Goal: Task Accomplishment & Management: Complete application form

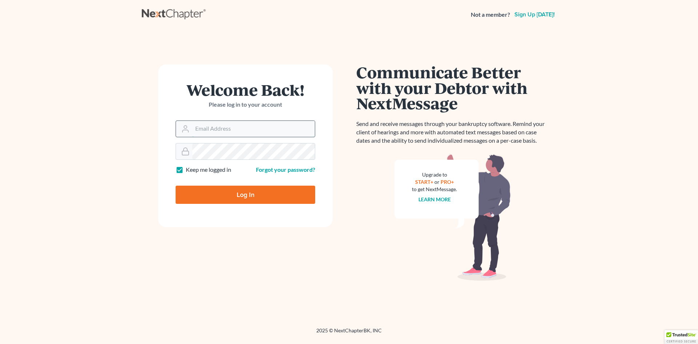
click at [239, 135] on input "Email Address" at bounding box center [253, 129] width 123 height 16
type input "[EMAIL_ADDRESS][DOMAIN_NAME]"
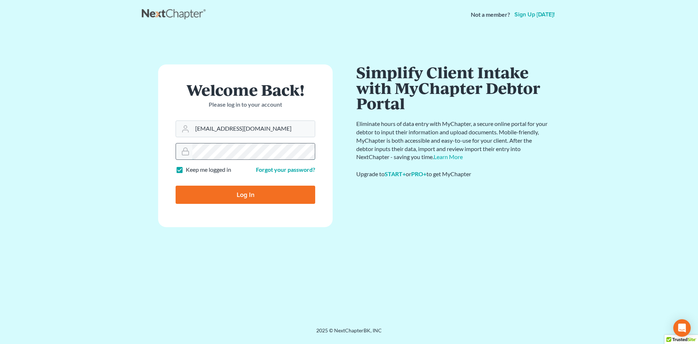
click at [176, 186] on input "Log In" at bounding box center [246, 195] width 140 height 18
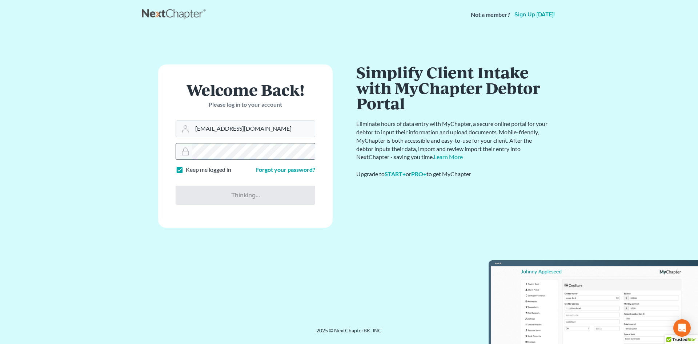
type input "Thinking..."
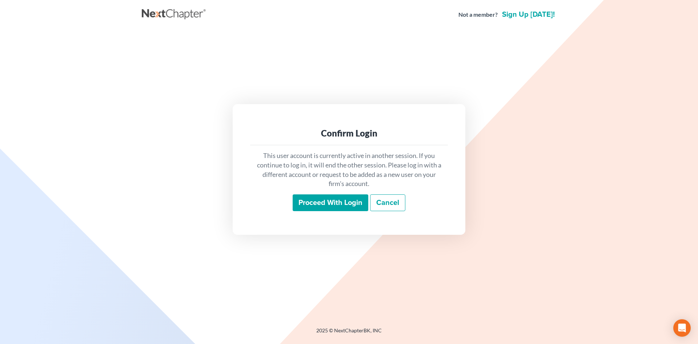
click at [339, 209] on input "Proceed with login" at bounding box center [331, 202] width 76 height 17
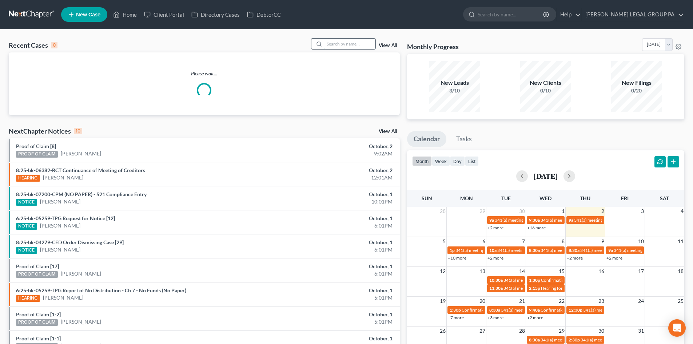
click at [348, 41] on input "search" at bounding box center [349, 44] width 51 height 11
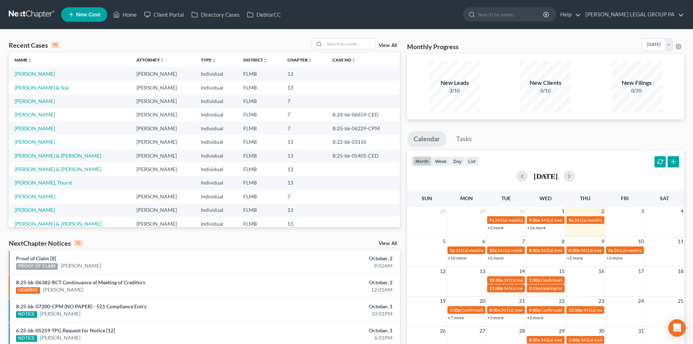
click at [343, 27] on nav "Home New Case Client Portal Directory Cases DebtorCC WELLER LEGAL GROUP PA dgar…" at bounding box center [346, 14] width 693 height 29
click at [343, 48] on input "search" at bounding box center [349, 44] width 51 height 11
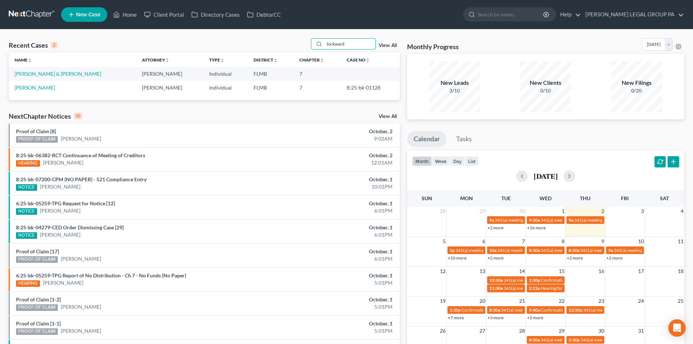
type input "lockward"
click at [62, 70] on td "[PERSON_NAME] & [PERSON_NAME]" at bounding box center [72, 73] width 127 height 13
click at [59, 73] on link "[PERSON_NAME] & [PERSON_NAME]" at bounding box center [58, 74] width 87 height 6
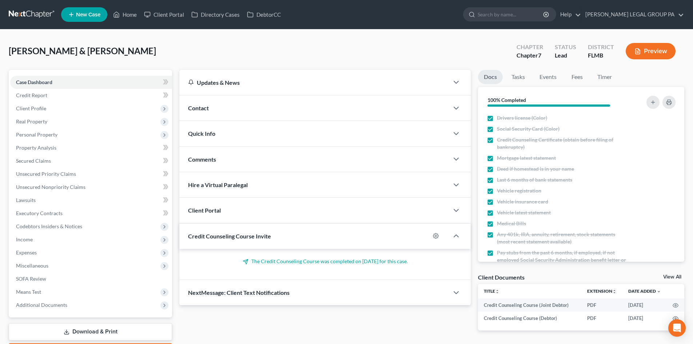
click at [178, 55] on div "Lockward, Ronald & Theresa Upgraded Chapter Chapter 7 Status Lead District FLMB…" at bounding box center [346, 54] width 675 height 32
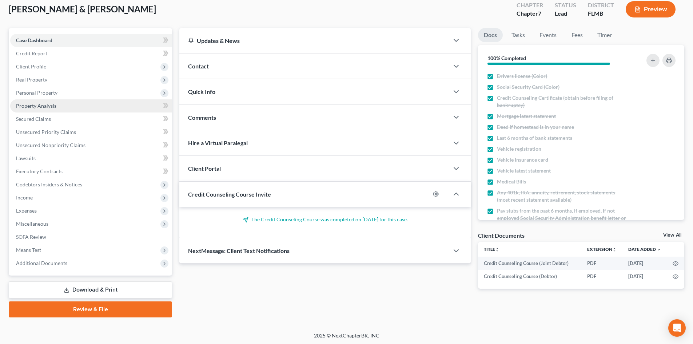
scroll to position [43, 0]
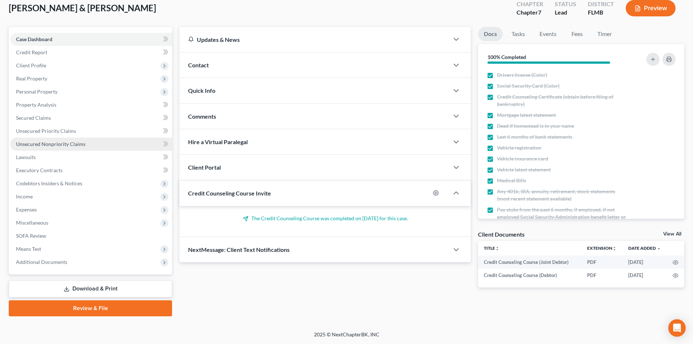
click at [80, 145] on span "Unsecured Nonpriority Claims" at bounding box center [50, 144] width 69 height 6
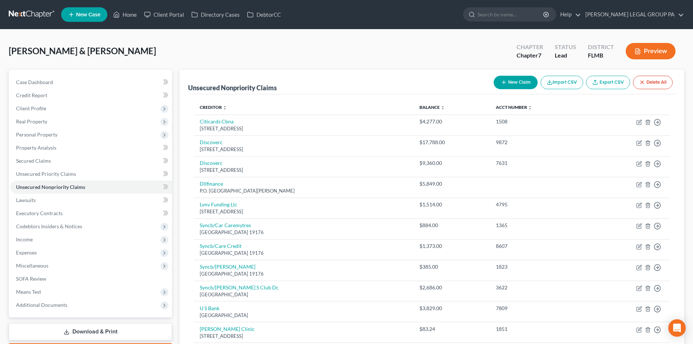
click at [499, 77] on button "New Claim" at bounding box center [516, 82] width 44 height 13
select select "2"
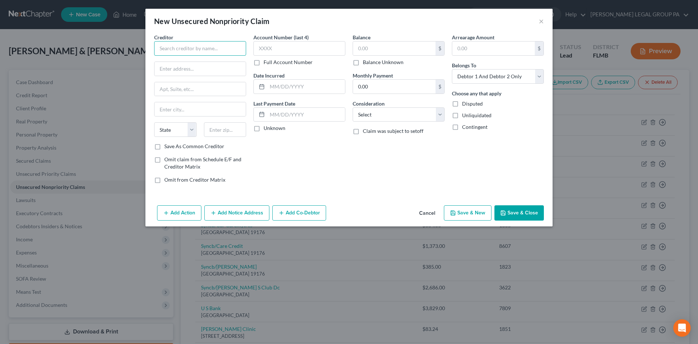
click at [204, 46] on input "text" at bounding box center [200, 48] width 92 height 15
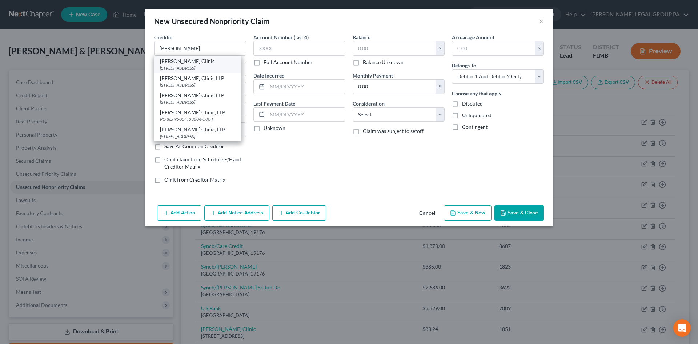
click at [202, 68] on div "PO Box 95004, Lakeland, FL 33804" at bounding box center [198, 68] width 76 height 6
type input "Watson Clinic"
type input "PO Box 95004"
type input "Lakeland"
select select "9"
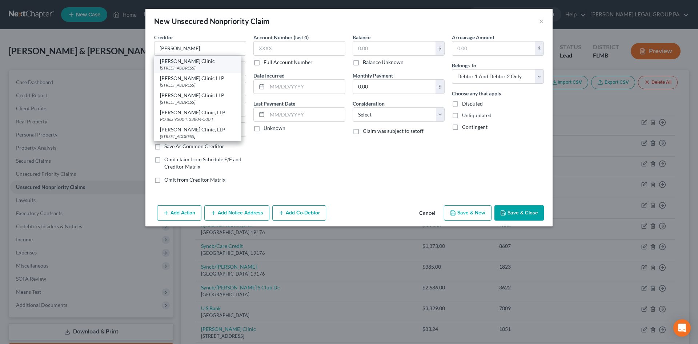
type input "33804"
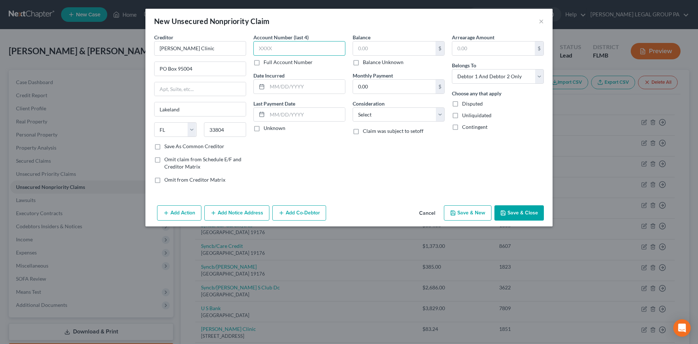
click at [296, 47] on input "text" at bounding box center [300, 48] width 92 height 15
click at [394, 48] on input "text" at bounding box center [394, 48] width 83 height 14
click at [280, 43] on input "text" at bounding box center [300, 48] width 92 height 15
click at [374, 45] on input "text" at bounding box center [394, 48] width 83 height 14
type input "164"
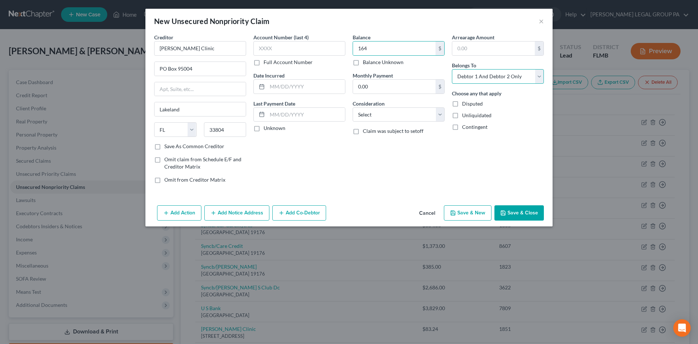
click at [483, 79] on select "Select Debtor 1 Only Debtor 2 Only Debtor 1 And Debtor 2 Only At Least One Of T…" at bounding box center [498, 76] width 92 height 15
select select "0"
click at [452, 69] on select "Select Debtor 1 Only Debtor 2 Only Debtor 1 And Debtor 2 Only At Least One Of T…" at bounding box center [498, 76] width 92 height 15
click at [337, 46] on input "text" at bounding box center [300, 48] width 92 height 15
type input "0"
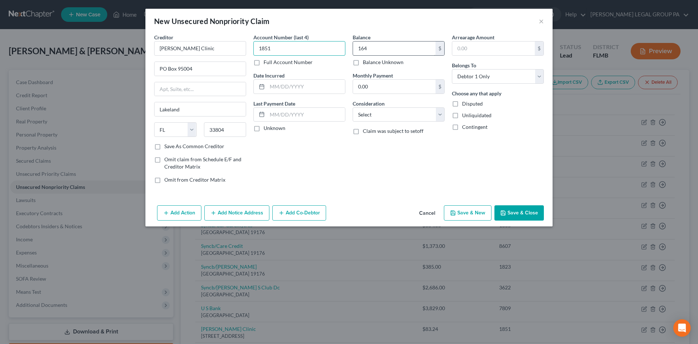
type input "1851"
click at [391, 48] on input "164" at bounding box center [394, 48] width 83 height 14
type input "164.00"
click at [392, 29] on div "New Unsecured Nonpriority Claim ×" at bounding box center [348, 21] width 407 height 25
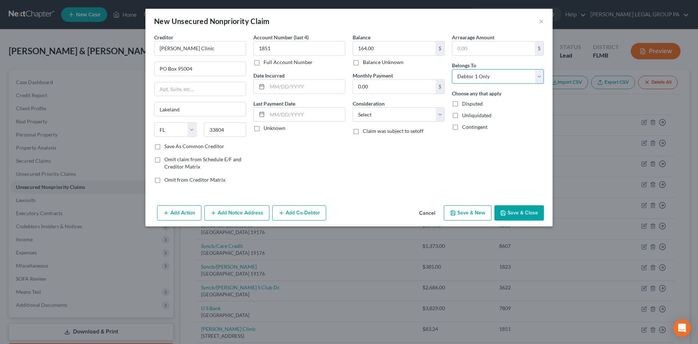
click at [477, 80] on select "Select Debtor 1 Only Debtor 2 Only Debtor 1 And Debtor 2 Only At Least One Of T…" at bounding box center [498, 76] width 92 height 15
click at [452, 69] on select "Select Debtor 1 Only Debtor 2 Only Debtor 1 And Debtor 2 Only At Least One Of T…" at bounding box center [498, 76] width 92 height 15
click at [494, 77] on select "Select Debtor 1 Only Debtor 2 Only Debtor 1 And Debtor 2 Only At Least One Of T…" at bounding box center [498, 76] width 92 height 15
click at [452, 69] on select "Select Debtor 1 Only Debtor 2 Only Debtor 1 And Debtor 2 Only At Least One Of T…" at bounding box center [498, 76] width 92 height 15
click at [495, 90] on label "Choose any that apply" at bounding box center [476, 93] width 49 height 8
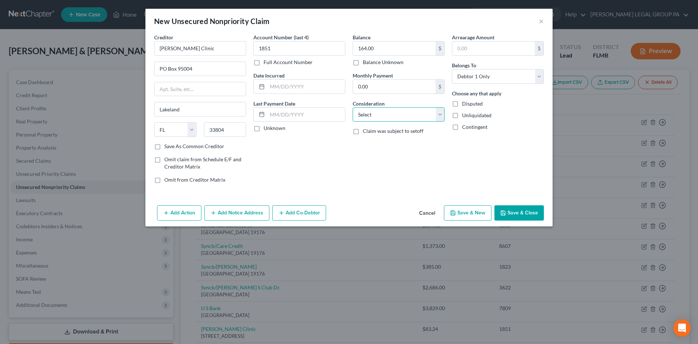
click at [392, 119] on select "Select Cable / Satellite Services Collection Agency Credit Card Debt Debt Couns…" at bounding box center [399, 114] width 92 height 15
click at [336, 139] on div "Account Number (last 4) 1851 Full Account Number Date Incurred Last Payment Dat…" at bounding box center [299, 111] width 99 height 156
click at [525, 216] on button "Save & Close" at bounding box center [519, 212] width 49 height 15
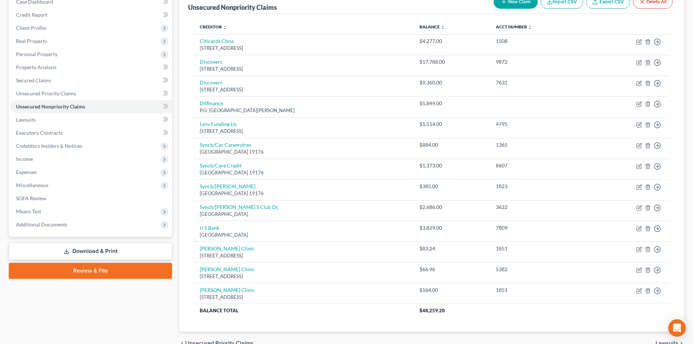
scroll to position [81, 0]
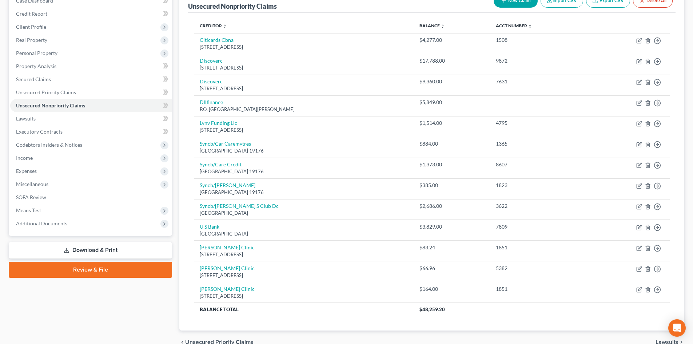
click at [692, 34] on div "Lockward, Ronald & Theresa Upgraded Chapter Chapter 7 Status Lead District FLMB…" at bounding box center [346, 158] width 693 height 420
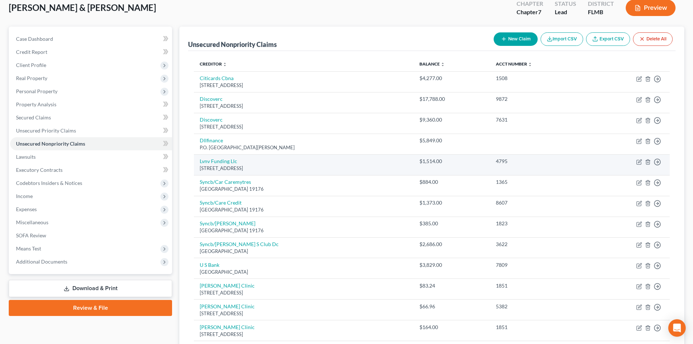
scroll to position [0, 0]
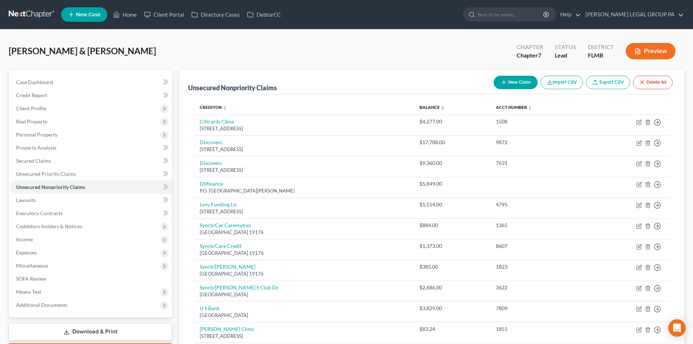
click at [28, 10] on link at bounding box center [32, 14] width 47 height 13
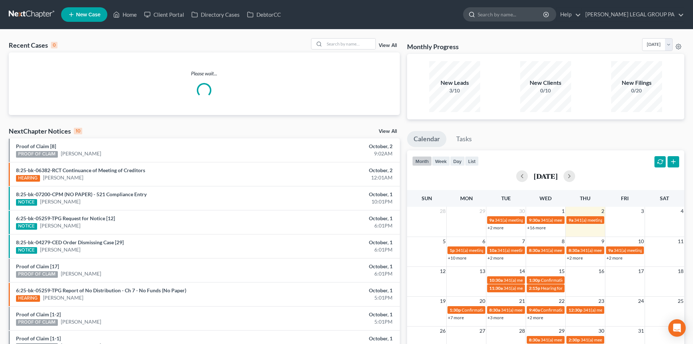
click at [511, 13] on input "search" at bounding box center [511, 14] width 67 height 13
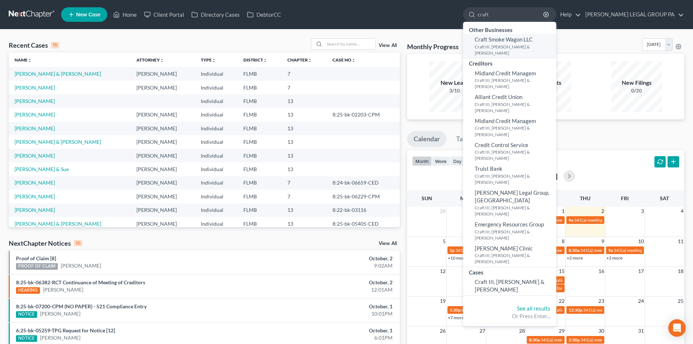
type input "craft"
click at [525, 46] on small "Craft III, [PERSON_NAME] & [PERSON_NAME]" at bounding box center [515, 50] width 80 height 12
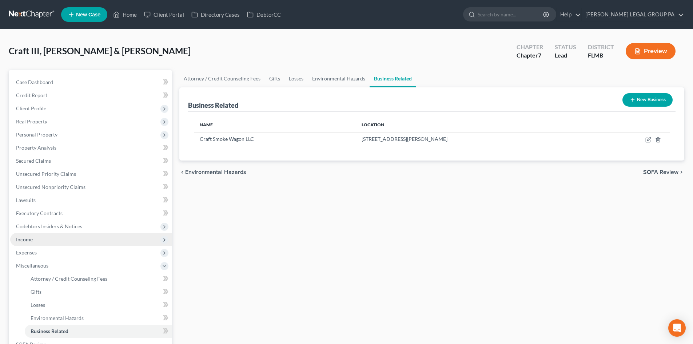
click at [32, 244] on span "Income" at bounding box center [91, 239] width 162 height 13
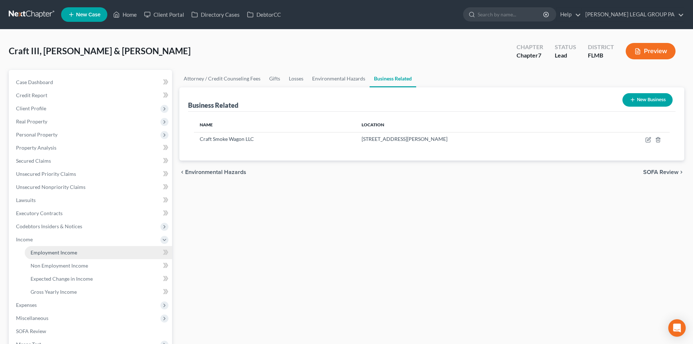
click at [60, 251] on span "Employment Income" at bounding box center [54, 252] width 47 height 6
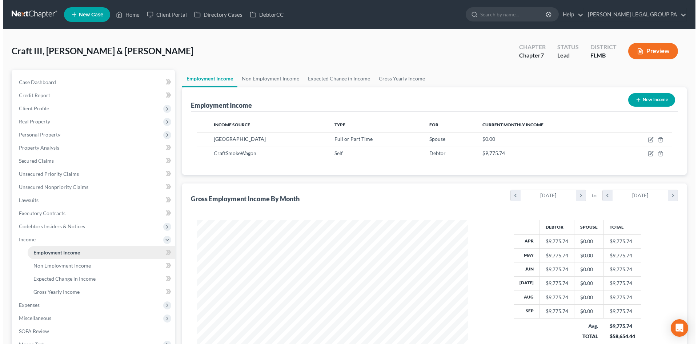
scroll to position [136, 286]
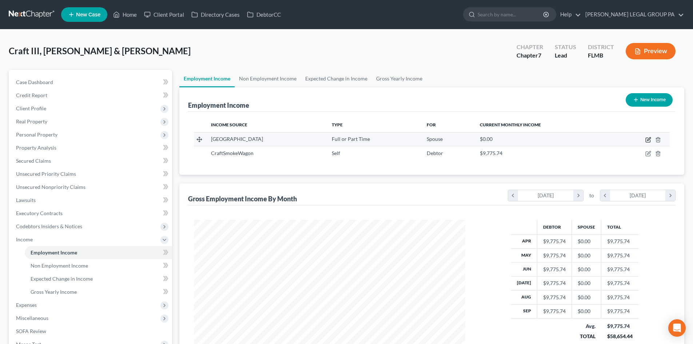
click at [648, 139] on icon "button" at bounding box center [648, 138] width 3 height 3
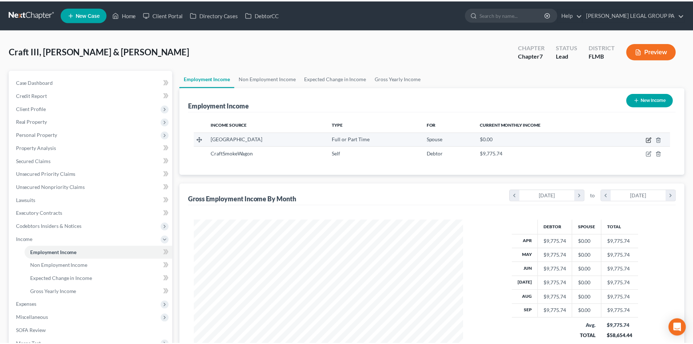
scroll to position [137, 288]
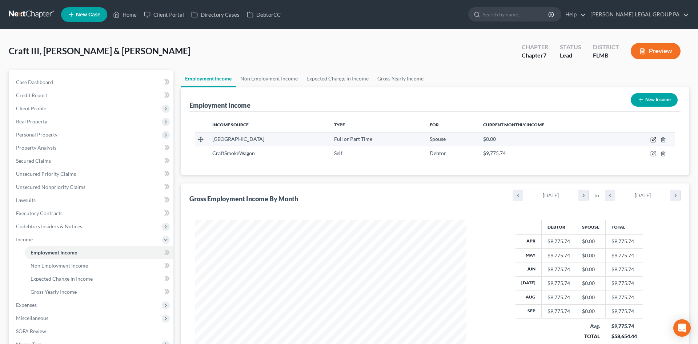
select select "0"
select select "9"
select select "0"
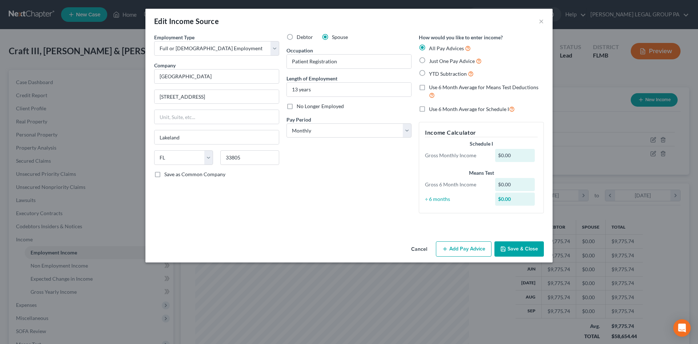
click at [450, 64] on label "Just One Pay Advice" at bounding box center [455, 61] width 53 height 8
click at [437, 61] on input "Just One Pay Advice" at bounding box center [434, 59] width 5 height 5
radio input "true"
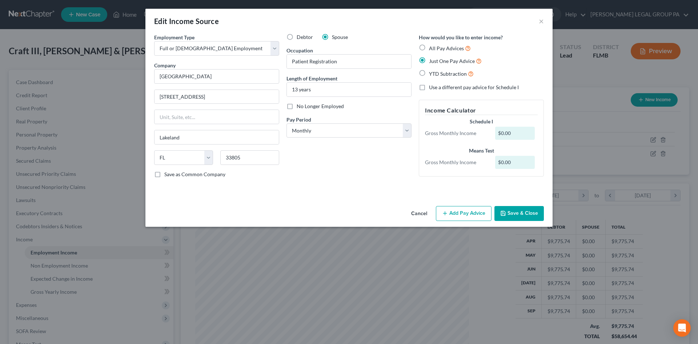
click at [506, 214] on icon "button" at bounding box center [504, 213] width 6 height 6
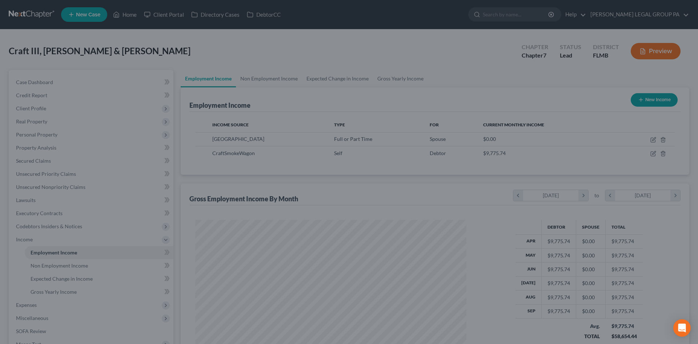
scroll to position [363614, 363464]
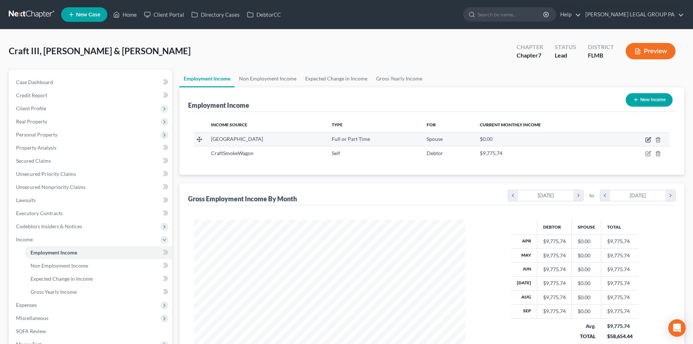
click at [646, 140] on icon "button" at bounding box center [648, 140] width 4 height 4
select select "0"
select select "9"
select select "0"
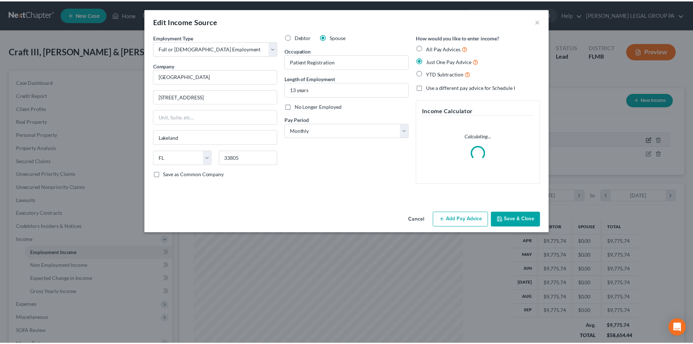
scroll to position [137, 288]
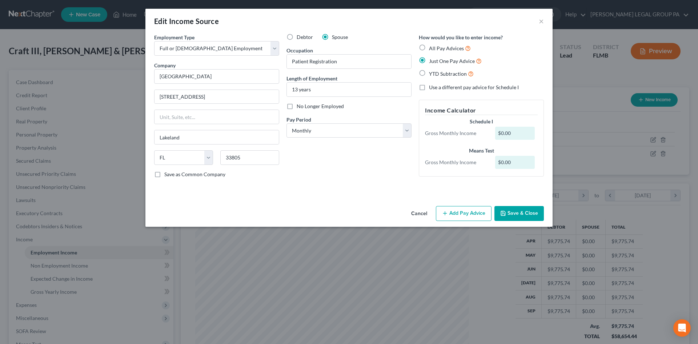
click at [297, 106] on label "No Longer Employed" at bounding box center [320, 106] width 47 height 7
click at [300, 106] on input "No Longer Employed" at bounding box center [302, 105] width 5 height 5
checkbox input "true"
click at [519, 214] on button "Save & Close" at bounding box center [519, 213] width 49 height 15
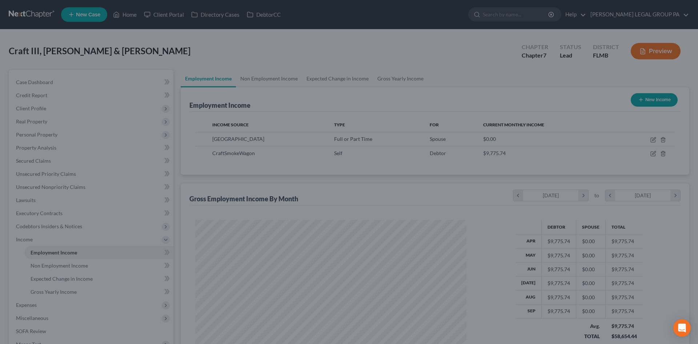
scroll to position [363614, 363464]
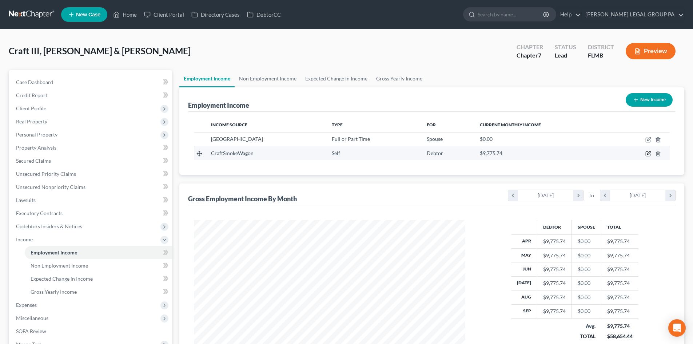
click at [646, 155] on icon "button" at bounding box center [648, 154] width 6 height 6
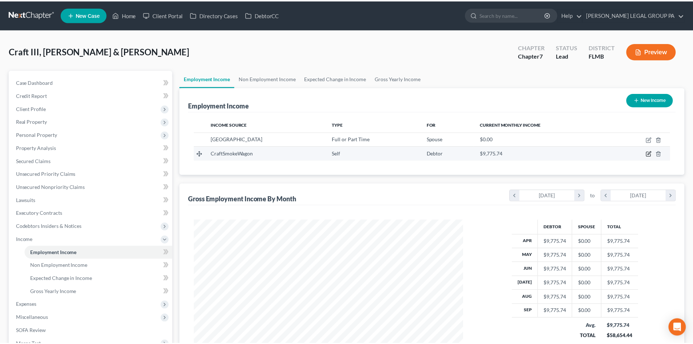
scroll to position [137, 288]
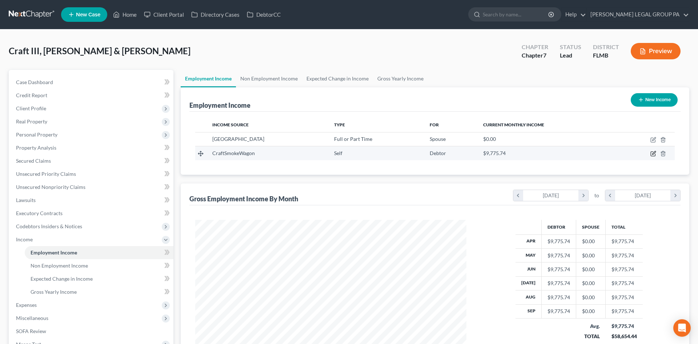
select select "1"
select select "9"
select select "0"
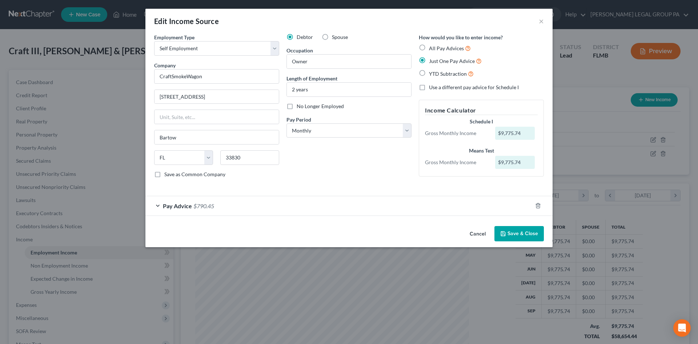
click at [179, 205] on span "Pay Advice" at bounding box center [177, 205] width 29 height 7
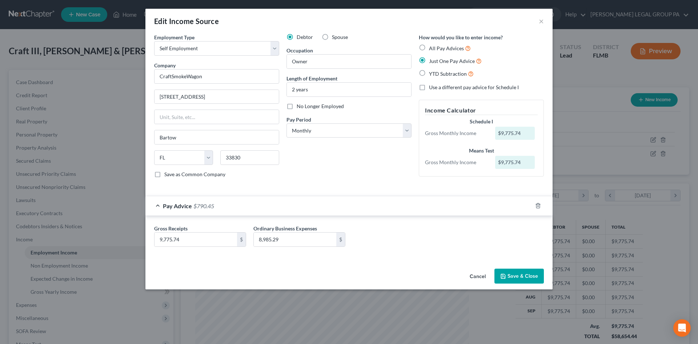
click at [515, 278] on button "Save & Close" at bounding box center [519, 275] width 49 height 15
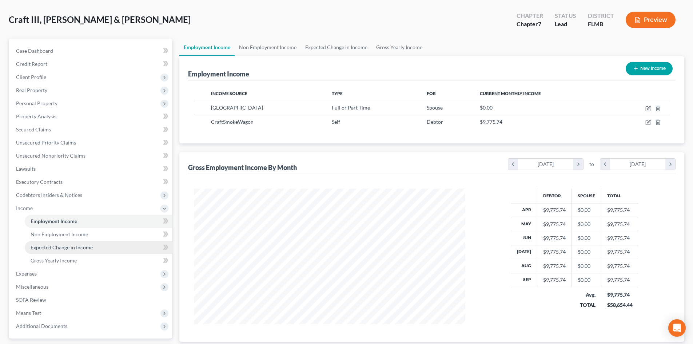
scroll to position [73, 0]
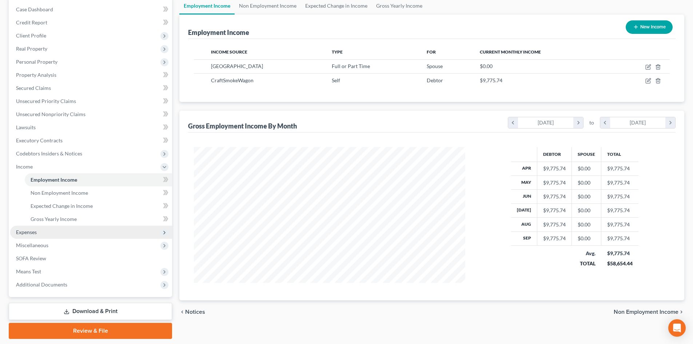
click at [43, 234] on span "Expenses" at bounding box center [91, 232] width 162 height 13
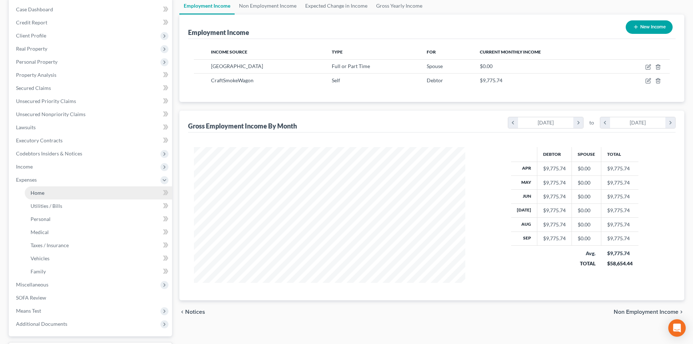
click at [41, 195] on span "Home" at bounding box center [38, 193] width 14 height 6
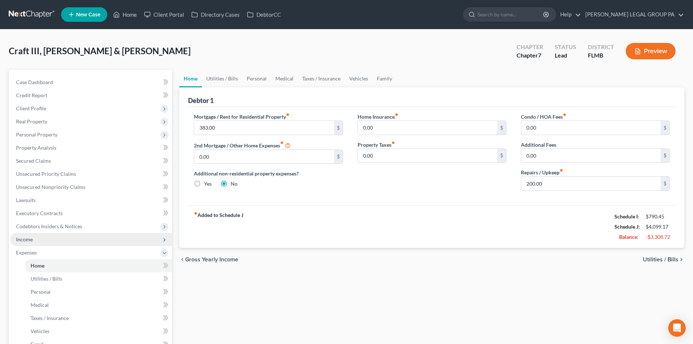
click at [51, 234] on span "Income" at bounding box center [91, 239] width 162 height 13
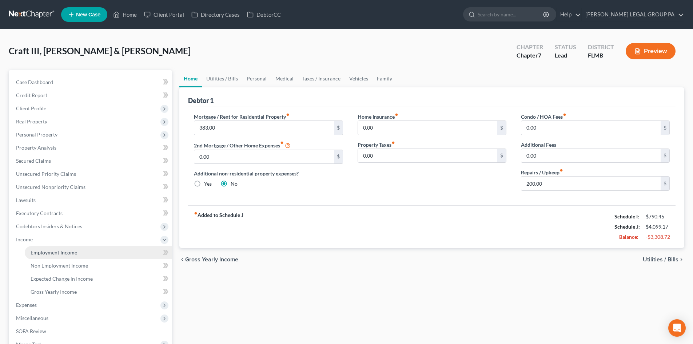
click at [41, 255] on link "Employment Income" at bounding box center [98, 252] width 147 height 13
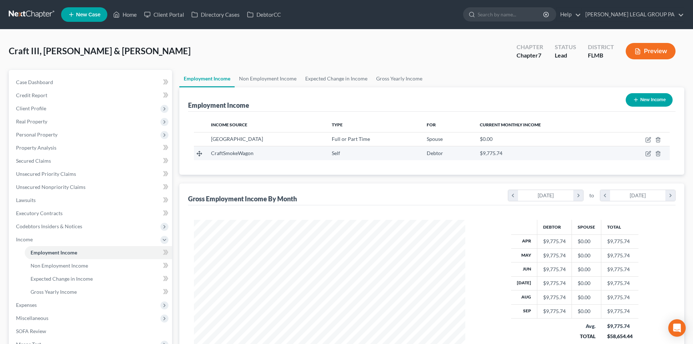
scroll to position [136, 286]
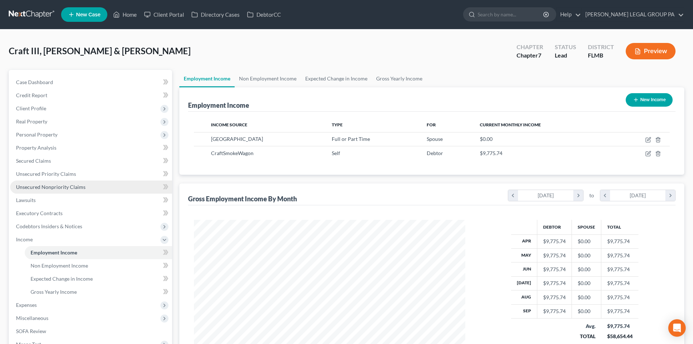
click at [56, 187] on span "Unsecured Nonpriority Claims" at bounding box center [50, 187] width 69 height 6
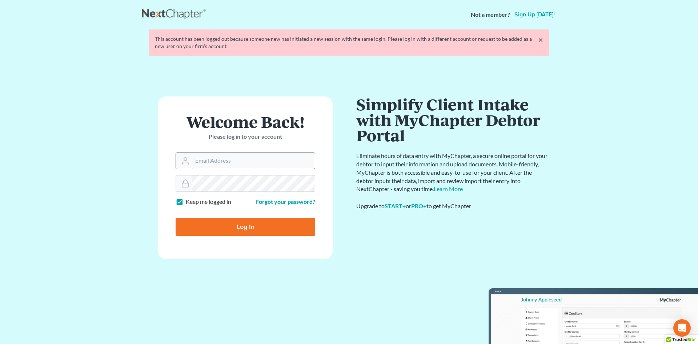
click at [242, 163] on input "Email Address" at bounding box center [253, 161] width 123 height 16
type input "[EMAIL_ADDRESS][DOMAIN_NAME]"
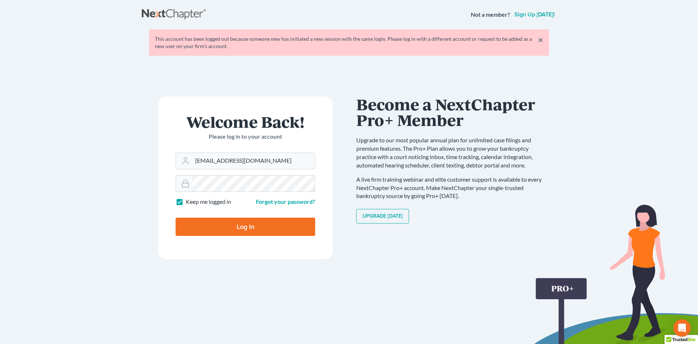
click at [176, 218] on input "Log In" at bounding box center [246, 227] width 140 height 18
type input "Thinking..."
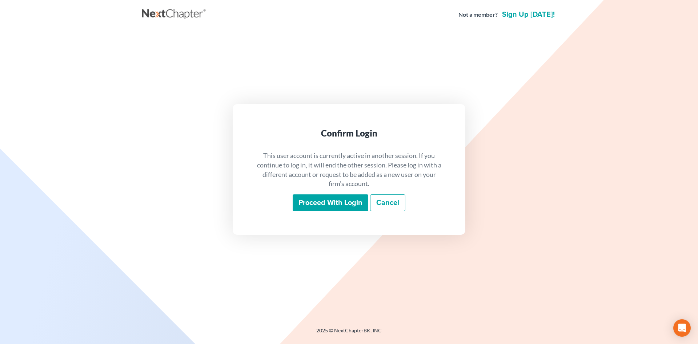
click at [330, 200] on input "Proceed with login" at bounding box center [331, 202] width 76 height 17
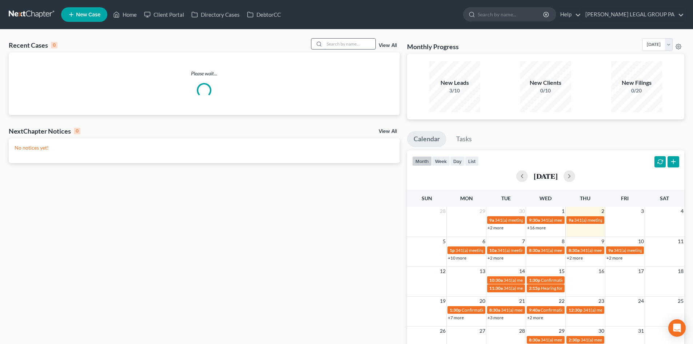
click at [355, 42] on input "search" at bounding box center [349, 44] width 51 height 11
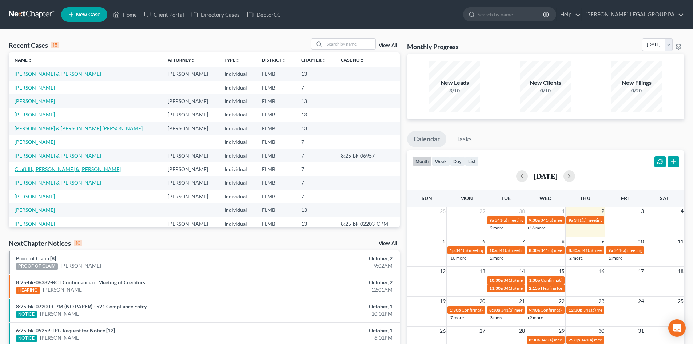
click at [72, 166] on link "Craft III, [PERSON_NAME] & [PERSON_NAME]" at bounding box center [68, 169] width 106 height 6
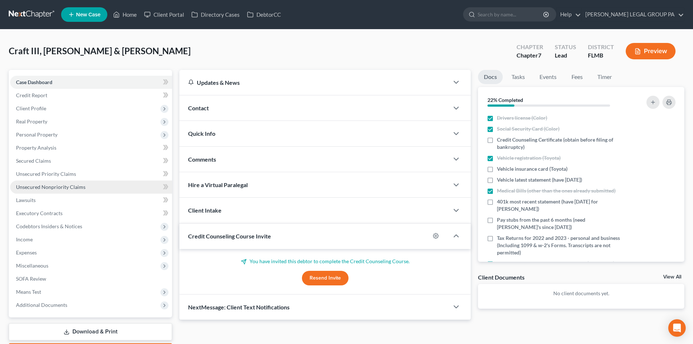
click at [68, 183] on link "Unsecured Nonpriority Claims" at bounding box center [91, 186] width 162 height 13
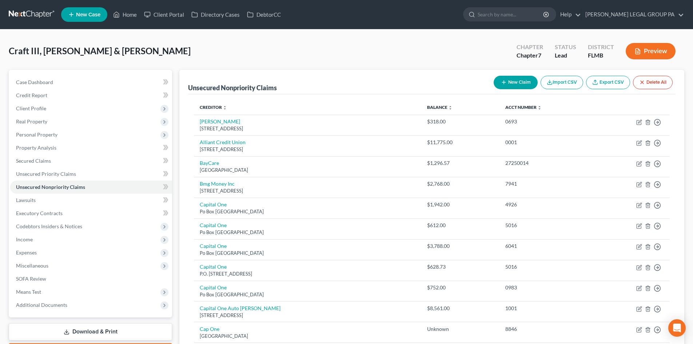
click at [503, 81] on icon "button" at bounding box center [504, 82] width 6 height 6
select select "2"
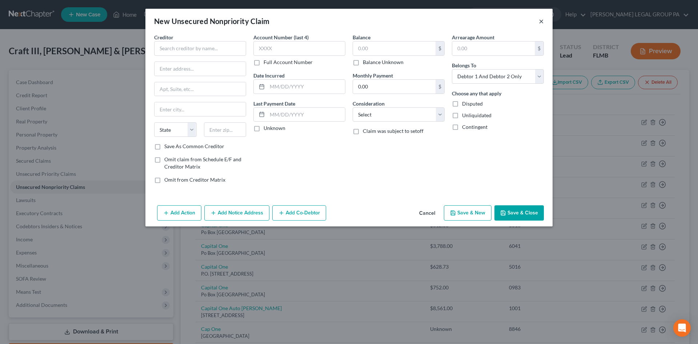
click at [544, 22] on button "×" at bounding box center [541, 21] width 5 height 9
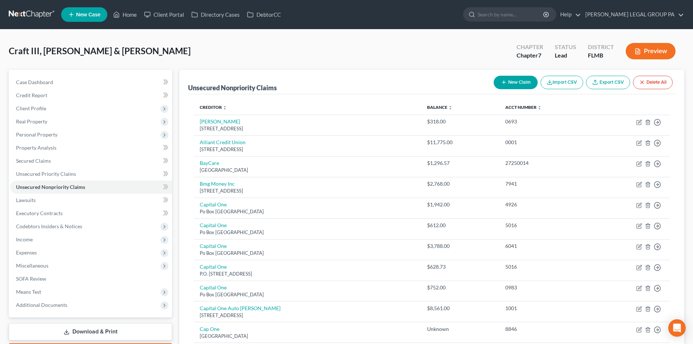
click at [25, 15] on link at bounding box center [32, 14] width 47 height 13
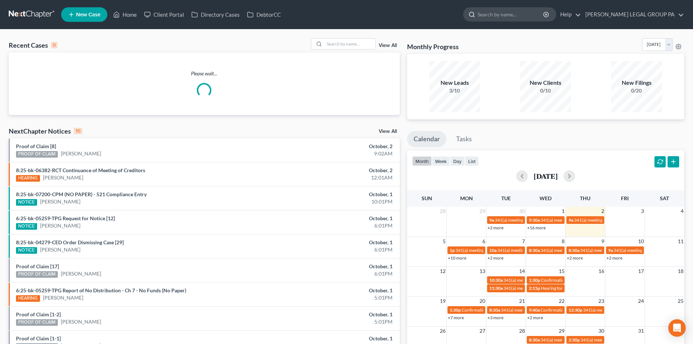
click at [529, 17] on input "search" at bounding box center [511, 14] width 67 height 13
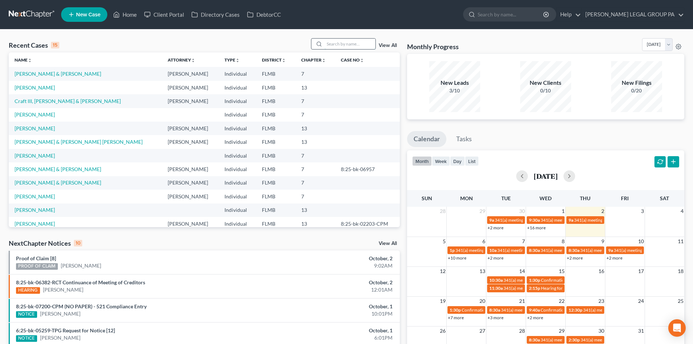
click at [343, 46] on input "search" at bounding box center [349, 44] width 51 height 11
click at [66, 70] on td "[PERSON_NAME] & [PERSON_NAME]" at bounding box center [85, 73] width 153 height 13
click at [65, 72] on link "[PERSON_NAME] & [PERSON_NAME]" at bounding box center [58, 74] width 87 height 6
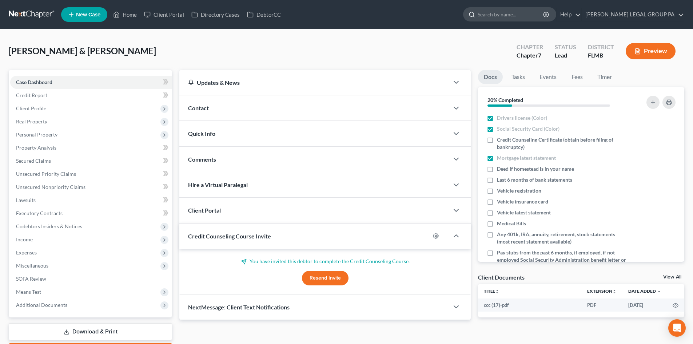
click at [506, 20] on input "search" at bounding box center [511, 14] width 67 height 13
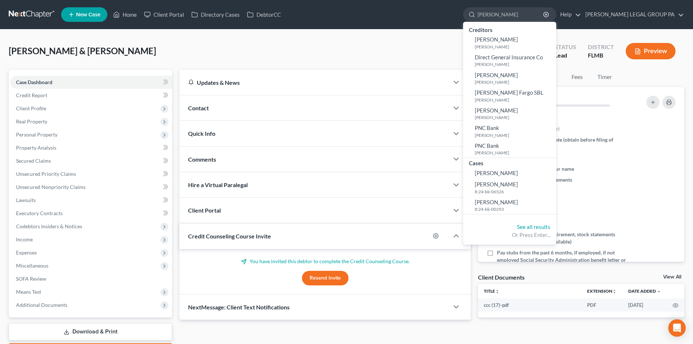
type input "youngs"
drag, startPoint x: 415, startPoint y: 36, endPoint x: 234, endPoint y: 35, distance: 180.4
click at [414, 36] on div "Youngs, Joshua & Amanda Upgraded Chapter Chapter 7 Status Lead District FLMB Pr…" at bounding box center [346, 201] width 693 height 344
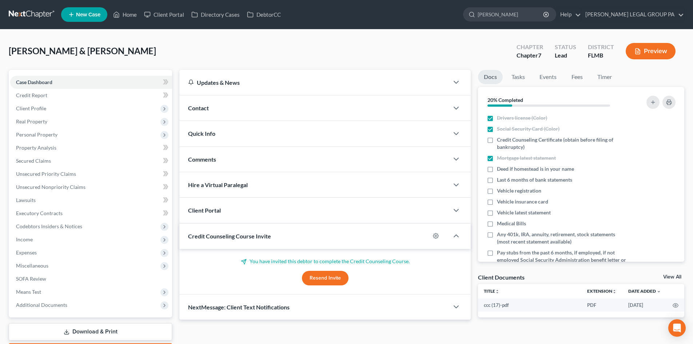
click at [9, 16] on link at bounding box center [32, 14] width 47 height 13
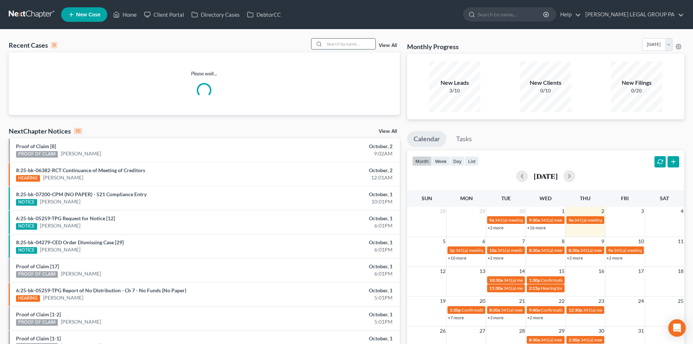
click at [356, 45] on input "search" at bounding box center [349, 44] width 51 height 11
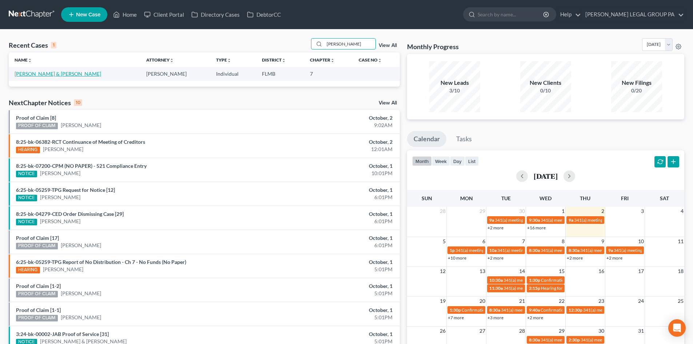
type input "[PERSON_NAME]"
click at [47, 74] on link "[PERSON_NAME] & [PERSON_NAME]" at bounding box center [58, 74] width 87 height 6
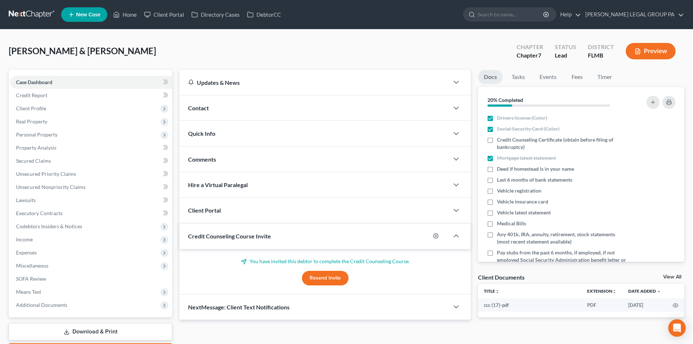
click at [41, 12] on link at bounding box center [32, 14] width 47 height 13
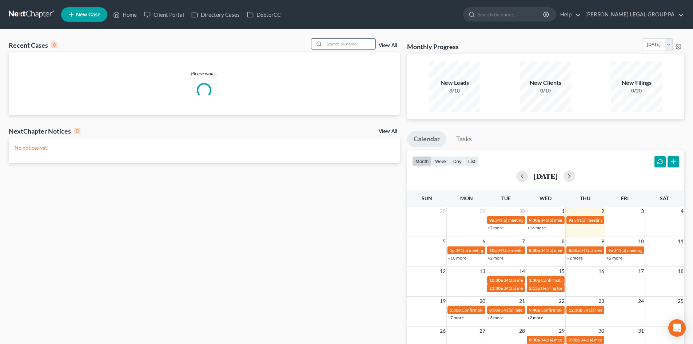
click at [342, 43] on input "search" at bounding box center [349, 44] width 51 height 11
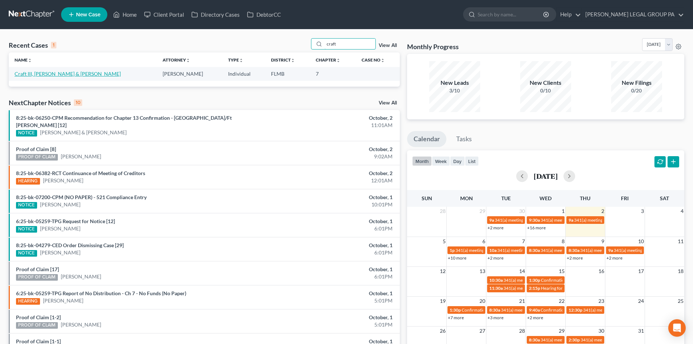
type input "craft"
click at [55, 75] on link "Craft III, [PERSON_NAME] & [PERSON_NAME]" at bounding box center [68, 74] width 106 height 6
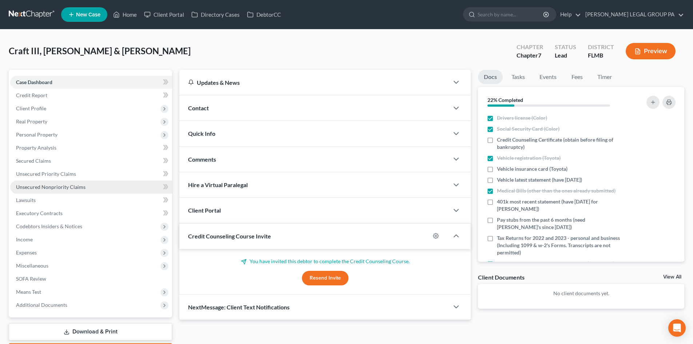
click at [61, 186] on span "Unsecured Nonpriority Claims" at bounding box center [50, 187] width 69 height 6
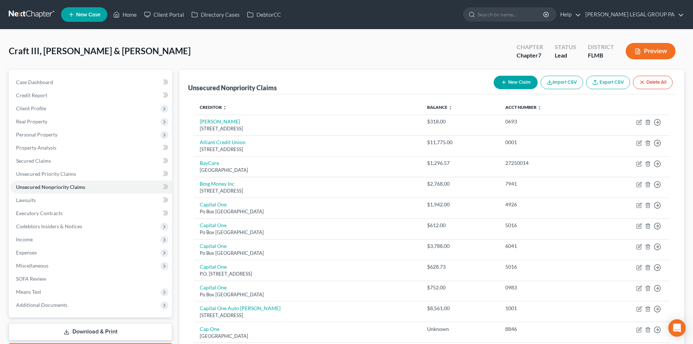
click at [502, 82] on line "button" at bounding box center [503, 82] width 3 height 0
select select "2"
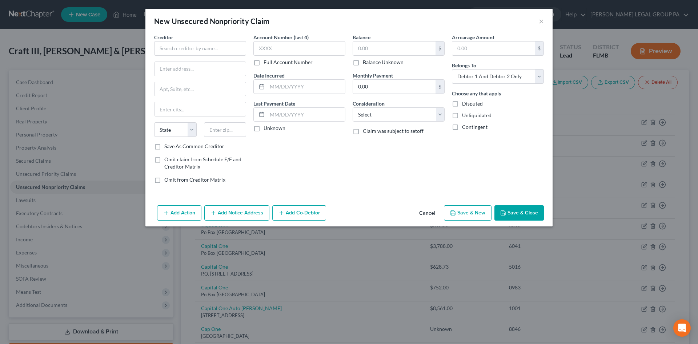
click at [194, 40] on div "Creditor *" at bounding box center [200, 44] width 92 height 22
click at [202, 49] on input "text" at bounding box center [200, 48] width 92 height 15
drag, startPoint x: 202, startPoint y: 49, endPoint x: 148, endPoint y: 47, distance: 54.2
click at [148, 47] on div "Creditor * LRHS State [US_STATE] AK AR AZ CA CO [GEOGRAPHIC_DATA] DE DC [GEOGRA…" at bounding box center [348, 117] width 407 height 169
type input "l"
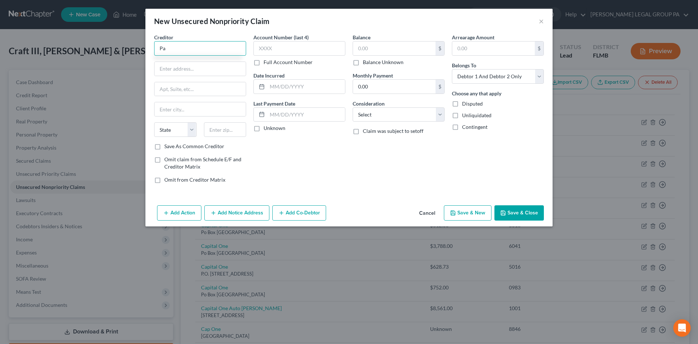
type input "P"
click at [542, 21] on button "×" at bounding box center [541, 21] width 5 height 9
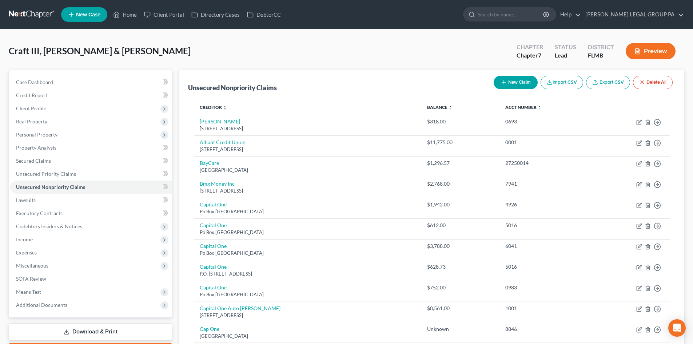
click at [521, 81] on button "New Claim" at bounding box center [516, 82] width 44 height 13
select select "2"
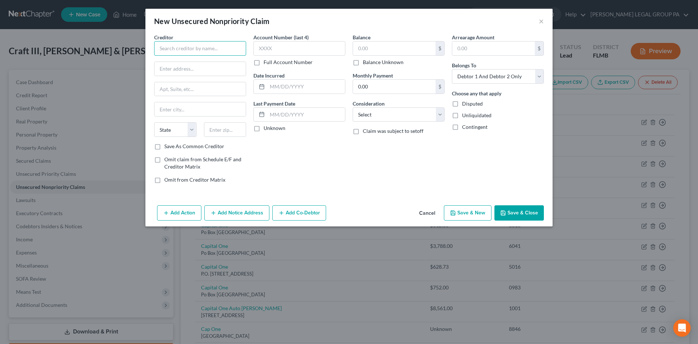
click at [189, 44] on input "text" at bounding box center [200, 48] width 92 height 15
drag, startPoint x: 199, startPoint y: 49, endPoint x: 109, endPoint y: 47, distance: 89.9
click at [109, 47] on div "New Unsecured Nonpriority Claim × Creditor * ASC Surgery State [US_STATE] AK AR…" at bounding box center [349, 172] width 698 height 344
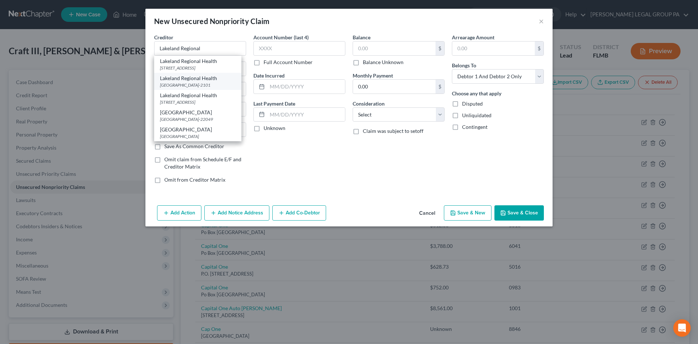
click at [218, 88] on div "[GEOGRAPHIC_DATA]-2101" at bounding box center [198, 85] width 76 height 6
type input "Lakeland Regional Health"
type input "PO Box 102101"
type input "[GEOGRAPHIC_DATA]"
select select "10"
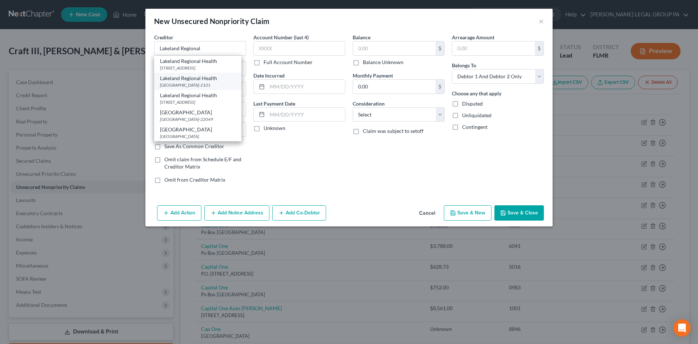
type input "30368-2101"
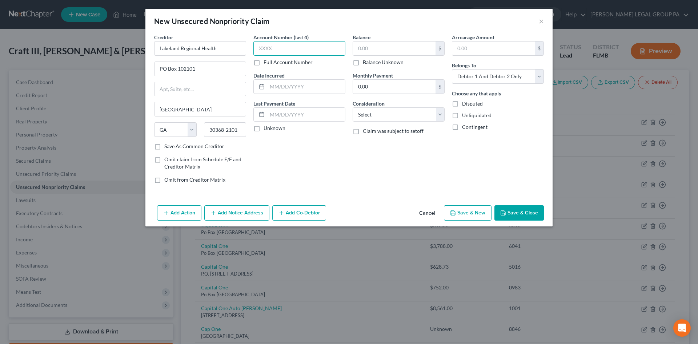
click at [274, 46] on input "text" at bounding box center [300, 48] width 92 height 15
click at [373, 51] on input "text" at bounding box center [394, 48] width 83 height 14
type input "1,094"
click at [479, 78] on select "Select Debtor 1 Only Debtor 2 Only Debtor 1 And Debtor 2 Only At Least One Of T…" at bounding box center [498, 76] width 92 height 15
click at [452, 69] on select "Select Debtor 1 Only Debtor 2 Only Debtor 1 And Debtor 2 Only At Least One Of T…" at bounding box center [498, 76] width 92 height 15
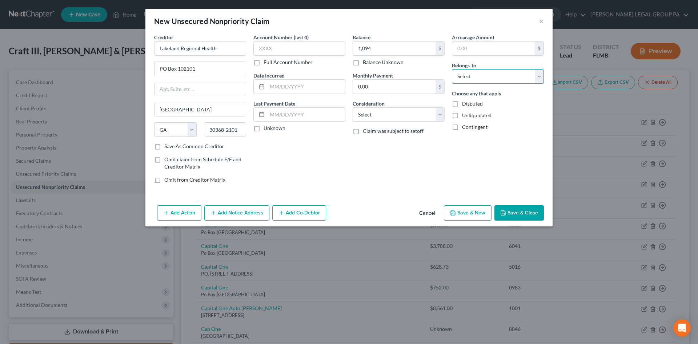
drag, startPoint x: 468, startPoint y: 72, endPoint x: 471, endPoint y: 80, distance: 8.0
click at [468, 72] on select "Select Debtor 1 Only Debtor 2 Only Debtor 1 And Debtor 2 Only At Least One Of T…" at bounding box center [498, 76] width 92 height 15
select select "0"
click at [452, 69] on select "Select Debtor 1 Only Debtor 2 Only Debtor 1 And Debtor 2 Only At Least One Of T…" at bounding box center [498, 76] width 92 height 15
click at [401, 116] on select "Select Cable / Satellite Services Collection Agency Credit Card Debt Debt Couns…" at bounding box center [399, 114] width 92 height 15
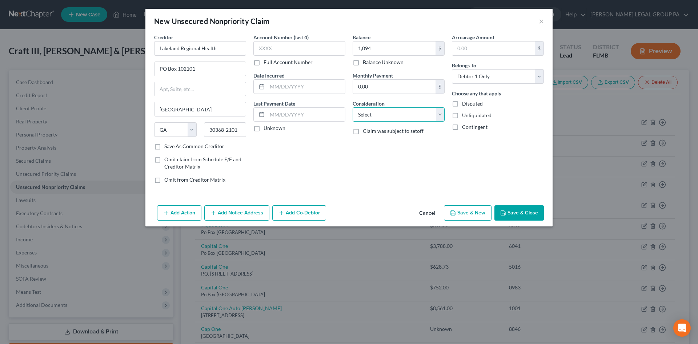
select select "9"
click at [353, 107] on select "Select Cable / Satellite Services Collection Agency Credit Card Debt Debt Couns…" at bounding box center [399, 114] width 92 height 15
click at [529, 211] on button "Save & Close" at bounding box center [519, 212] width 49 height 15
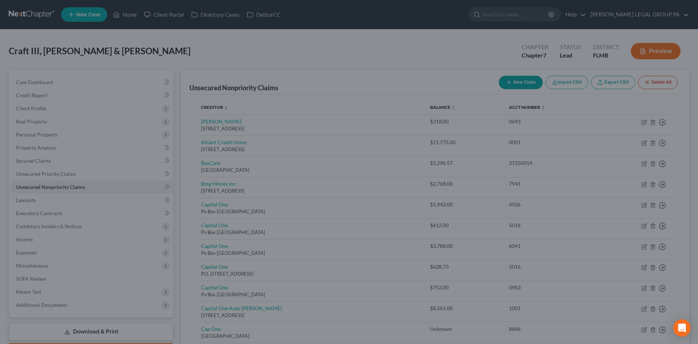
type input "1,094.00"
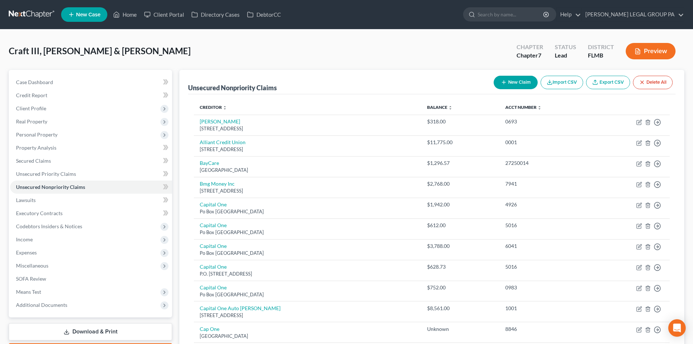
click at [511, 81] on button "New Claim" at bounding box center [516, 82] width 44 height 13
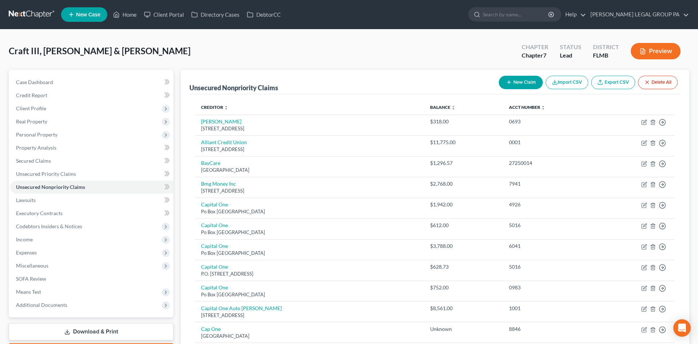
select select "2"
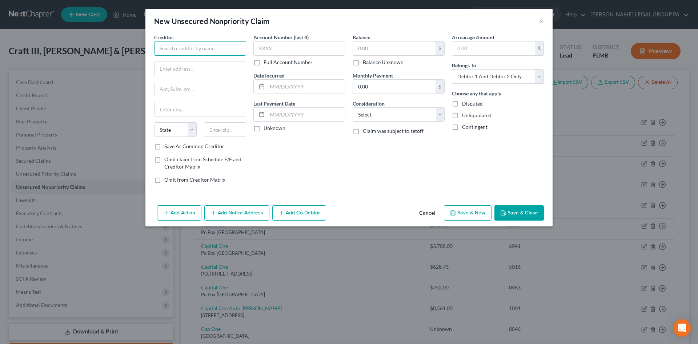
click at [202, 49] on input "text" at bounding box center [200, 48] width 92 height 15
type input "Lakeland gastro"
click at [541, 21] on button "×" at bounding box center [541, 21] width 5 height 9
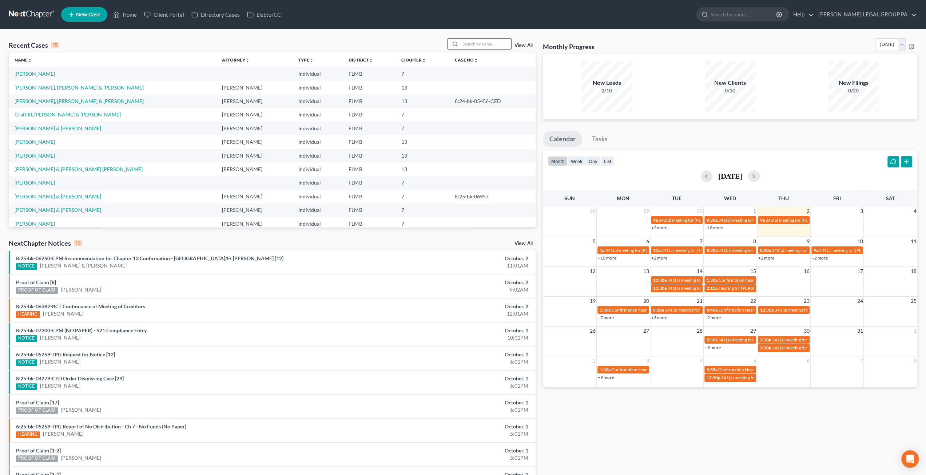
click at [480, 45] on input "search" at bounding box center [485, 44] width 51 height 11
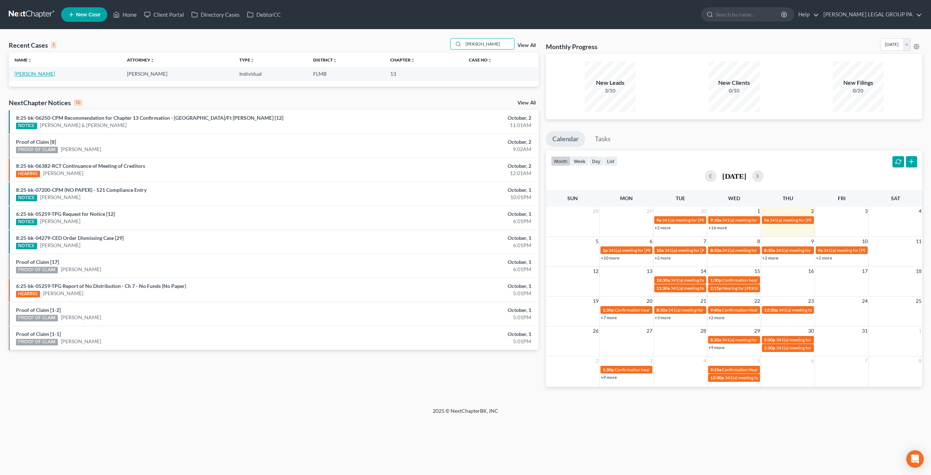
type input "[PERSON_NAME]"
click at [36, 71] on link "[PERSON_NAME]" at bounding box center [35, 74] width 40 height 6
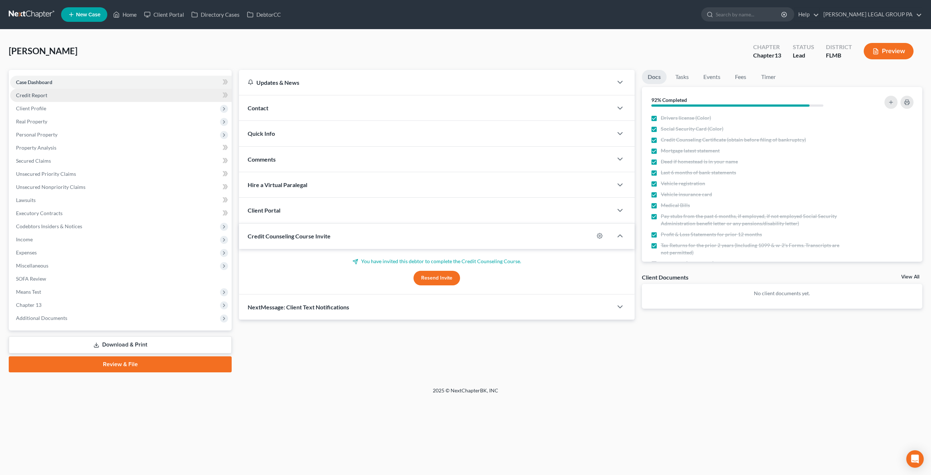
click at [39, 91] on link "Credit Report" at bounding box center [121, 95] width 222 height 13
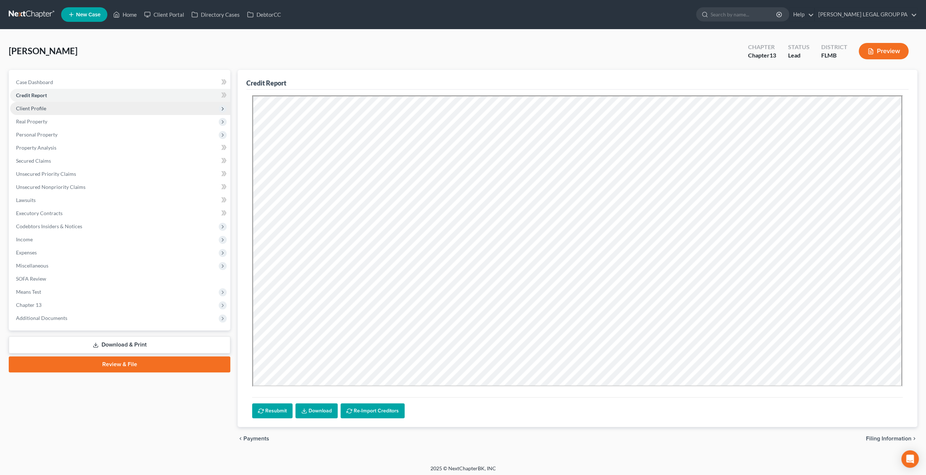
click at [27, 109] on span "Client Profile" at bounding box center [31, 108] width 30 height 6
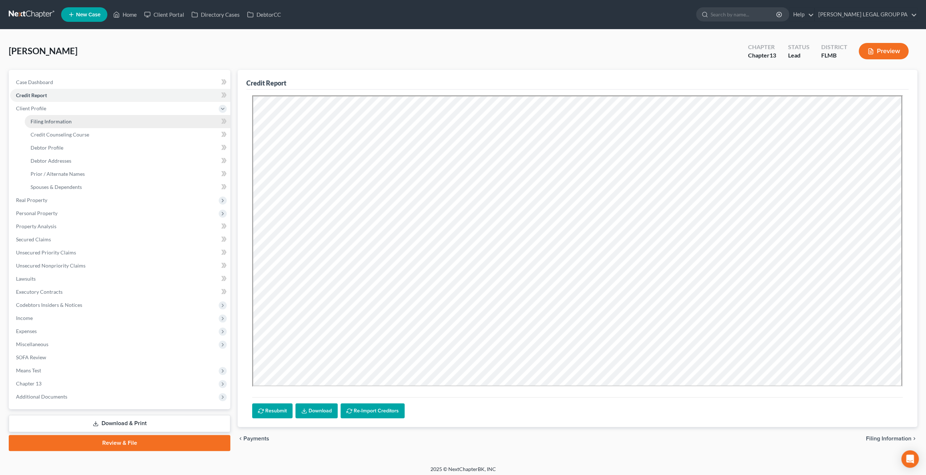
click at [43, 120] on span "Filing Information" at bounding box center [51, 121] width 41 height 6
select select "1"
select select "0"
select select "3"
select select "0"
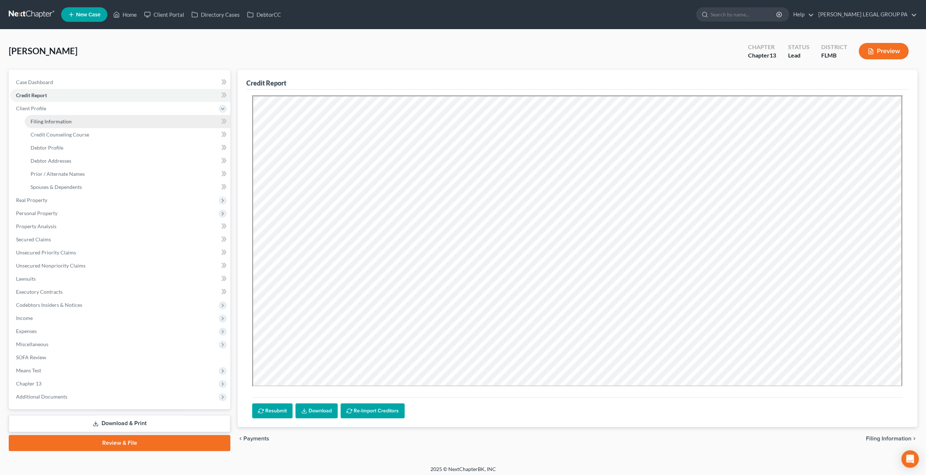
select select "9"
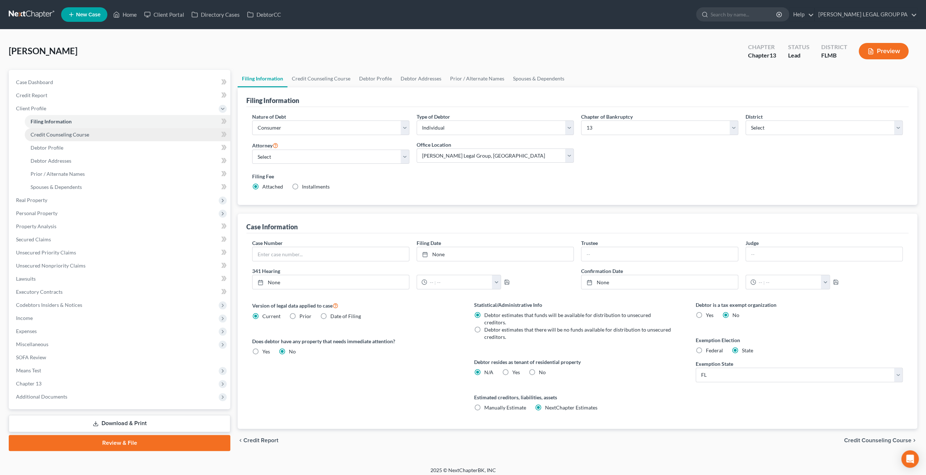
click at [49, 135] on span "Credit Counseling Course" at bounding box center [60, 134] width 59 height 6
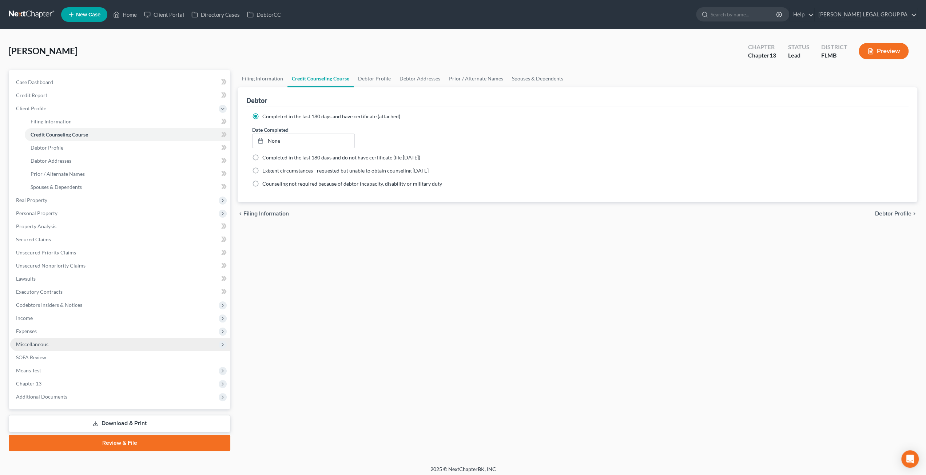
click at [46, 345] on span "Miscellaneous" at bounding box center [32, 344] width 32 height 6
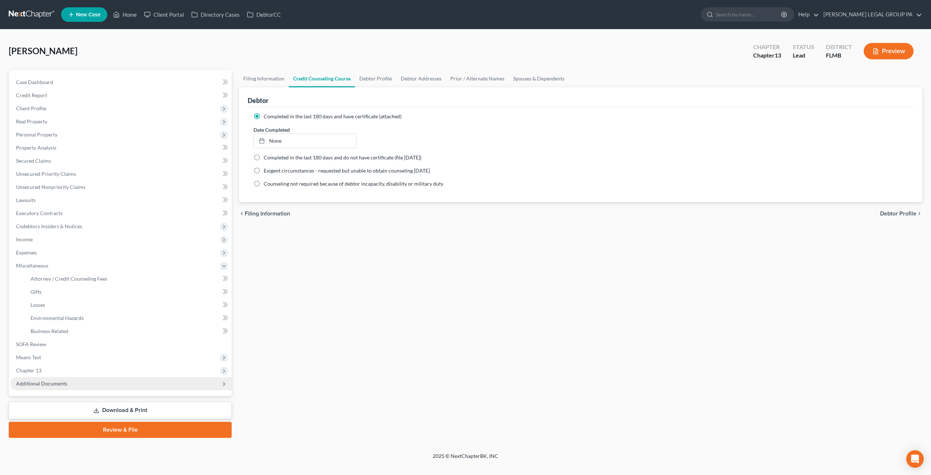
click at [51, 382] on span "Additional Documents" at bounding box center [41, 383] width 51 height 6
click at [49, 346] on span "Client Document Storage" at bounding box center [59, 344] width 57 height 6
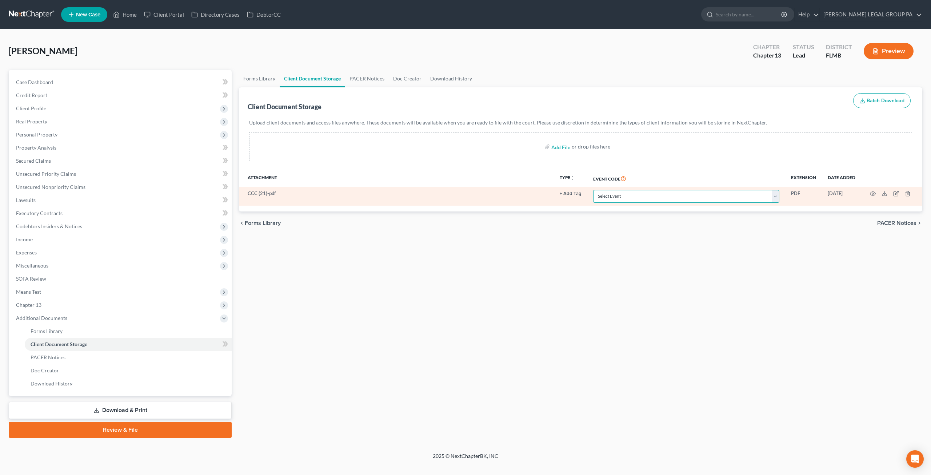
click at [655, 198] on select "Select Event 20 Largest Unsecured Creditors Amended Chapter 13 Plan Amended Cre…" at bounding box center [686, 196] width 186 height 13
select select "9"
click at [594, 190] on select "Select Event 20 Largest Unsecured Creditors Amended Chapter 13 Plan Amended Cre…" at bounding box center [686, 196] width 186 height 13
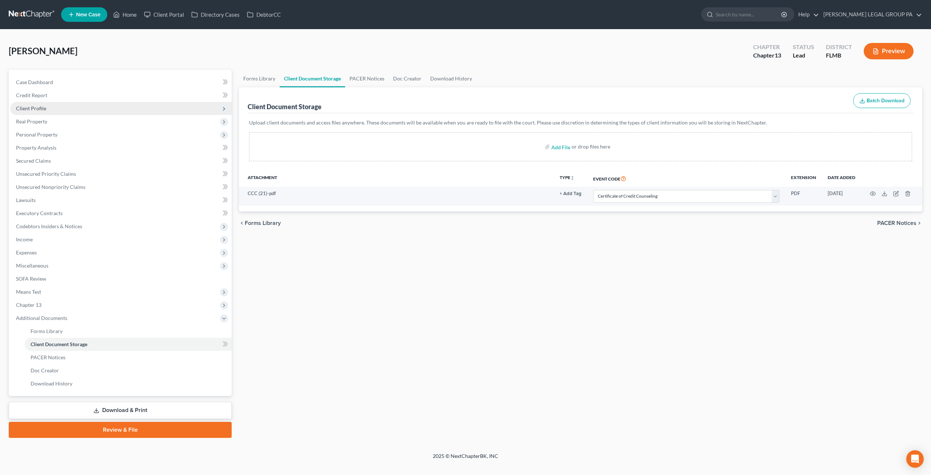
click at [30, 111] on span "Client Profile" at bounding box center [121, 108] width 222 height 13
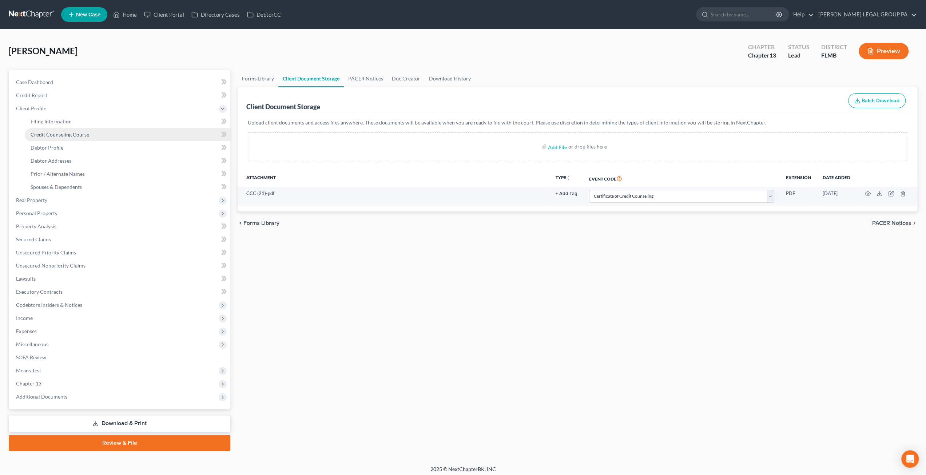
click at [55, 136] on span "Credit Counseling Course" at bounding box center [60, 134] width 59 height 6
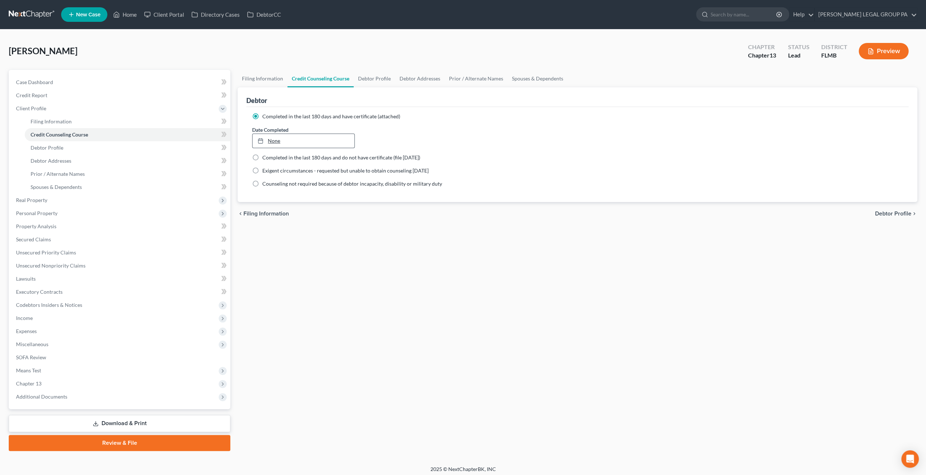
type input "10/2/2025"
click at [327, 142] on link "None" at bounding box center [302, 141] width 101 height 14
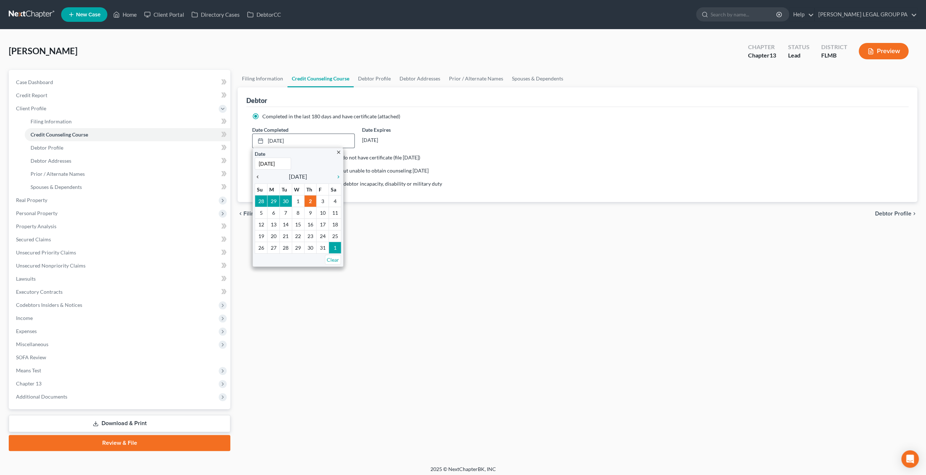
click at [259, 175] on icon "chevron_left" at bounding box center [259, 177] width 9 height 6
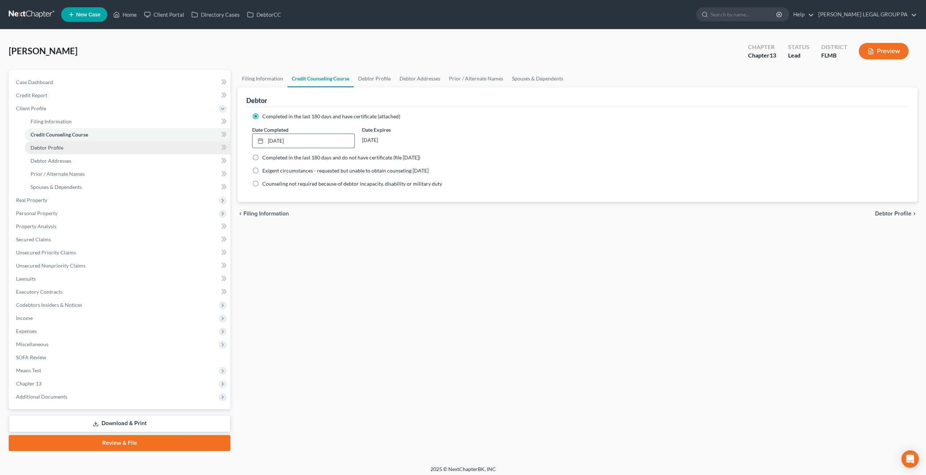
click at [79, 150] on link "Debtor Profile" at bounding box center [128, 147] width 206 height 13
select select "0"
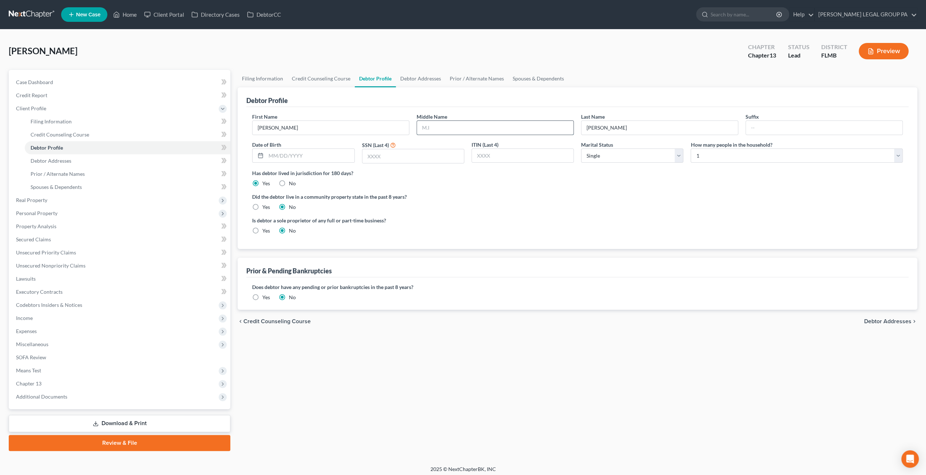
click at [458, 126] on input "text" at bounding box center [495, 128] width 156 height 14
type input "Marie"
click at [312, 152] on input "text" at bounding box center [310, 156] width 88 height 14
type input "02/21/1987"
click at [372, 153] on input "text" at bounding box center [412, 156] width 101 height 14
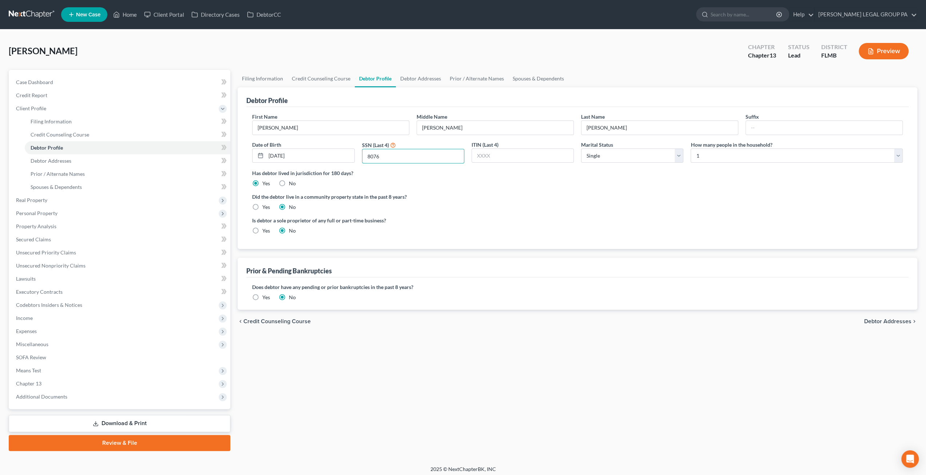
type input "8076"
click at [531, 200] on div "Did the debtor live in a community property state in the past 8 years? Yes No" at bounding box center [577, 202] width 650 height 18
click at [631, 158] on select "Select Single Married Separated Divorced Widowed" at bounding box center [632, 155] width 102 height 15
select select "1"
click at [581, 148] on select "Select Single Married Separated Divorced Widowed" at bounding box center [632, 155] width 102 height 15
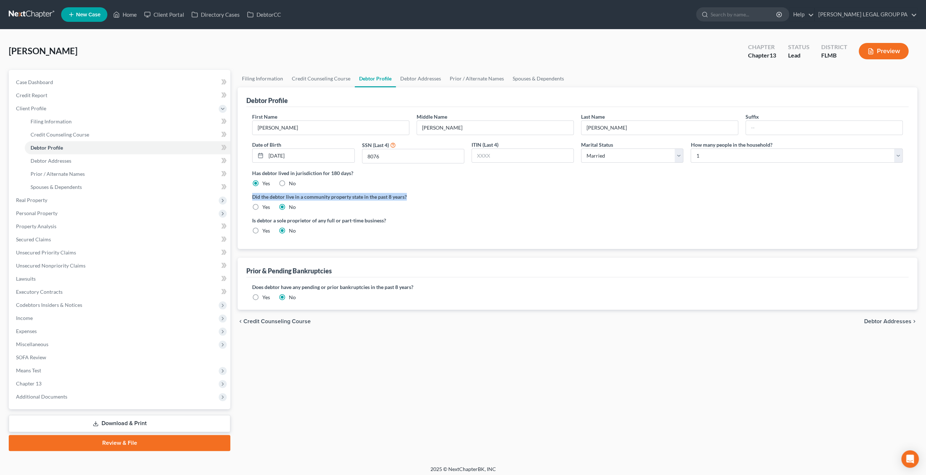
click at [637, 193] on ng-include "First Name Alicia Middle Name Marie Last Name Conklin Suffix Date of Birth 02/2…" at bounding box center [577, 176] width 650 height 127
click at [700, 174] on label "Has debtor lived in jurisdiction for 180 days?" at bounding box center [577, 173] width 650 height 8
click at [707, 161] on select "Select 1 2 3 4 5 6 7 8 9 10 11 12 13 14 15 16 17 18 19 20" at bounding box center [796, 155] width 212 height 15
select select "2"
click at [690, 148] on select "Select 1 2 3 4 5 6 7 8 9 10 11 12 13 14 15 16 17 18 19 20" at bounding box center [796, 155] width 212 height 15
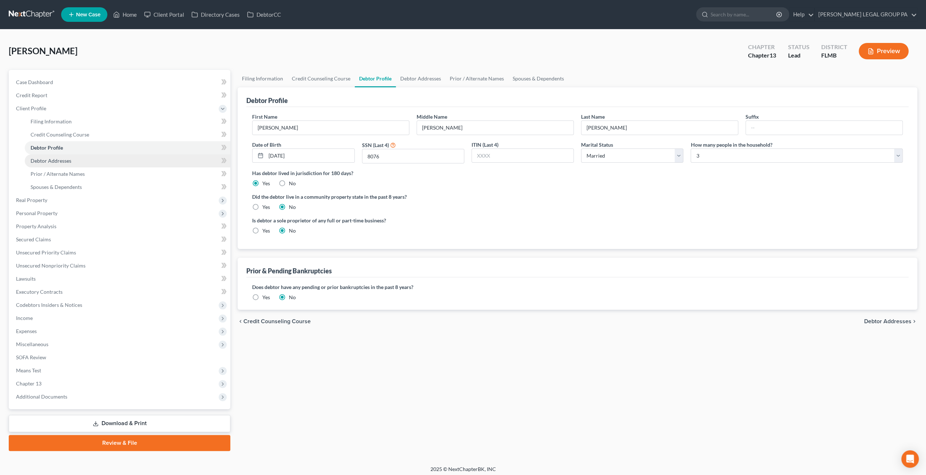
click at [49, 158] on span "Debtor Addresses" at bounding box center [51, 161] width 41 height 6
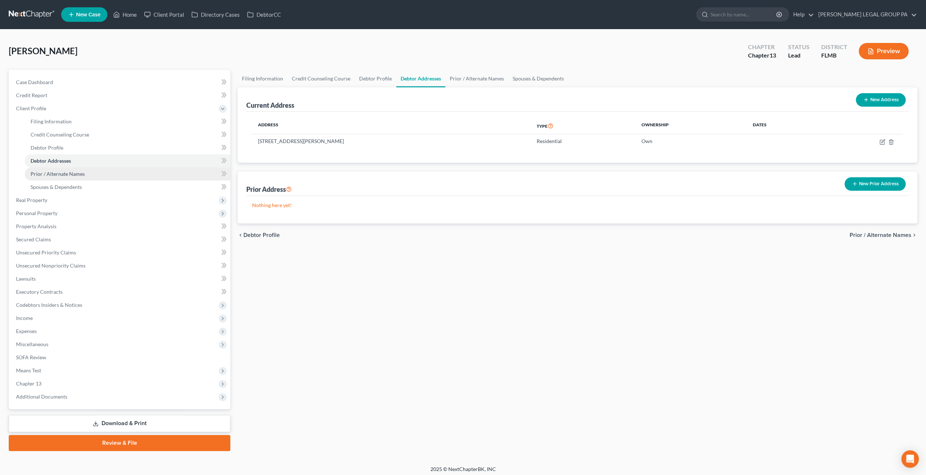
click at [89, 173] on link "Prior / Alternate Names" at bounding box center [128, 173] width 206 height 13
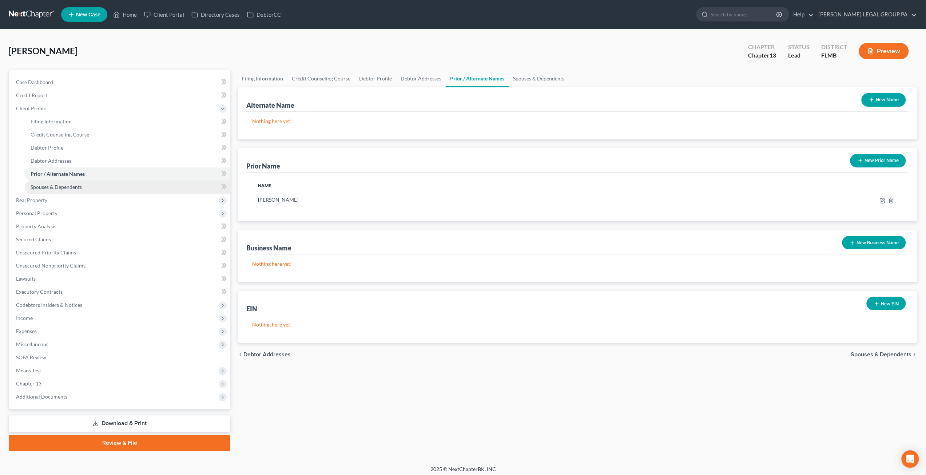
click at [66, 185] on span "Spouses & Dependents" at bounding box center [56, 187] width 51 height 6
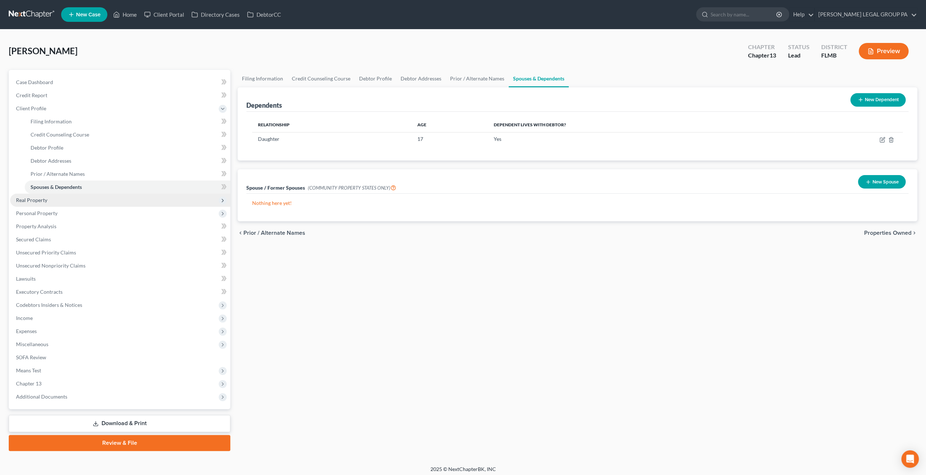
click at [51, 203] on span "Real Property" at bounding box center [120, 200] width 220 height 13
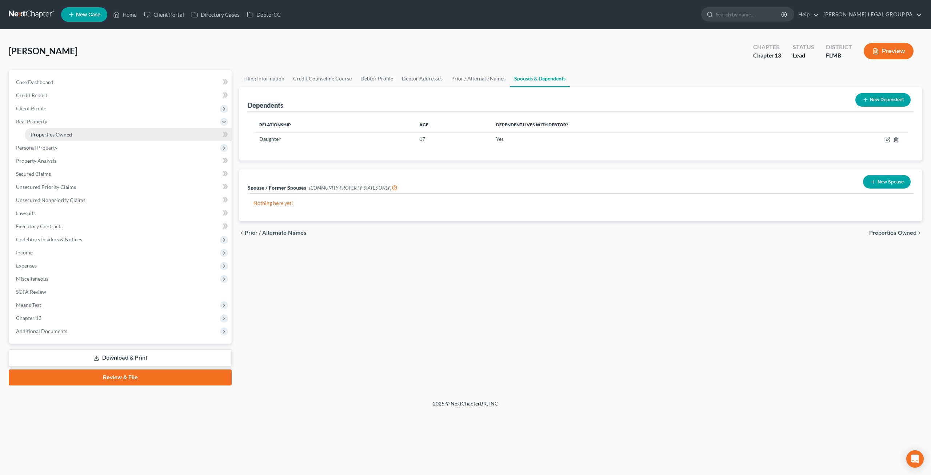
click at [43, 136] on span "Properties Owned" at bounding box center [51, 134] width 41 height 6
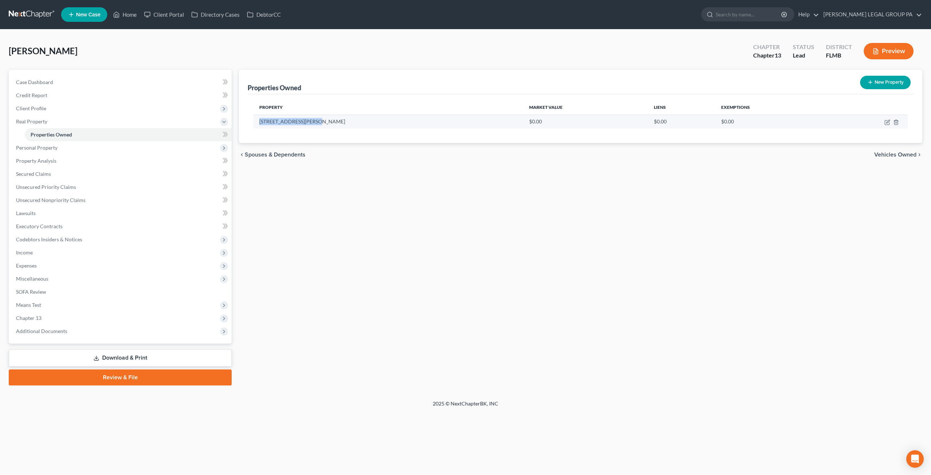
drag, startPoint x: 323, startPoint y: 118, endPoint x: 256, endPoint y: 121, distance: 67.0
click at [256, 121] on td "1130 N Lake Parker Ave" at bounding box center [389, 122] width 270 height 14
copy td "1130 N Lake Parker Ave"
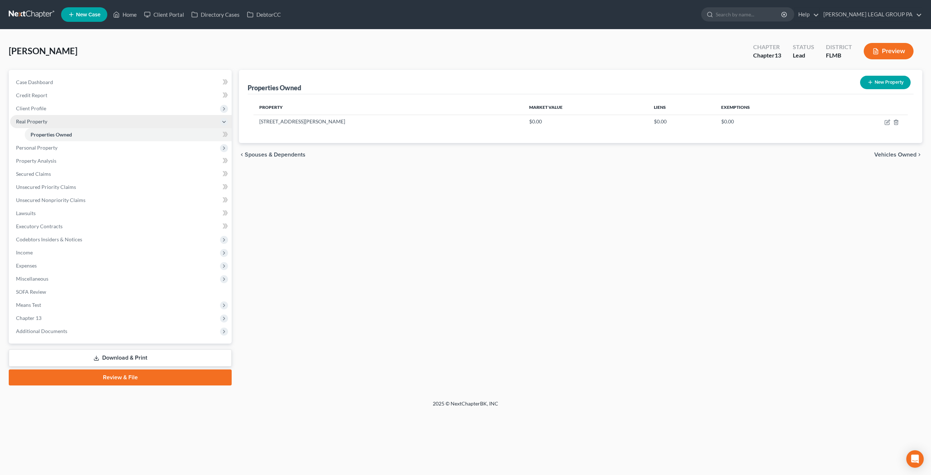
click at [42, 121] on span "Real Property" at bounding box center [31, 121] width 31 height 6
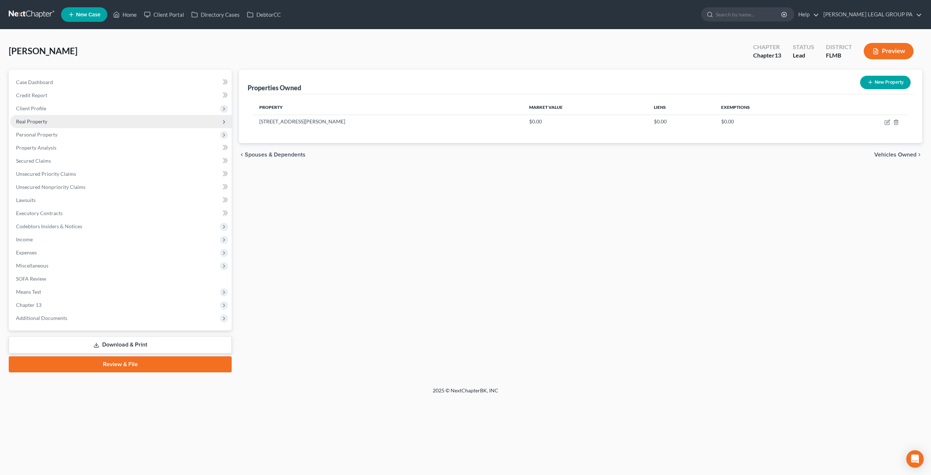
click at [42, 121] on span "Real Property" at bounding box center [31, 121] width 31 height 6
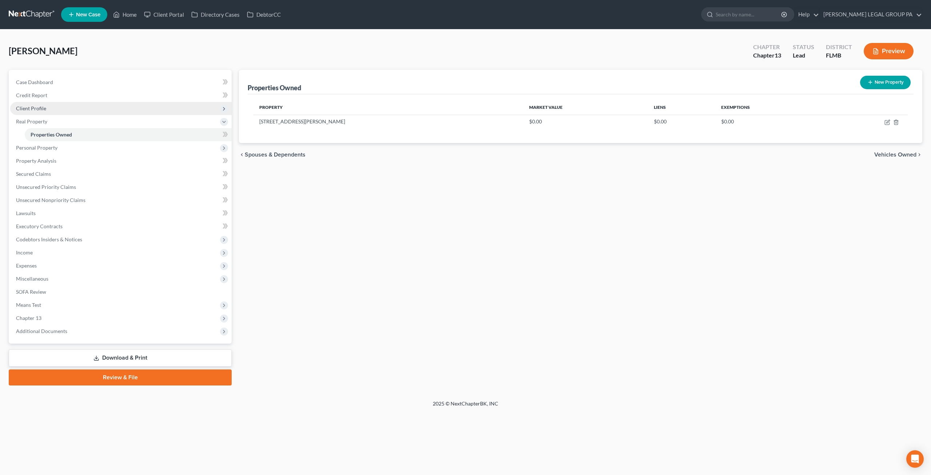
click at [40, 109] on span "Client Profile" at bounding box center [31, 108] width 30 height 6
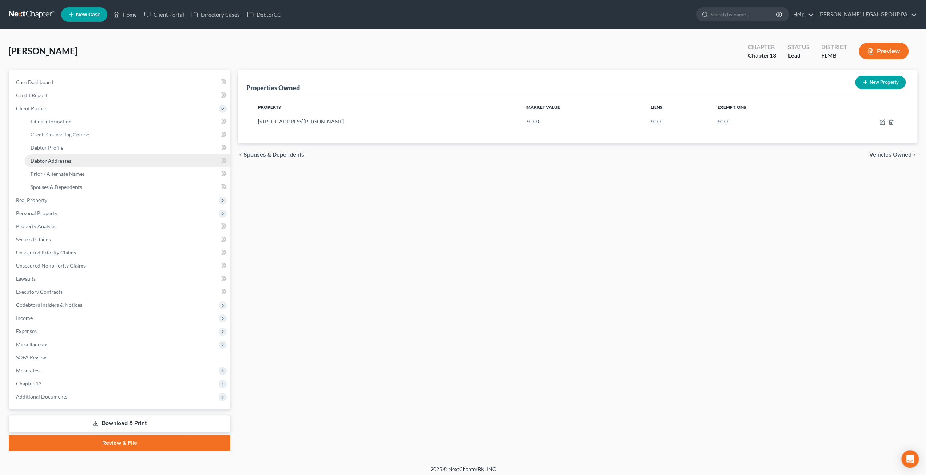
click at [66, 162] on span "Debtor Addresses" at bounding box center [51, 161] width 41 height 6
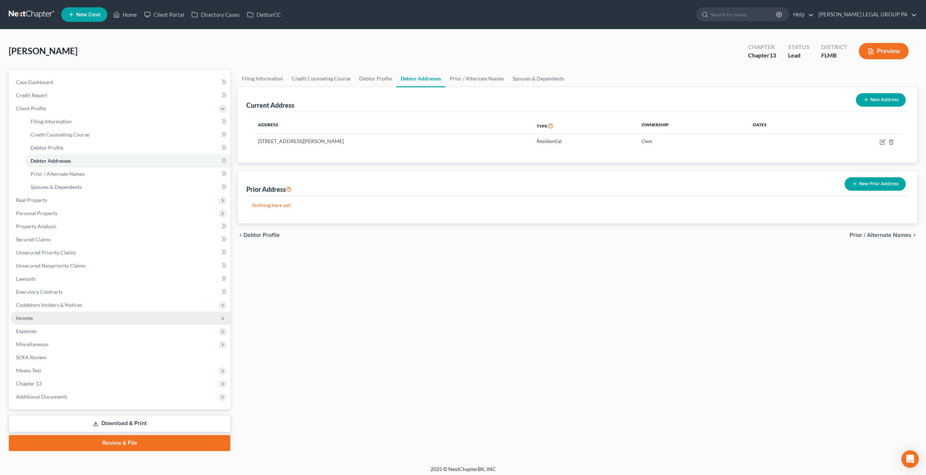
click at [44, 316] on span "Income" at bounding box center [120, 317] width 220 height 13
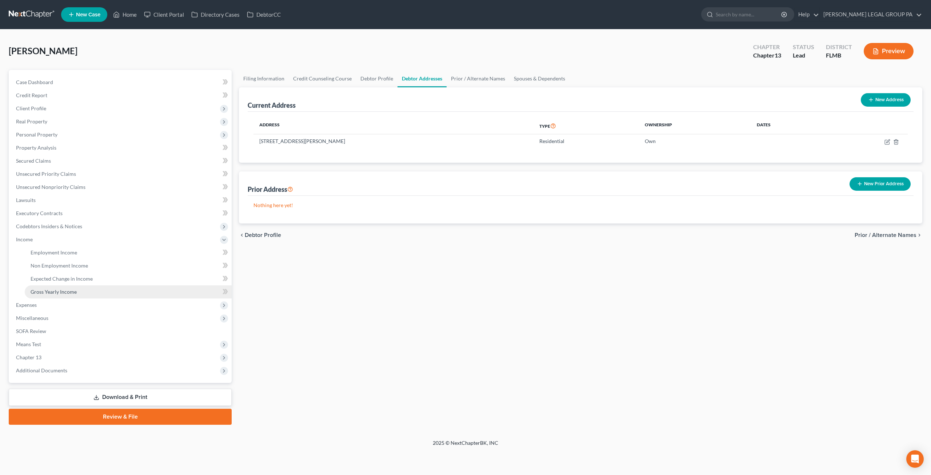
click at [65, 292] on span "Gross Yearly Income" at bounding box center [54, 291] width 46 height 6
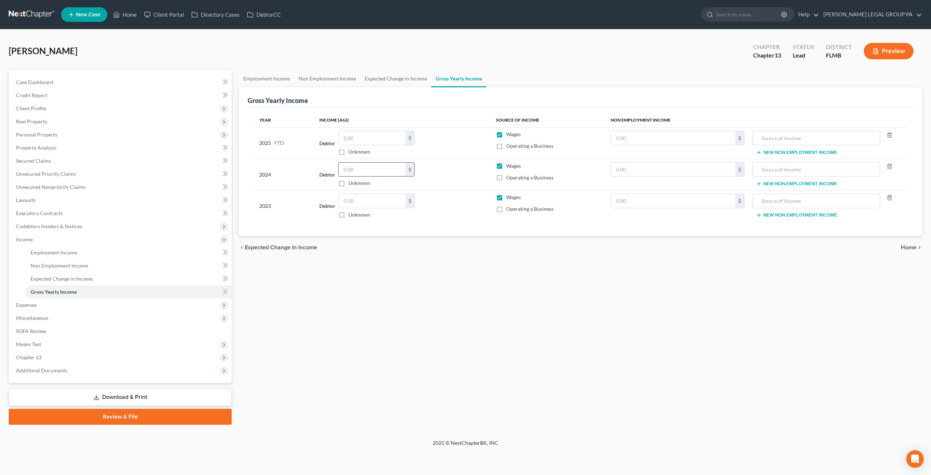
click at [368, 170] on input "text" at bounding box center [372, 170] width 67 height 14
type input "68,229"
click at [44, 133] on span "Personal Property" at bounding box center [36, 134] width 41 height 6
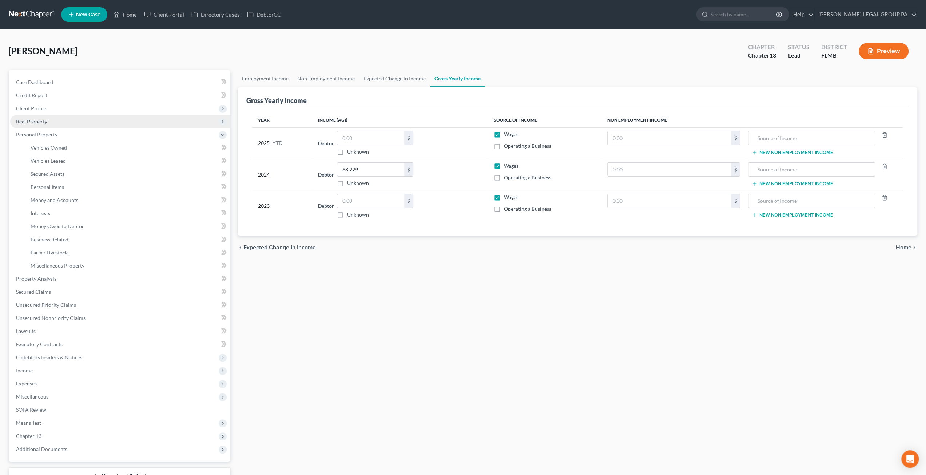
click at [38, 121] on span "Real Property" at bounding box center [31, 121] width 31 height 6
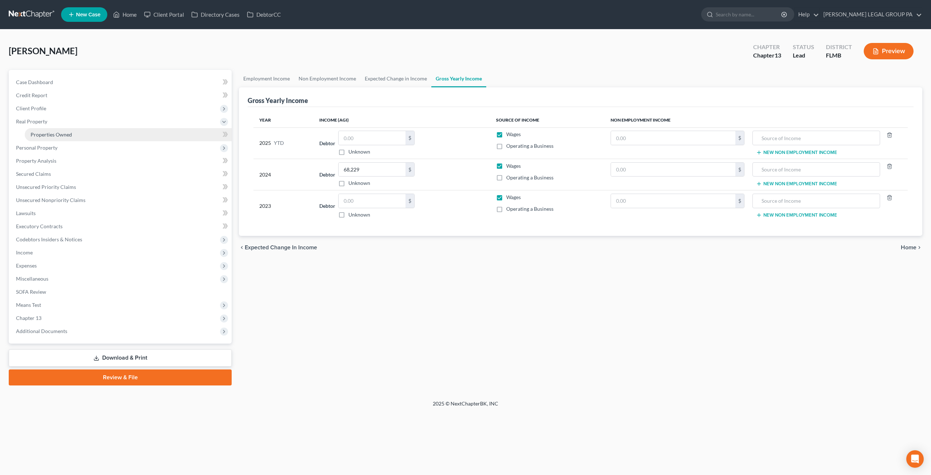
click at [53, 133] on span "Properties Owned" at bounding box center [51, 134] width 41 height 6
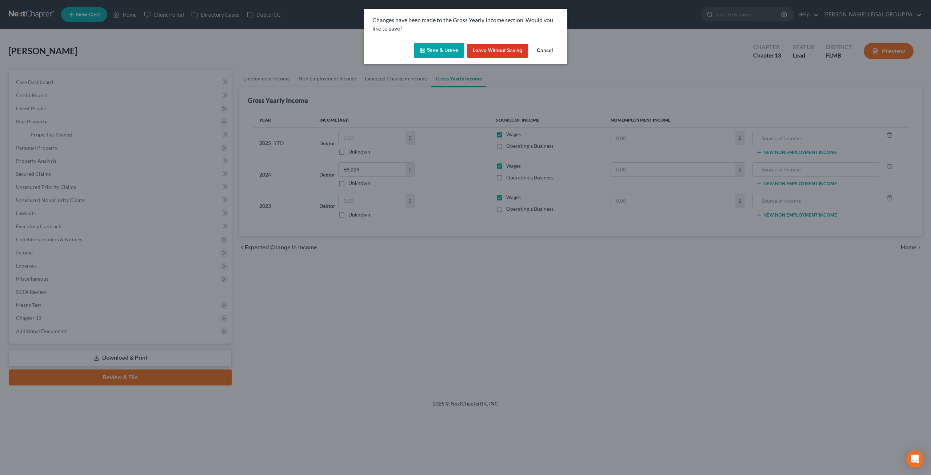
click at [444, 48] on button "Save & Leave" at bounding box center [439, 50] width 50 height 15
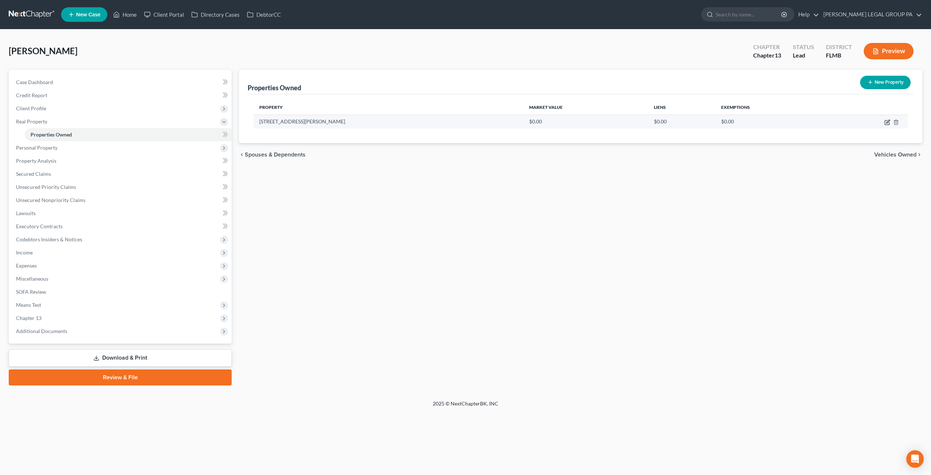
click at [885, 123] on icon "button" at bounding box center [887, 122] width 4 height 4
select select "9"
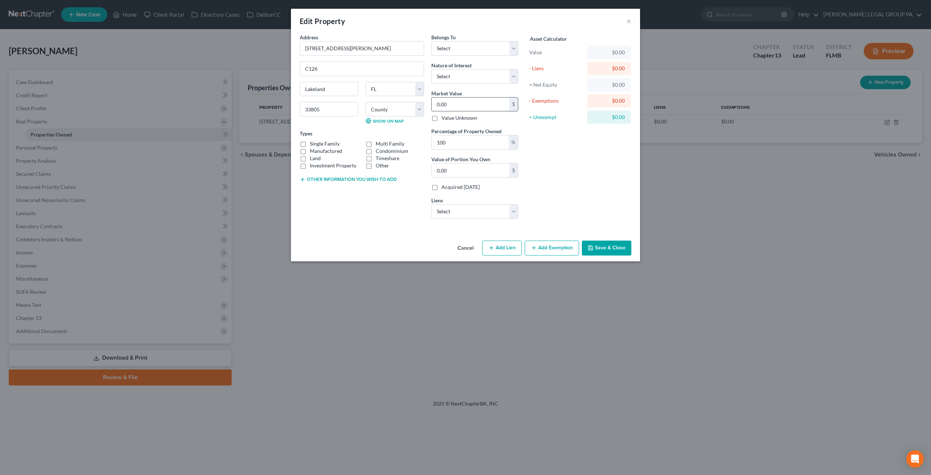
click at [467, 103] on input "0.00" at bounding box center [470, 104] width 77 height 14
paste input "115,0"
type input "115,000"
type input "115,000.00"
type input "115,000"
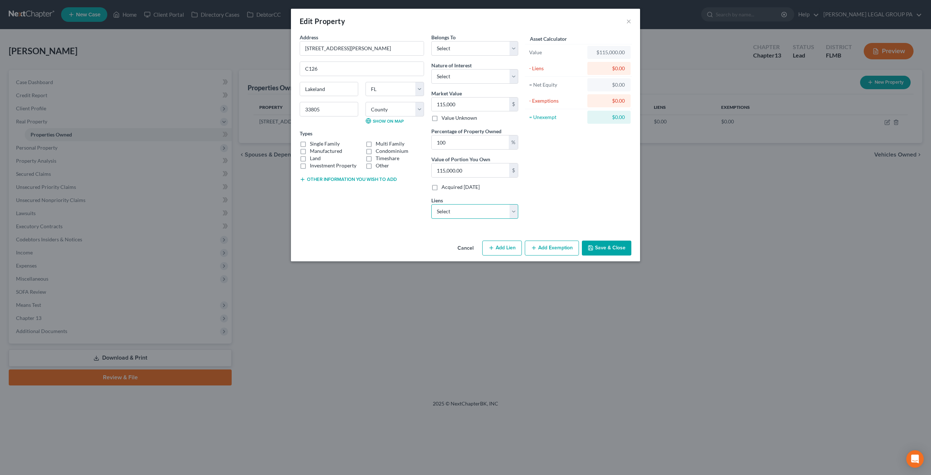
click at [473, 212] on select "Select Cap One Auto - $0.00" at bounding box center [474, 211] width 87 height 15
click at [398, 214] on div "Address * 1130 N Lake Parker Ave C126 Lakeland State AL AK AR AZ CA CO CT DE DC…" at bounding box center [362, 128] width 132 height 191
click at [466, 206] on select "Select Cap One Auto - $0.00" at bounding box center [474, 211] width 87 height 15
click at [382, 223] on div "Address * 1130 N Lake Parker Ave C126 Lakeland State AL AK AR AZ CA CO CT DE DC…" at bounding box center [465, 135] width 349 height 204
click at [460, 73] on select "Select Fee Simple Joint Tenant Life Estate Equitable Interest Future Interest T…" at bounding box center [474, 76] width 87 height 15
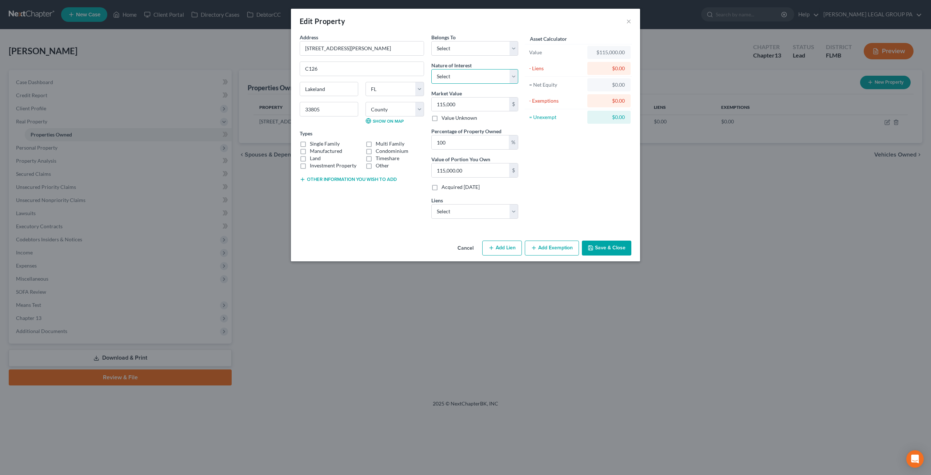
click at [460, 73] on select "Select Fee Simple Joint Tenant Life Estate Equitable Interest Future Interest T…" at bounding box center [474, 76] width 87 height 15
click at [453, 50] on select "Select Debtor 1 Only Debtor 2 Only Debtor 1 And Debtor 2 Only At Least One Of T…" at bounding box center [474, 48] width 87 height 15
click at [459, 48] on select "Select Debtor 1 Only Debtor 2 Only Debtor 1 And Debtor 2 Only At Least One Of T…" at bounding box center [474, 48] width 87 height 15
click at [468, 52] on select "Select Debtor 1 Only Debtor 2 Only Debtor 1 And Debtor 2 Only At Least One Of T…" at bounding box center [474, 48] width 87 height 15
click at [547, 147] on div "Asset Calculator Value $115,000.00 - Liens $0.00 = Net Equity $0.00 - Exemption…" at bounding box center [578, 128] width 113 height 191
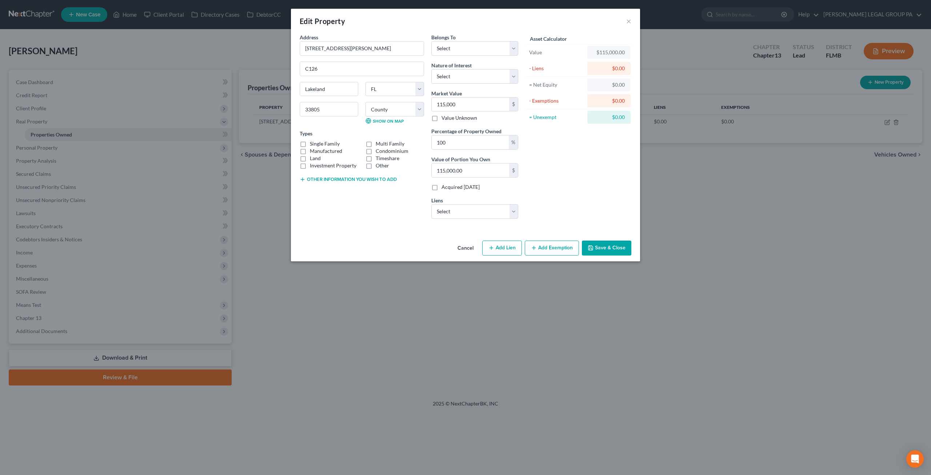
click at [610, 248] on button "Save & Close" at bounding box center [606, 247] width 49 height 15
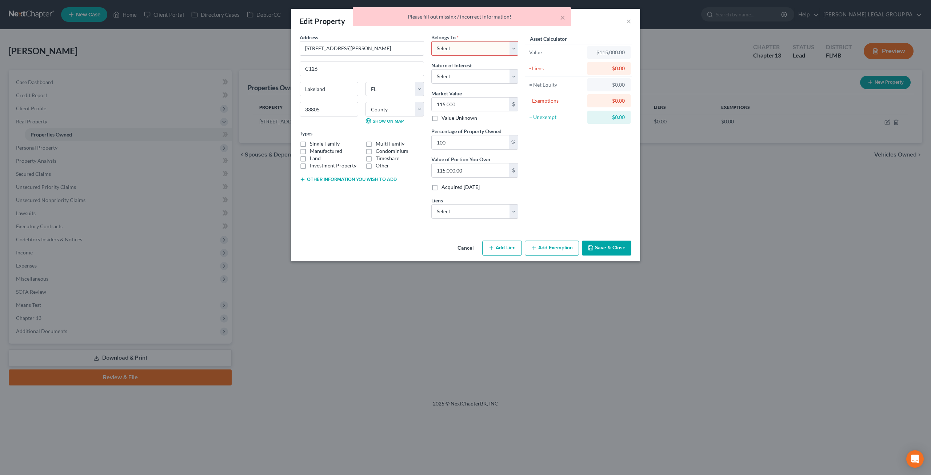
click at [629, 21] on div "× Please fill out missing / incorrect information!" at bounding box center [461, 18] width 931 height 23
click at [627, 22] on div "× Please fill out missing / incorrect information!" at bounding box center [461, 18] width 931 height 23
click at [473, 246] on button "Cancel" at bounding box center [466, 248] width 28 height 15
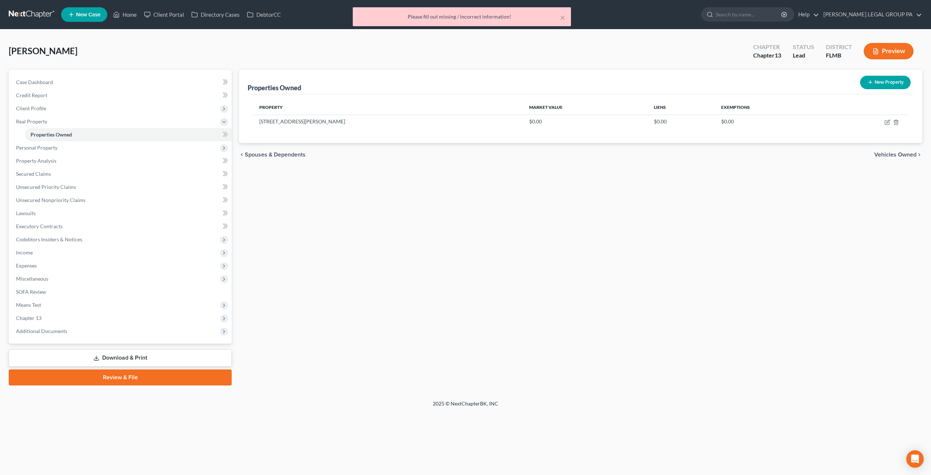
click at [9, 148] on div "Case Dashboard Payments Invoices Payments Payments Credit Report Client Profile…" at bounding box center [120, 207] width 223 height 274
click at [24, 147] on span "Personal Property" at bounding box center [36, 147] width 41 height 6
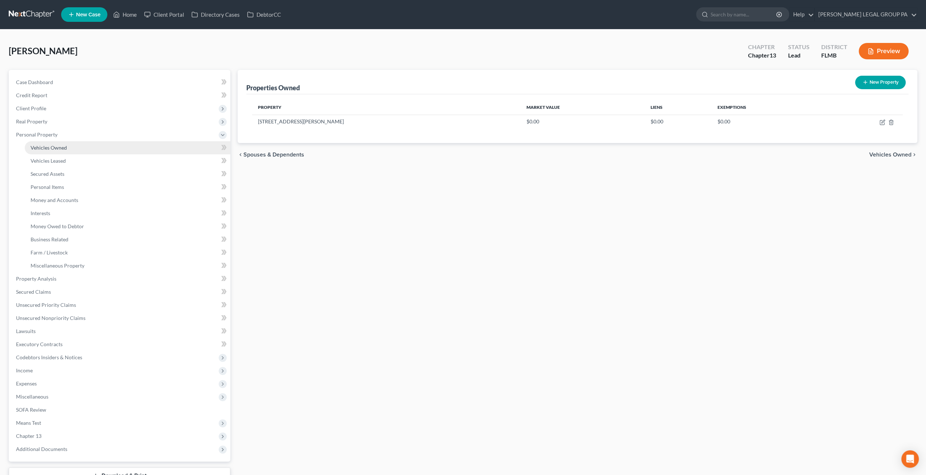
click at [68, 148] on link "Vehicles Owned" at bounding box center [128, 147] width 206 height 13
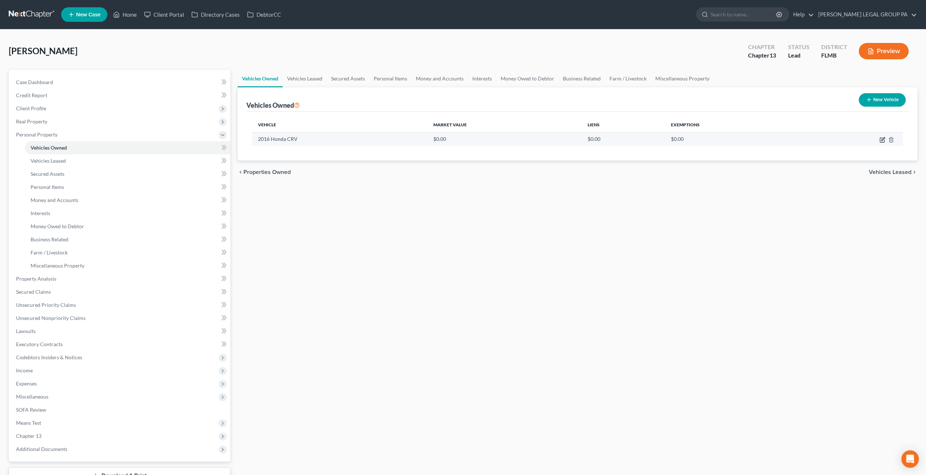
click at [880, 138] on icon "button" at bounding box center [882, 140] width 4 height 4
select select "0"
select select "10"
select select "0"
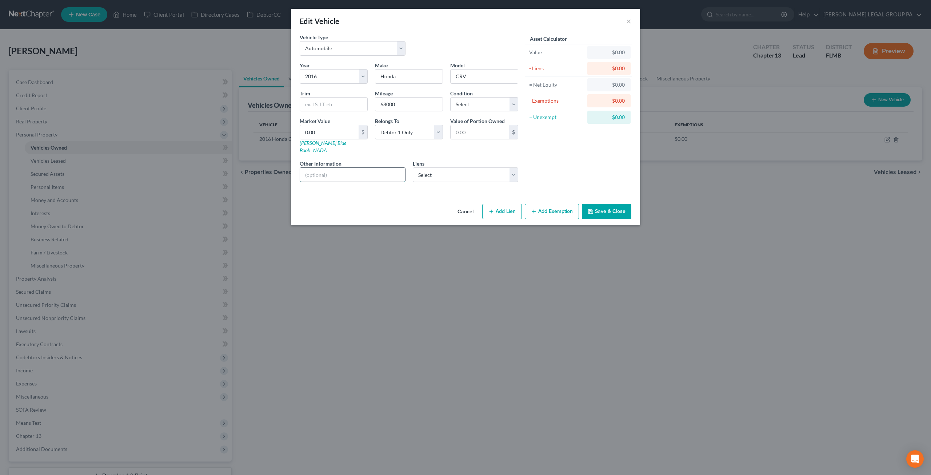
click at [340, 168] on input "text" at bounding box center [352, 175] width 105 height 14
type input "VIN: 5J6RM3H44GL021411"
click at [399, 146] on div "Year Select 2026 2025 2024 2023 2022 2021 2020 2019 2018 2017 2016 2015 2014 20…" at bounding box center [409, 124] width 226 height 126
click at [439, 167] on select "Select Cap One Auto - $0.00" at bounding box center [466, 174] width 106 height 15
select select "0"
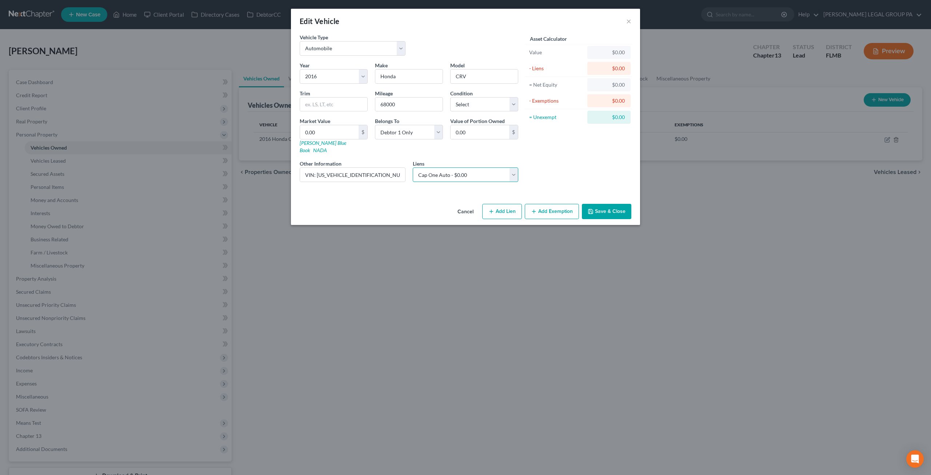
select select
select select "45"
select select "0"
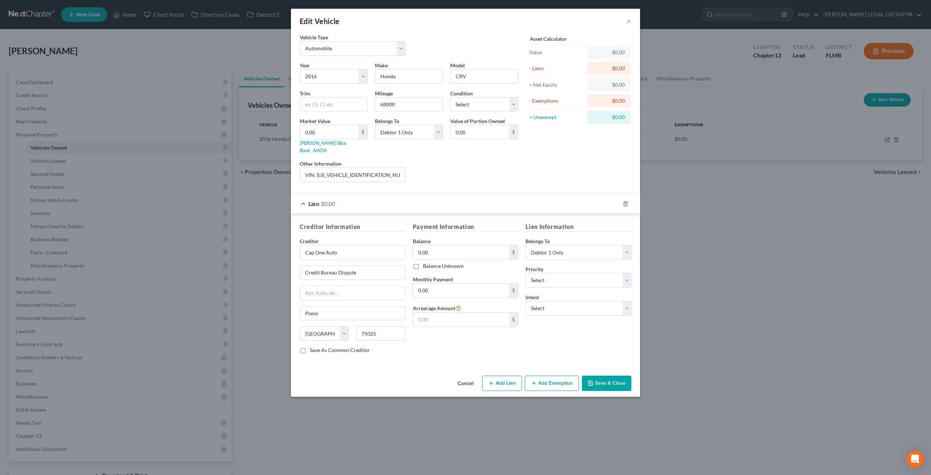
click at [629, 198] on div at bounding box center [630, 204] width 20 height 12
click at [626, 203] on line "button" at bounding box center [626, 203] width 0 height 1
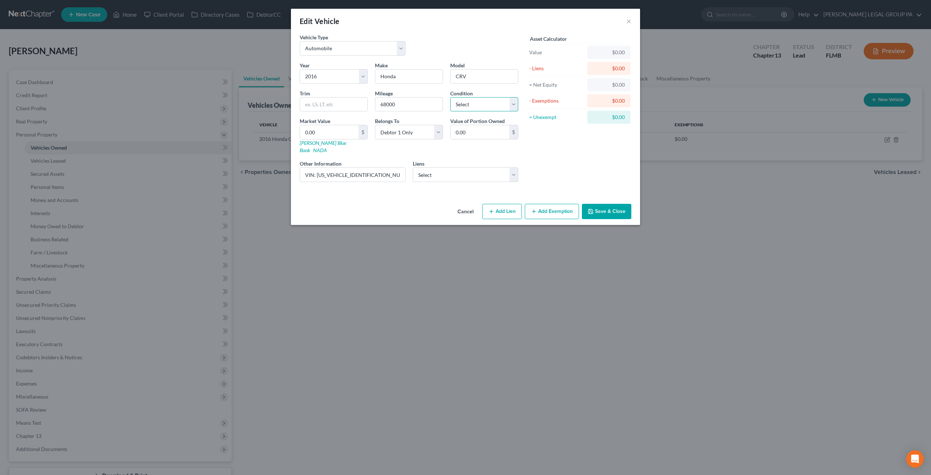
click at [463, 103] on select "Select Excellent Very Good Good Fair Poor" at bounding box center [484, 104] width 68 height 15
select select "3"
click at [450, 97] on select "Select Excellent Very Good Good Fair Poor" at bounding box center [484, 104] width 68 height 15
drag, startPoint x: 386, startPoint y: 166, endPoint x: 317, endPoint y: 166, distance: 69.1
click at [317, 168] on input "VIN: 5J6RM3H44GL021411" at bounding box center [352, 175] width 105 height 14
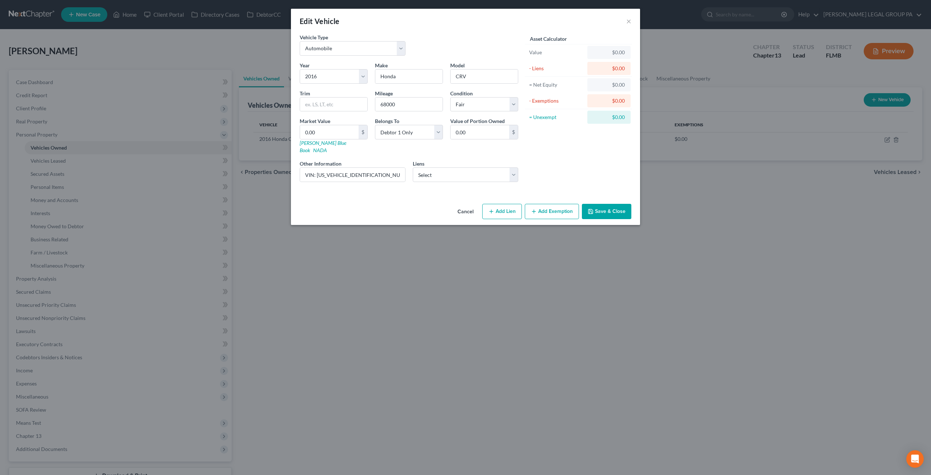
click at [399, 201] on div "Cancel Add Lien Add Lease Add Exemption Save & Close" at bounding box center [465, 213] width 349 height 24
click at [441, 173] on select "Select Cap One Auto - $0.00" at bounding box center [466, 174] width 106 height 15
click at [389, 201] on div "Cancel Add Lien Add Lease Add Exemption Save & Close" at bounding box center [465, 213] width 349 height 24
click at [609, 204] on button "Save & Close" at bounding box center [606, 211] width 49 height 15
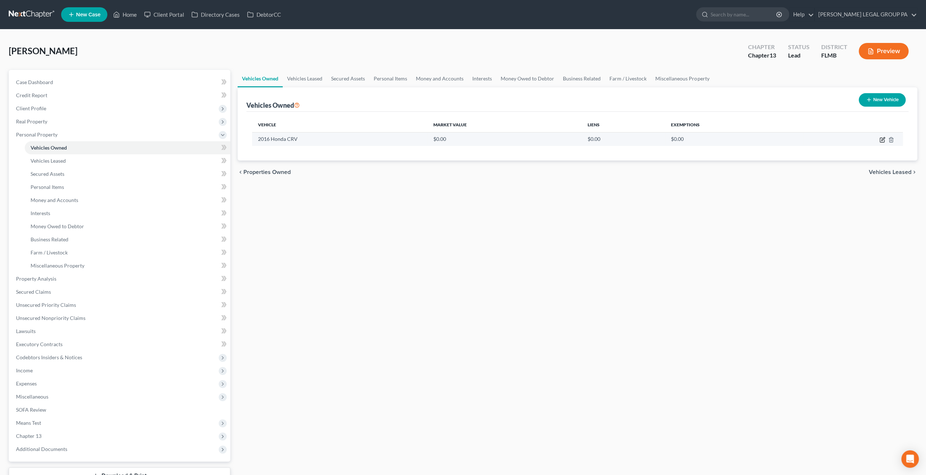
click at [883, 138] on icon "button" at bounding box center [882, 140] width 6 height 6
select select "0"
select select "10"
select select "3"
select select "0"
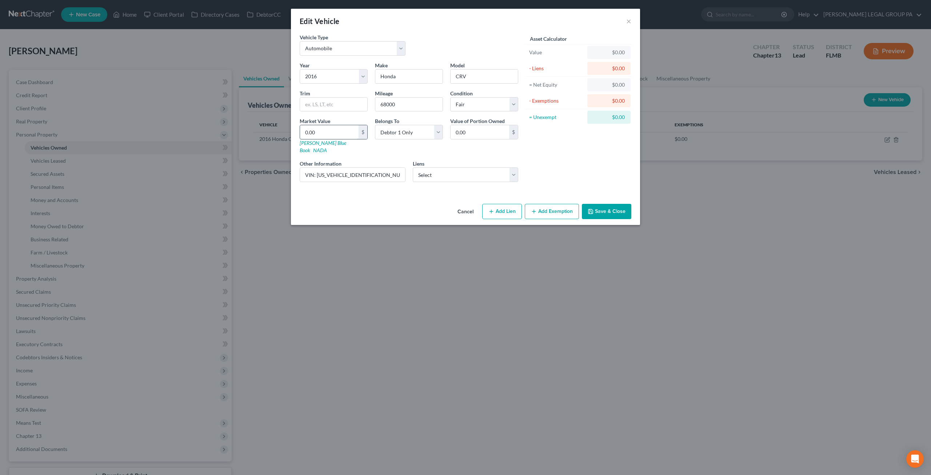
click at [343, 133] on input "0.00" at bounding box center [329, 132] width 59 height 14
type input "1"
type input "1.00"
type input "12"
type input "12.00"
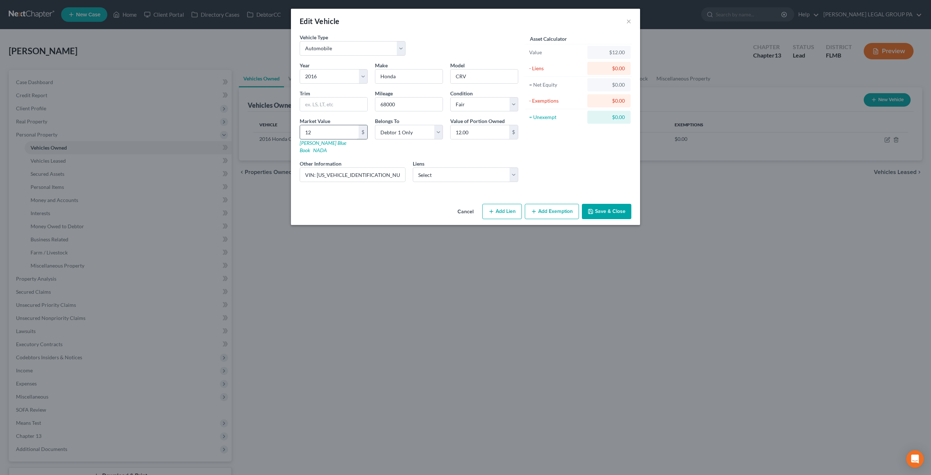
type input "126"
type input "126.00"
type input "1264"
type input "1,264.00"
type input "1,2645"
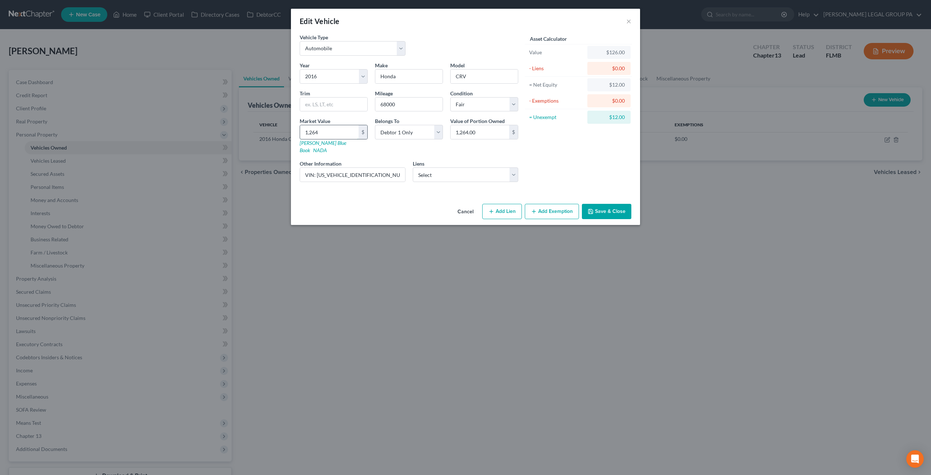
type input "12,645.00"
type input "12,645"
click at [445, 150] on div "Year Select 2026 2025 2024 2023 2022 2021 2020 2019 2018 2017 2016 2015 2014 20…" at bounding box center [409, 124] width 226 height 126
click at [608, 206] on button "Save & Close" at bounding box center [606, 211] width 49 height 15
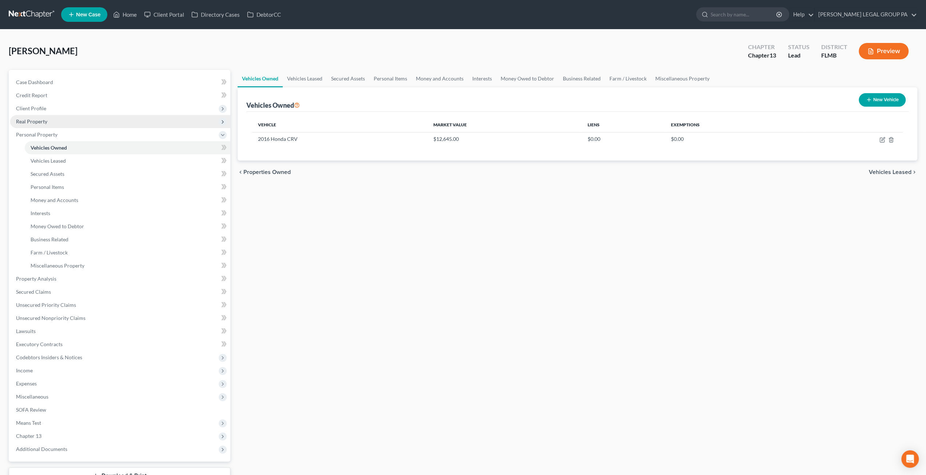
click at [31, 123] on span "Real Property" at bounding box center [31, 121] width 31 height 6
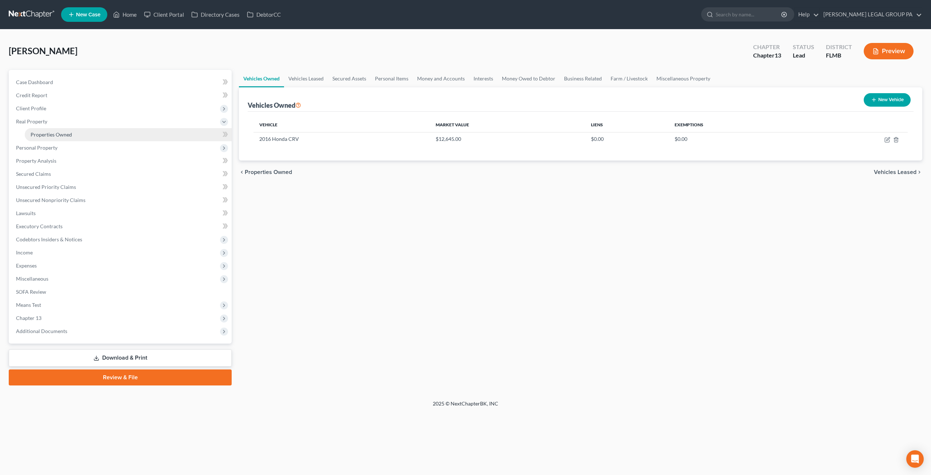
click at [47, 135] on span "Properties Owned" at bounding box center [51, 134] width 41 height 6
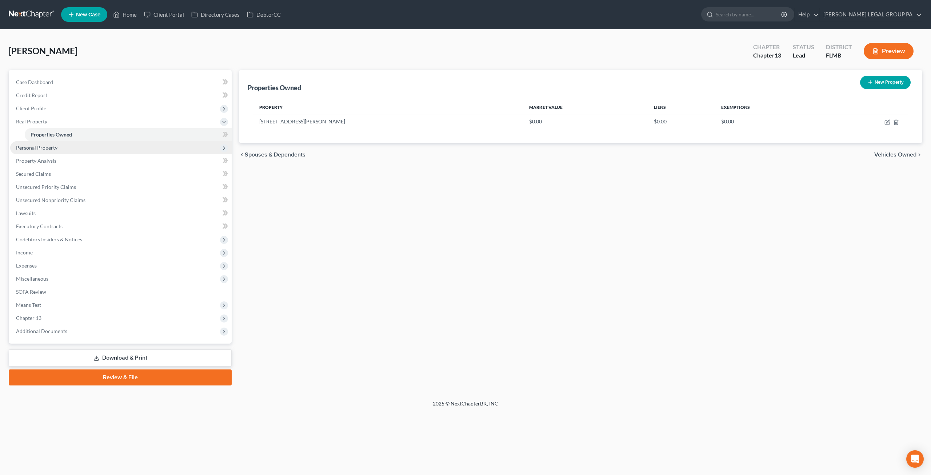
click at [48, 144] on span "Personal Property" at bounding box center [36, 147] width 41 height 6
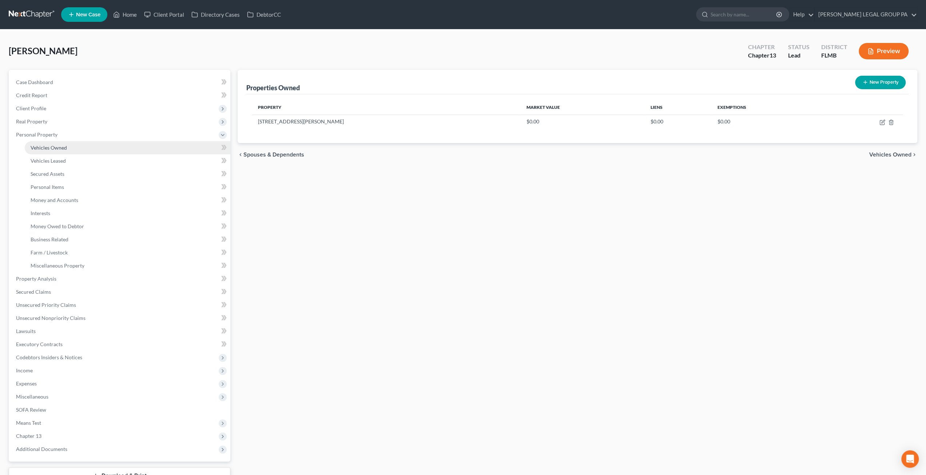
click at [44, 143] on link "Vehicles Owned" at bounding box center [128, 147] width 206 height 13
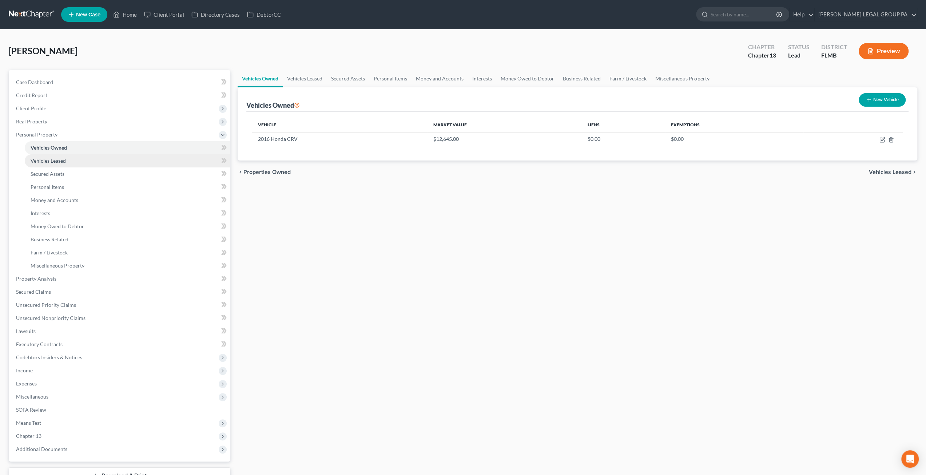
click at [71, 160] on link "Vehicles Leased" at bounding box center [128, 160] width 206 height 13
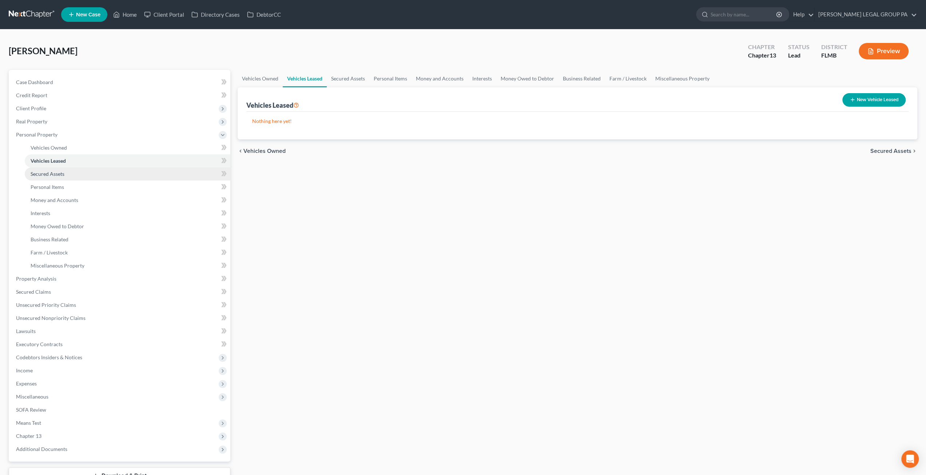
click at [52, 172] on span "Secured Assets" at bounding box center [48, 174] width 34 height 6
click at [50, 190] on span "Personal Items" at bounding box center [47, 187] width 33 height 6
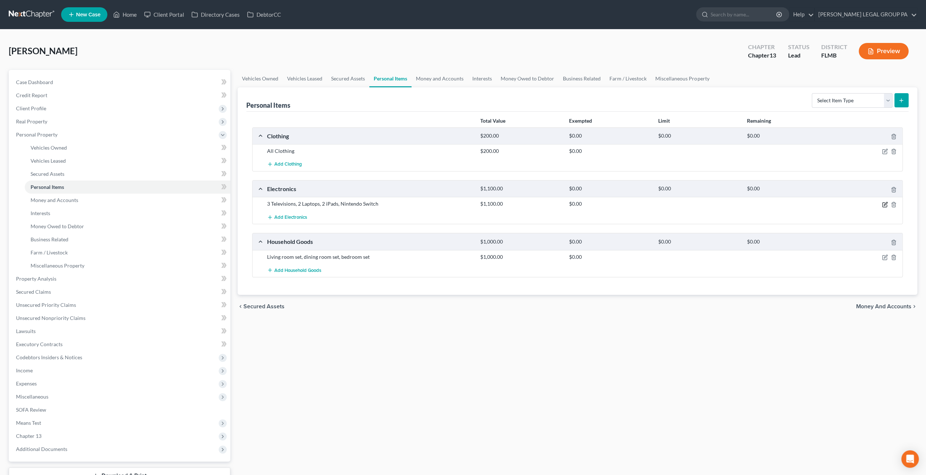
click at [883, 202] on icon "button" at bounding box center [885, 205] width 6 height 6
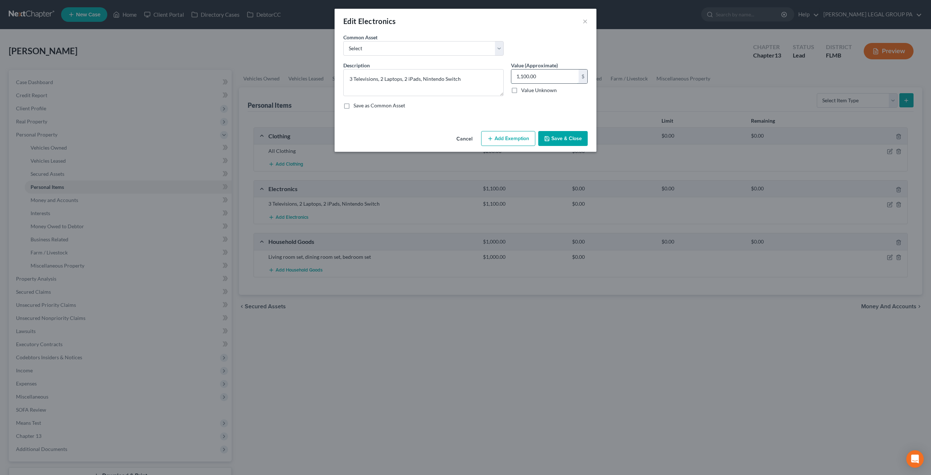
click at [537, 74] on input "1,100.00" at bounding box center [544, 76] width 67 height 14
type input "550"
click at [557, 139] on button "Save & Close" at bounding box center [562, 138] width 49 height 15
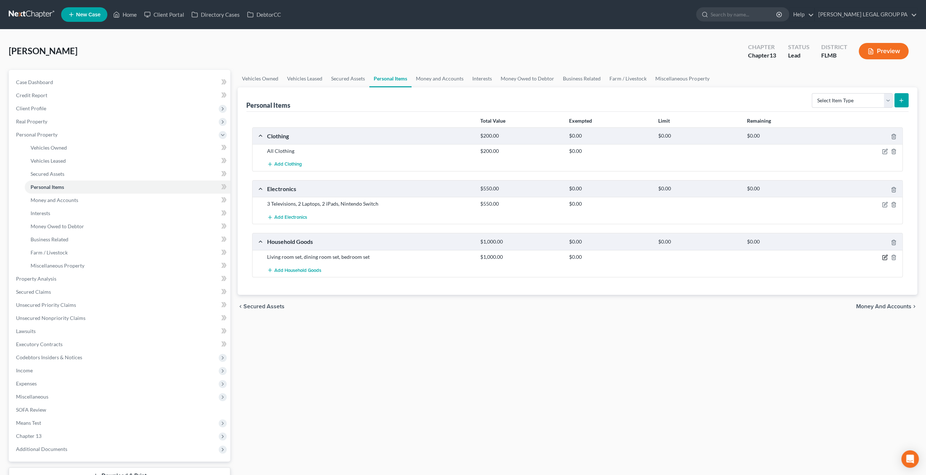
click at [885, 255] on icon "button" at bounding box center [885, 256] width 3 height 3
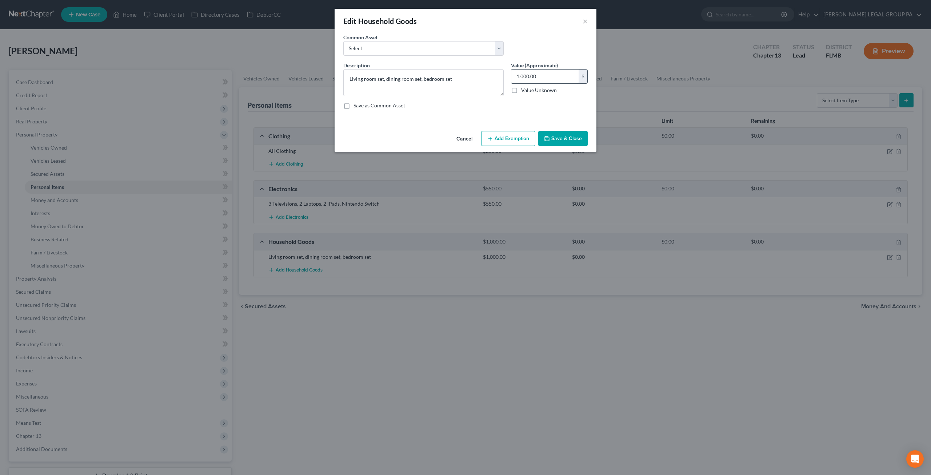
click at [548, 71] on input "1,000.00" at bounding box center [544, 76] width 67 height 14
click at [577, 41] on div "Common Asset Select Washer & Dryer Knick Knacks Patio Chaise Living room set, d…" at bounding box center [466, 47] width 252 height 28
click at [553, 78] on input "1,000.00" at bounding box center [544, 76] width 67 height 14
type input "500"
click at [574, 136] on button "Save & Close" at bounding box center [562, 138] width 49 height 15
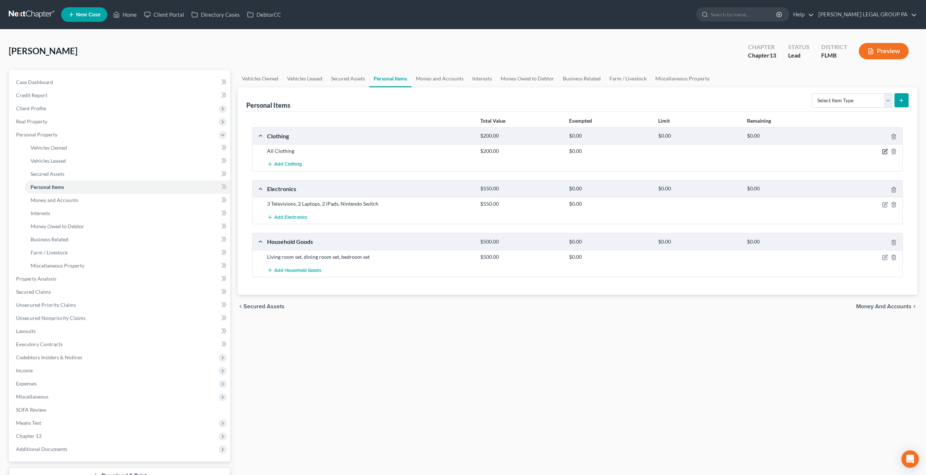
click at [885, 149] on icon "button" at bounding box center [885, 151] width 6 height 6
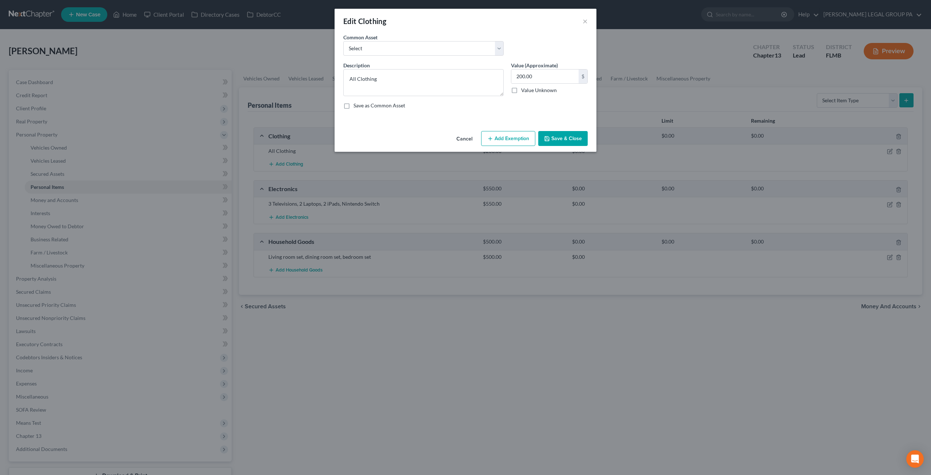
click at [506, 137] on button "Add Exemption" at bounding box center [508, 138] width 54 height 15
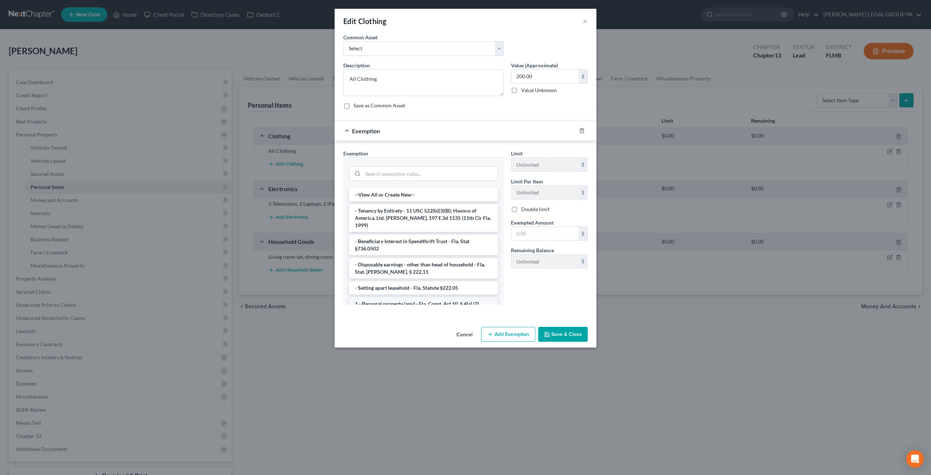
click at [401, 297] on li "1 - Personal property (any) - Fla. Const. Art.10, § 4(a) (2)" at bounding box center [423, 303] width 149 height 13
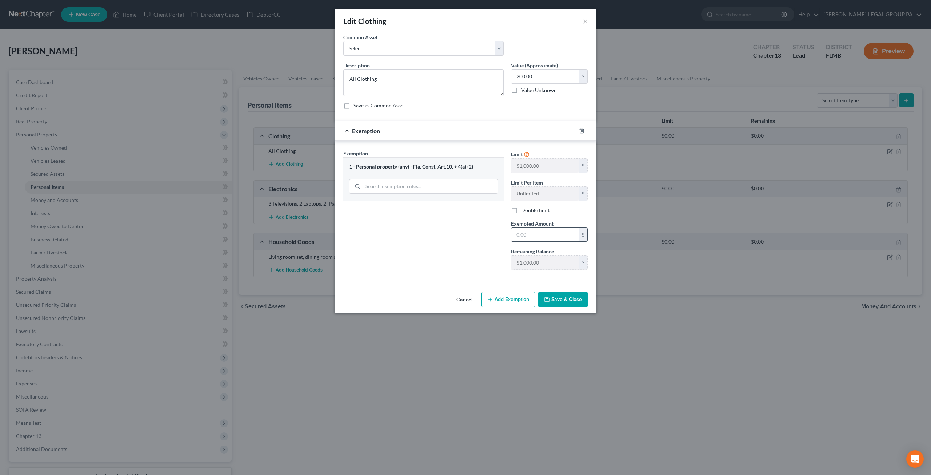
click at [555, 235] on input "text" at bounding box center [544, 235] width 67 height 14
type input "200"
click at [459, 252] on div "Exemption Set must be selected for CA. Exemption * 1 - Personal property (any) …" at bounding box center [424, 213] width 168 height 126
click at [562, 296] on button "Save & Close" at bounding box center [562, 299] width 49 height 15
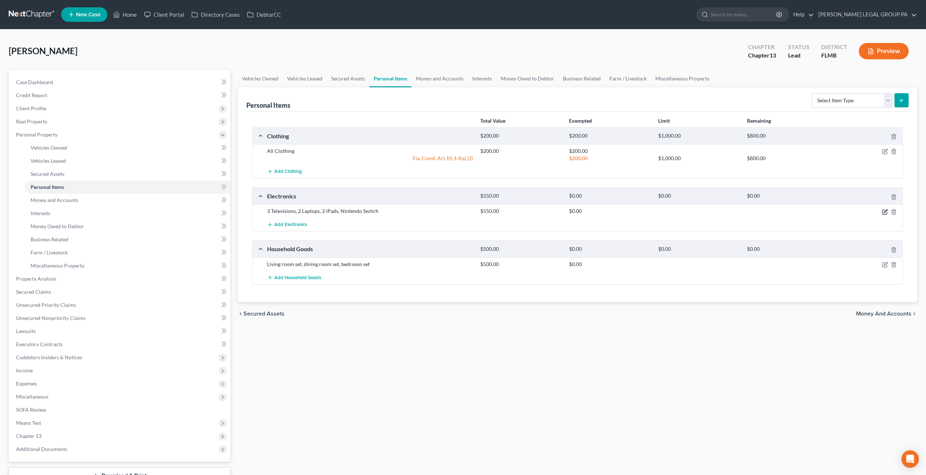
click at [884, 211] on icon "button" at bounding box center [885, 212] width 6 height 6
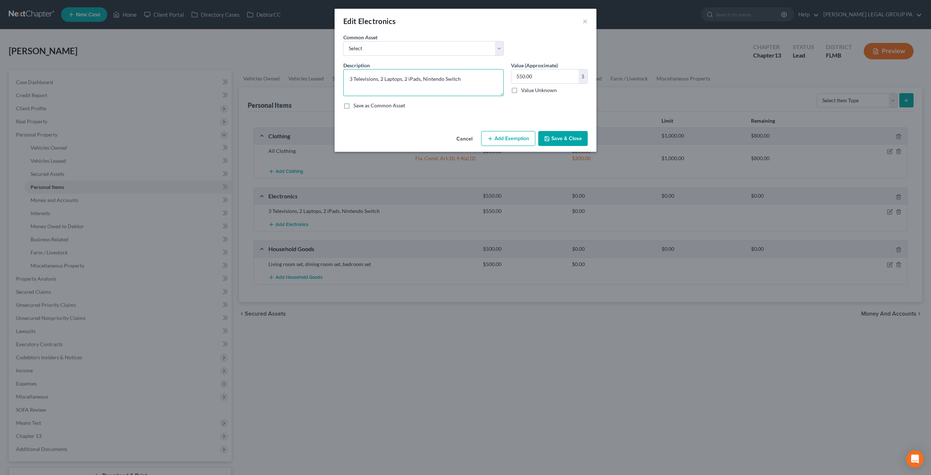
click at [353, 77] on textarea "3 Televisions, 2 Laptops, 2 iPads, Nintendo Switch" at bounding box center [423, 82] width 160 height 27
click at [374, 79] on textarea "Televisions, 2 Laptops, 2 iPads, Nintendo Switch" at bounding box center [423, 82] width 160 height 27
click at [377, 77] on textarea "Television, 2 Laptops, 2 iPads, Nintendo Switch" at bounding box center [423, 82] width 160 height 27
click at [392, 79] on textarea "Television, Laptops, 2 iPads, Nintendo Switch" at bounding box center [423, 82] width 160 height 27
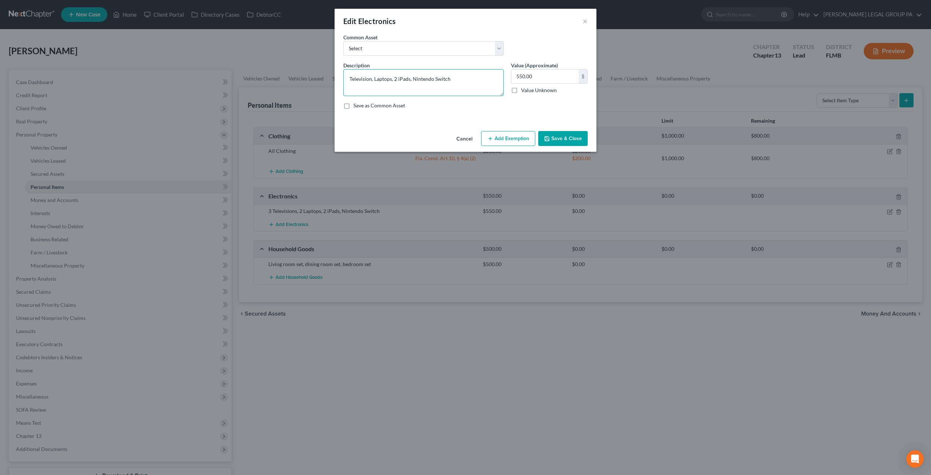
click at [392, 78] on textarea "Television, Laptops, 2 iPads, Nintendo Switch" at bounding box center [423, 82] width 160 height 27
click at [396, 78] on textarea "Television, Laptop, 2 iPads, Nintendo Switch" at bounding box center [423, 82] width 160 height 27
click at [402, 77] on textarea "Television, Laptop, Pads, Nintendo Switch" at bounding box center [423, 82] width 160 height 27
click at [391, 79] on textarea "Television, Laptop, Pad, Nintendo Switch" at bounding box center [423, 82] width 160 height 27
type textarea "Television, Laptop, iPad, Nintendo Switch"
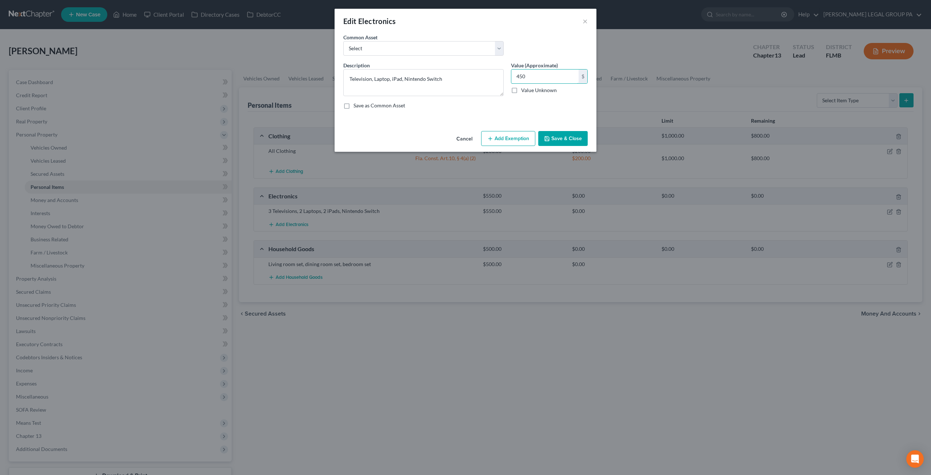
type input "450"
click at [569, 141] on button "Save & Close" at bounding box center [562, 138] width 49 height 15
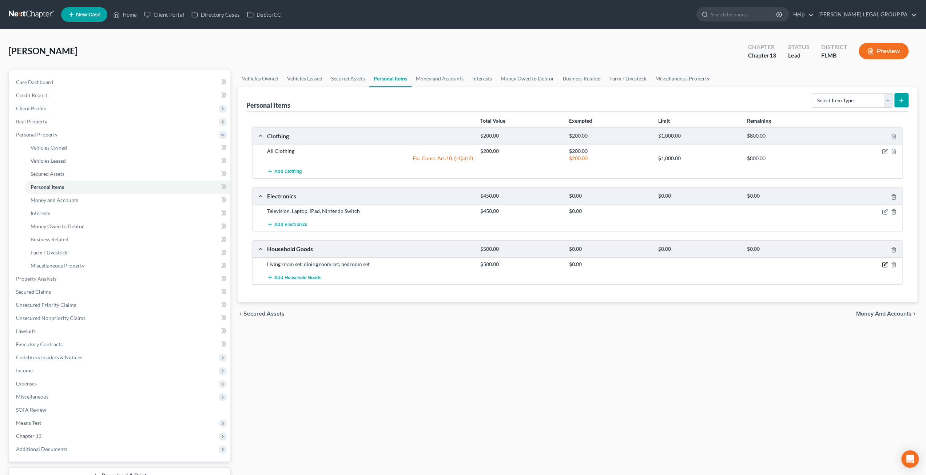
click at [883, 264] on icon "button" at bounding box center [885, 265] width 6 height 6
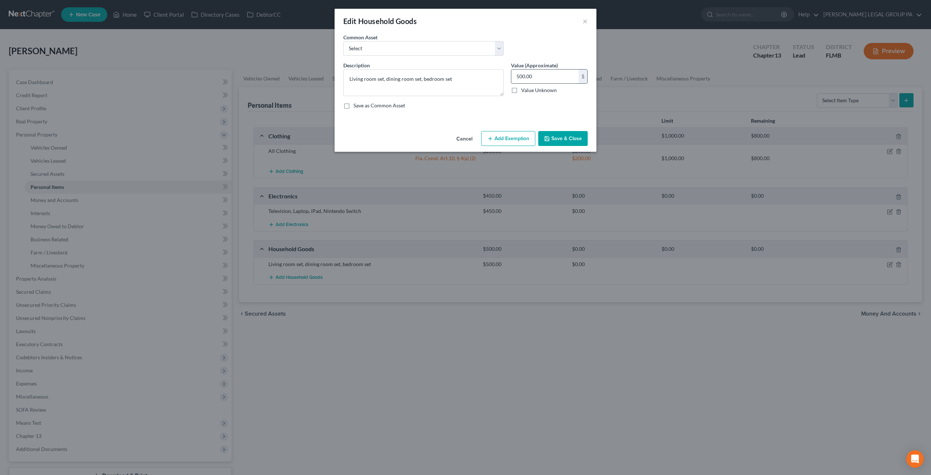
click at [549, 71] on input "500.00" at bounding box center [544, 76] width 67 height 14
type input "350"
click at [506, 140] on button "Add Exemption" at bounding box center [508, 138] width 54 height 15
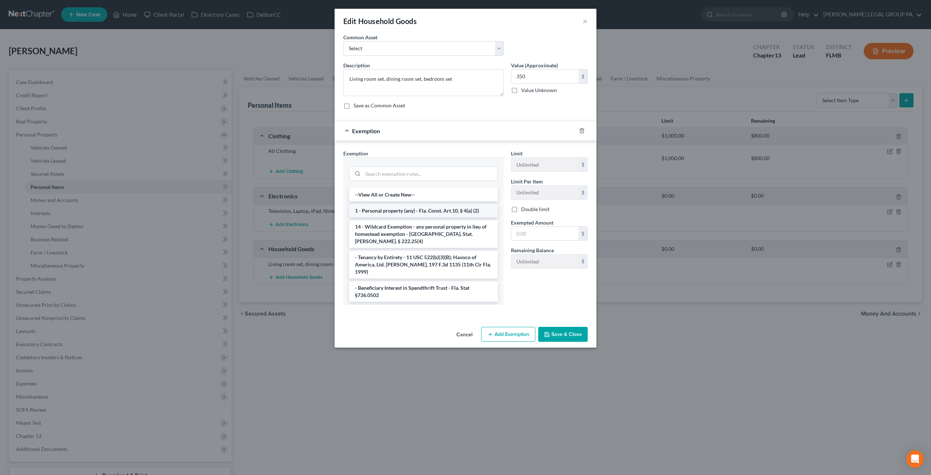
click at [403, 207] on li "1 - Personal property (any) - Fla. Const. Art.10, § 4(a) (2)" at bounding box center [423, 210] width 149 height 13
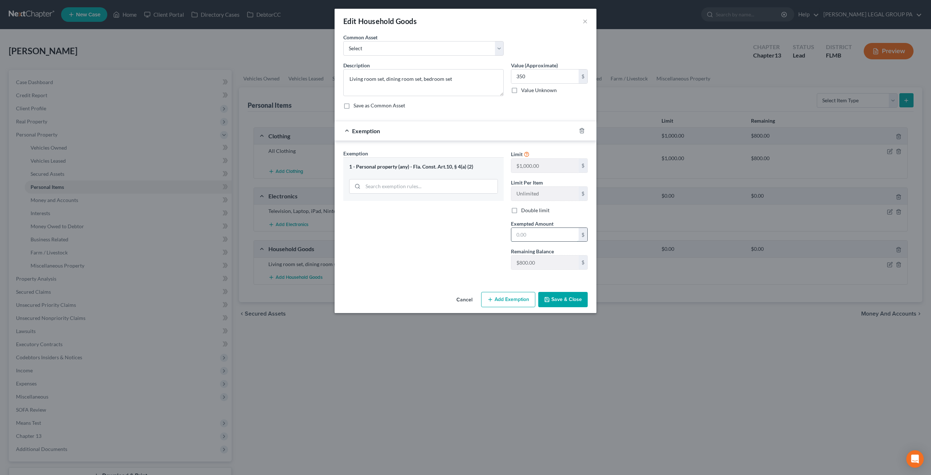
click at [549, 231] on input "text" at bounding box center [544, 235] width 67 height 14
type input "350"
click at [445, 271] on div "Exemption Set must be selected for CA. Exemption * 1 - Personal property (any) …" at bounding box center [424, 213] width 168 height 126
click at [573, 299] on button "Save & Close" at bounding box center [562, 299] width 49 height 15
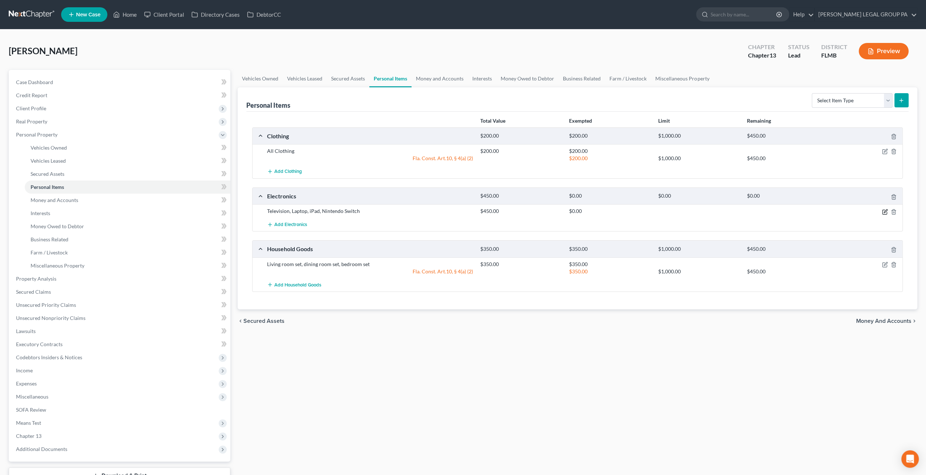
click at [885, 209] on icon "button" at bounding box center [885, 210] width 3 height 3
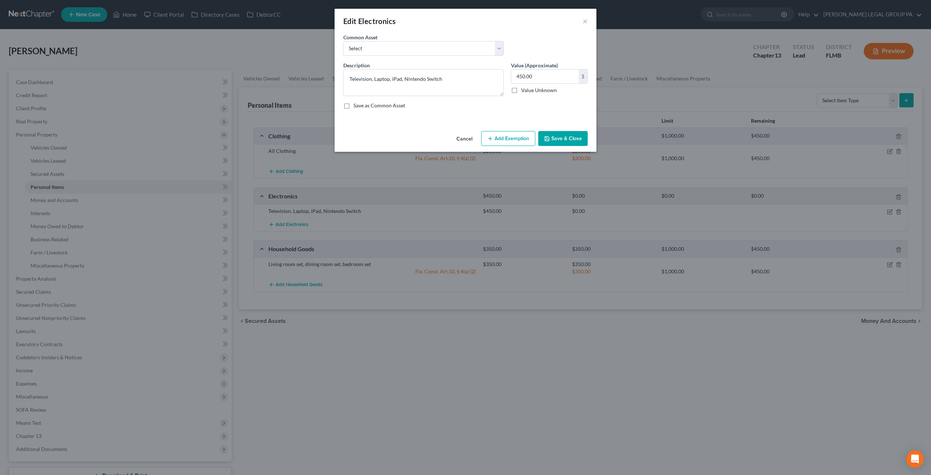
click at [396, 56] on div "Common Asset Select 2 televisions & 2 cell phones General Electronics (TV, Cell…" at bounding box center [466, 47] width 252 height 28
click at [394, 48] on select "Select 2 televisions & 2 cell phones General Electronics (TV, Cellphone, Comput…" at bounding box center [423, 48] width 160 height 15
click at [505, 138] on button "Add Exemption" at bounding box center [508, 138] width 54 height 15
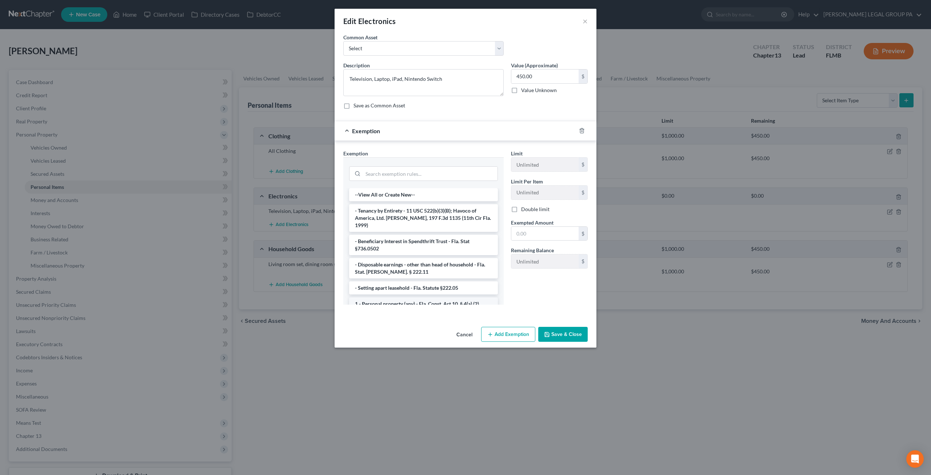
click at [400, 297] on li "1 - Personal property (any) - Fla. Const. Art.10, § 4(a) (2)" at bounding box center [423, 303] width 149 height 13
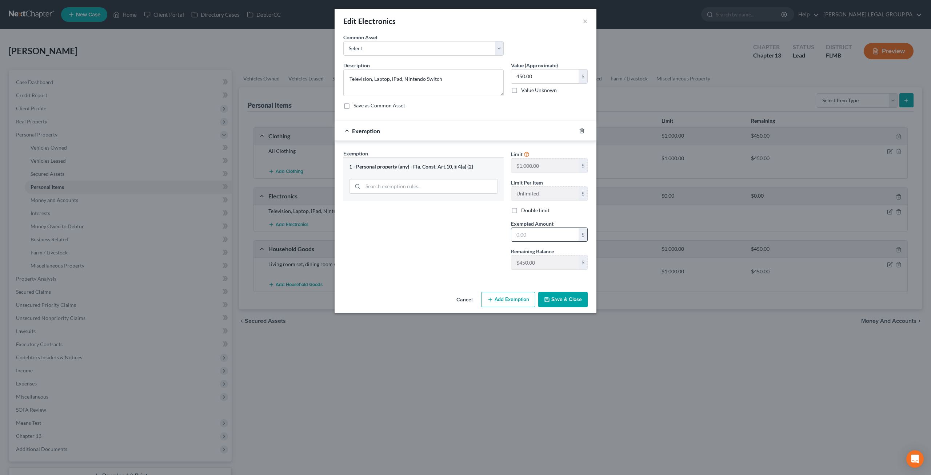
click at [548, 237] on input "text" at bounding box center [544, 235] width 67 height 14
type input "450"
click at [564, 295] on button "Save & Close" at bounding box center [562, 299] width 49 height 15
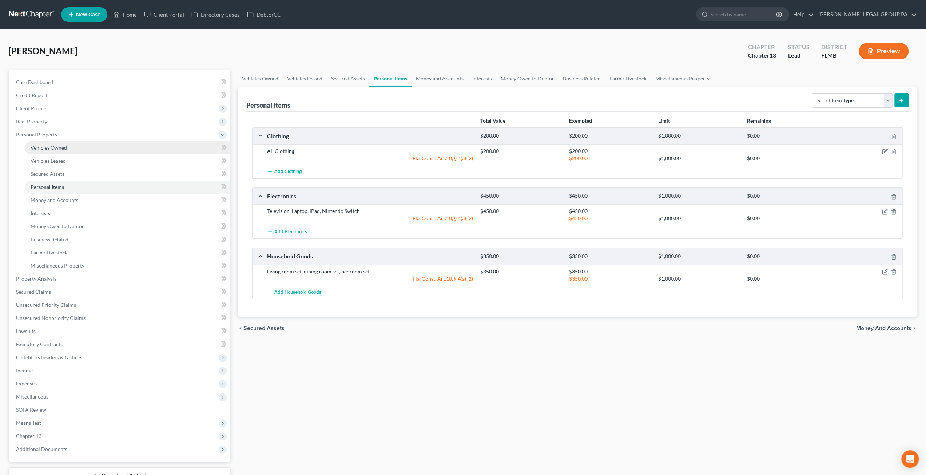
click at [51, 146] on span "Vehicles Owned" at bounding box center [49, 147] width 36 height 6
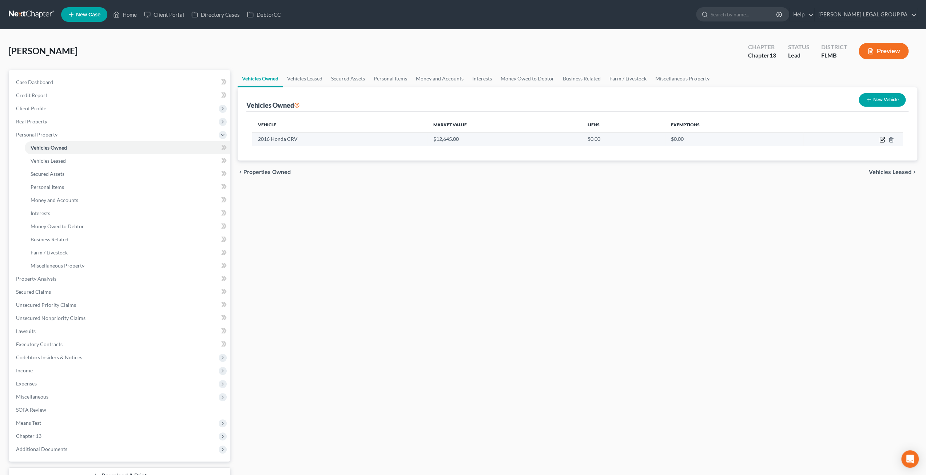
click at [882, 138] on icon "button" at bounding box center [882, 140] width 6 height 6
select select "0"
select select "10"
select select "3"
select select "0"
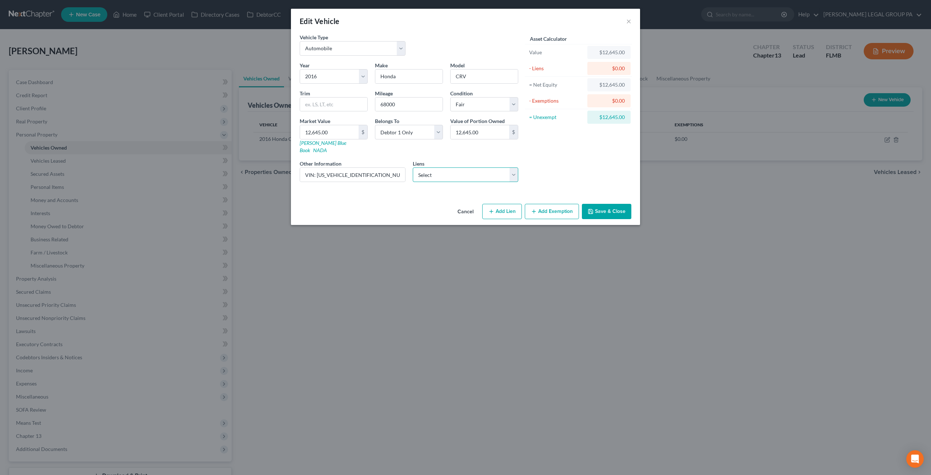
click at [490, 170] on select "Select Cap One Auto - $0.00" at bounding box center [466, 174] width 106 height 15
click at [553, 205] on button "Add Exemption" at bounding box center [552, 211] width 54 height 15
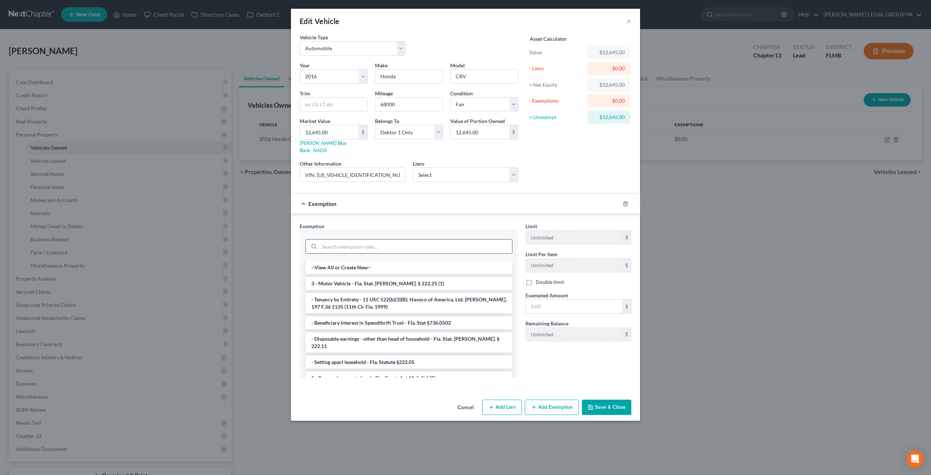
click at [417, 239] on input "search" at bounding box center [415, 246] width 193 height 14
click at [402, 277] on li "3 - Motor Vehicle - Fla. Stat. [PERSON_NAME]. § 222.25 (1)" at bounding box center [409, 283] width 207 height 13
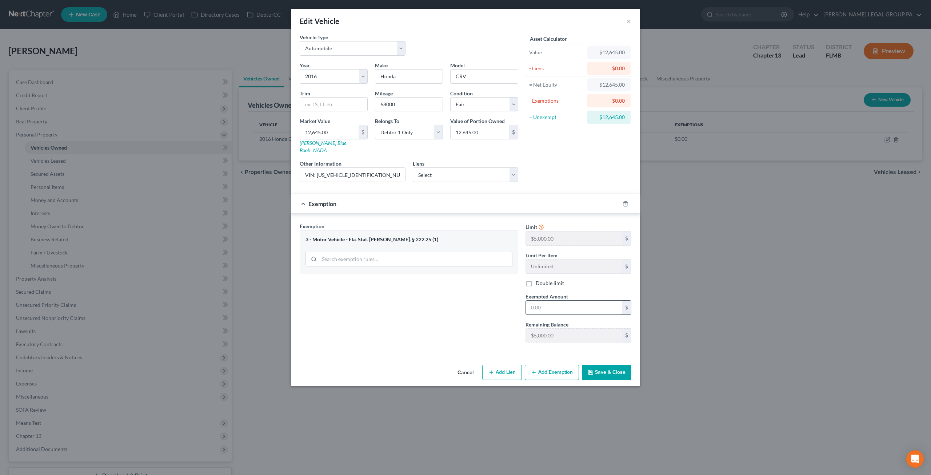
click at [566, 300] on input "text" at bounding box center [574, 307] width 96 height 14
type input "5,000"
click at [554, 365] on button "Add Exemption" at bounding box center [552, 371] width 54 height 15
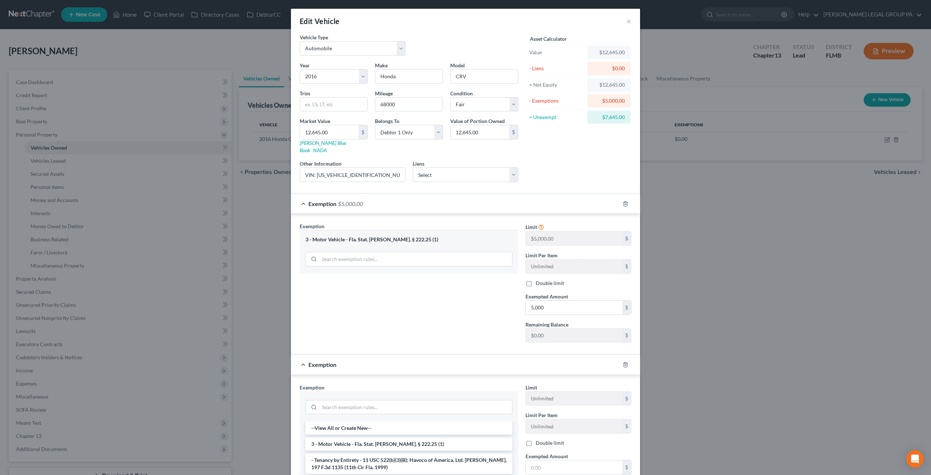
click at [348, 404] on div at bounding box center [409, 406] width 207 height 19
click at [346, 400] on input "search" at bounding box center [415, 407] width 193 height 14
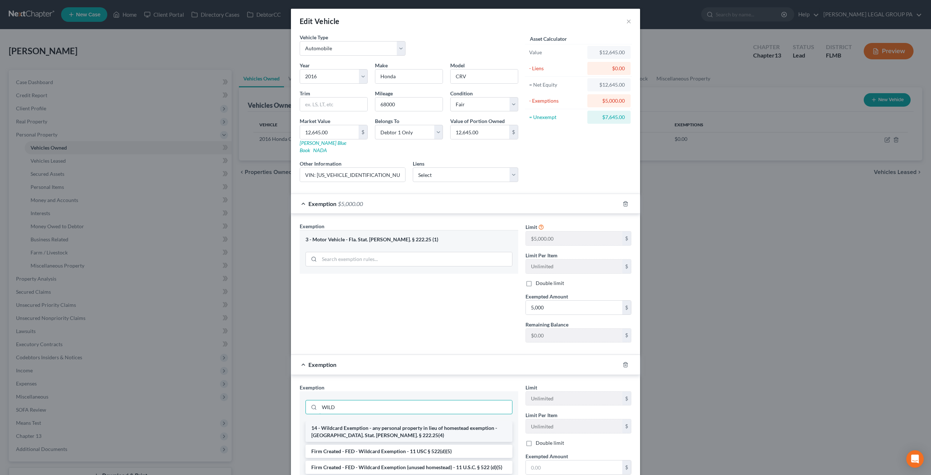
type input "WILD"
click at [432, 421] on li "14 - Wildcard Exemption - any personal property in lieu of homestead exemption …" at bounding box center [409, 431] width 207 height 20
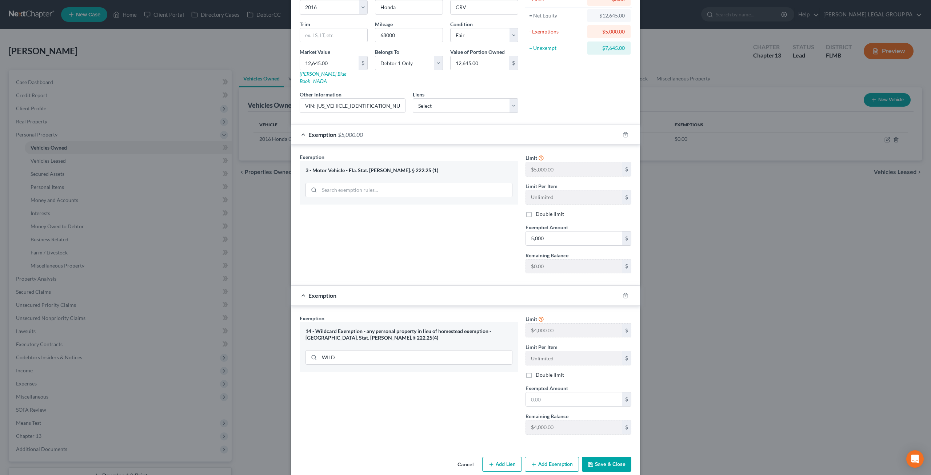
scroll to position [69, 0]
click at [552, 392] on input "text" at bounding box center [574, 399] width 96 height 14
click at [490, 394] on div "Exemption Set must be selected for CA. Exemption * 14 - Wildcard Exemption - an…" at bounding box center [409, 377] width 226 height 126
click at [349, 350] on input "WILD" at bounding box center [415, 357] width 193 height 14
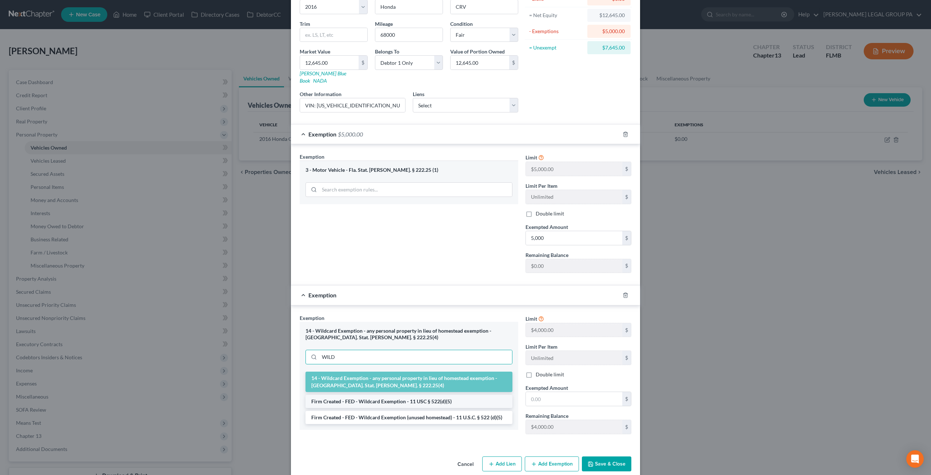
click at [415, 395] on li "Firm Created - FED - Wildcard Exemption - 11 USC § 522(d)(5)" at bounding box center [409, 401] width 207 height 13
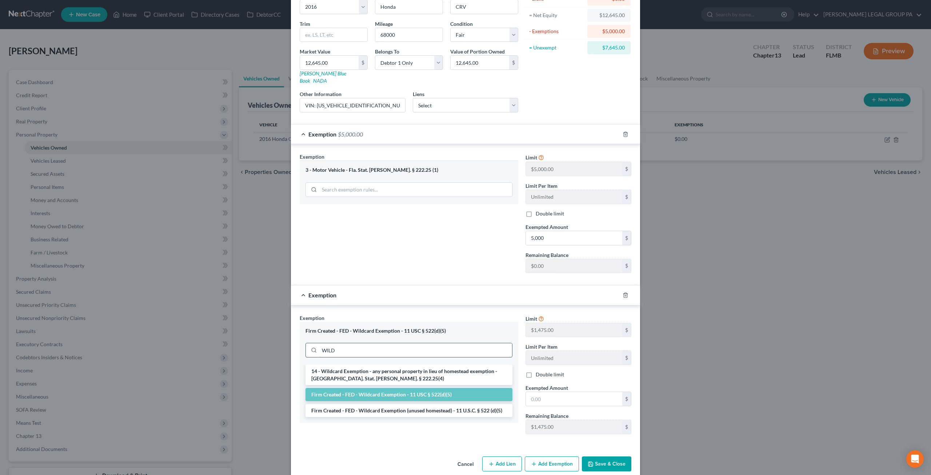
click at [363, 343] on input "WILD" at bounding box center [415, 350] width 193 height 14
click at [392, 404] on li "Firm Created - FED - Wildcard Exemption (unused homestead) - 11 U.S.C. § 522 (d…" at bounding box center [409, 410] width 207 height 13
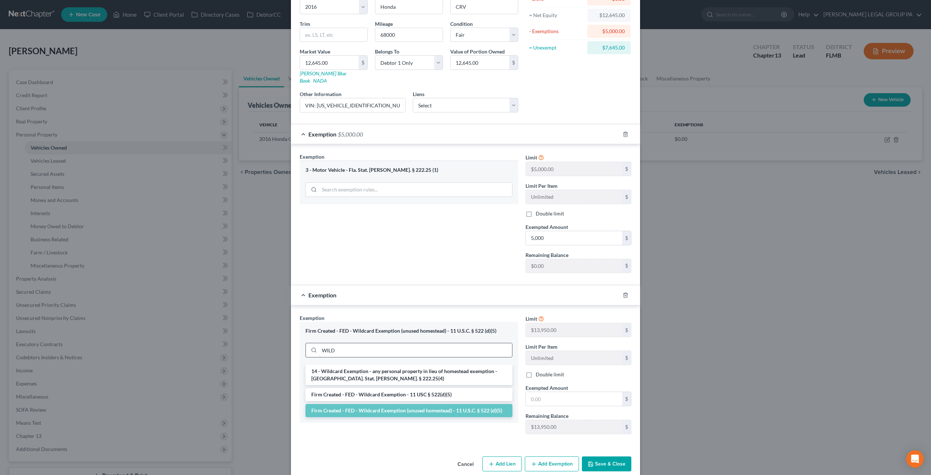
click at [357, 343] on input "WILD" at bounding box center [415, 350] width 193 height 14
click at [372, 364] on li "14 - Wildcard Exemption - any personal property in lieu of homestead exemption …" at bounding box center [409, 374] width 207 height 20
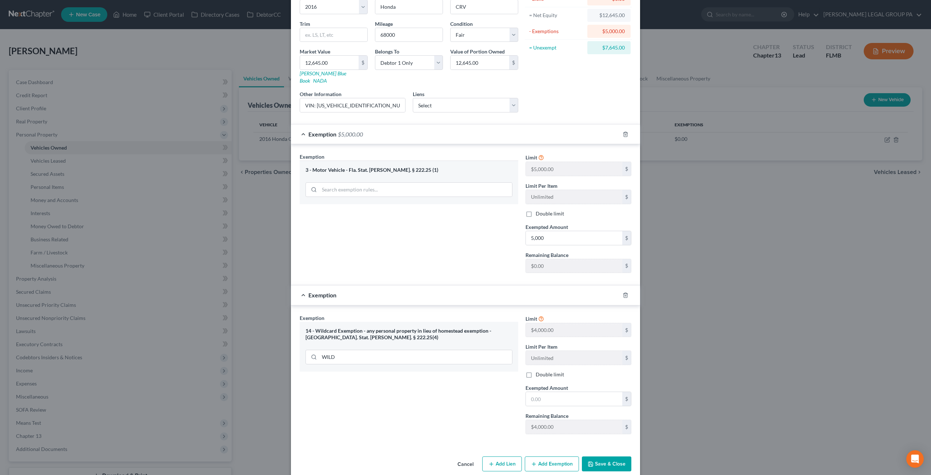
click at [611, 456] on button "Save & Close" at bounding box center [606, 463] width 49 height 15
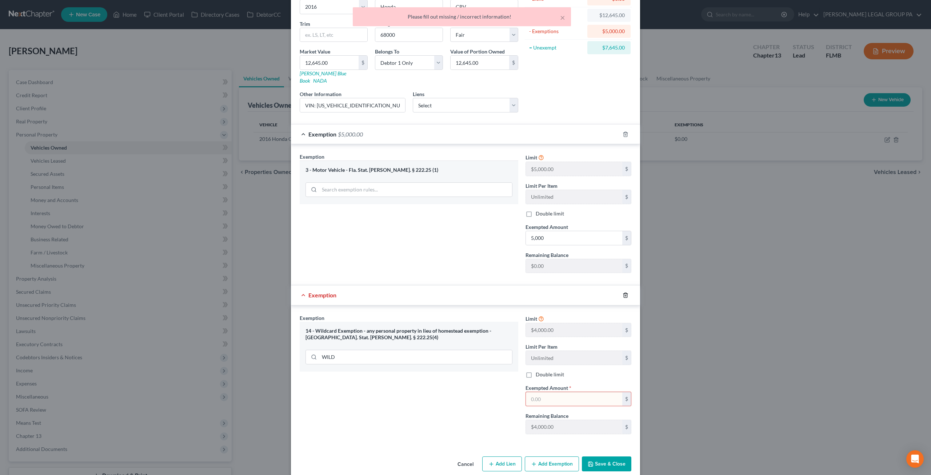
click at [624, 292] on icon "button" at bounding box center [625, 294] width 3 height 5
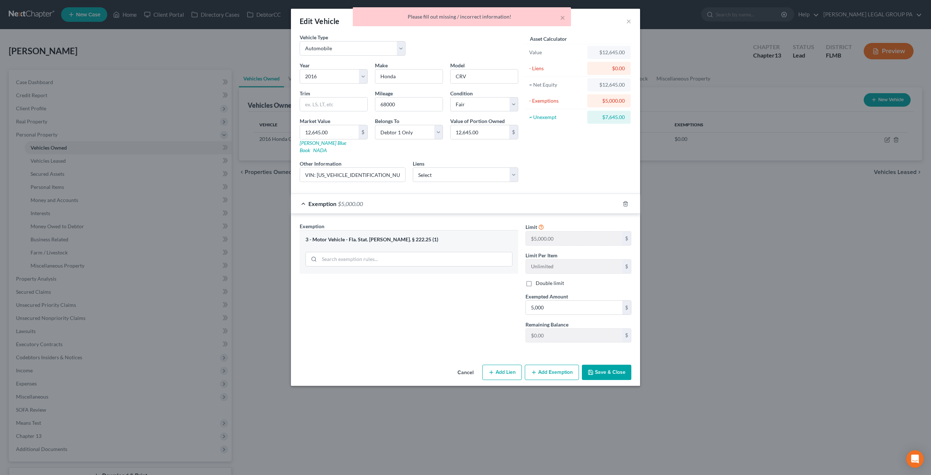
scroll to position [0, 0]
click at [611, 368] on button "Save & Close" at bounding box center [606, 371] width 49 height 15
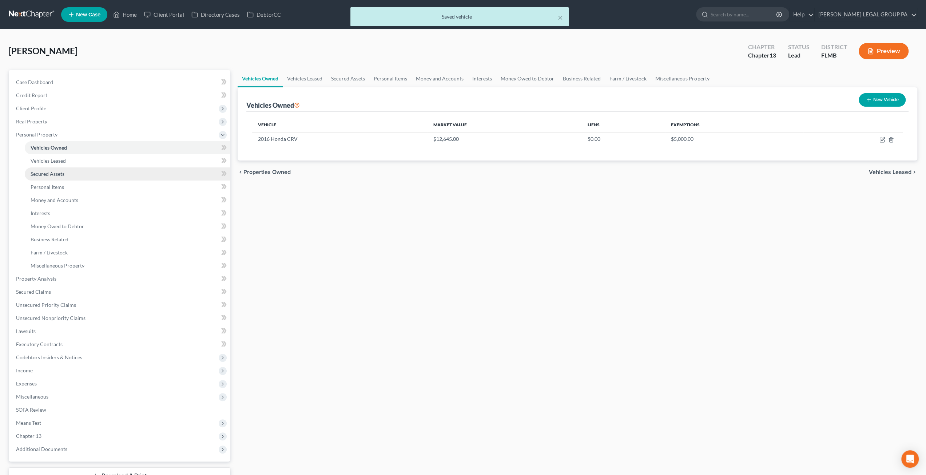
click at [64, 169] on link "Secured Assets" at bounding box center [128, 173] width 206 height 13
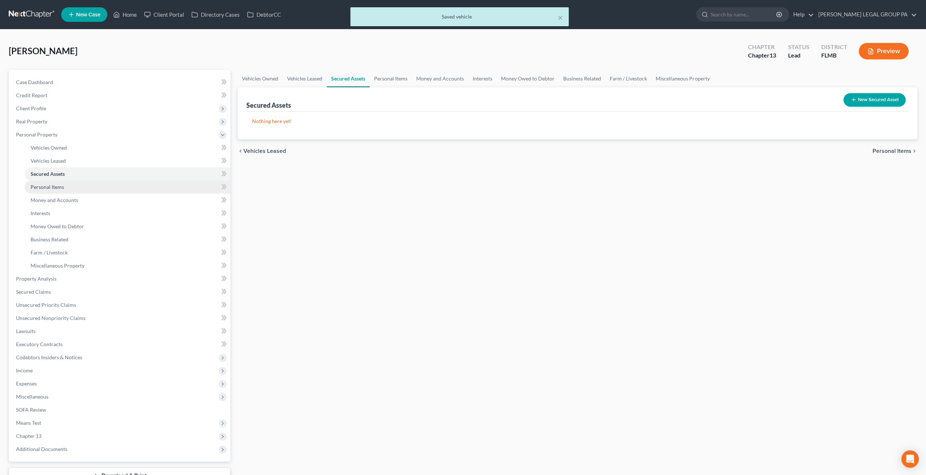
click at [68, 183] on link "Personal Items" at bounding box center [128, 186] width 206 height 13
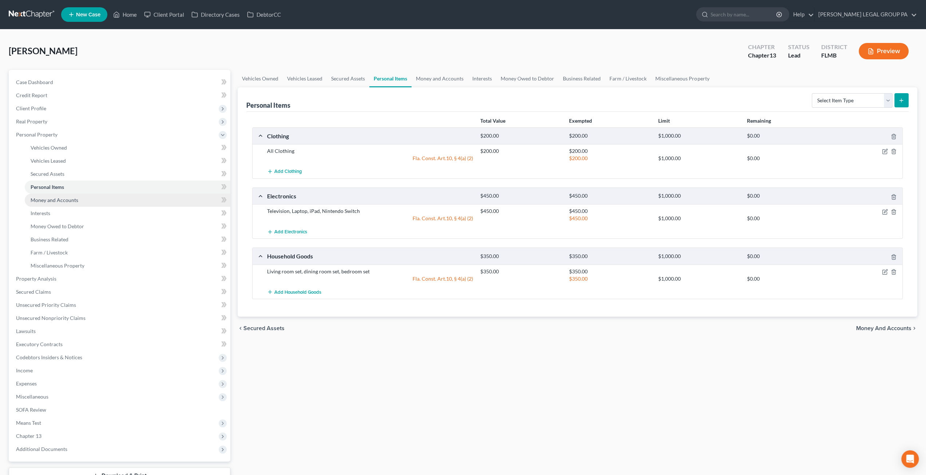
click at [72, 202] on span "Money and Accounts" at bounding box center [55, 200] width 48 height 6
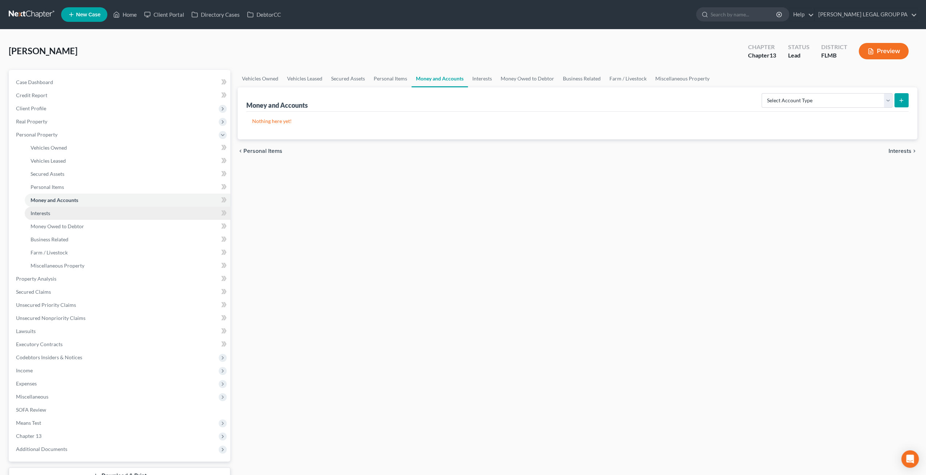
click at [73, 215] on link "Interests" at bounding box center [128, 213] width 206 height 13
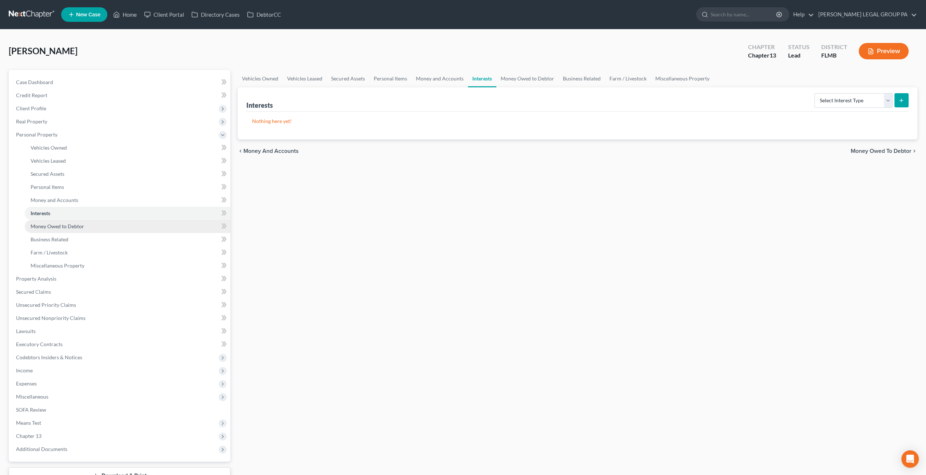
click at [76, 230] on link "Money Owed to Debtor" at bounding box center [128, 226] width 206 height 13
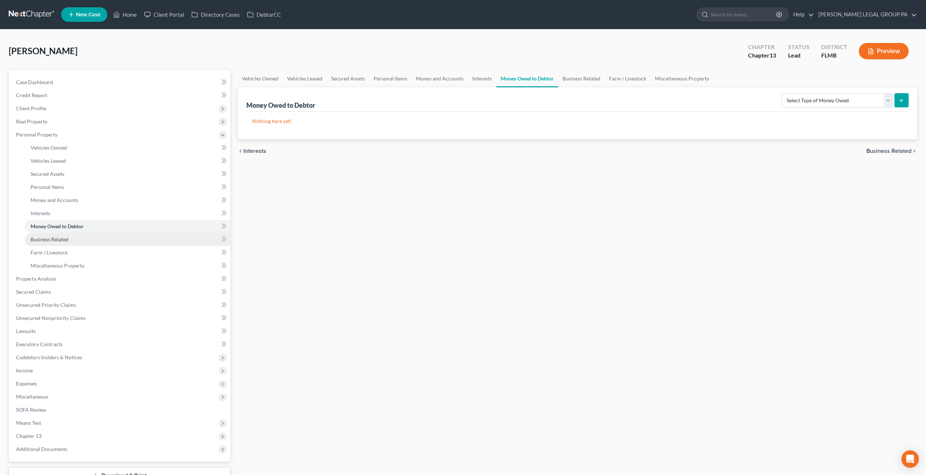
click at [80, 238] on link "Business Related" at bounding box center [128, 239] width 206 height 13
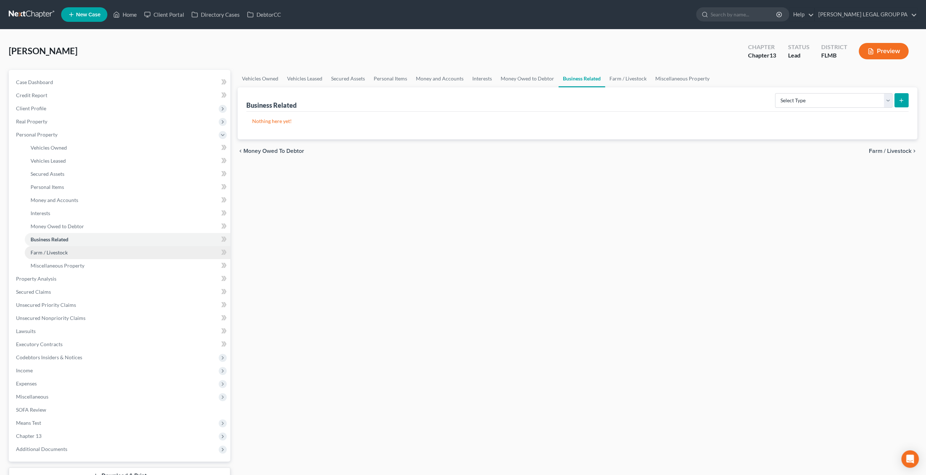
click at [75, 251] on link "Farm / Livestock" at bounding box center [128, 252] width 206 height 13
click at [76, 265] on span "Miscellaneous Property" at bounding box center [58, 265] width 54 height 6
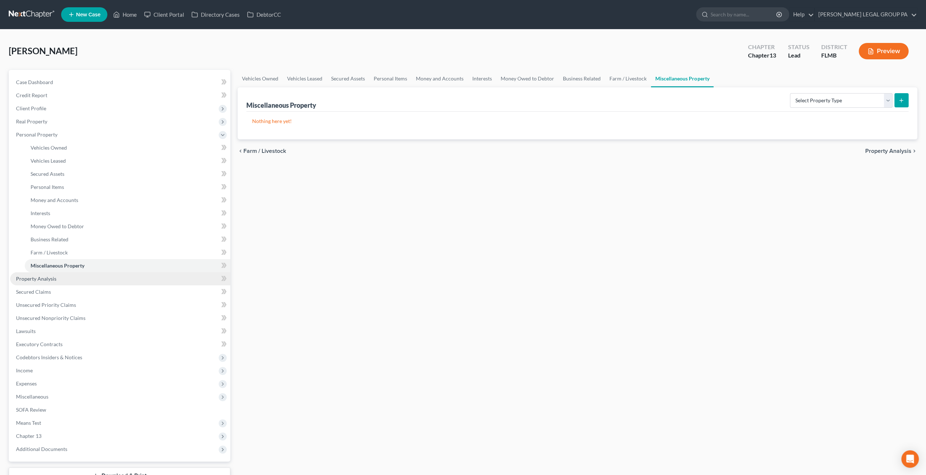
click at [57, 280] on link "Property Analysis" at bounding box center [120, 278] width 220 height 13
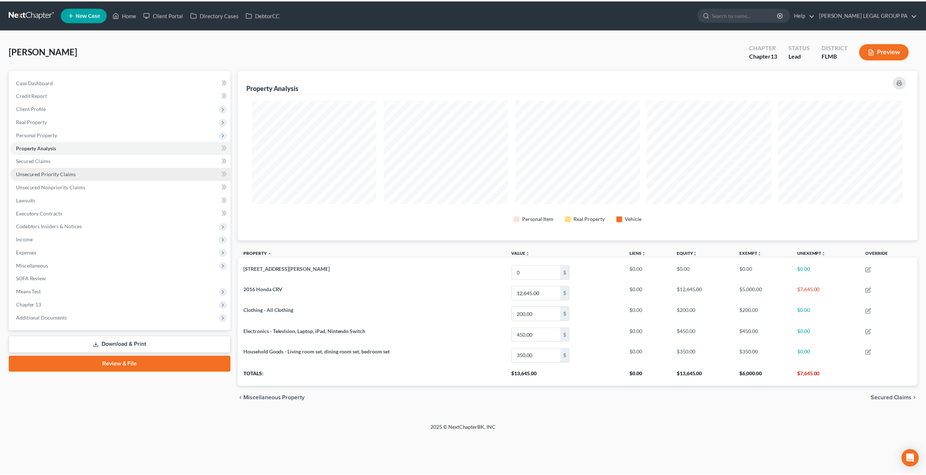
scroll to position [170, 683]
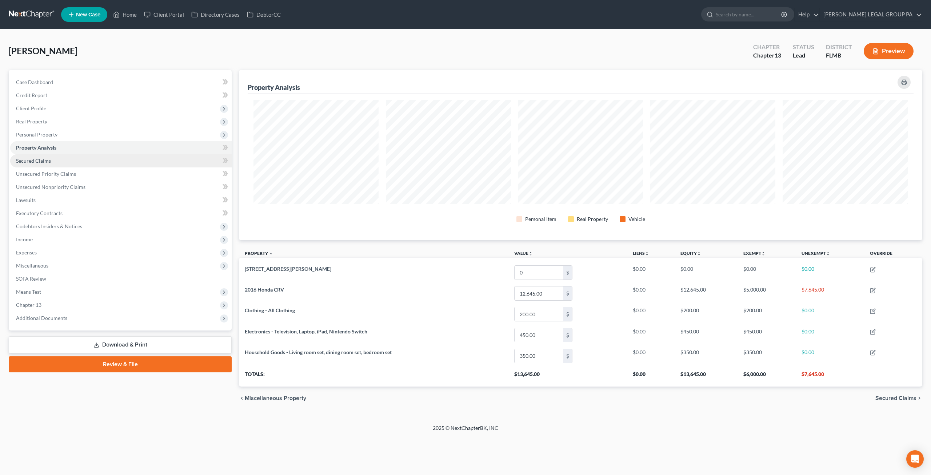
click at [44, 161] on span "Secured Claims" at bounding box center [33, 161] width 35 height 6
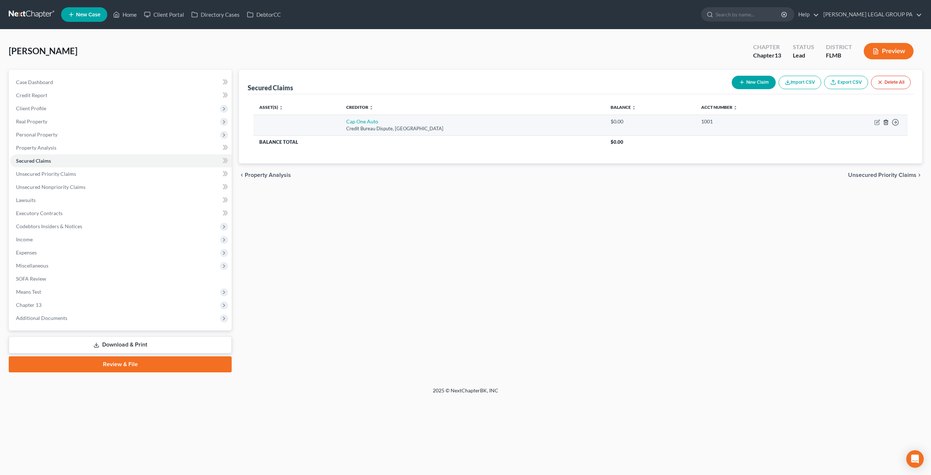
click at [888, 123] on icon "button" at bounding box center [885, 122] width 3 height 5
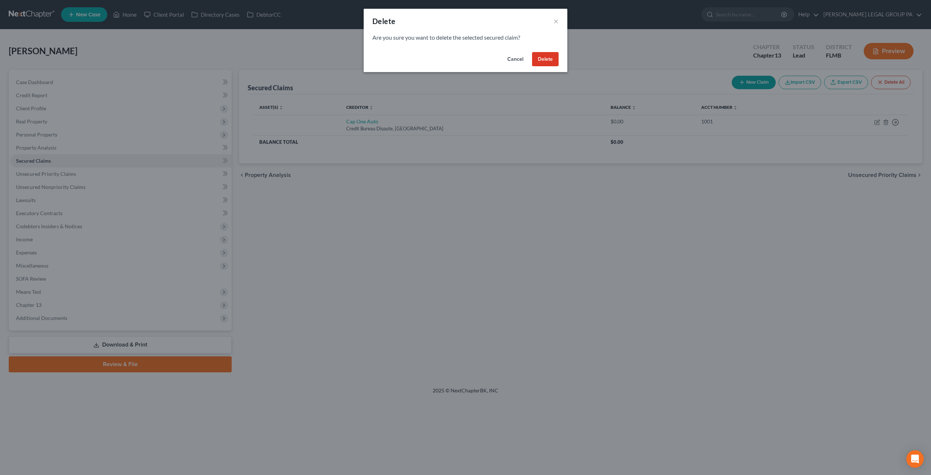
click at [546, 57] on button "Delete" at bounding box center [545, 59] width 27 height 15
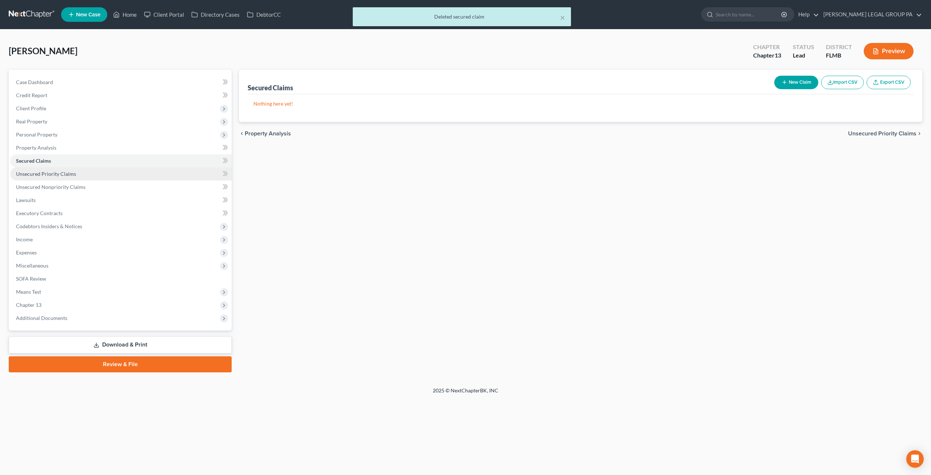
click at [52, 173] on span "Unsecured Priority Claims" at bounding box center [46, 174] width 60 height 6
click at [58, 186] on span "Unsecured Nonpriority Claims" at bounding box center [50, 187] width 69 height 6
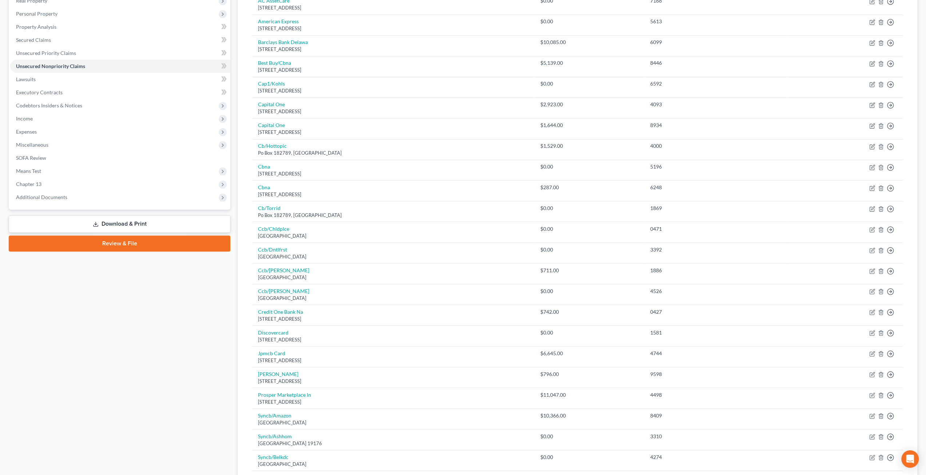
scroll to position [70, 0]
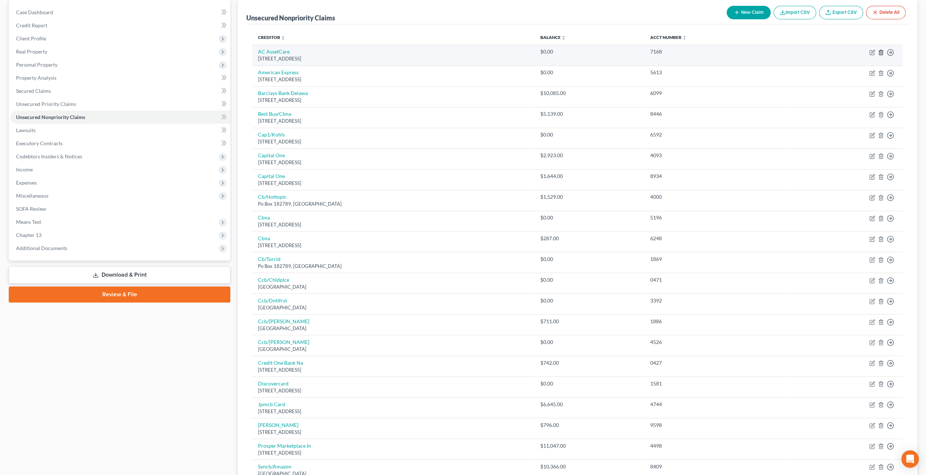
click at [881, 51] on polyline "button" at bounding box center [880, 51] width 4 height 0
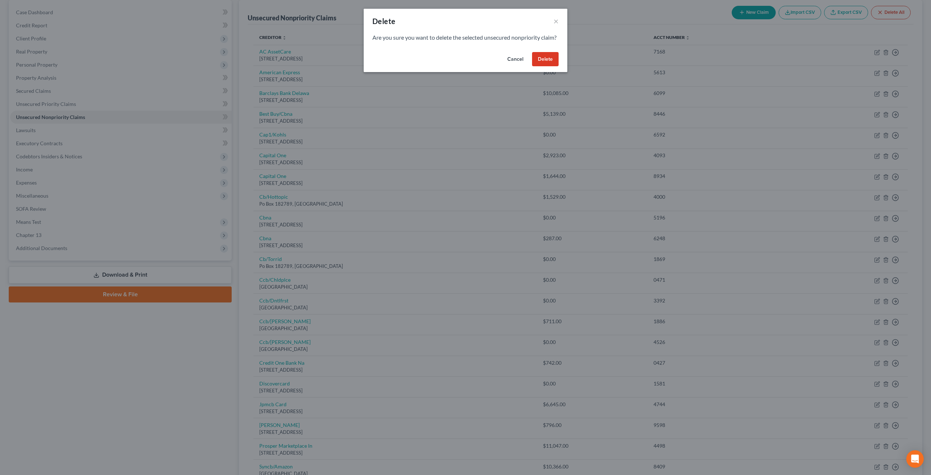
click at [544, 64] on button "Delete" at bounding box center [545, 59] width 27 height 15
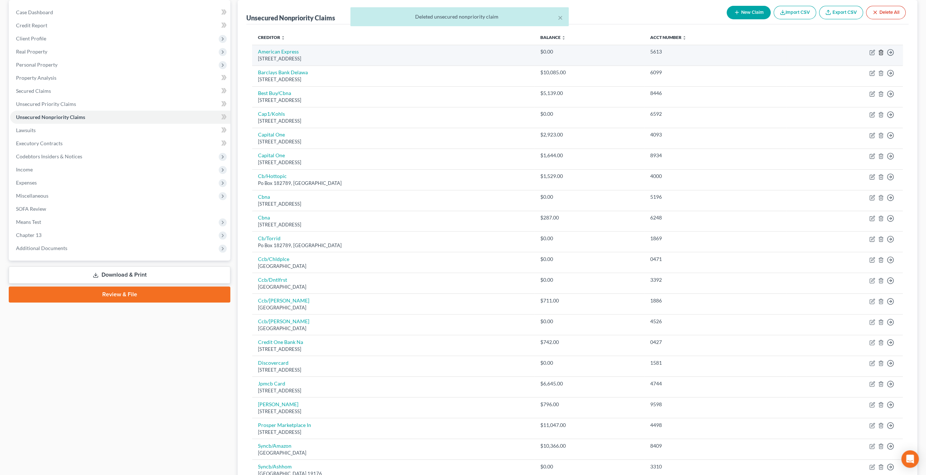
click at [879, 52] on icon "button" at bounding box center [880, 52] width 3 height 5
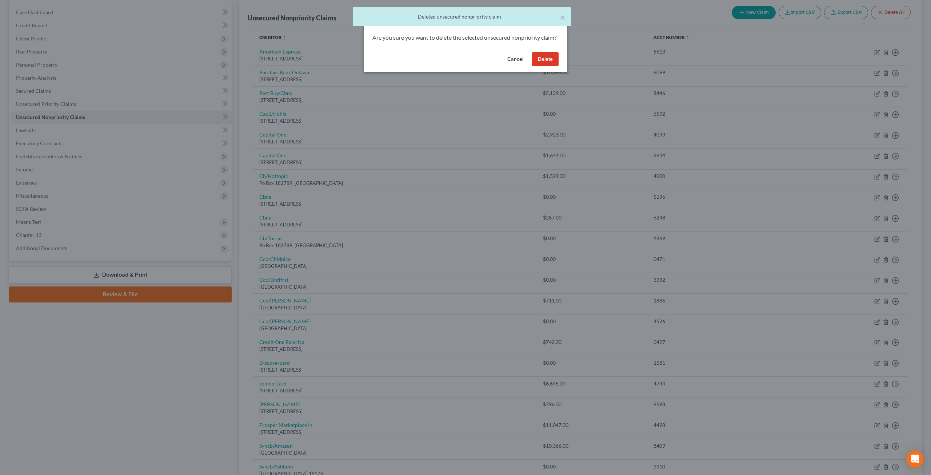
click at [549, 65] on button "Delete" at bounding box center [545, 59] width 27 height 15
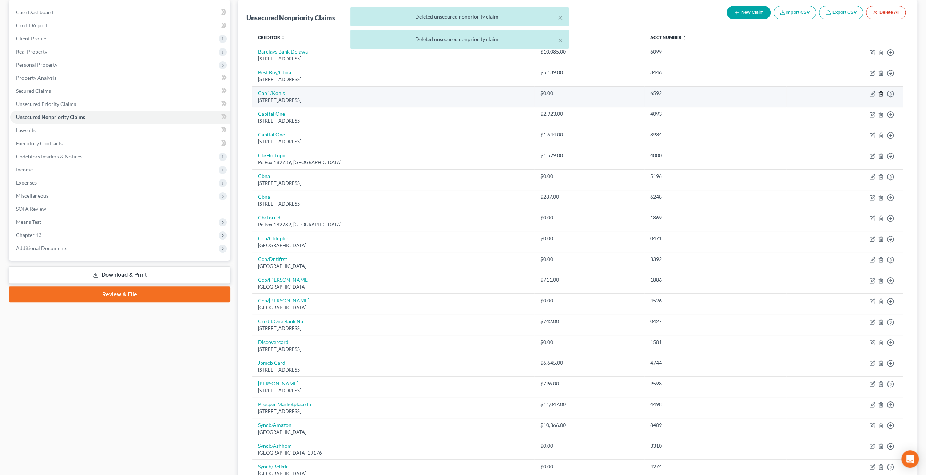
click at [879, 94] on icon "button" at bounding box center [880, 93] width 3 height 5
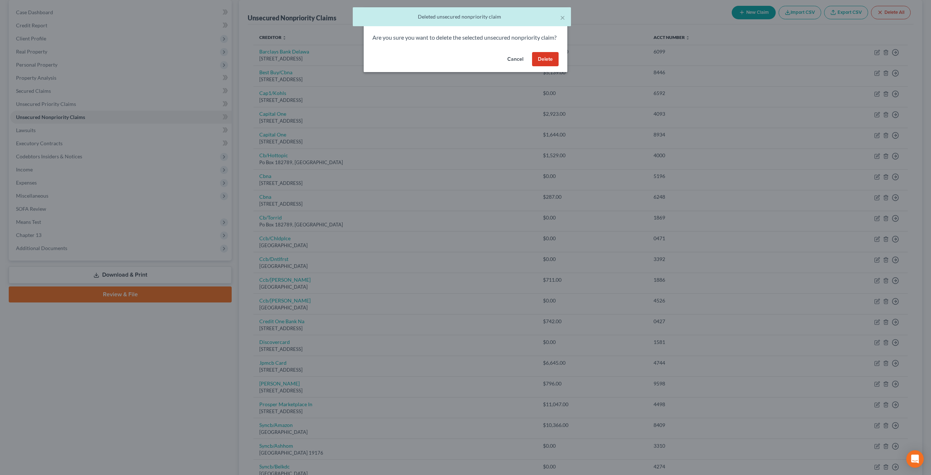
click at [537, 67] on button "Delete" at bounding box center [545, 59] width 27 height 15
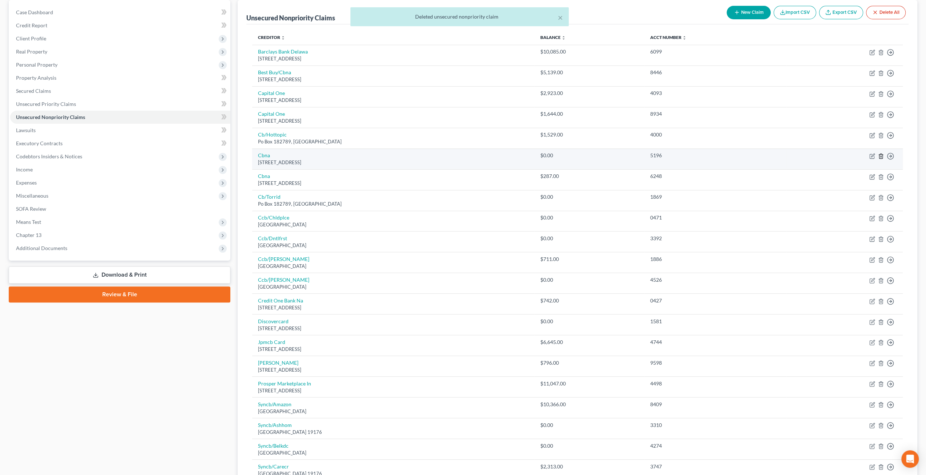
click at [880, 154] on icon "button" at bounding box center [881, 156] width 6 height 6
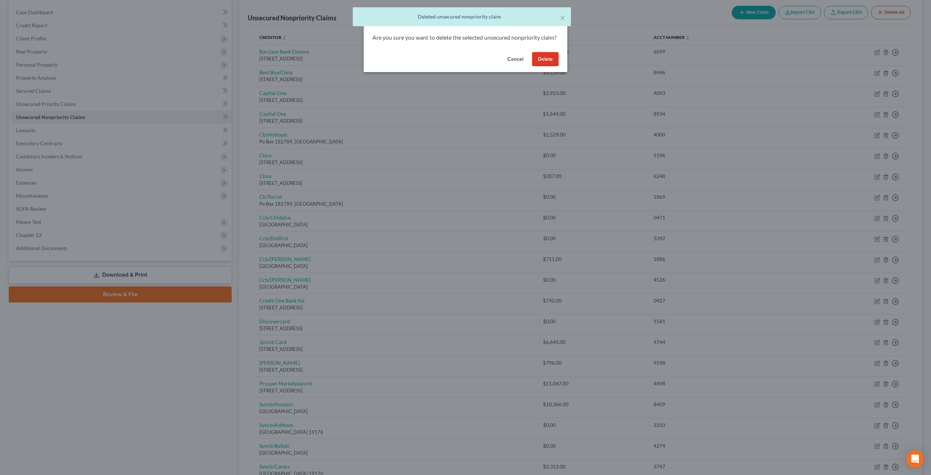
click at [549, 67] on button "Delete" at bounding box center [545, 59] width 27 height 15
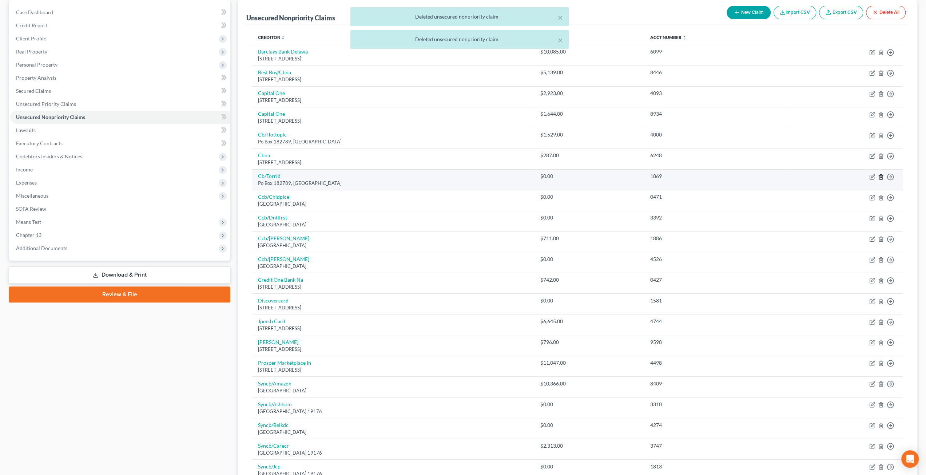
click at [881, 174] on icon "button" at bounding box center [881, 177] width 6 height 6
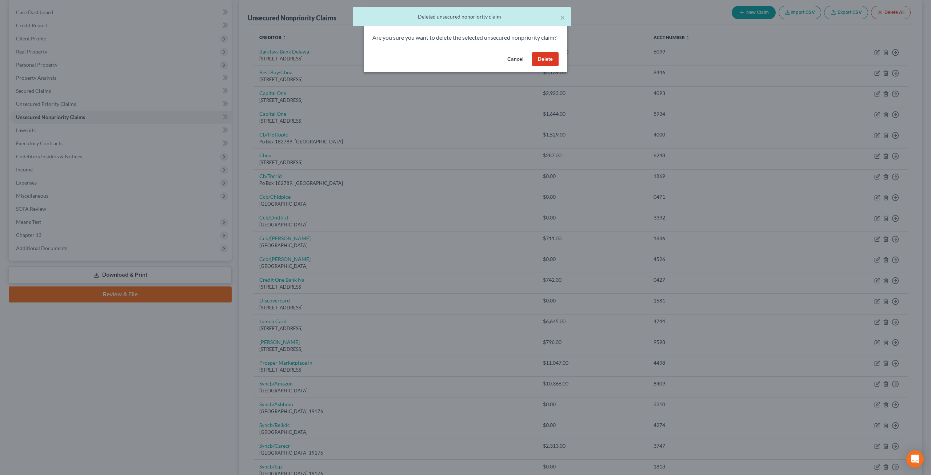
click at [548, 67] on button "Delete" at bounding box center [545, 59] width 27 height 15
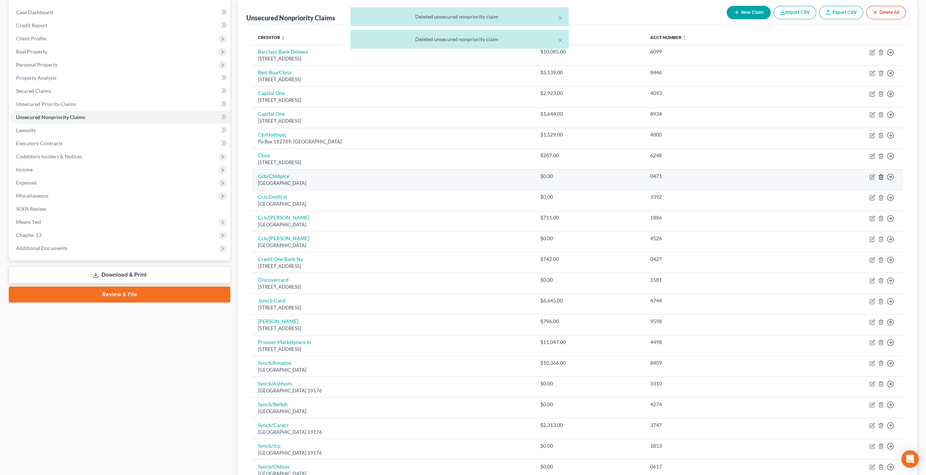
click at [879, 176] on icon "button" at bounding box center [880, 176] width 3 height 5
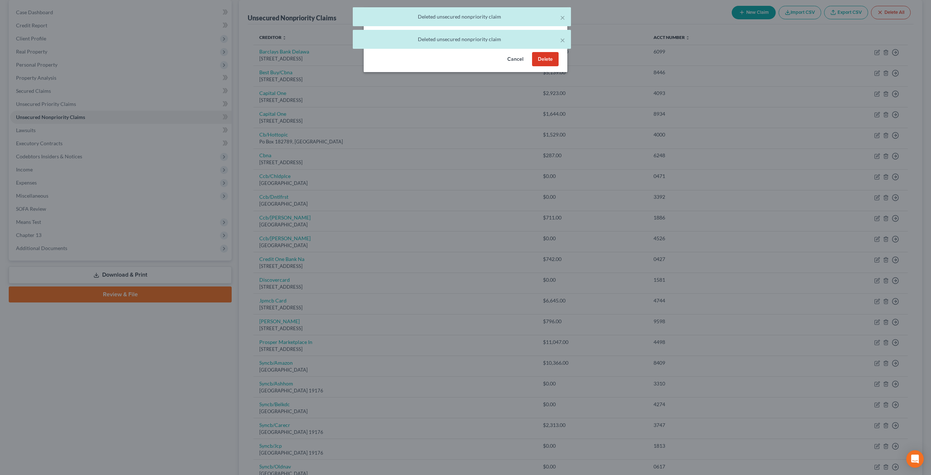
click at [546, 65] on button "Delete" at bounding box center [545, 59] width 27 height 15
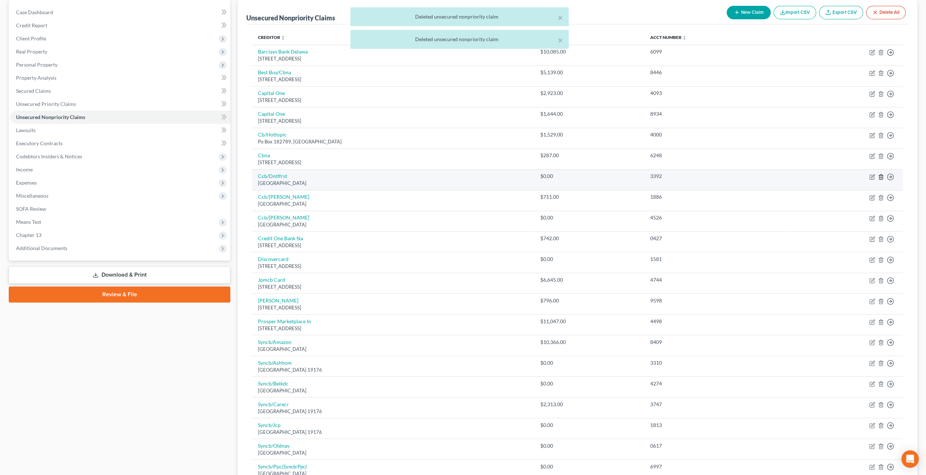
click at [880, 174] on icon "button" at bounding box center [880, 176] width 3 height 5
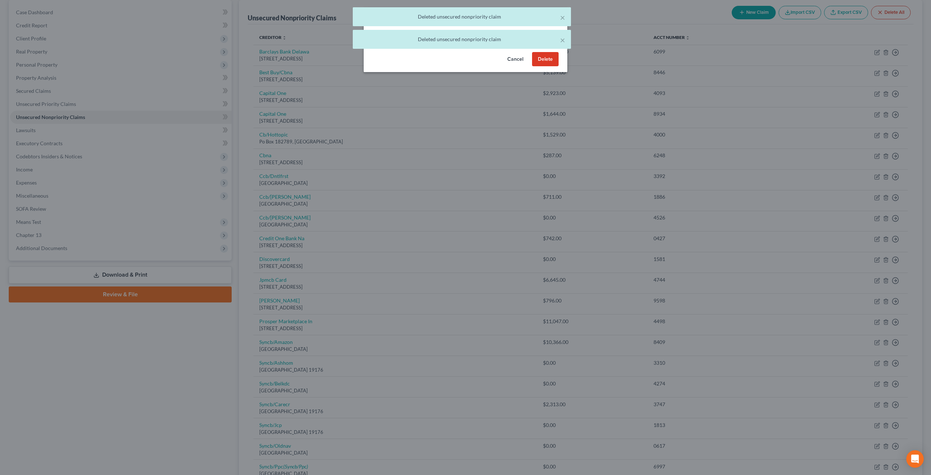
click at [539, 66] on button "Delete" at bounding box center [545, 59] width 27 height 15
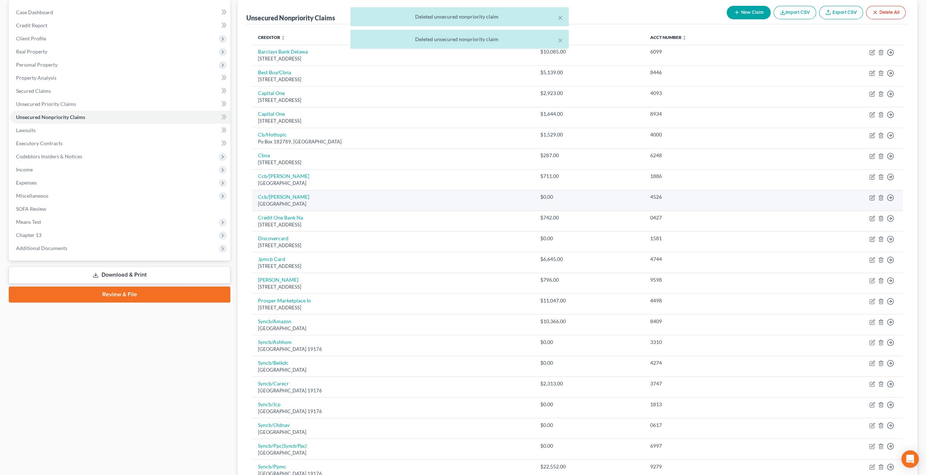
scroll to position [106, 0]
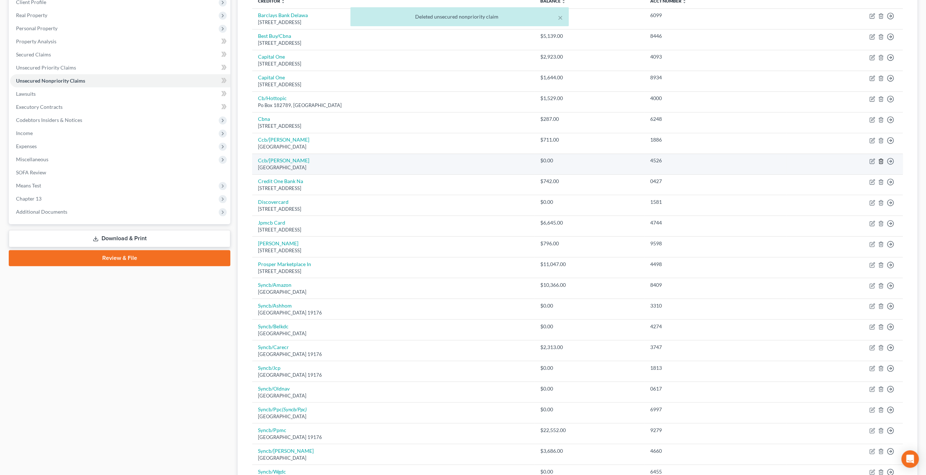
click at [881, 161] on line "button" at bounding box center [881, 161] width 0 height 1
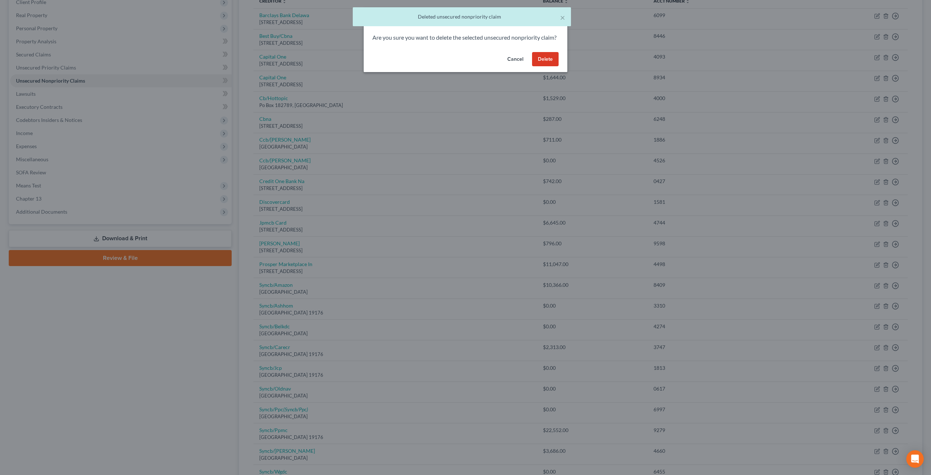
click at [551, 67] on button "Delete" at bounding box center [545, 59] width 27 height 15
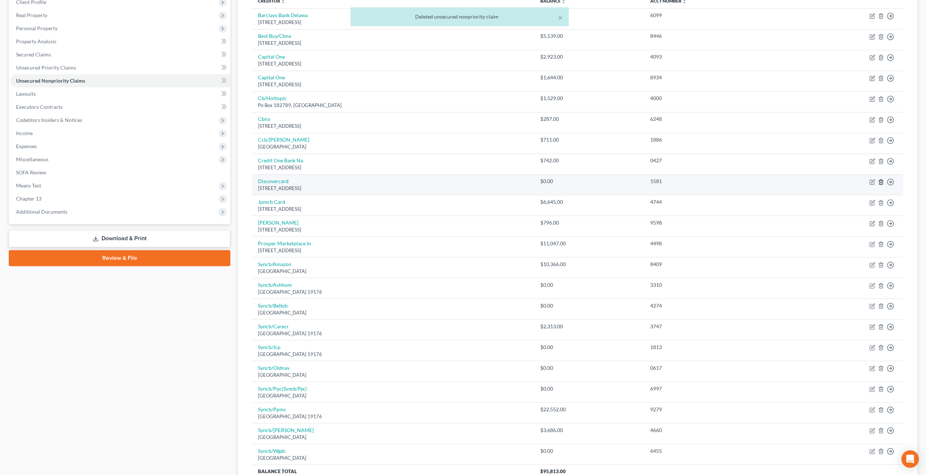
click at [881, 179] on icon "button" at bounding box center [881, 182] width 6 height 6
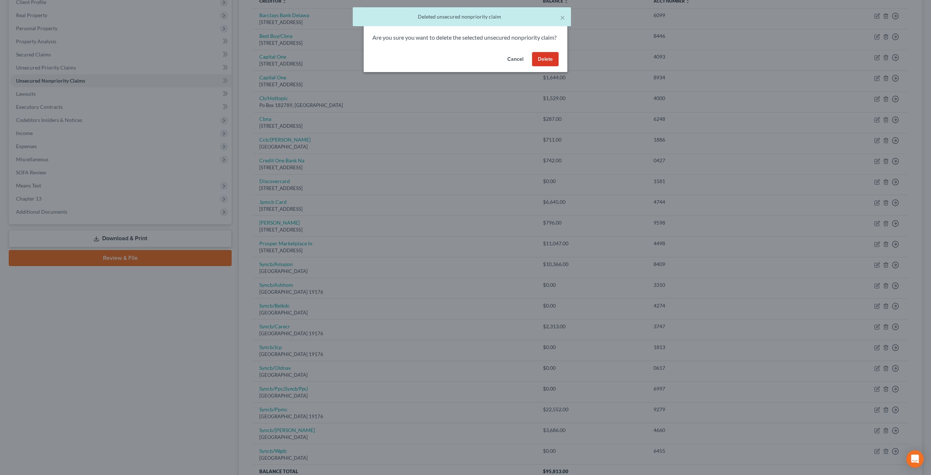
click at [543, 67] on button "Delete" at bounding box center [545, 59] width 27 height 15
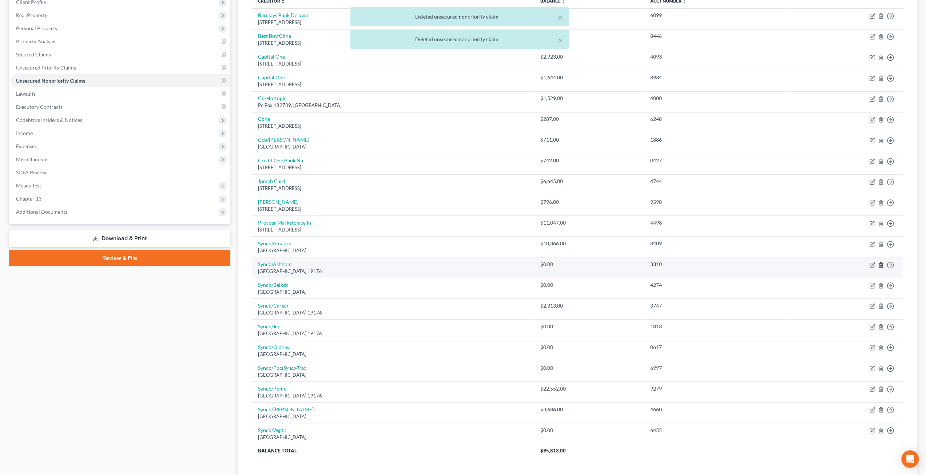
click at [881, 262] on icon "button" at bounding box center [880, 264] width 3 height 5
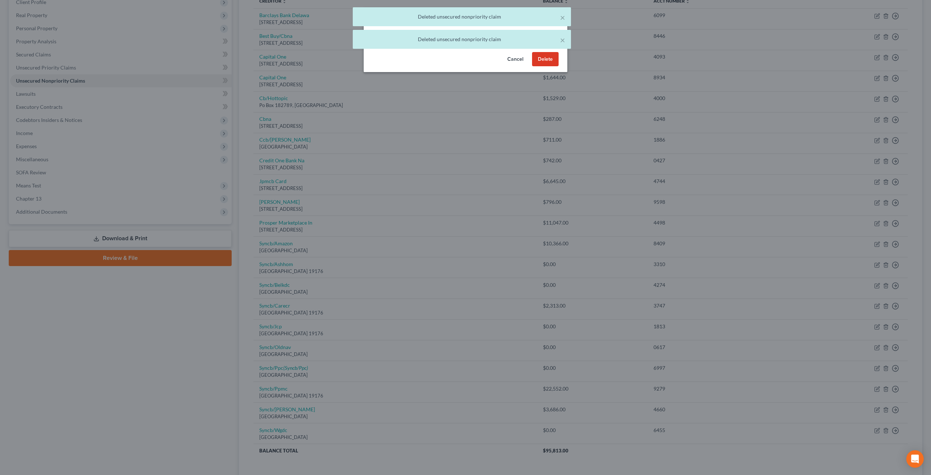
click at [543, 65] on button "Delete" at bounding box center [545, 59] width 27 height 15
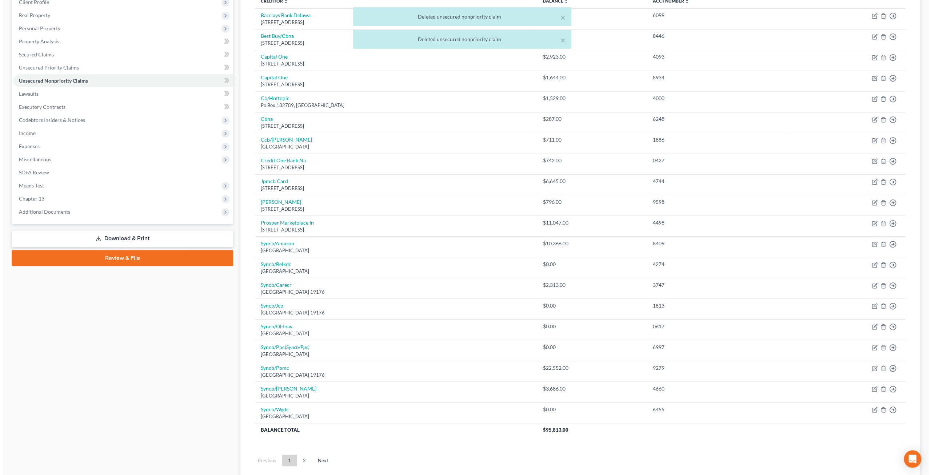
scroll to position [155, 0]
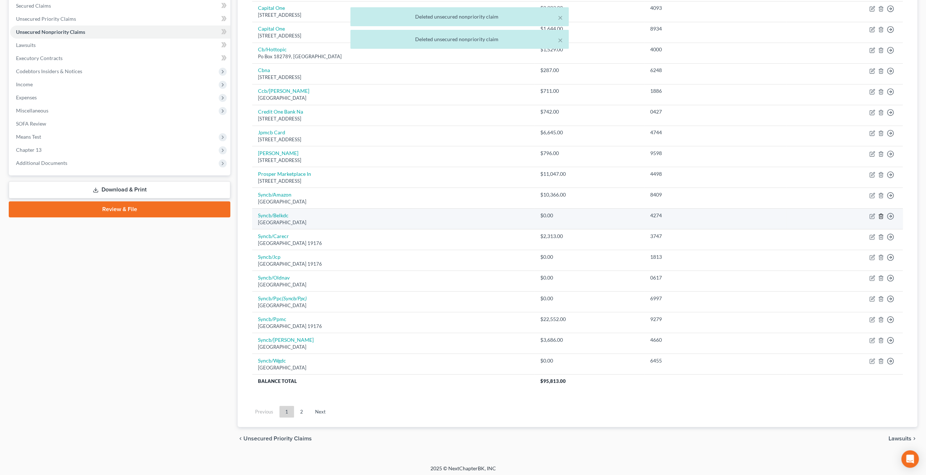
click at [882, 214] on icon "button" at bounding box center [880, 216] width 3 height 5
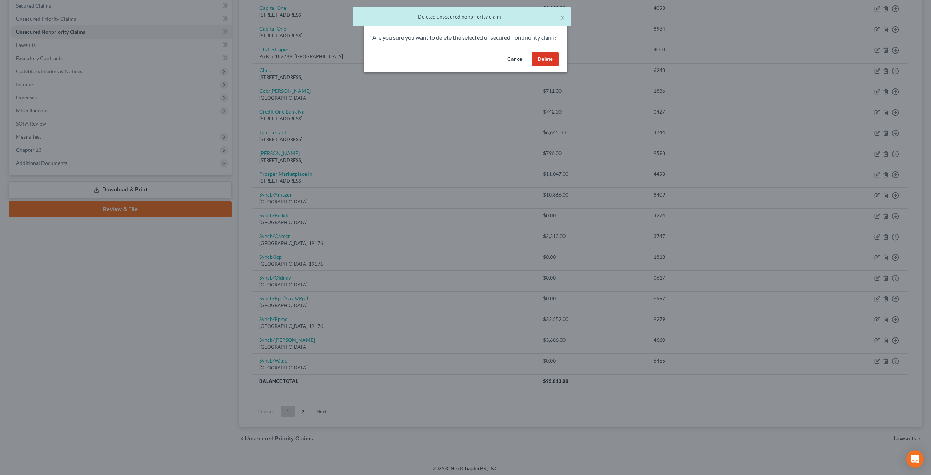
click at [549, 67] on button "Delete" at bounding box center [545, 59] width 27 height 15
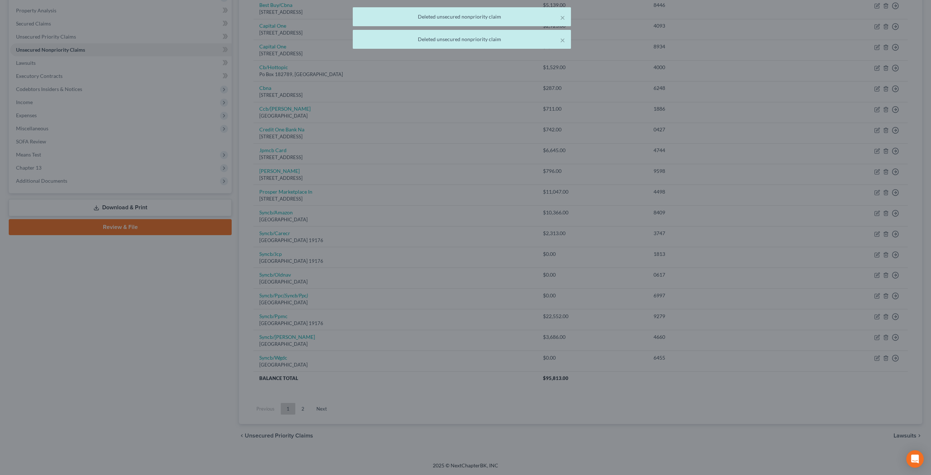
scroll to position [134, 0]
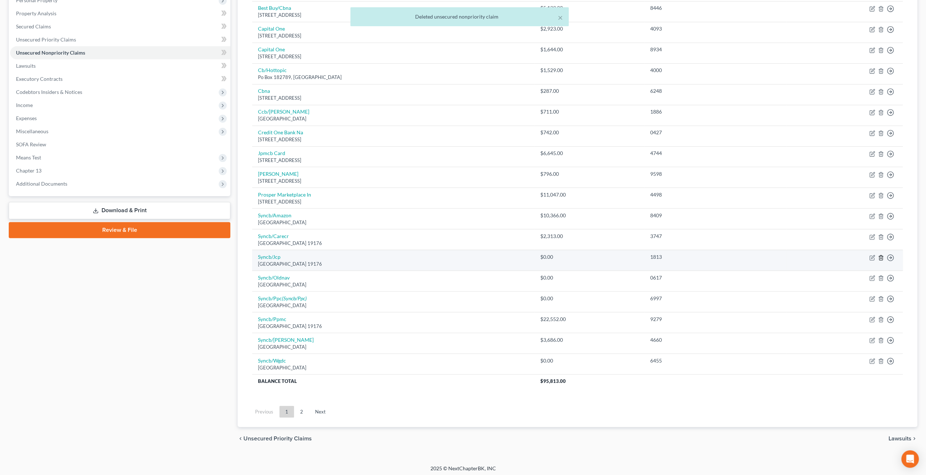
click at [878, 255] on icon "button" at bounding box center [881, 258] width 6 height 6
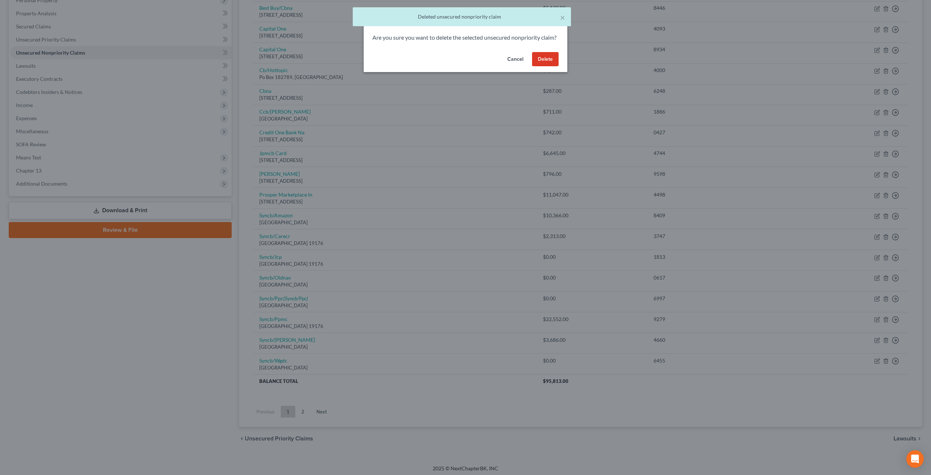
click at [548, 67] on button "Delete" at bounding box center [545, 59] width 27 height 15
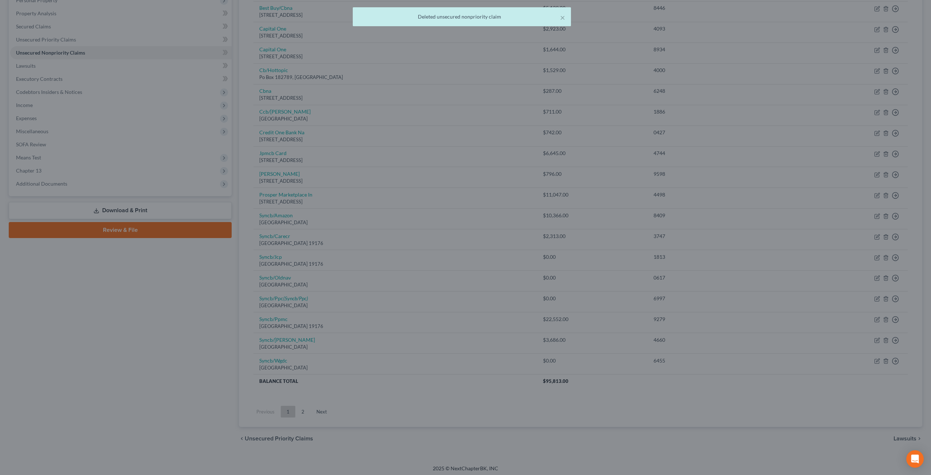
scroll to position [113, 0]
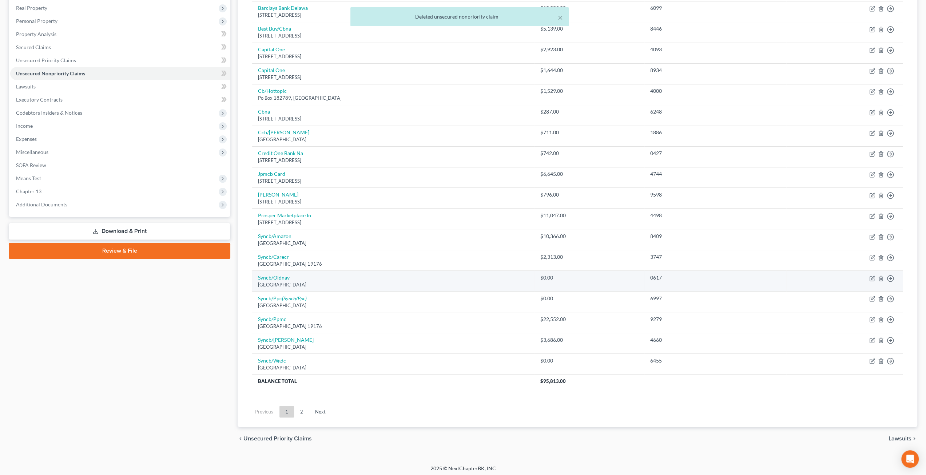
click at [881, 279] on td "Move to D Move to E Move to G Move to Notice Only" at bounding box center [844, 281] width 116 height 21
click at [880, 276] on icon "button" at bounding box center [880, 278] width 3 height 5
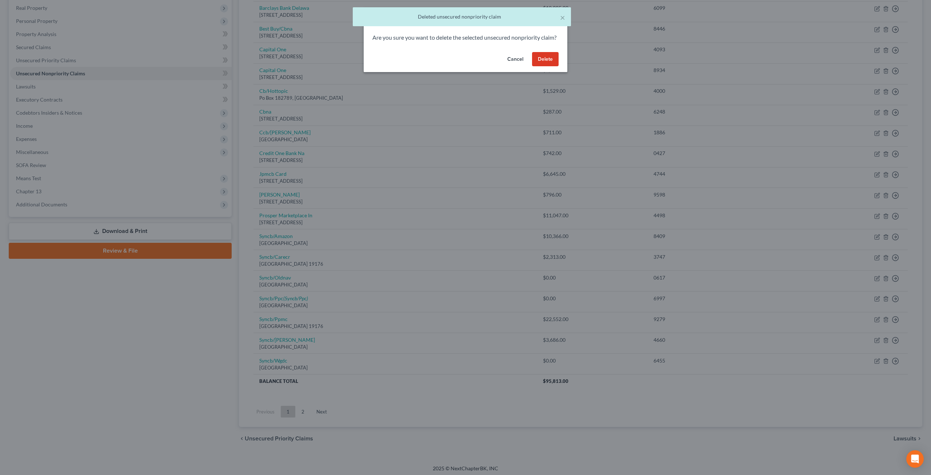
click at [546, 65] on button "Delete" at bounding box center [545, 59] width 27 height 15
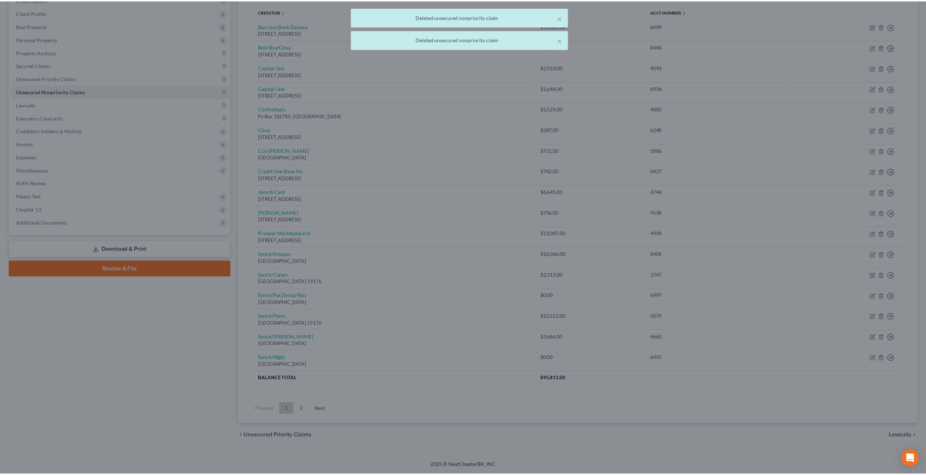
scroll to position [93, 0]
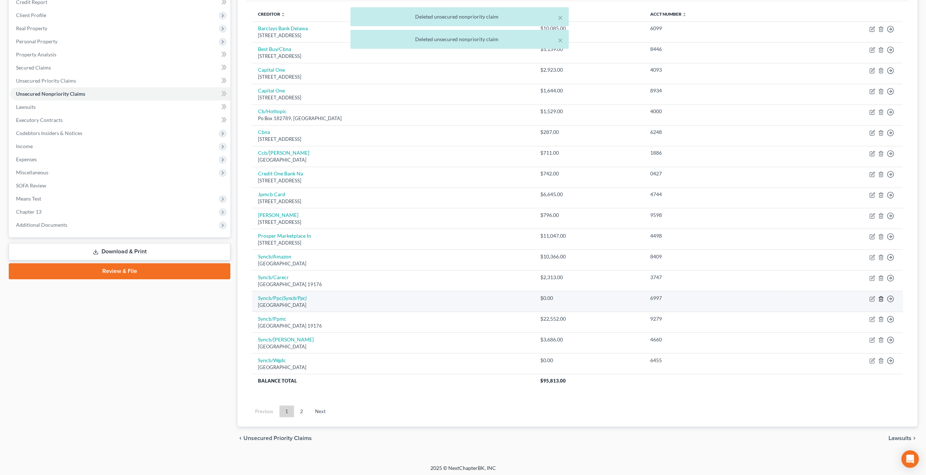
click at [879, 296] on icon "button" at bounding box center [881, 299] width 6 height 6
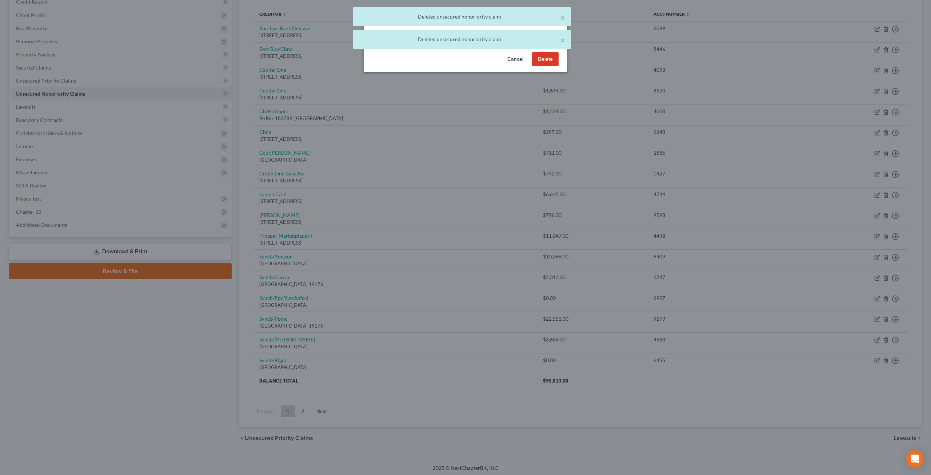
click at [549, 67] on button "Delete" at bounding box center [545, 59] width 27 height 15
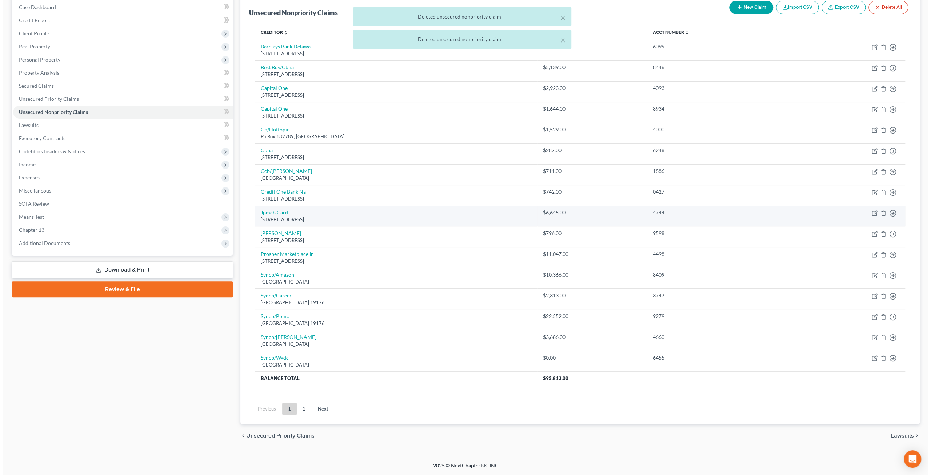
scroll to position [72, 0]
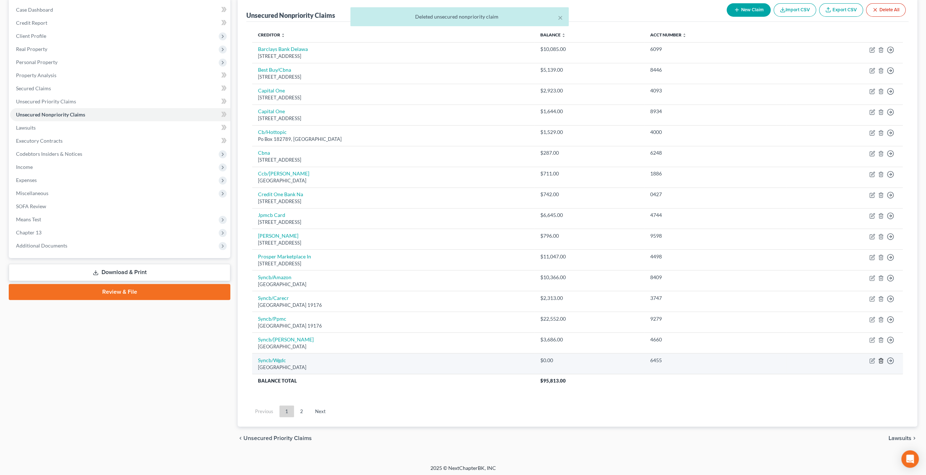
click at [881, 358] on icon "button" at bounding box center [881, 361] width 6 height 6
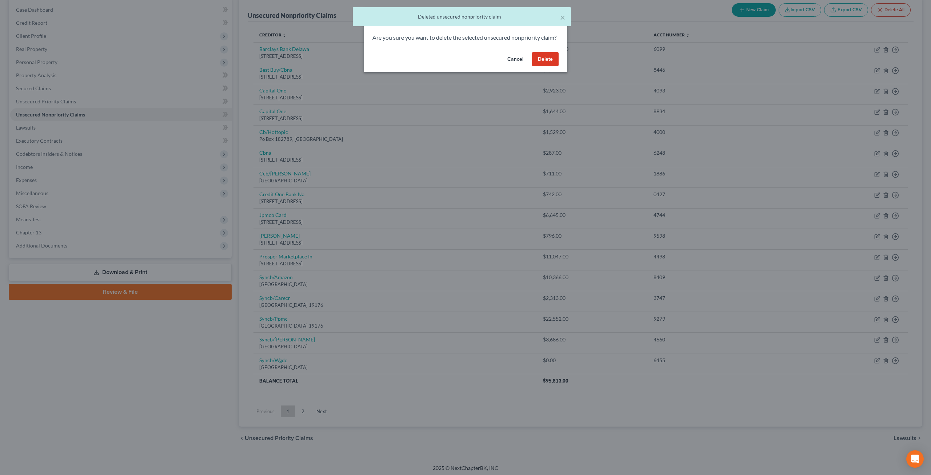
click at [547, 67] on button "Delete" at bounding box center [545, 59] width 27 height 15
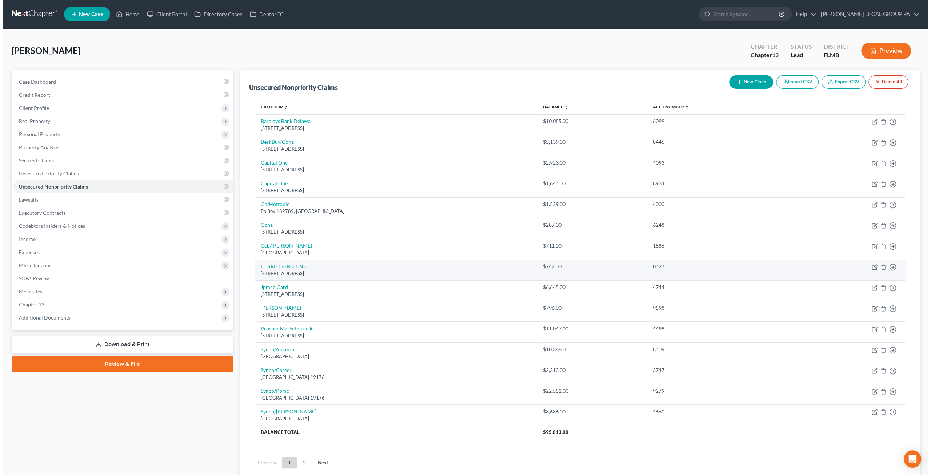
scroll to position [0, 0]
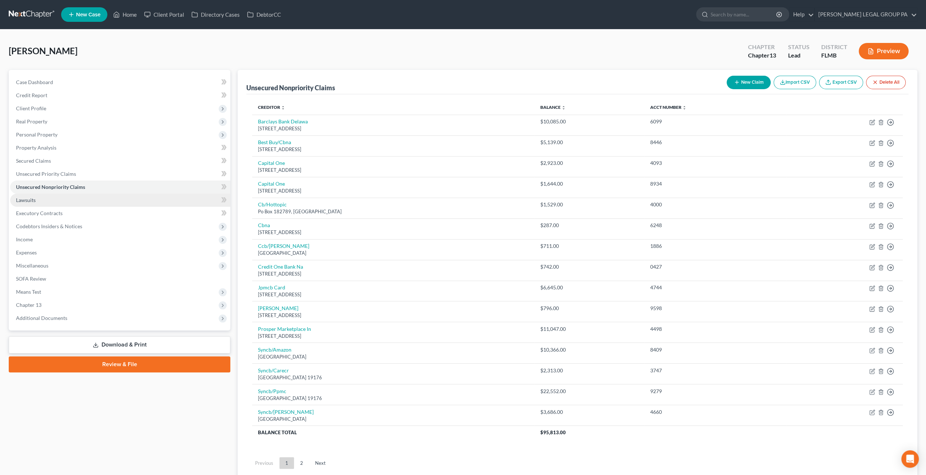
click at [30, 204] on link "Lawsuits" at bounding box center [120, 200] width 220 height 13
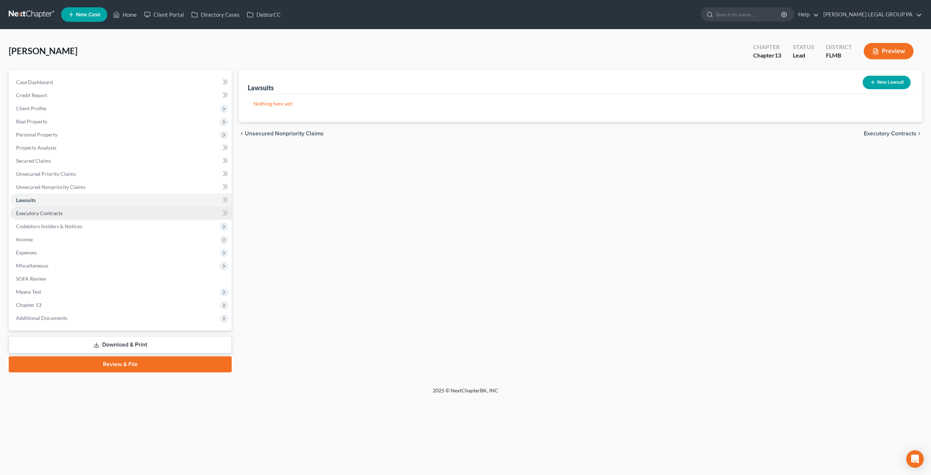
click at [54, 211] on span "Executory Contracts" at bounding box center [39, 213] width 47 height 6
click at [58, 221] on span "Codebtors Insiders & Notices" at bounding box center [121, 226] width 222 height 13
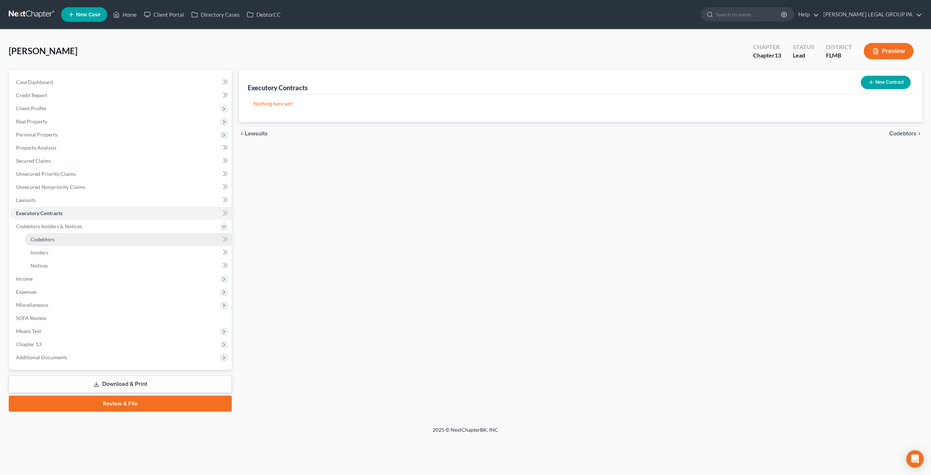
click at [57, 236] on link "Codebtors" at bounding box center [128, 239] width 207 height 13
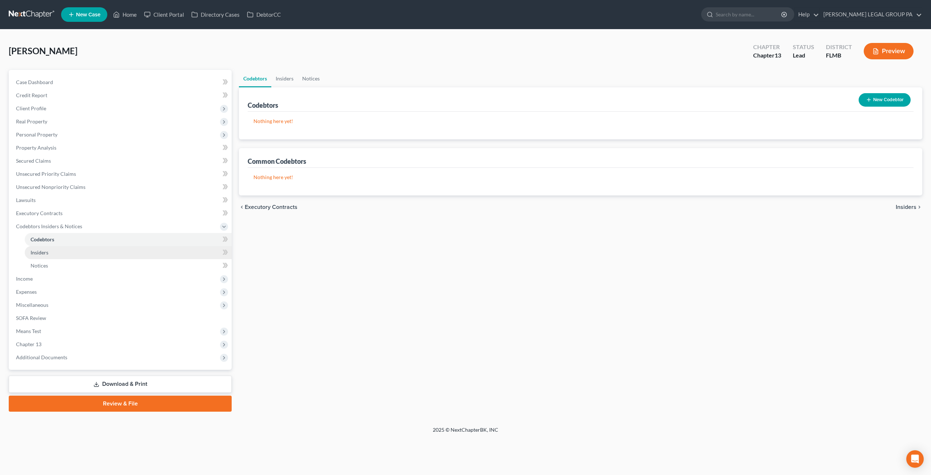
click at [53, 249] on link "Insiders" at bounding box center [128, 252] width 207 height 13
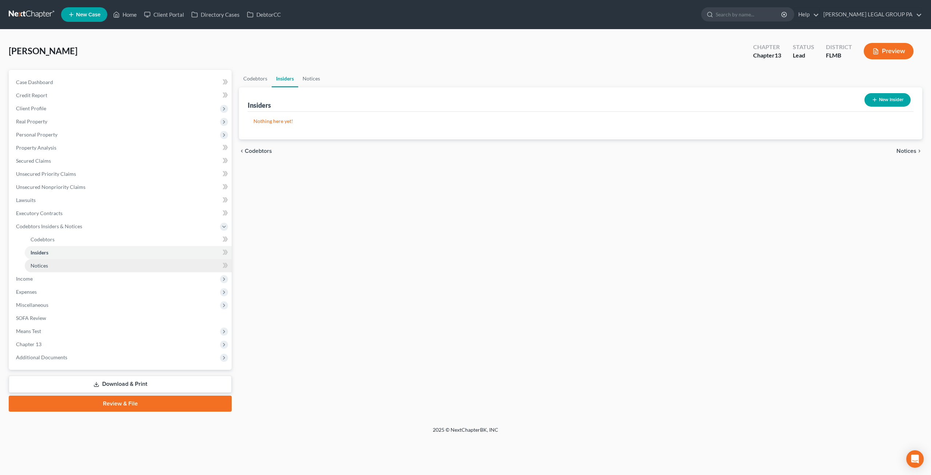
click at [52, 263] on link "Notices" at bounding box center [128, 265] width 207 height 13
click at [42, 280] on span "Income" at bounding box center [121, 278] width 222 height 13
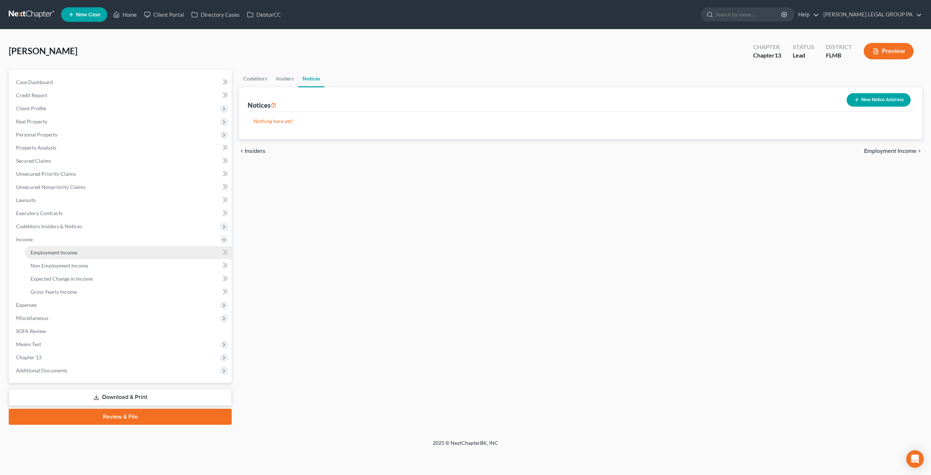
click at [49, 248] on link "Employment Income" at bounding box center [128, 252] width 207 height 13
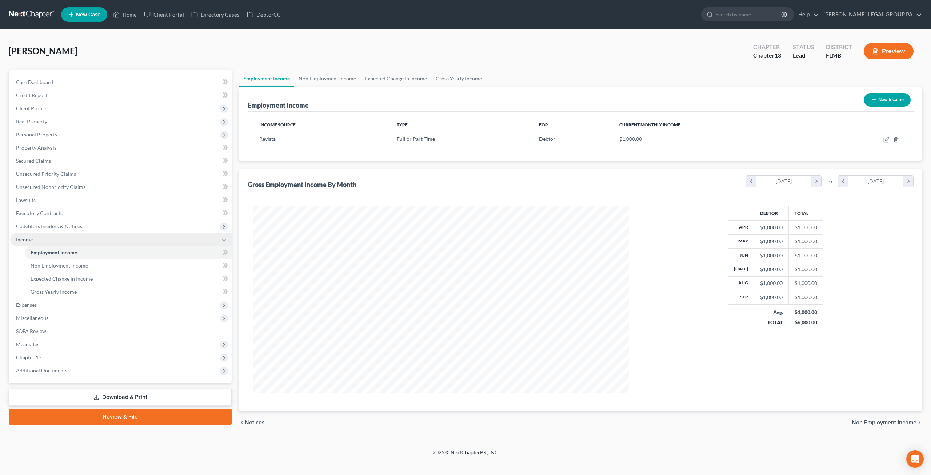
scroll to position [188, 390]
click at [82, 263] on span "Non Employment Income" at bounding box center [59, 265] width 57 height 6
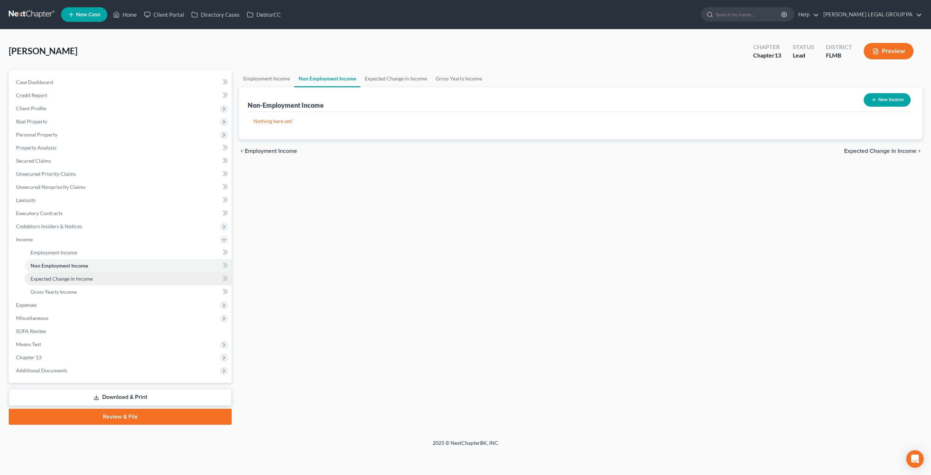
click at [72, 283] on link "Expected Change in Income" at bounding box center [128, 278] width 207 height 13
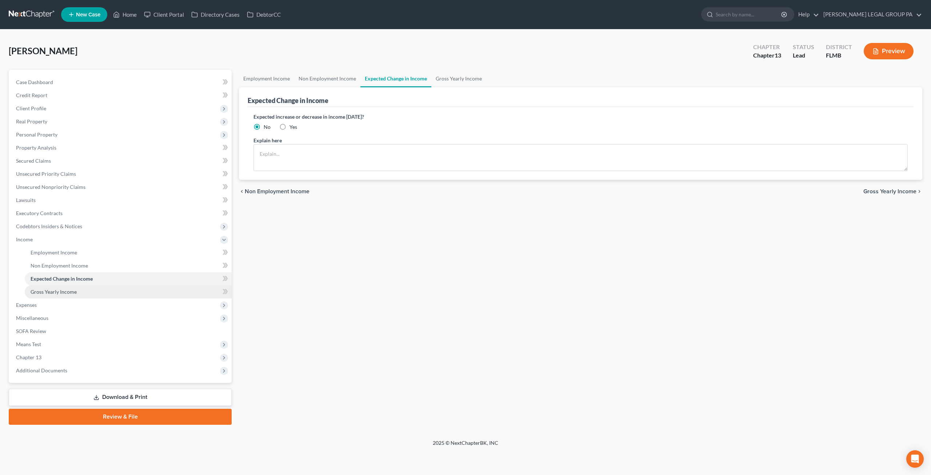
click at [68, 295] on link "Gross Yearly Income" at bounding box center [128, 291] width 207 height 13
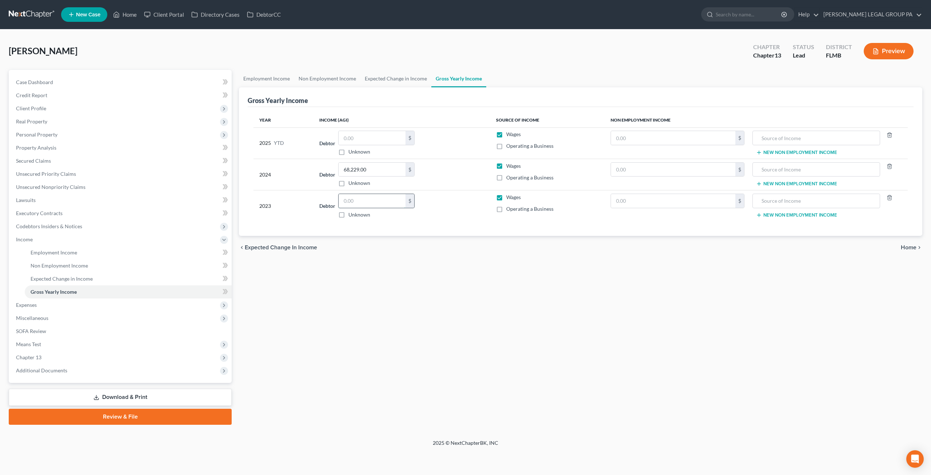
click at [358, 200] on input "text" at bounding box center [372, 201] width 67 height 14
type input "74,163"
drag, startPoint x: 376, startPoint y: 139, endPoint x: 373, endPoint y: 135, distance: 4.7
click at [376, 139] on input "text" at bounding box center [372, 138] width 67 height 14
type input "36,800"
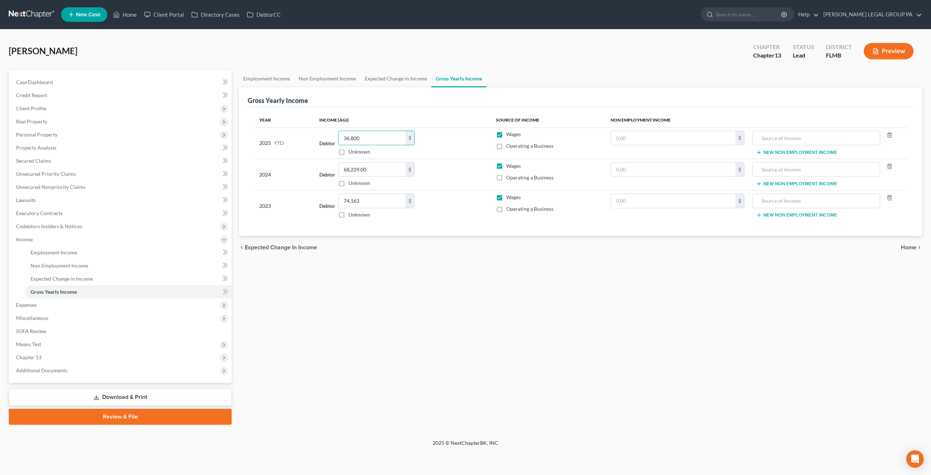
click at [450, 132] on div "Debtor 36,800.00 $ Unknown Balance Undetermined 36,800 $ Unknown" at bounding box center [401, 143] width 165 height 25
click at [58, 255] on link "Employment Income" at bounding box center [128, 252] width 207 height 13
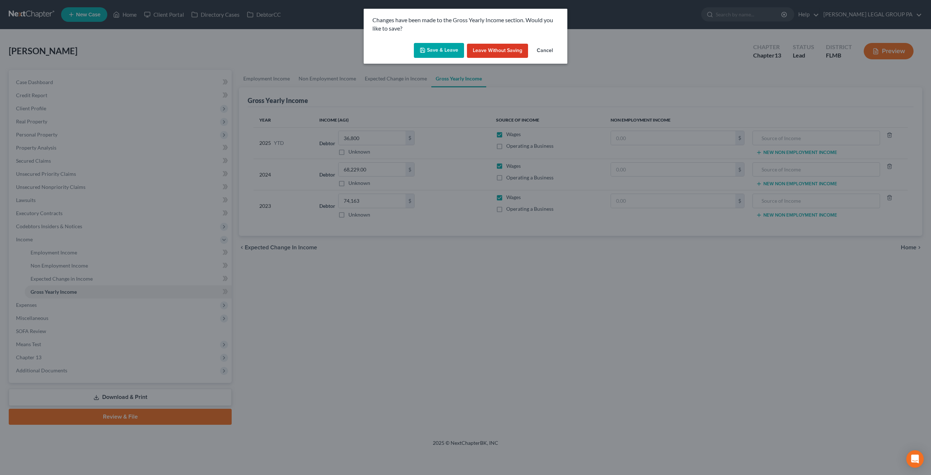
click at [434, 54] on button "Save & Leave" at bounding box center [439, 50] width 50 height 15
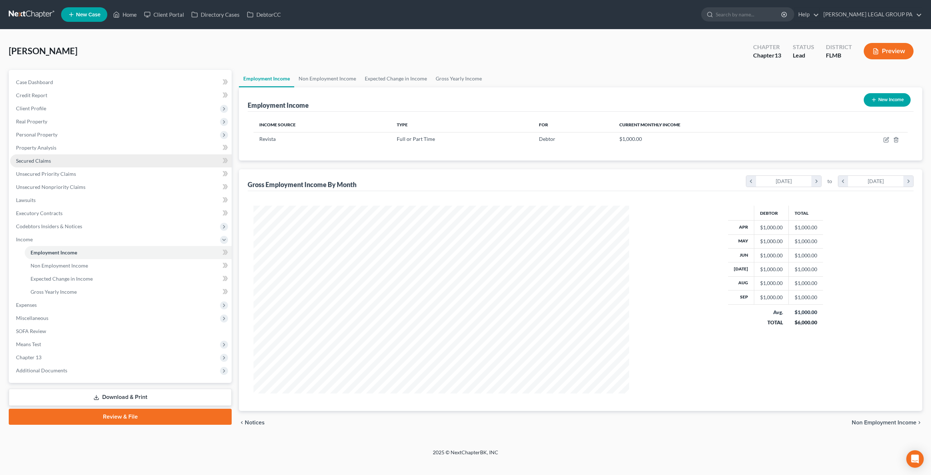
scroll to position [188, 390]
click at [52, 13] on link at bounding box center [32, 14] width 47 height 13
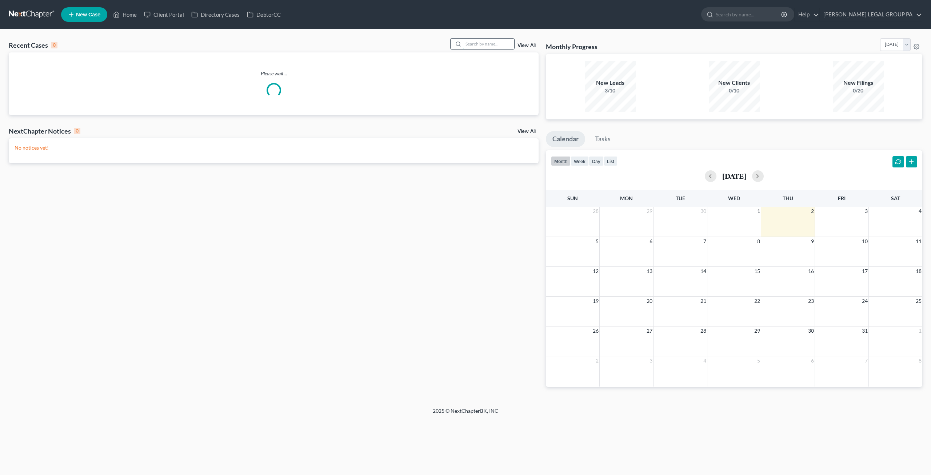
click at [490, 42] on input "search" at bounding box center [488, 44] width 51 height 11
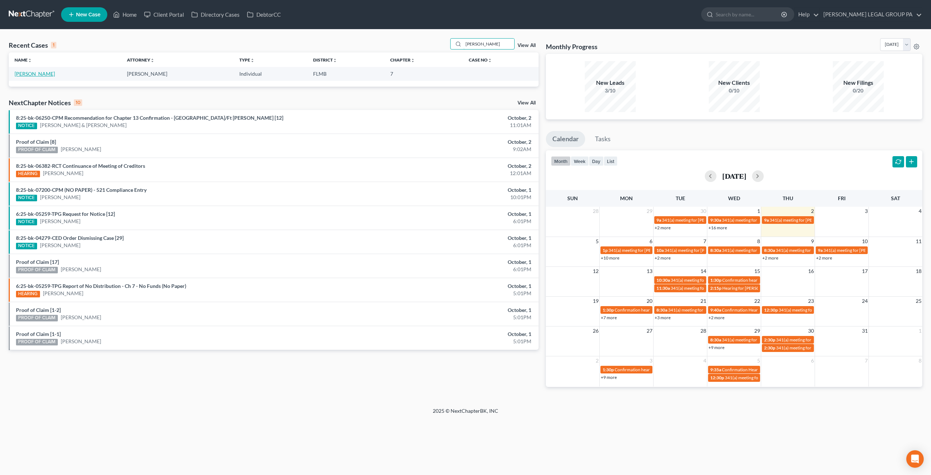
type input "[PERSON_NAME]"
click at [49, 73] on link "[PERSON_NAME]" at bounding box center [35, 74] width 40 height 6
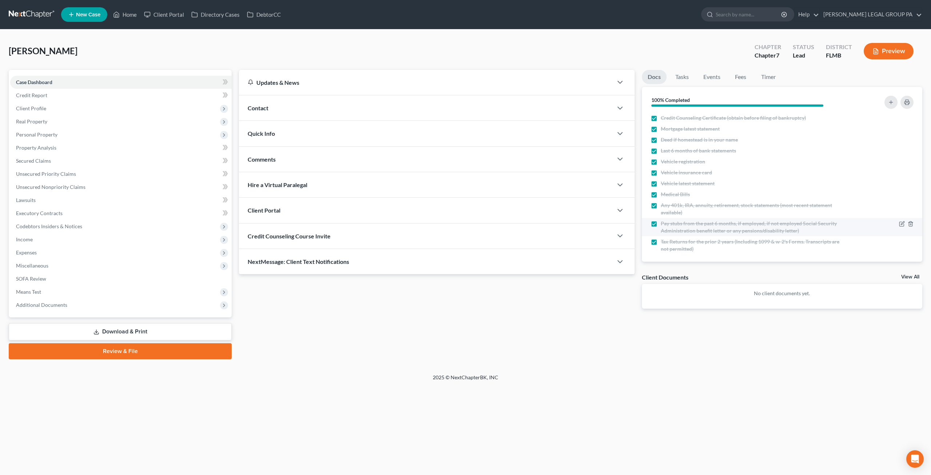
scroll to position [26, 0]
click at [31, 241] on span "Income" at bounding box center [24, 239] width 17 height 6
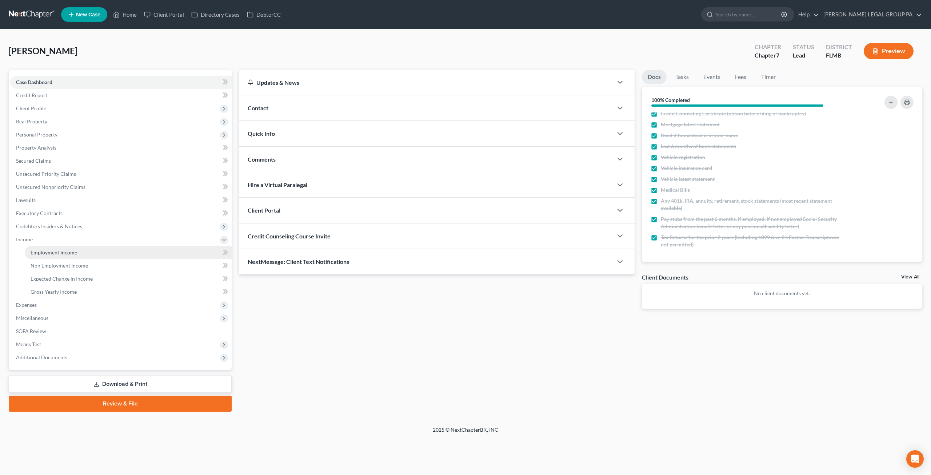
click at [65, 255] on span "Employment Income" at bounding box center [54, 252] width 47 height 6
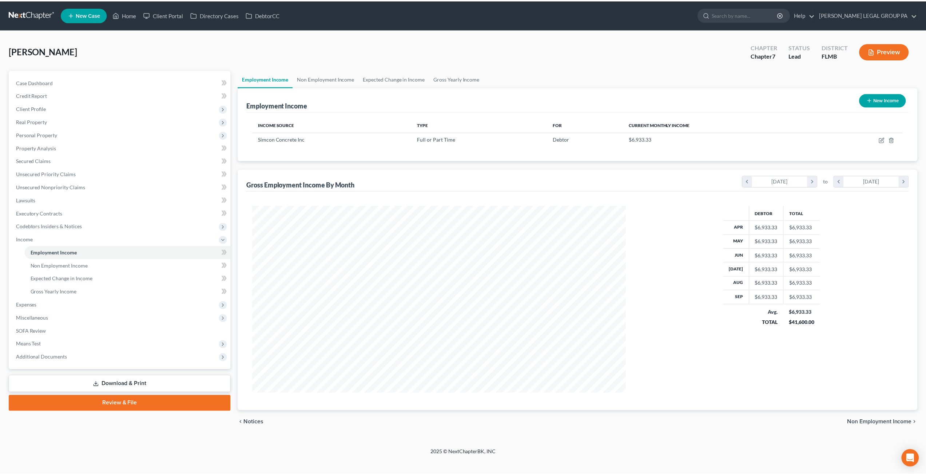
scroll to position [188, 390]
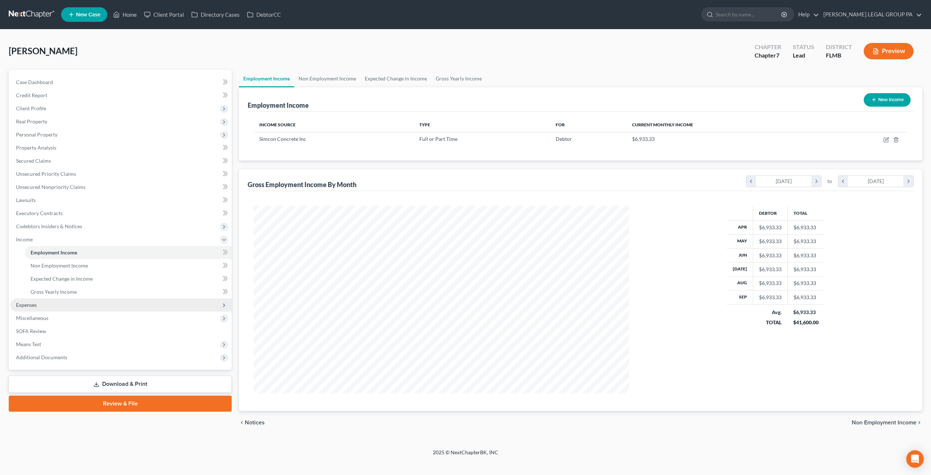
click at [47, 308] on span "Expenses" at bounding box center [121, 304] width 222 height 13
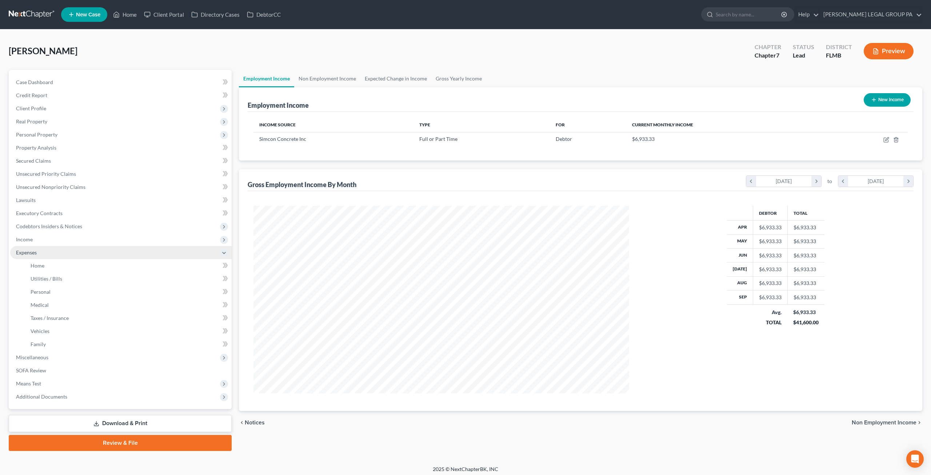
scroll to position [363563, 363362]
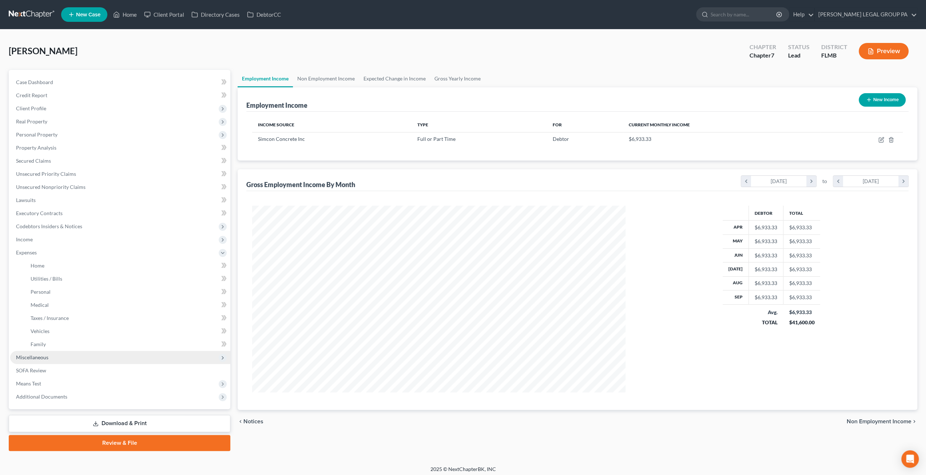
click at [41, 361] on span "Miscellaneous" at bounding box center [120, 357] width 220 height 13
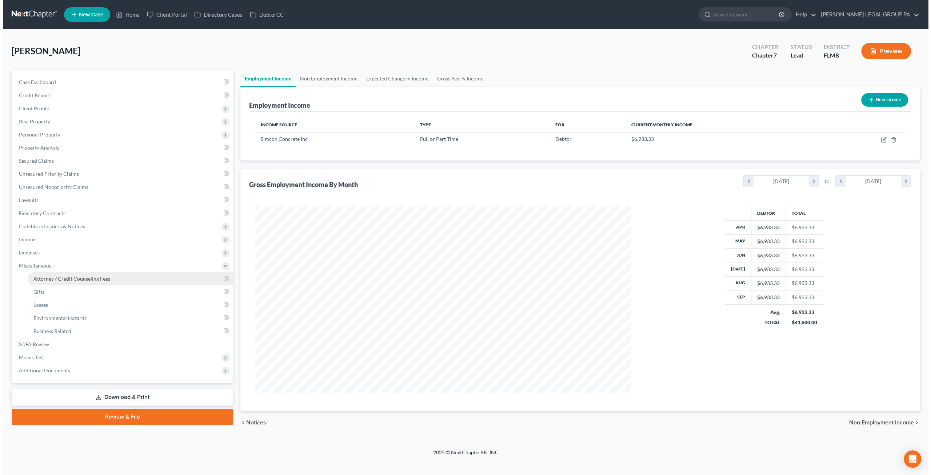
scroll to position [188, 390]
drag, startPoint x: 76, startPoint y: 54, endPoint x: 5, endPoint y: 52, distance: 70.2
click at [5, 52] on div "[PERSON_NAME] Upgraded Chapter Chapter 7 Status Lead District [GEOGRAPHIC_DATA]…" at bounding box center [465, 238] width 931 height 419
click at [17, 41] on div "[PERSON_NAME] Upgraded Chapter Chapter 7 Status Lead District [GEOGRAPHIC_DATA]…" at bounding box center [466, 54] width 914 height 32
drag, startPoint x: 71, startPoint y: 53, endPoint x: 51, endPoint y: 51, distance: 20.1
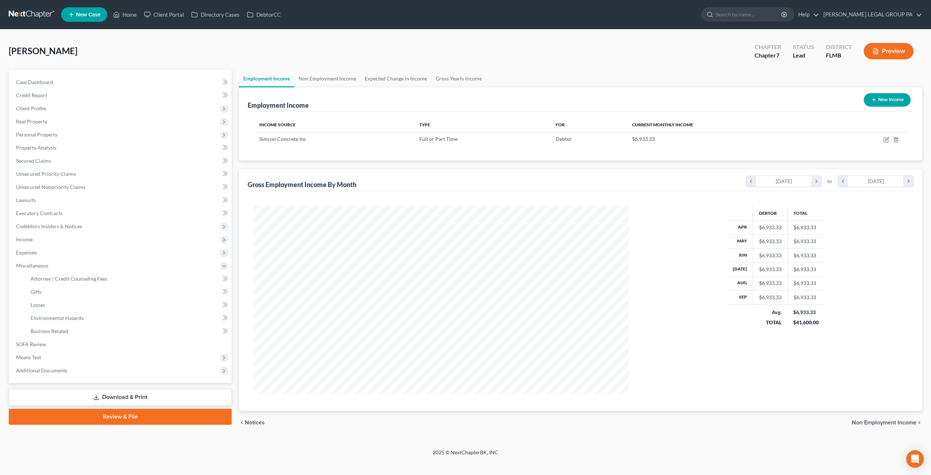
click at [51, 51] on span "[PERSON_NAME]" at bounding box center [43, 50] width 69 height 11
click at [80, 43] on div "[PERSON_NAME] Upgraded Chapter Chapter 7 Status Lead District [GEOGRAPHIC_DATA]…" at bounding box center [466, 54] width 914 height 32
click at [186, 58] on div "[PERSON_NAME] Upgraded Chapter Chapter 7 Status Lead District [GEOGRAPHIC_DATA]…" at bounding box center [466, 54] width 914 height 32
drag, startPoint x: 11, startPoint y: 50, endPoint x: 73, endPoint y: 58, distance: 62.7
click at [73, 58] on div "[PERSON_NAME] Upgraded Chapter Chapter 7 Status Lead District [GEOGRAPHIC_DATA]…" at bounding box center [466, 54] width 914 height 32
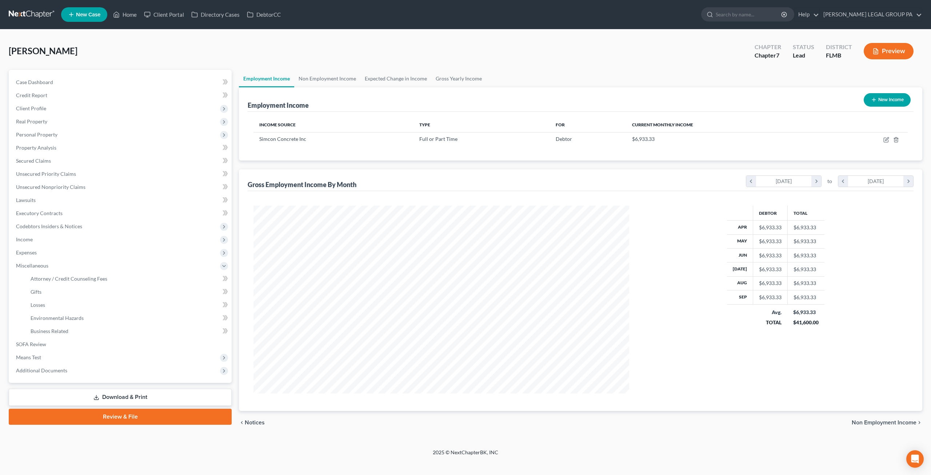
click at [73, 58] on div "[PERSON_NAME] Upgraded Chapter Chapter 7 Status Lead District [GEOGRAPHIC_DATA]…" at bounding box center [466, 54] width 914 height 32
drag, startPoint x: 291, startPoint y: 14, endPoint x: 286, endPoint y: 13, distance: 4.4
click at [286, 13] on ul "New Case Home Client Portal Directory Cases DebtorCC - No Result - See all resu…" at bounding box center [491, 14] width 861 height 19
click at [292, 37] on div "[PERSON_NAME] Upgraded Chapter Chapter 7 Status Lead District [GEOGRAPHIC_DATA]…" at bounding box center [465, 238] width 931 height 419
click at [288, 14] on ul "New Case Home Client Portal Directory Cases DebtorCC - No Result - See all resu…" at bounding box center [491, 14] width 861 height 19
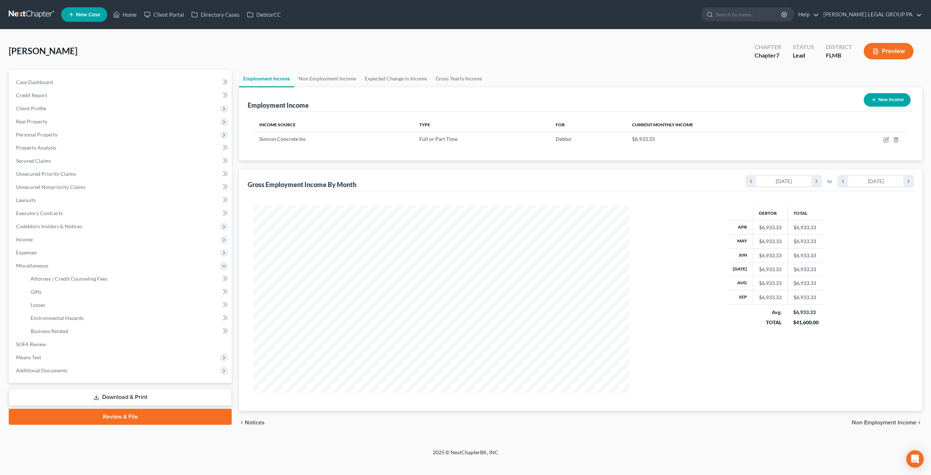
click at [287, 15] on ul "New Case Home Client Portal Directory Cases DebtorCC - No Result - See all resu…" at bounding box center [491, 14] width 861 height 19
click at [292, 34] on div "[PERSON_NAME] Upgraded Chapter Chapter 7 Status Lead District [GEOGRAPHIC_DATA]…" at bounding box center [465, 238] width 931 height 419
click at [31, 11] on link at bounding box center [32, 14] width 47 height 13
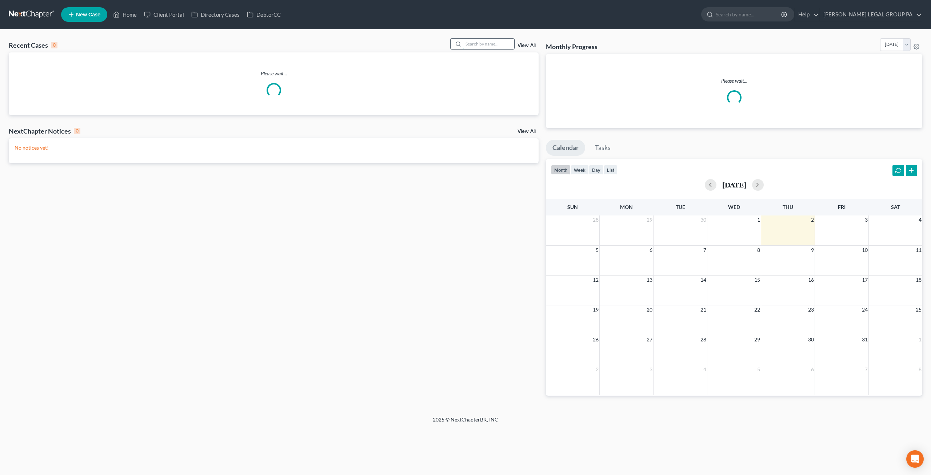
click at [486, 46] on input "search" at bounding box center [488, 44] width 51 height 11
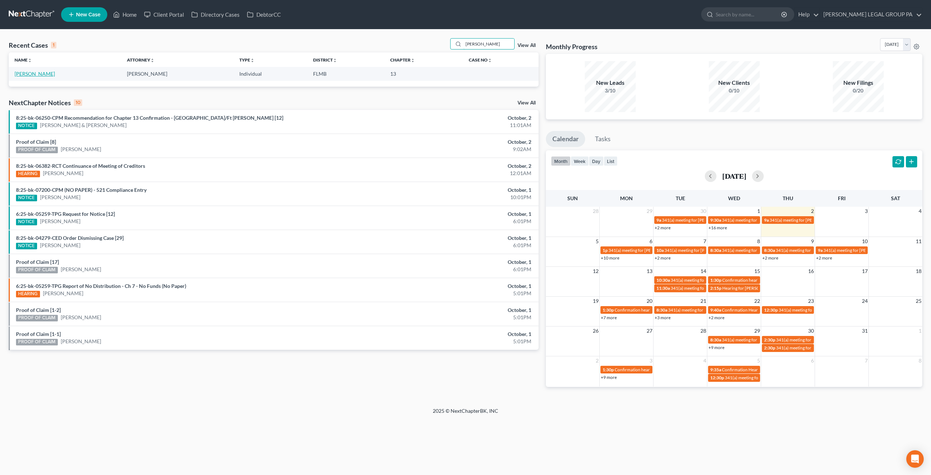
type input "[PERSON_NAME]"
click at [26, 74] on link "[PERSON_NAME]" at bounding box center [35, 74] width 40 height 6
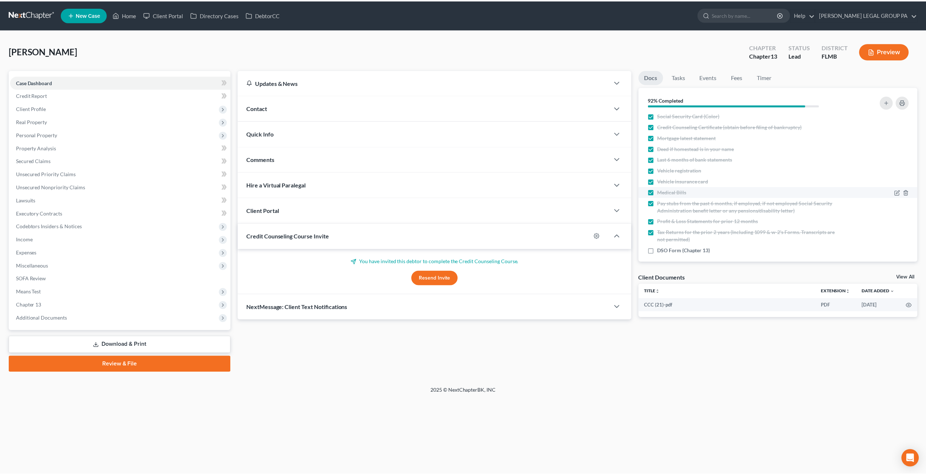
scroll to position [19, 0]
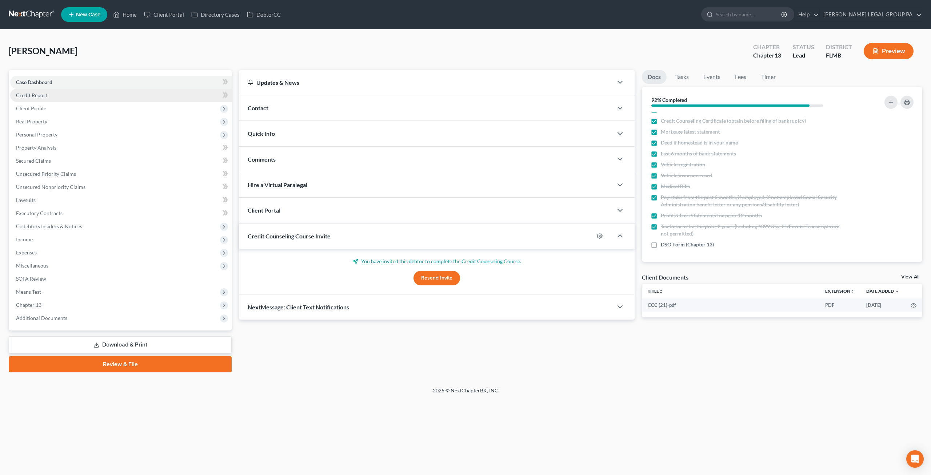
click at [42, 94] on span "Credit Report" at bounding box center [31, 95] width 31 height 6
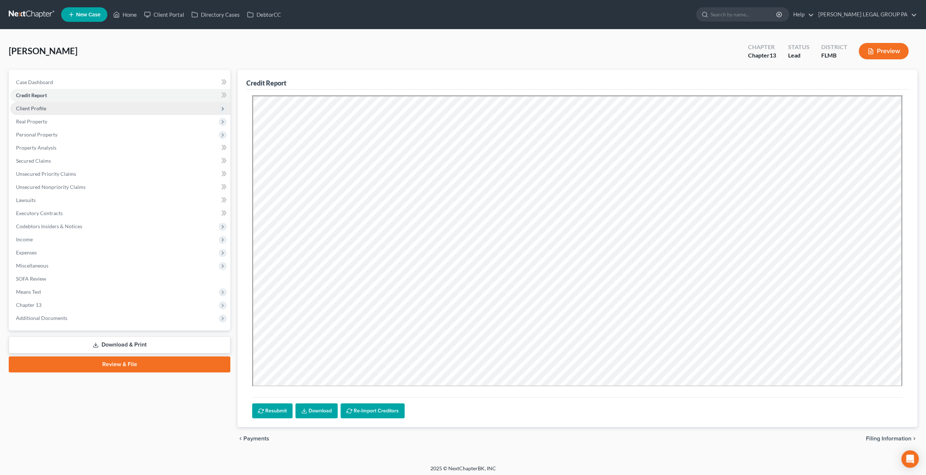
click at [41, 109] on span "Client Profile" at bounding box center [31, 108] width 30 height 6
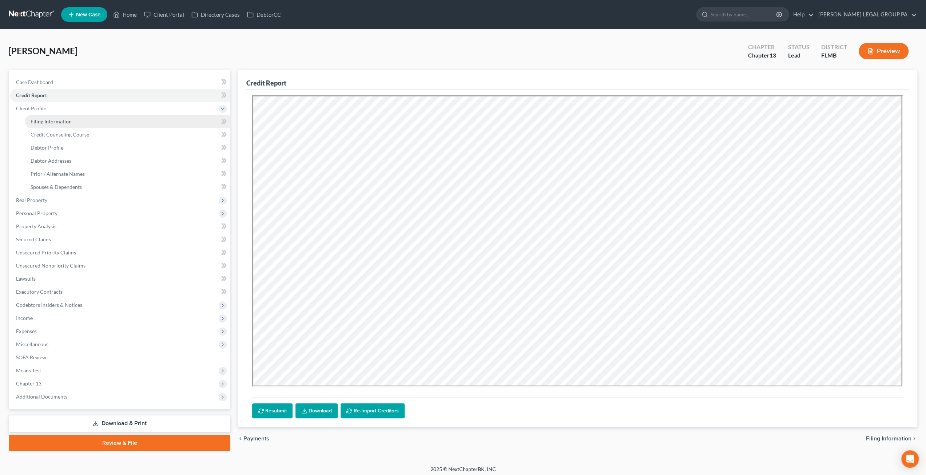
click at [50, 123] on span "Filing Information" at bounding box center [51, 121] width 41 height 6
select select "1"
select select "0"
select select "3"
select select "0"
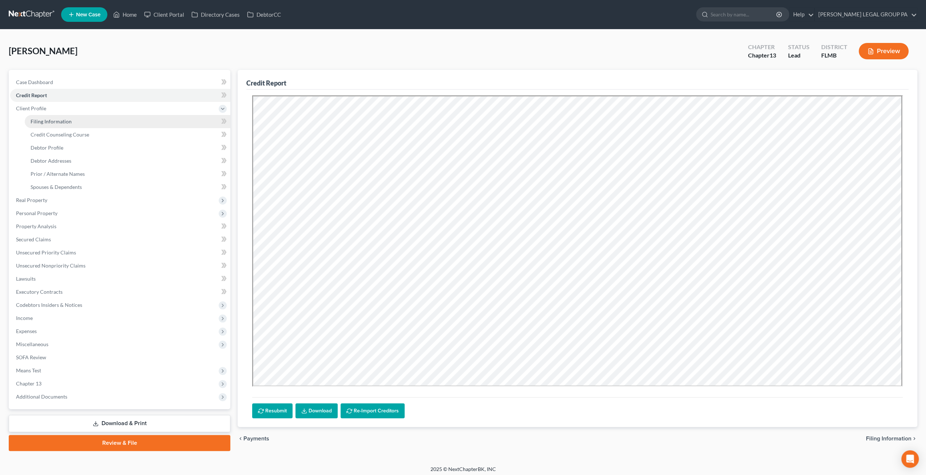
select select "9"
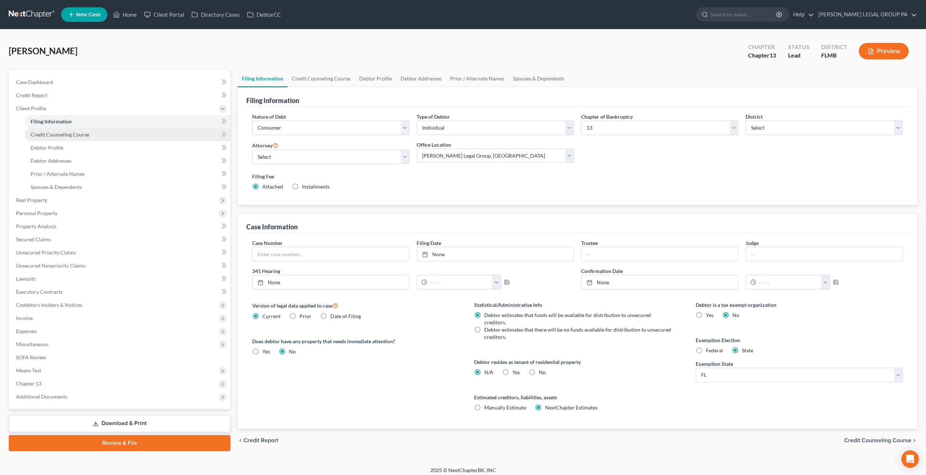
click at [68, 133] on span "Credit Counseling Course" at bounding box center [60, 134] width 59 height 6
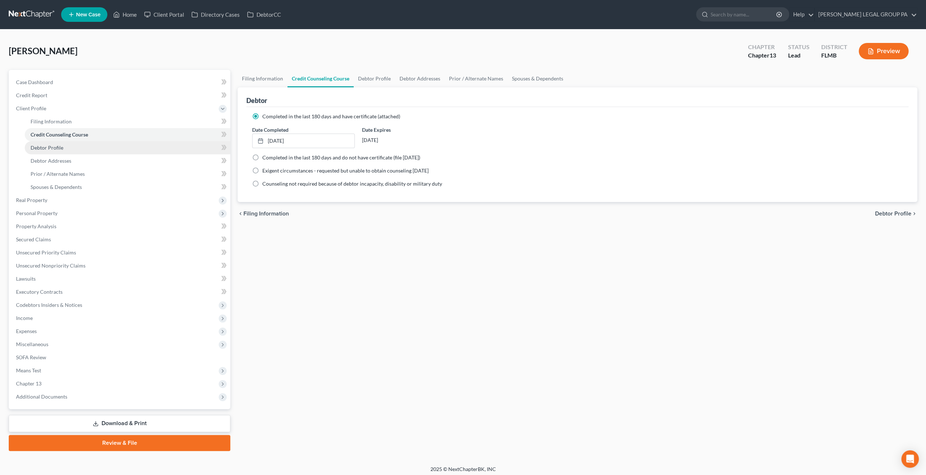
click at [63, 147] on link "Debtor Profile" at bounding box center [128, 147] width 206 height 13
select select "1"
select select "2"
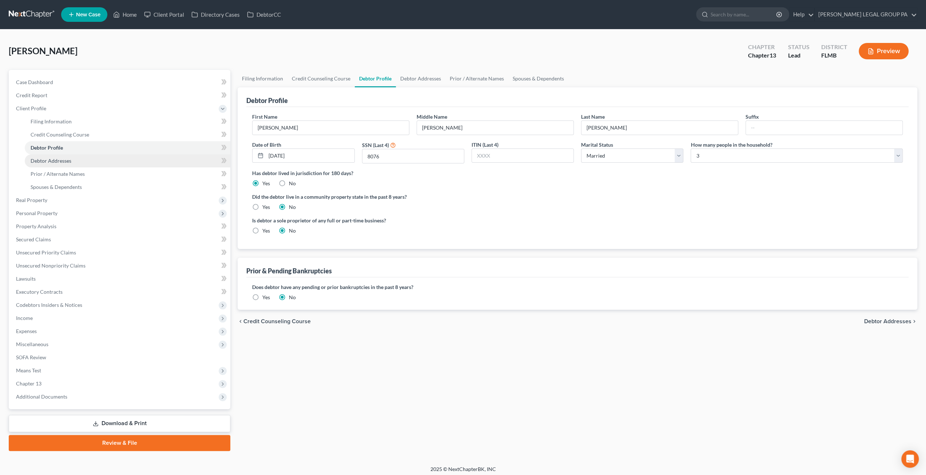
click at [65, 165] on link "Debtor Addresses" at bounding box center [128, 160] width 206 height 13
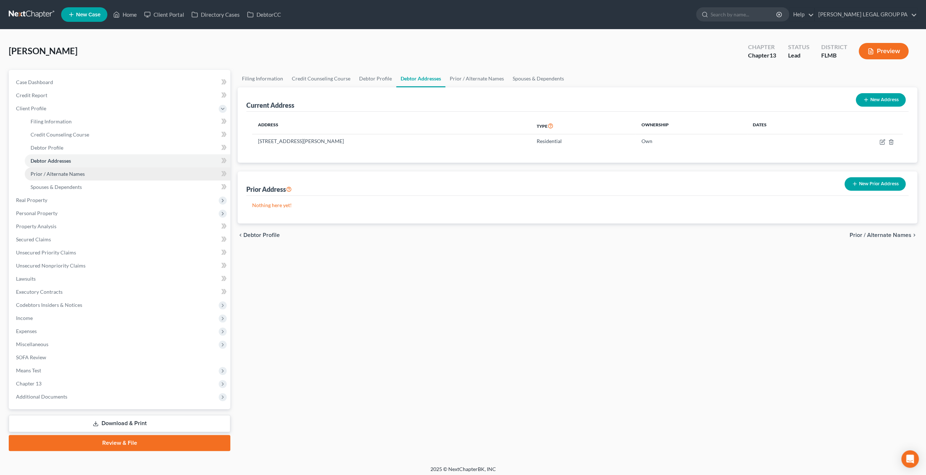
click at [68, 175] on span "Prior / Alternate Names" at bounding box center [58, 174] width 54 height 6
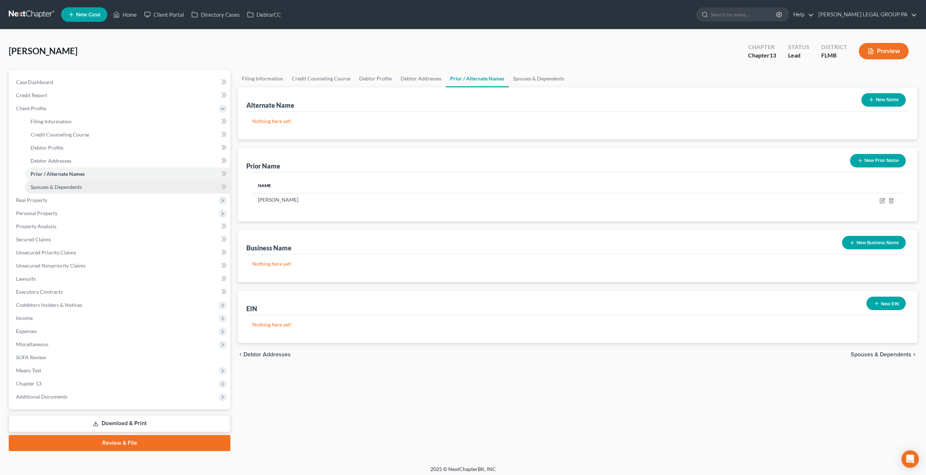
click at [75, 188] on span "Spouses & Dependents" at bounding box center [56, 187] width 51 height 6
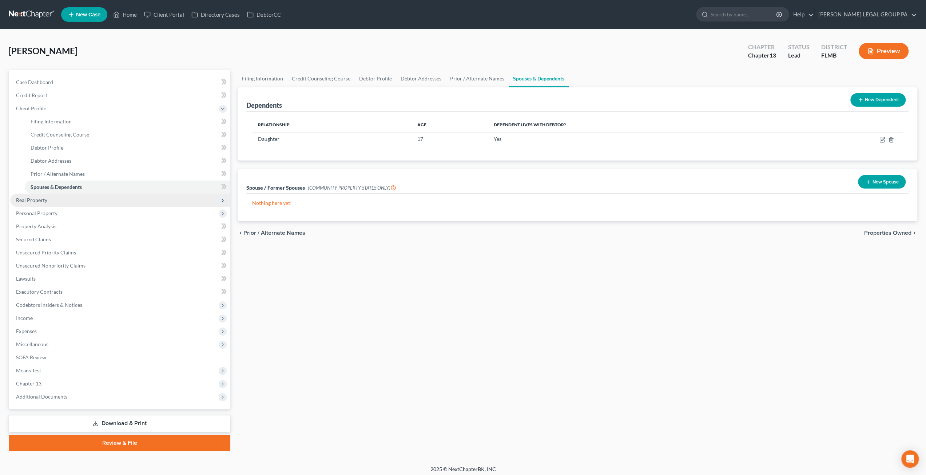
click at [65, 203] on span "Real Property" at bounding box center [120, 200] width 220 height 13
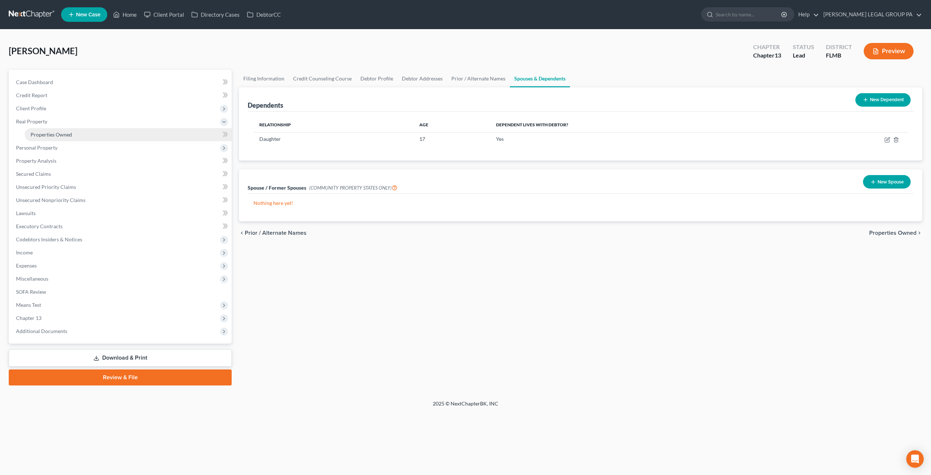
click at [61, 137] on span "Properties Owned" at bounding box center [51, 134] width 41 height 6
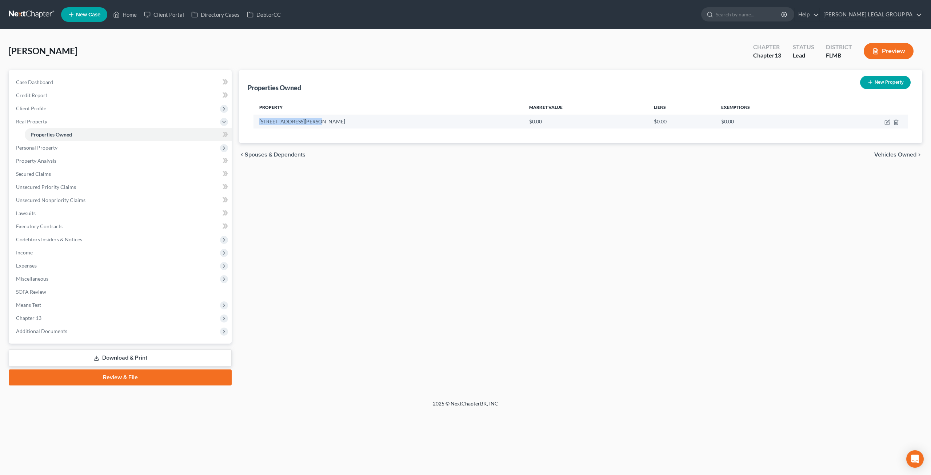
drag, startPoint x: 319, startPoint y: 120, endPoint x: 259, endPoint y: 123, distance: 59.3
click at [259, 123] on td "[STREET_ADDRESS][PERSON_NAME]" at bounding box center [389, 122] width 270 height 14
copy td "[STREET_ADDRESS][PERSON_NAME]"
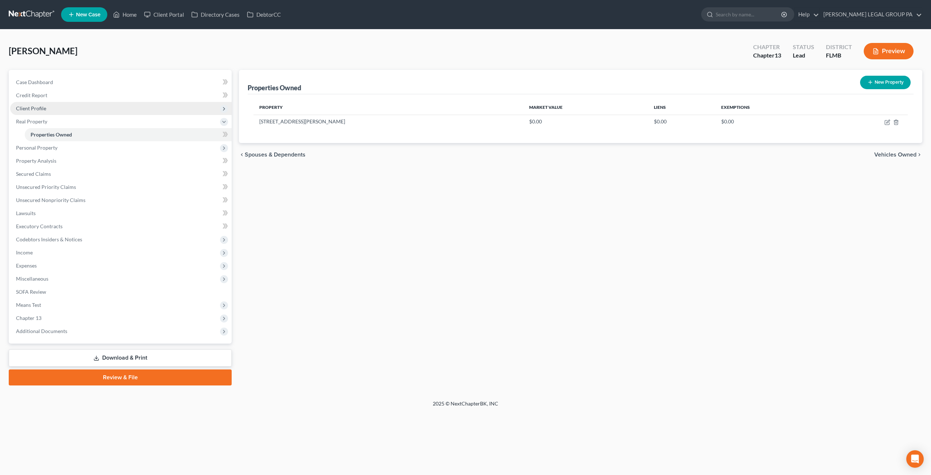
click at [43, 106] on span "Client Profile" at bounding box center [31, 108] width 30 height 6
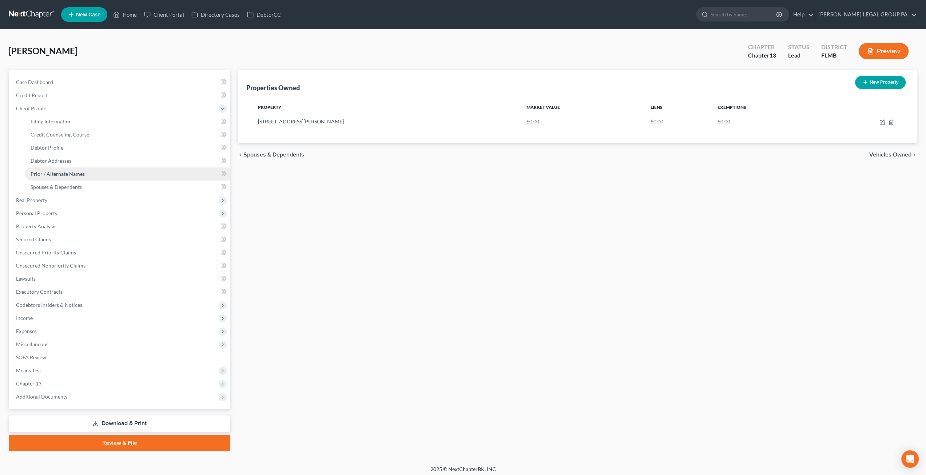
click at [55, 174] on span "Prior / Alternate Names" at bounding box center [58, 174] width 54 height 6
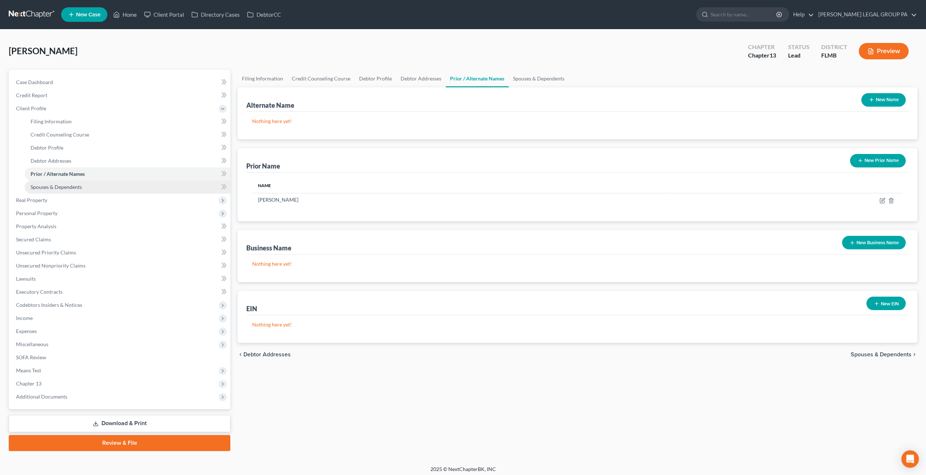
click at [62, 184] on span "Spouses & Dependents" at bounding box center [56, 187] width 51 height 6
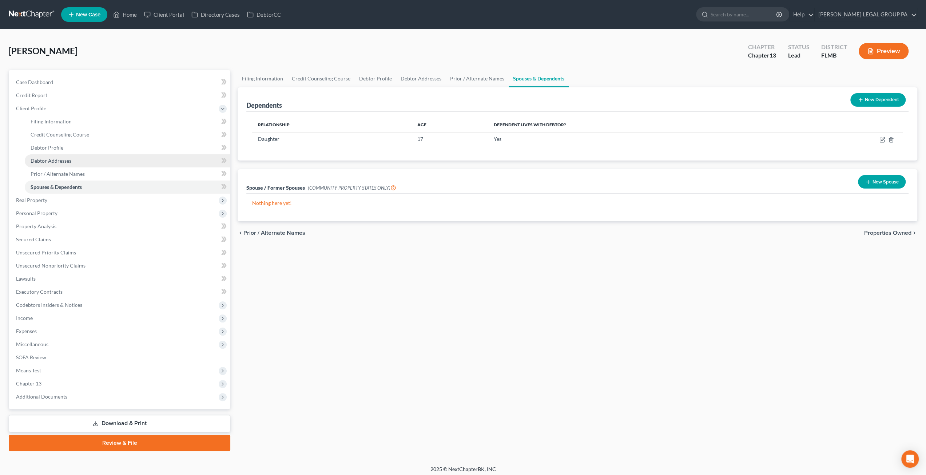
click at [53, 157] on link "Debtor Addresses" at bounding box center [128, 160] width 206 height 13
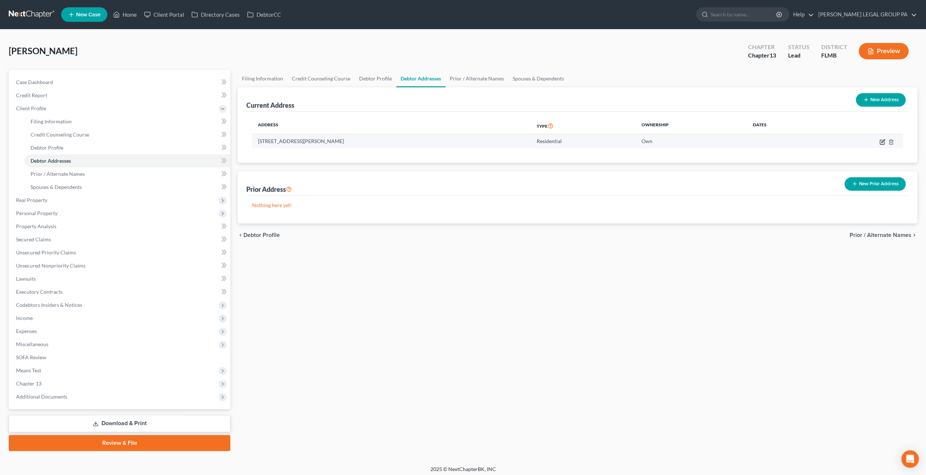
click at [880, 140] on icon "button" at bounding box center [882, 142] width 6 height 6
select select "9"
select select "0"
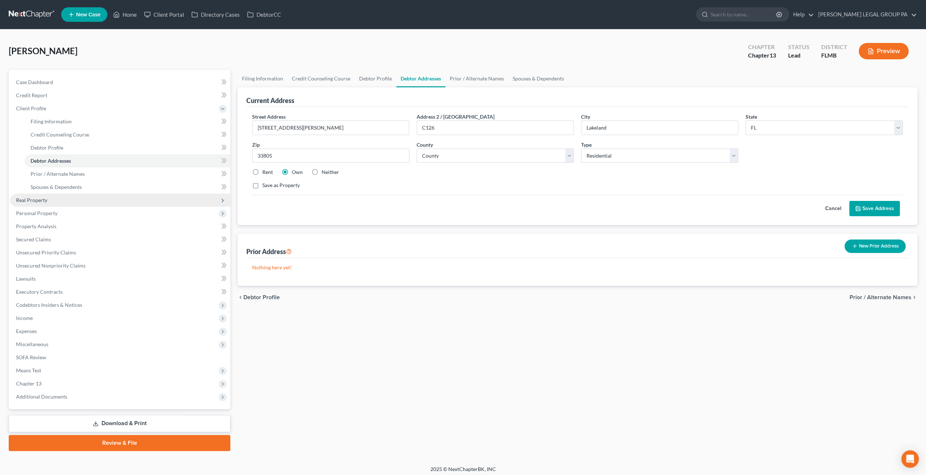
click at [54, 198] on span "Real Property" at bounding box center [120, 200] width 220 height 13
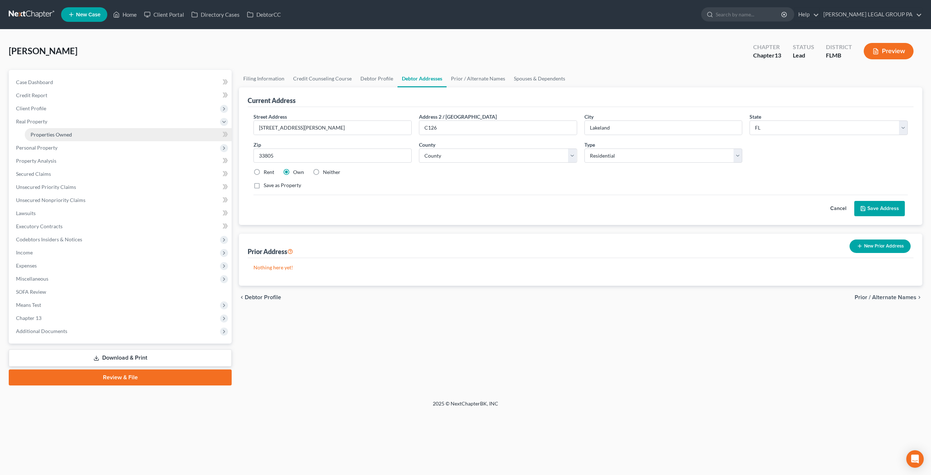
click at [67, 136] on span "Properties Owned" at bounding box center [51, 134] width 41 height 6
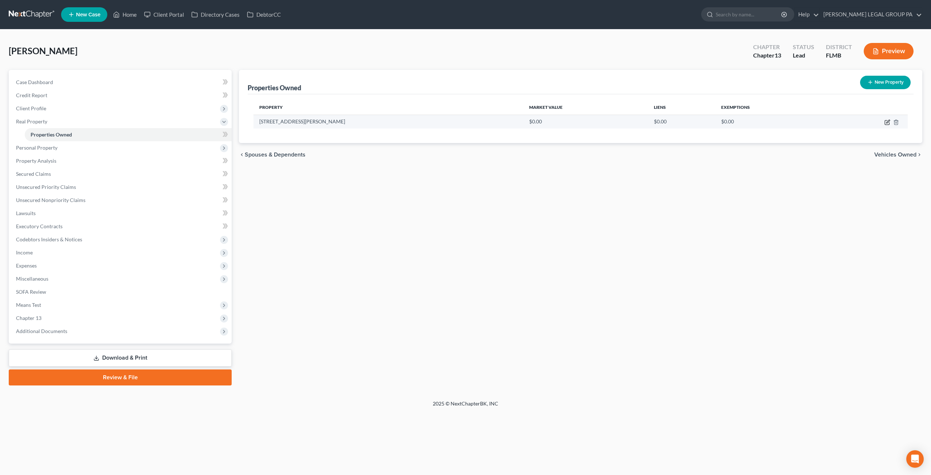
click at [886, 122] on icon "button" at bounding box center [887, 121] width 3 height 3
select select "9"
select select "52"
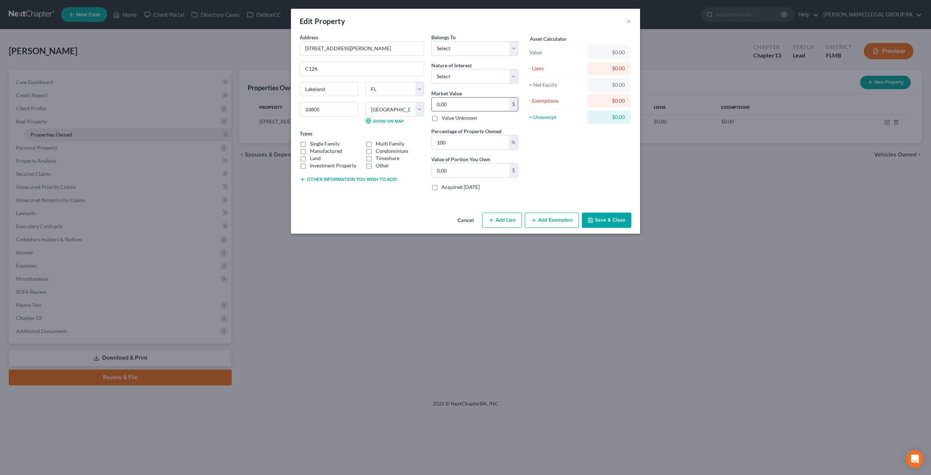
click at [473, 103] on input "0.00" at bounding box center [470, 104] width 77 height 14
paste input "text"
type input "0"
click at [460, 101] on input "text" at bounding box center [470, 104] width 77 height 14
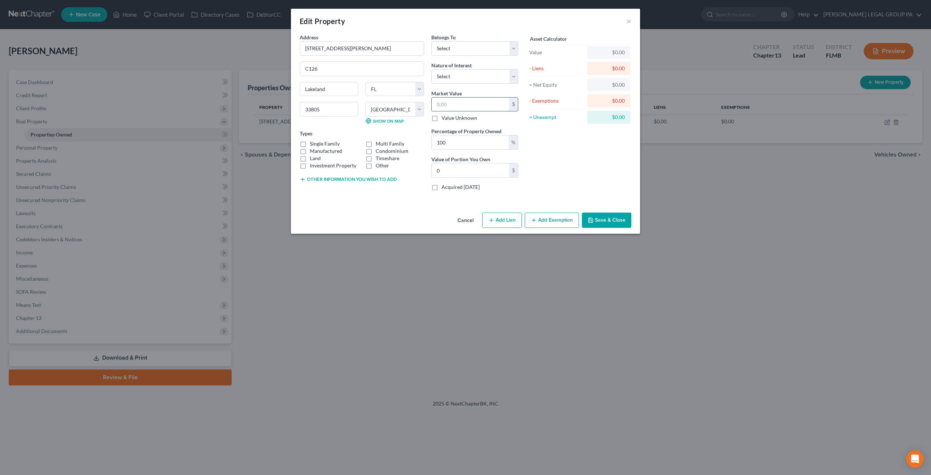
type input "1"
type input "1.00"
type input "11"
type input "11.00"
type input "115"
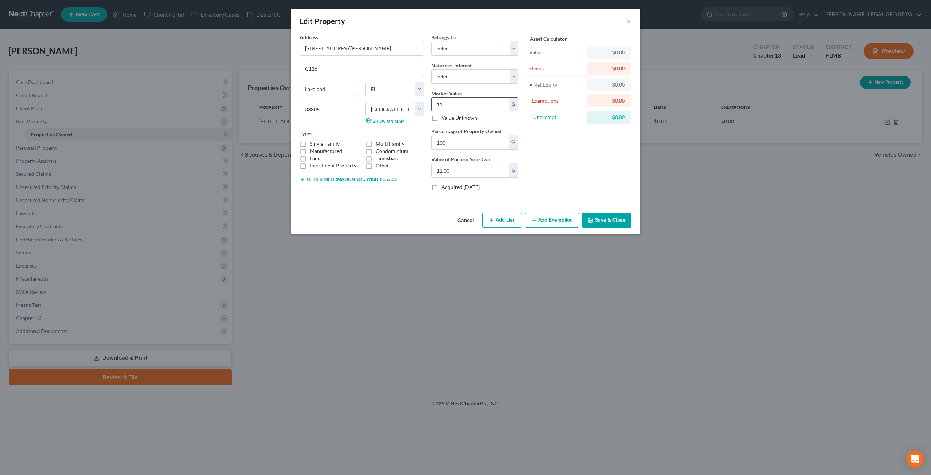
type input "115.00"
type input "1150"
type input "1,150.00"
type input "1,1500"
type input "11,500.00"
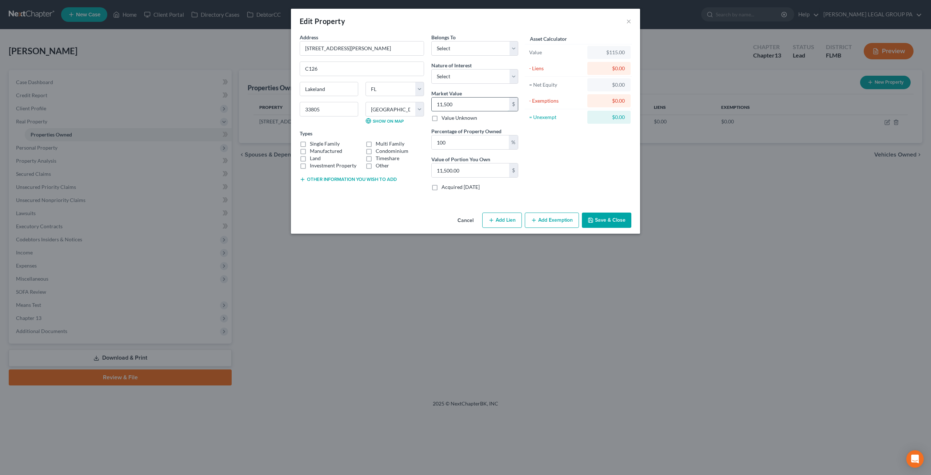
type input "11,5000"
type input "115,000.00"
type input "115,000"
click at [544, 154] on div "Asset Calculator Value $115,000.00 - Liens $0.00 = Net Equity $115.00 - Exempti…" at bounding box center [578, 114] width 113 height 163
click at [462, 44] on select "Select Debtor 1 Only Debtor 2 Only Debtor 1 And Debtor 2 Only At Least One Of T…" at bounding box center [474, 48] width 87 height 15
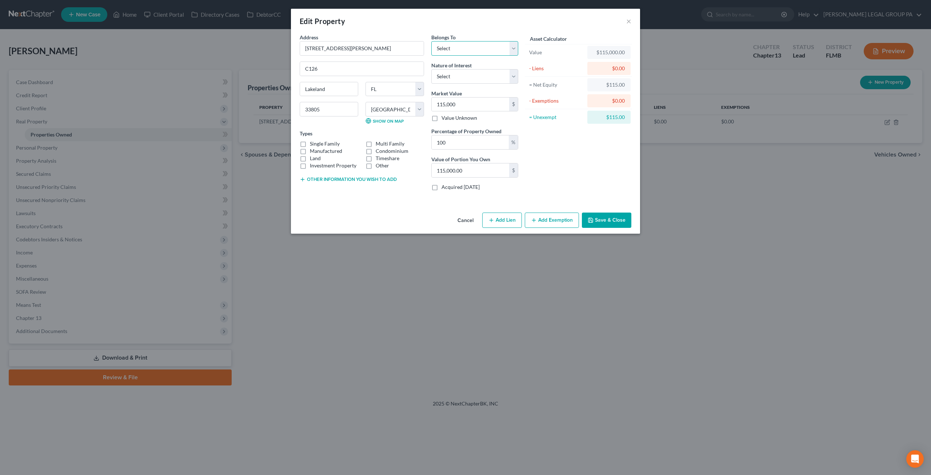
select select "3"
click at [431, 41] on select "Select Debtor 1 Only Debtor 2 Only Debtor 1 And Debtor 2 Only At Least One Of T…" at bounding box center [474, 48] width 87 height 15
click at [395, 151] on label "Condominium" at bounding box center [392, 150] width 33 height 7
click at [383, 151] on input "Condominium" at bounding box center [381, 149] width 5 height 5
checkbox input "true"
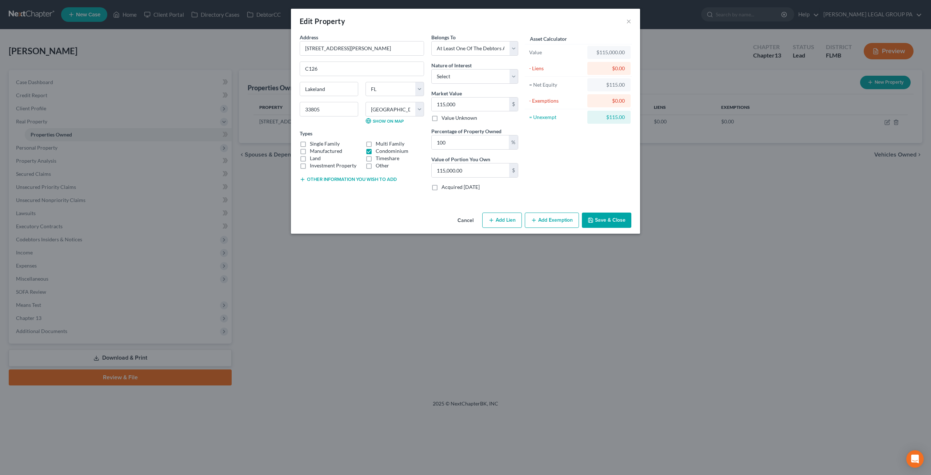
click at [610, 221] on button "Save & Close" at bounding box center [606, 219] width 49 height 15
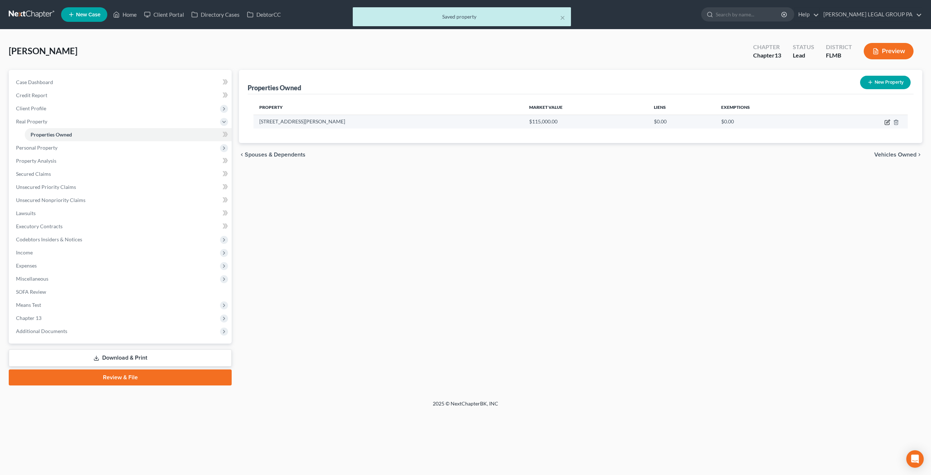
click at [887, 121] on icon "button" at bounding box center [888, 122] width 6 height 6
select select "9"
select select "52"
select select "3"
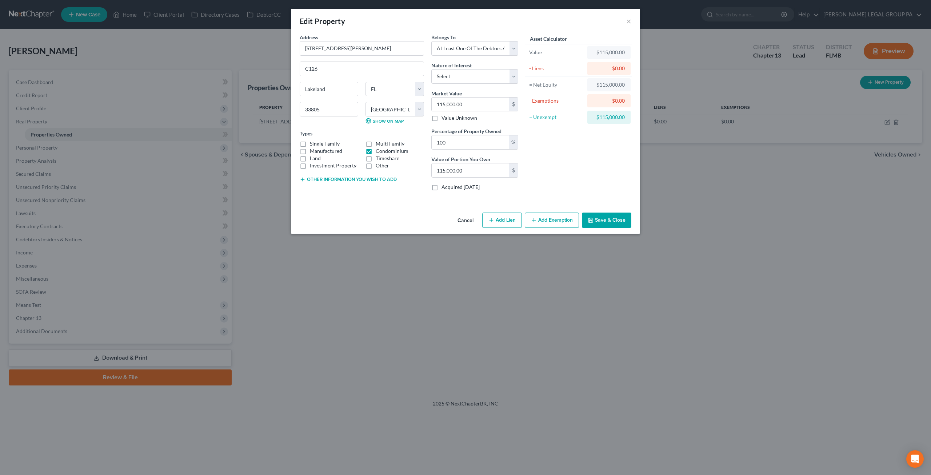
click at [540, 218] on button "Add Exemption" at bounding box center [552, 219] width 54 height 15
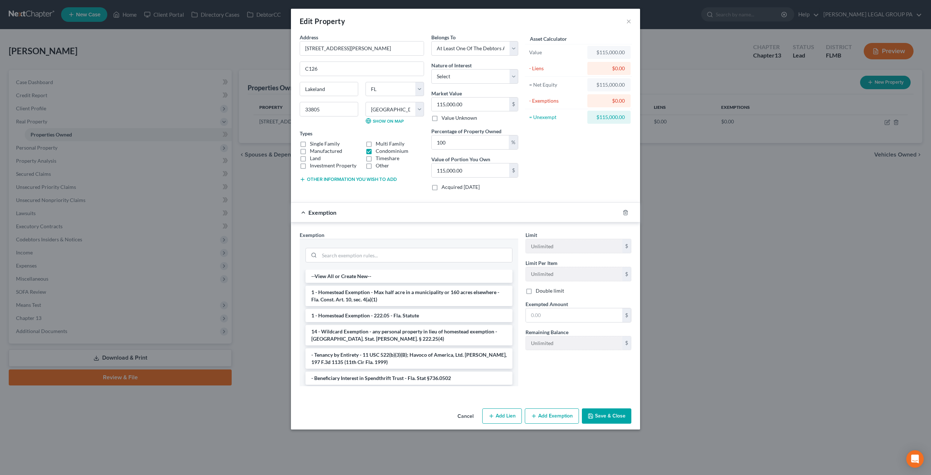
click at [389, 295] on li "1 - Homestead Exemption - Max half acre in a municipality or 160 acres elsewher…" at bounding box center [409, 296] width 207 height 20
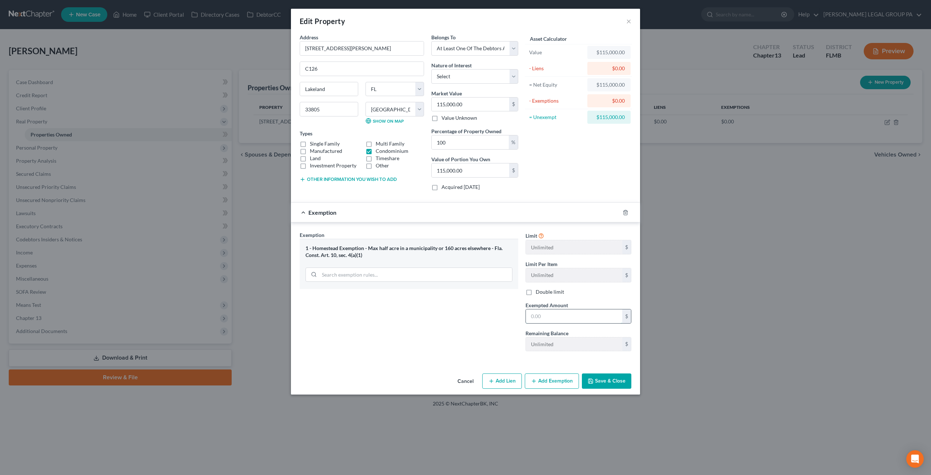
click at [568, 315] on input "text" at bounding box center [574, 316] width 96 height 14
type input "115,000"
click at [610, 379] on button "Save & Close" at bounding box center [606, 380] width 49 height 15
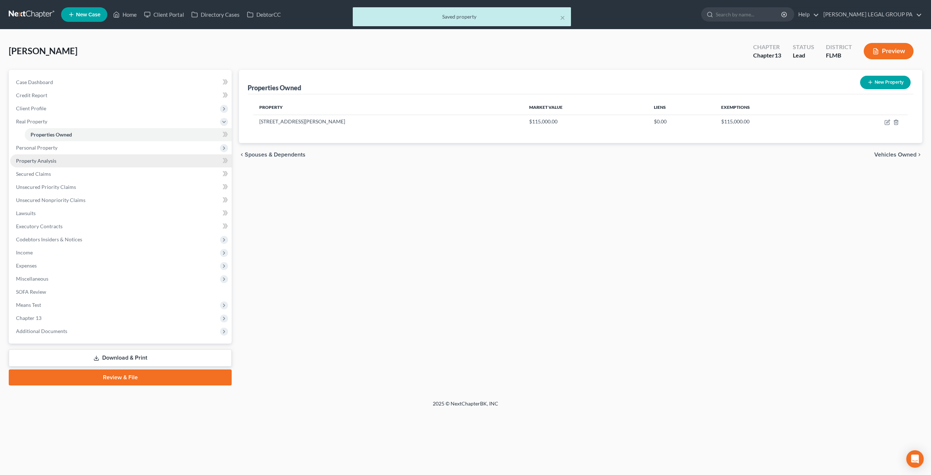
click at [51, 160] on span "Property Analysis" at bounding box center [36, 161] width 40 height 6
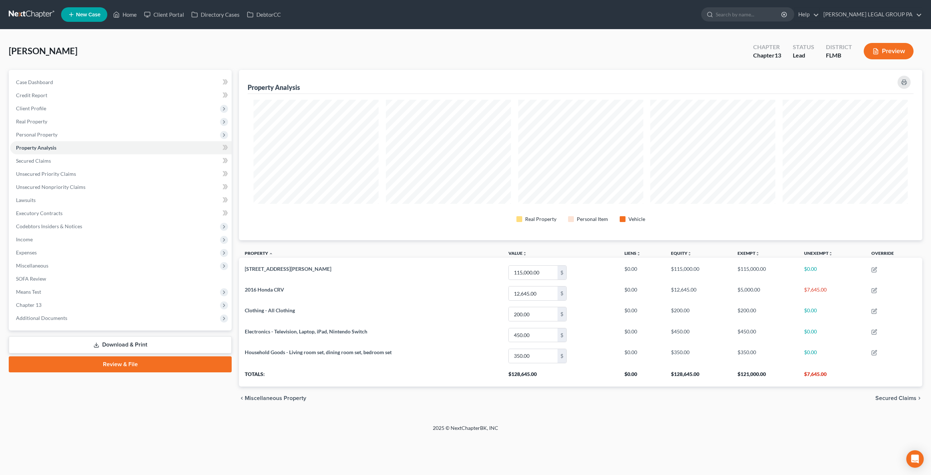
scroll to position [170, 683]
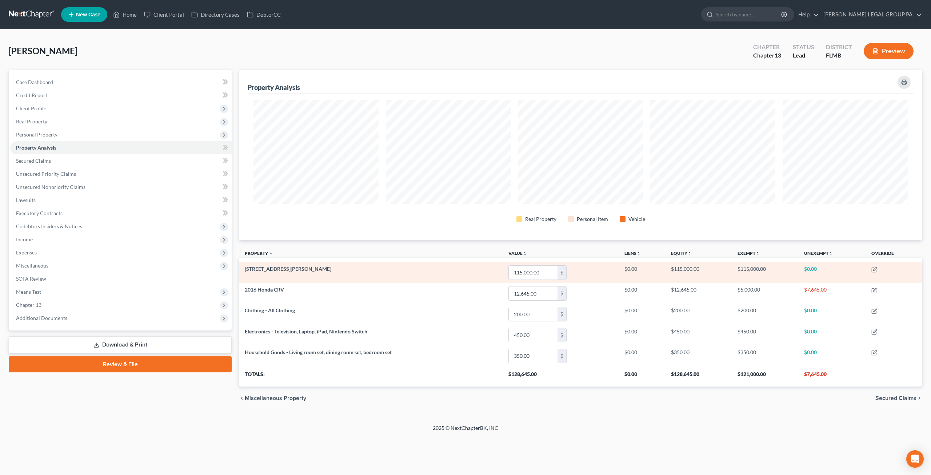
click at [878, 268] on td at bounding box center [894, 272] width 57 height 21
click at [874, 269] on icon "button" at bounding box center [875, 270] width 6 height 6
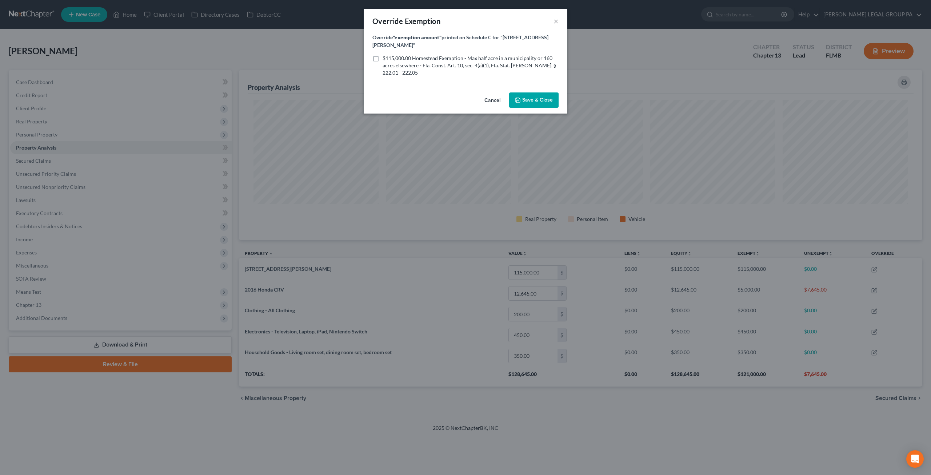
click at [383, 59] on label "$115,000.00 Homestead Exemption - Max half acre in a municipality or 160 acres …" at bounding box center [471, 66] width 176 height 22
click at [386, 59] on input "$115,000.00 Homestead Exemption - Max half acre in a municipality or 160 acres …" at bounding box center [388, 57] width 5 height 5
checkbox input "true"
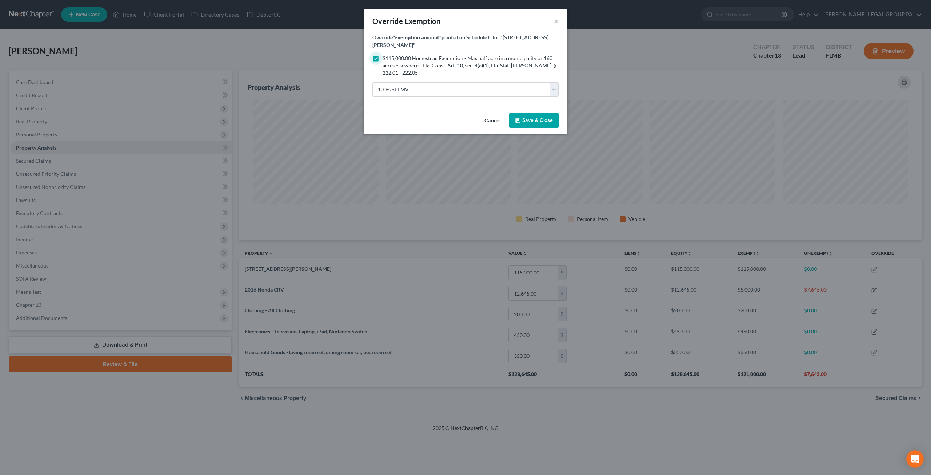
click at [530, 123] on span "Save & Close" at bounding box center [537, 120] width 31 height 6
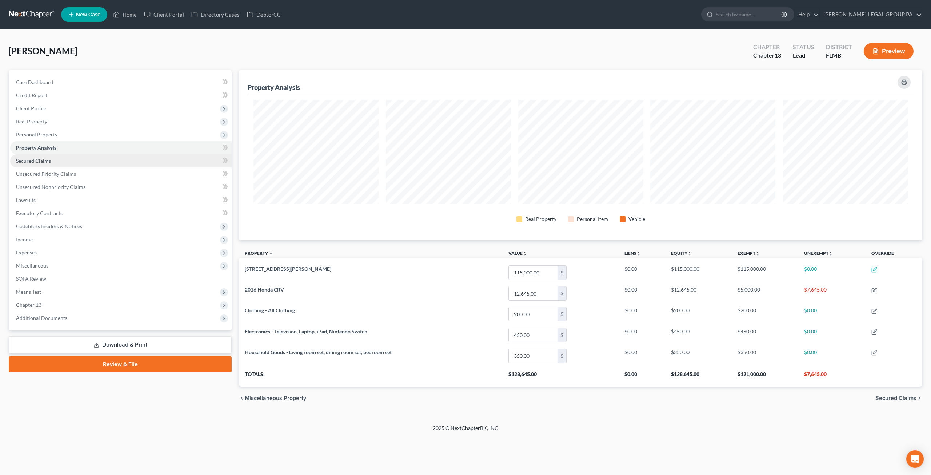
click at [54, 163] on link "Secured Claims" at bounding box center [121, 160] width 222 height 13
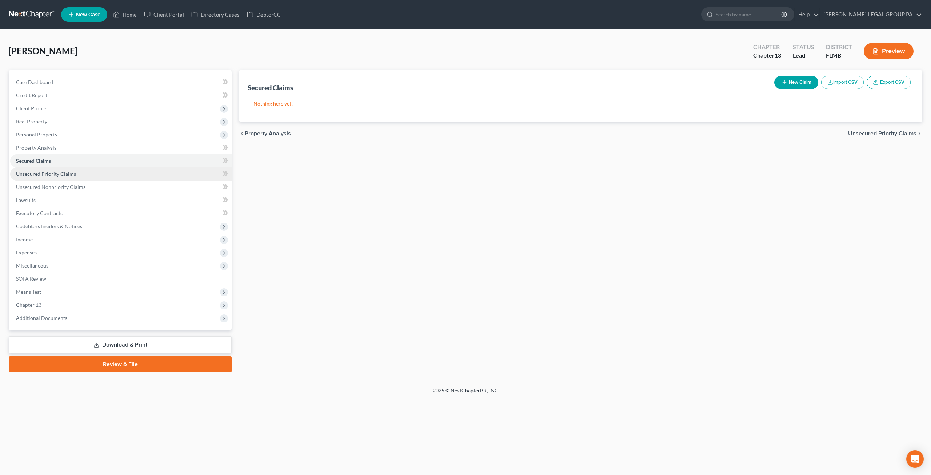
click at [57, 173] on span "Unsecured Priority Claims" at bounding box center [46, 174] width 60 height 6
click at [68, 186] on span "Unsecured Nonpriority Claims" at bounding box center [50, 187] width 69 height 6
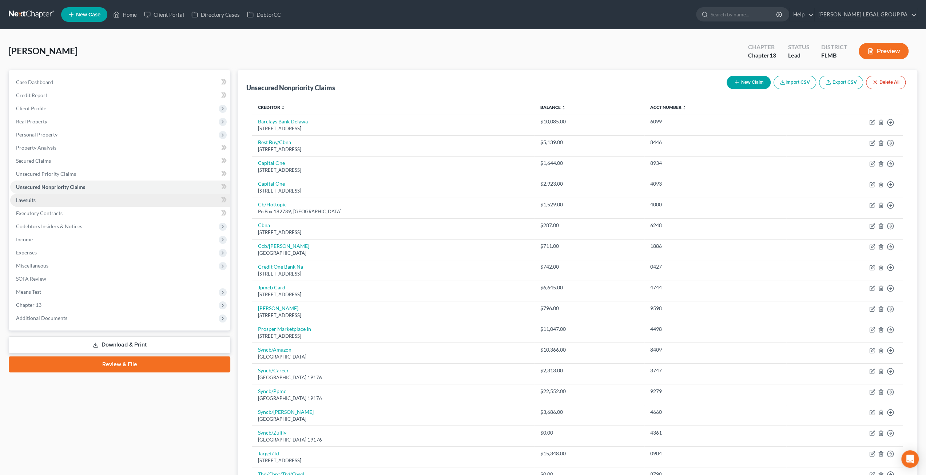
click at [73, 196] on link "Lawsuits" at bounding box center [120, 200] width 220 height 13
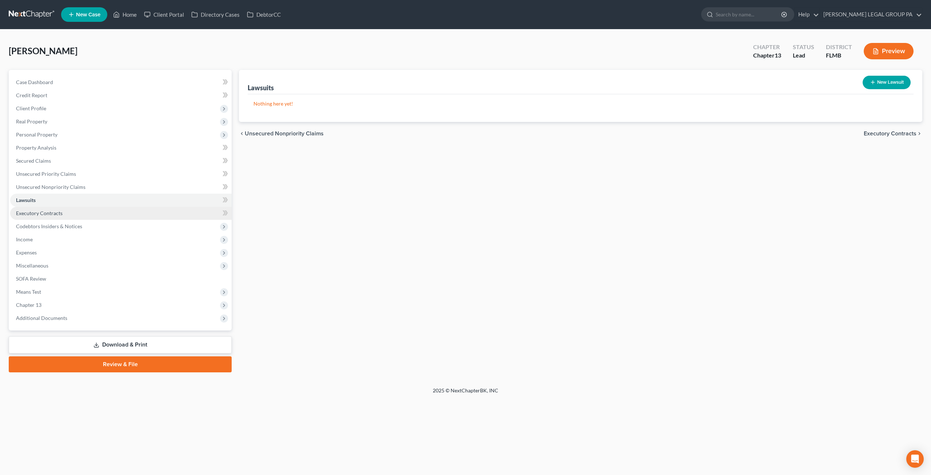
click at [75, 210] on link "Executory Contracts" at bounding box center [121, 213] width 222 height 13
click at [74, 226] on span "Codebtors Insiders & Notices" at bounding box center [49, 226] width 66 height 6
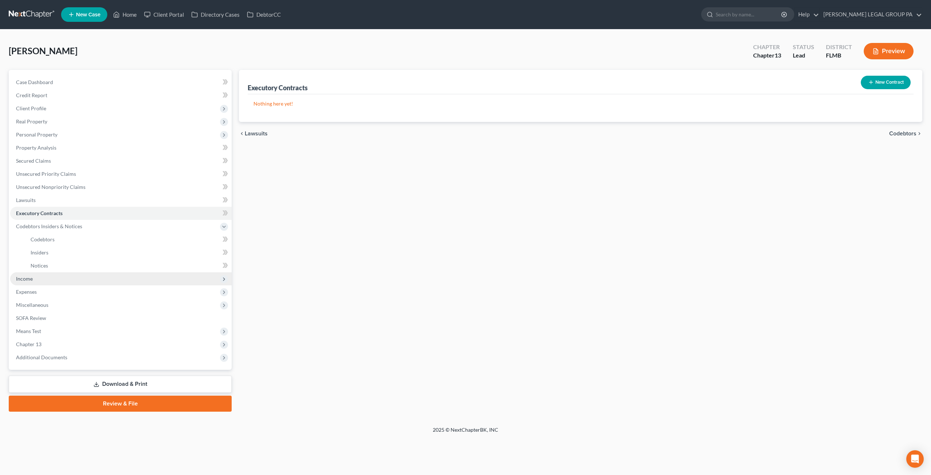
click at [47, 278] on span "Income" at bounding box center [121, 278] width 222 height 13
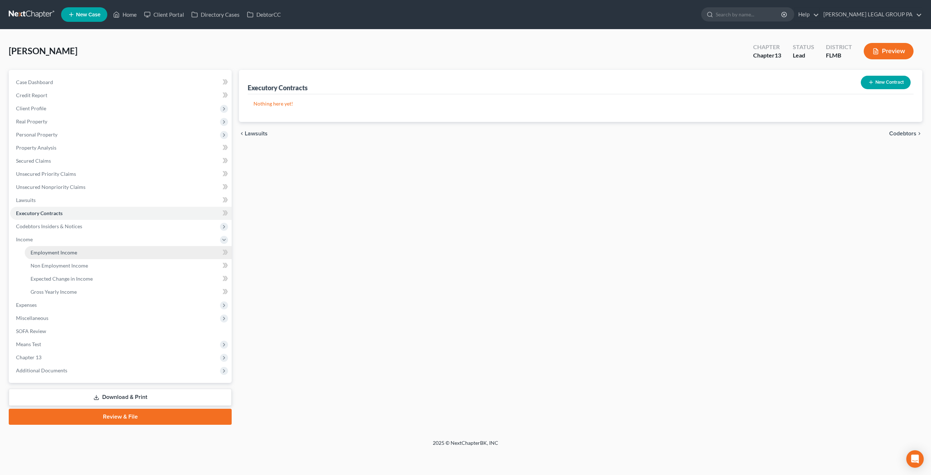
click at [52, 254] on span "Employment Income" at bounding box center [54, 252] width 47 height 6
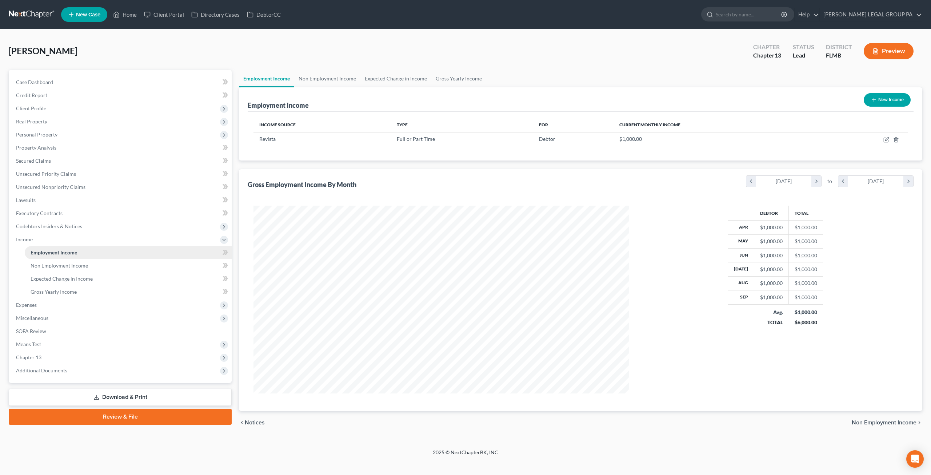
scroll to position [188, 390]
click at [51, 264] on span "Non Employment Income" at bounding box center [59, 265] width 57 height 6
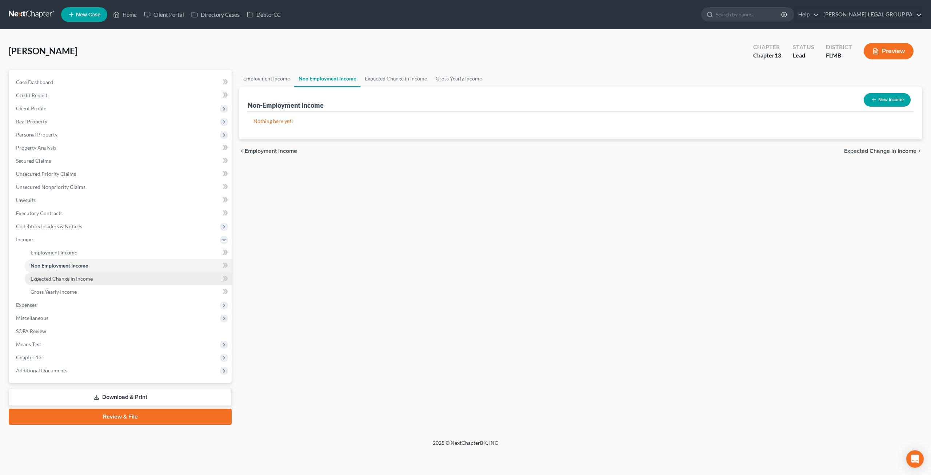
click at [50, 283] on link "Expected Change in Income" at bounding box center [128, 278] width 207 height 13
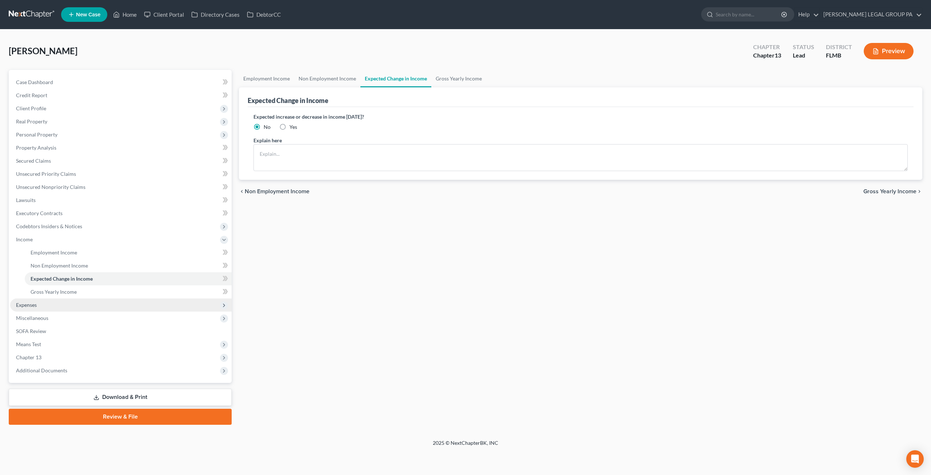
click at [61, 299] on span "Expenses" at bounding box center [121, 304] width 222 height 13
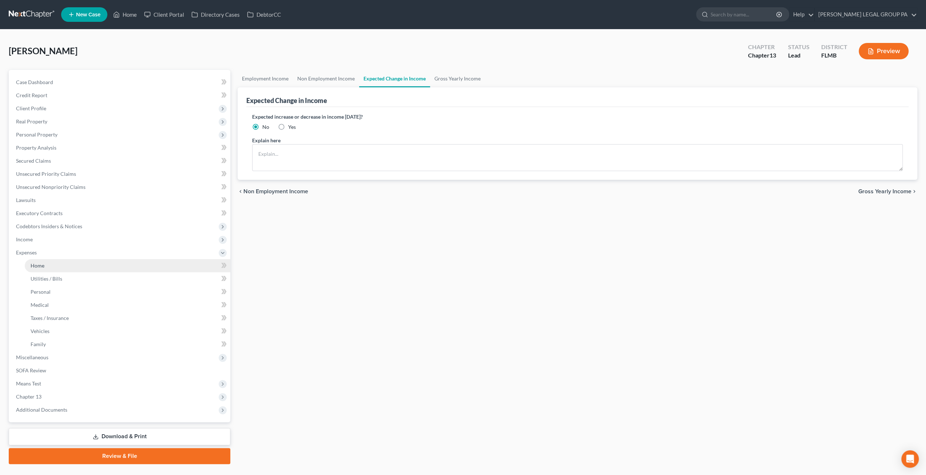
click at [45, 263] on link "Home" at bounding box center [128, 265] width 206 height 13
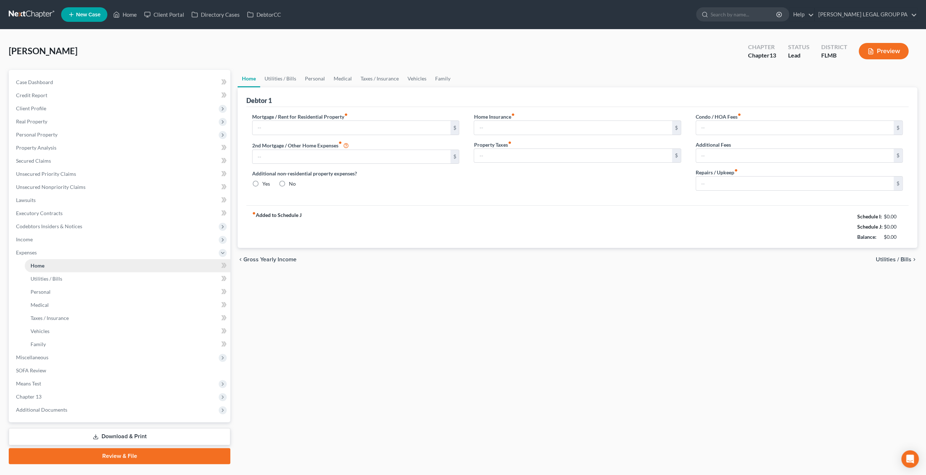
type input "1,200.00"
type input "0.00"
radio input "true"
type input "0.00"
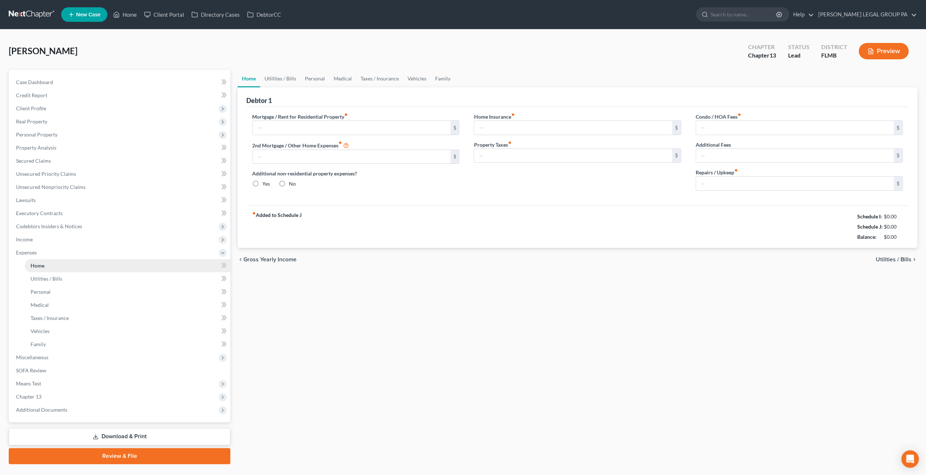
type input "600.00"
type input "0.00"
type input "100.00"
drag, startPoint x: 40, startPoint y: 251, endPoint x: 41, endPoint y: 255, distance: 4.1
click at [41, 255] on span "Expenses" at bounding box center [120, 252] width 220 height 13
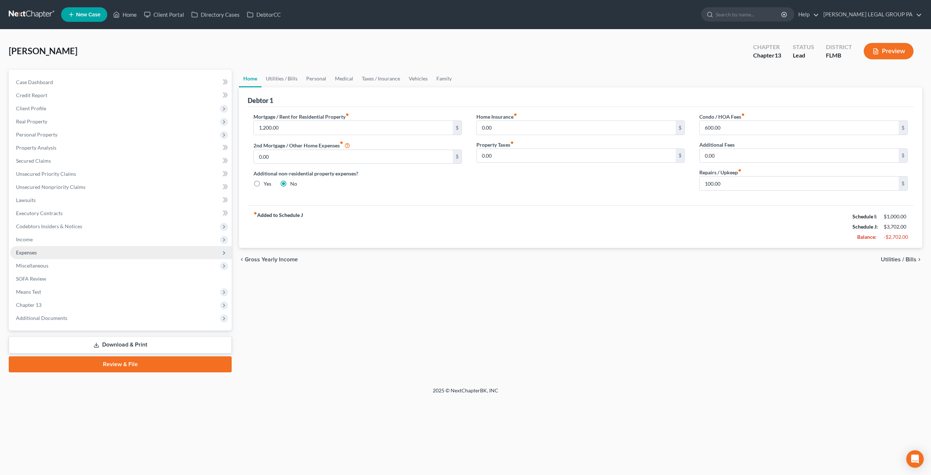
click at [41, 255] on span "Expenses" at bounding box center [121, 252] width 222 height 13
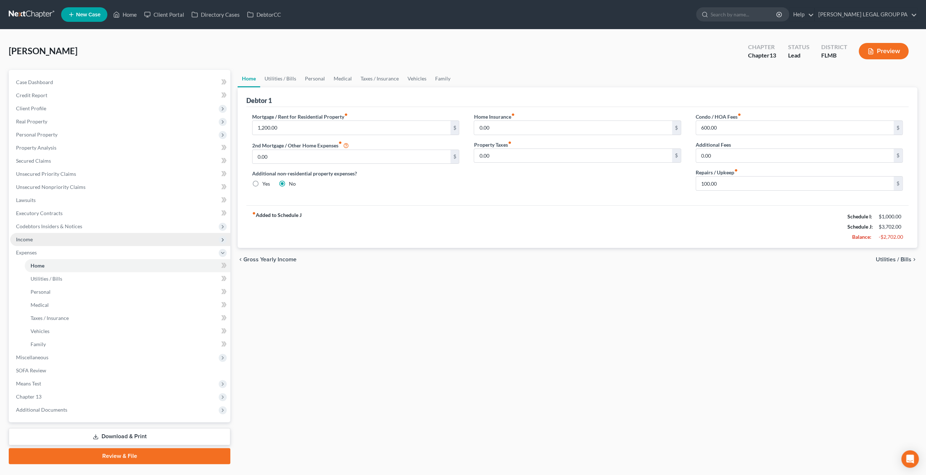
click at [31, 242] on span "Income" at bounding box center [120, 239] width 220 height 13
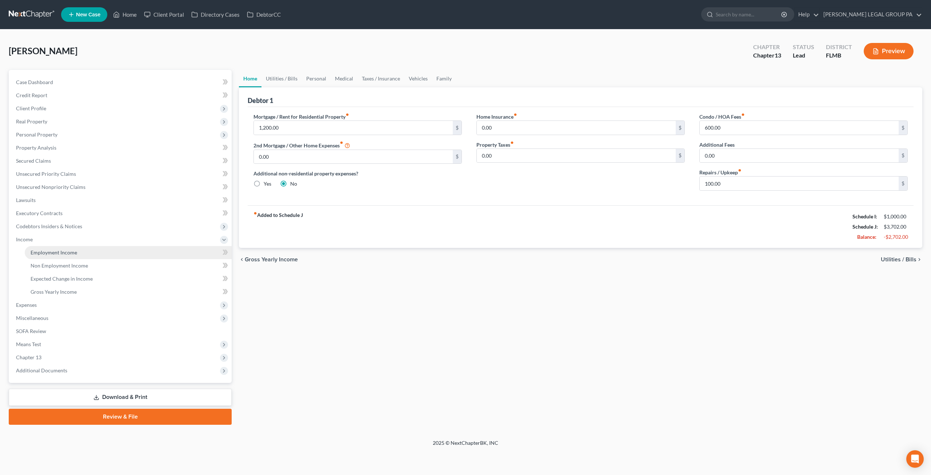
click at [60, 254] on span "Employment Income" at bounding box center [54, 252] width 47 height 6
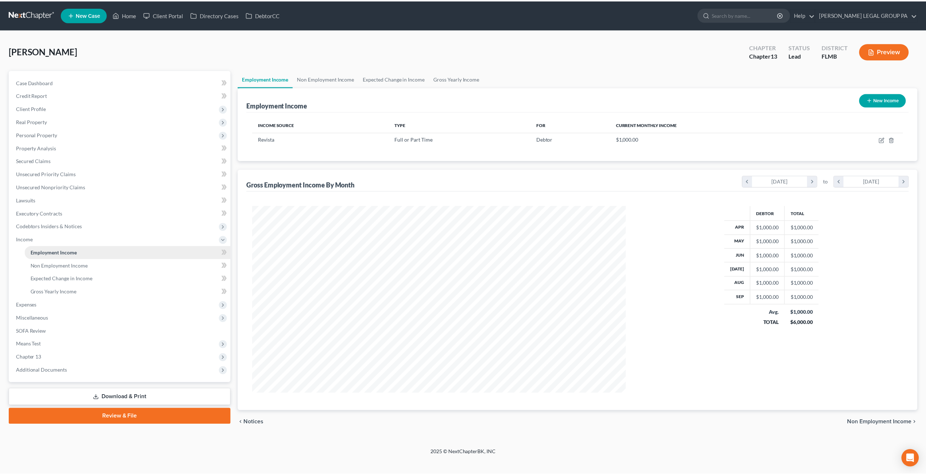
scroll to position [188, 390]
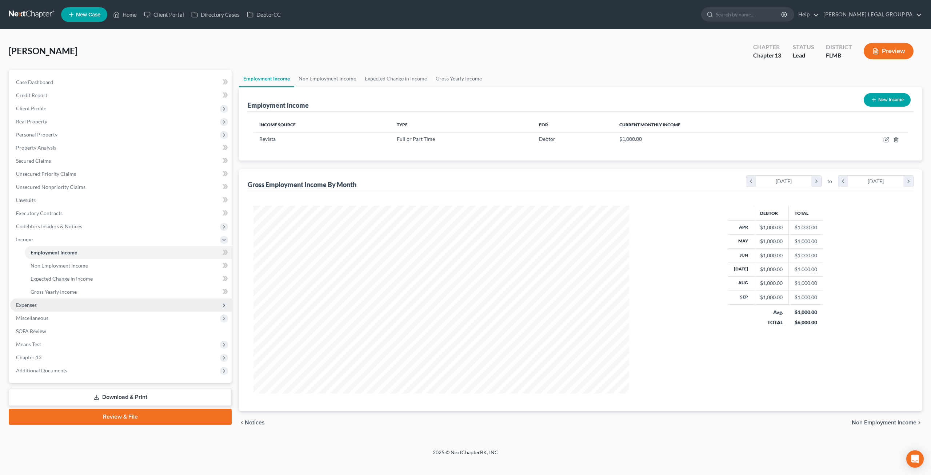
click at [61, 302] on span "Expenses" at bounding box center [121, 304] width 222 height 13
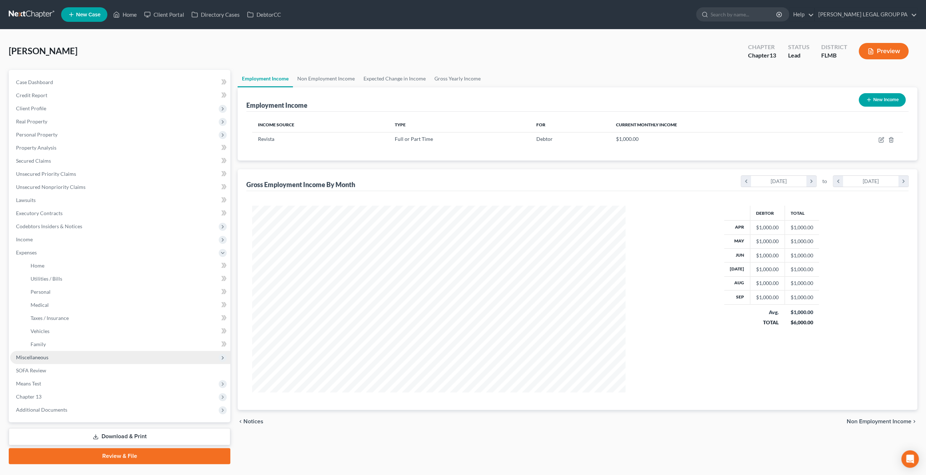
click at [51, 352] on span "Miscellaneous" at bounding box center [120, 357] width 220 height 13
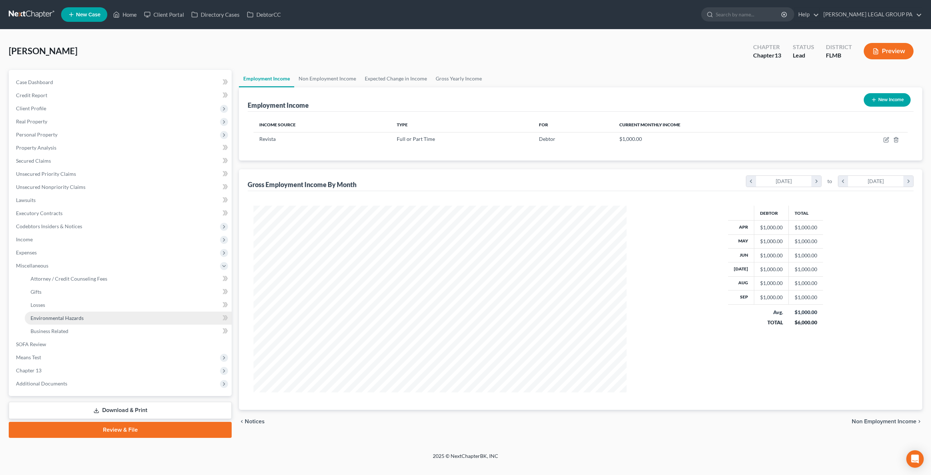
scroll to position [188, 390]
click at [70, 274] on link "Attorney / Credit Counseling Fees" at bounding box center [128, 278] width 207 height 13
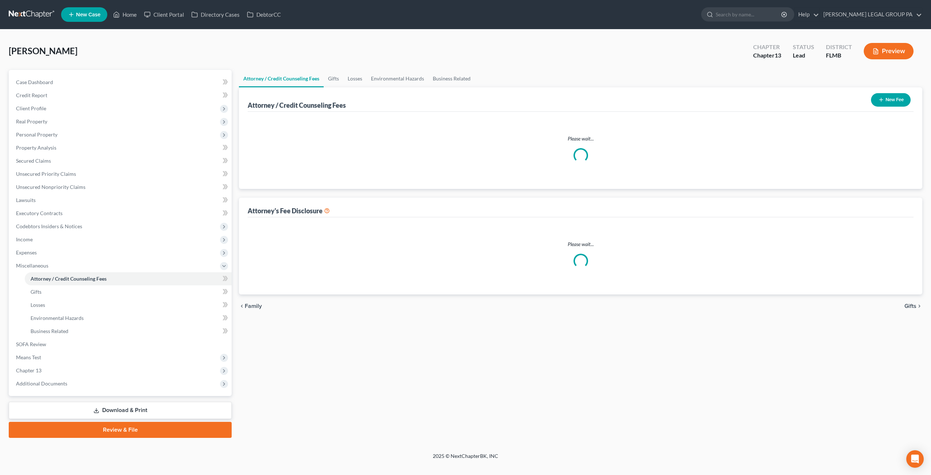
select select "0"
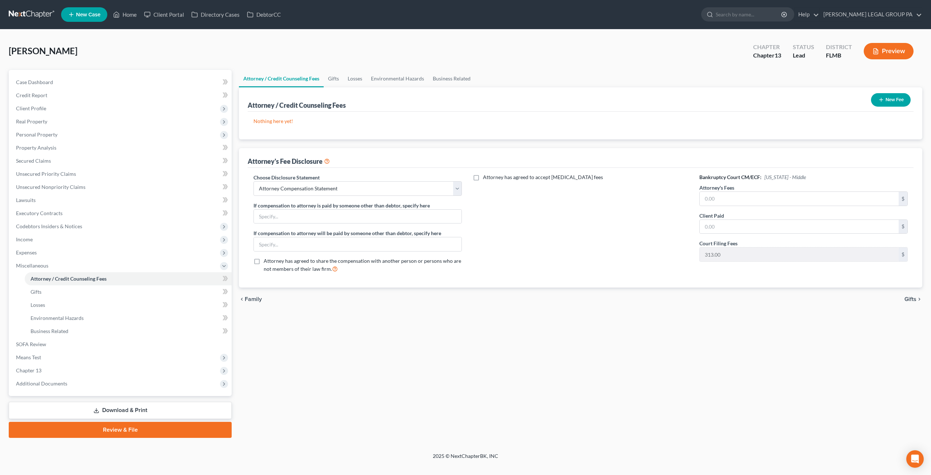
click at [900, 97] on button "New Fee" at bounding box center [891, 99] width 40 height 13
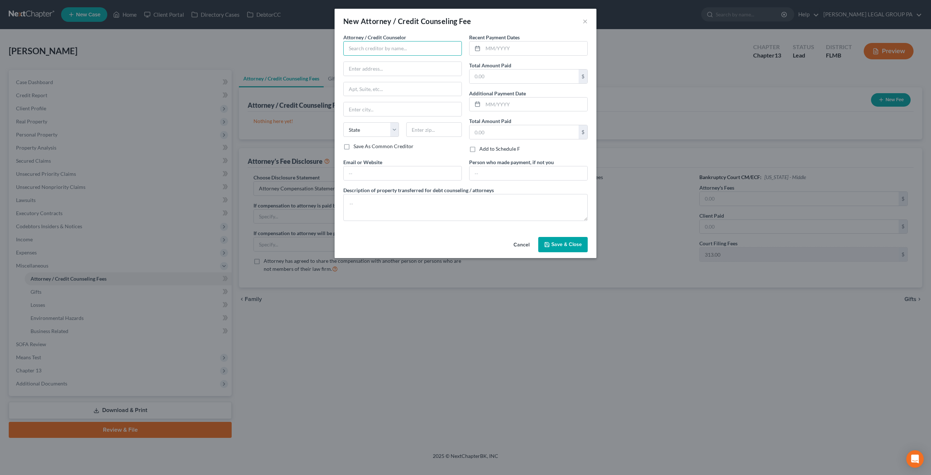
click at [398, 50] on input "text" at bounding box center [402, 48] width 119 height 15
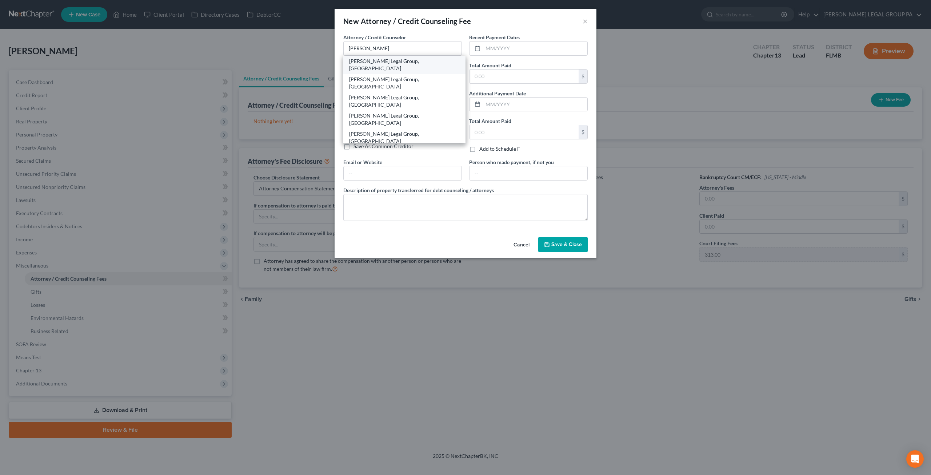
click at [381, 60] on div "Weller Legal Group, PA" at bounding box center [404, 64] width 111 height 15
type input "Weller Legal Group, PA"
type input "25400 US Highway 19 North, Ste. 150"
type input "Clearwater"
select select "9"
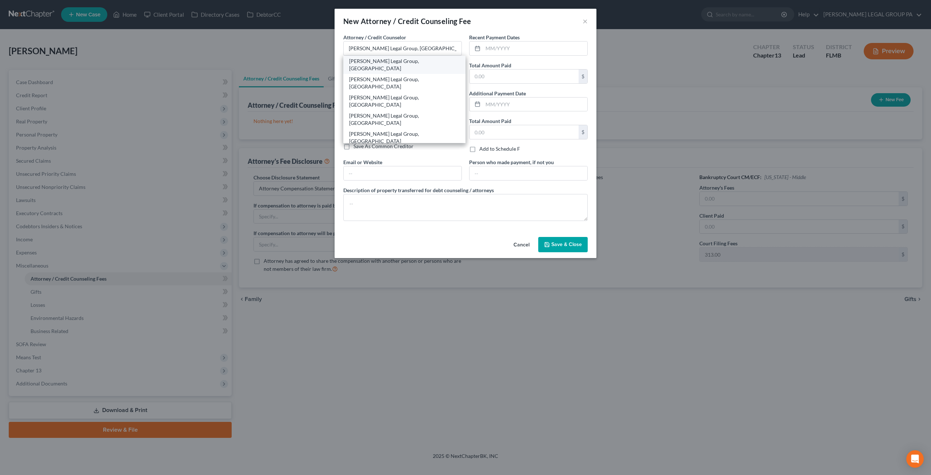
type input "33763"
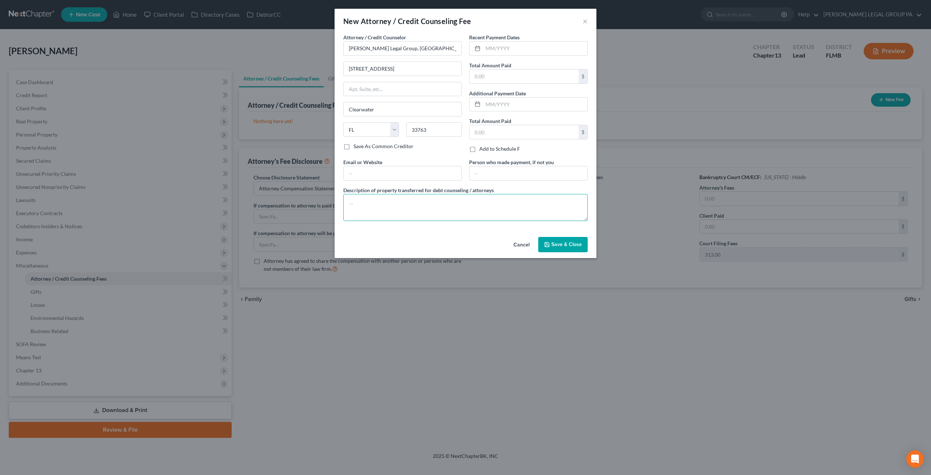
click at [381, 206] on textarea at bounding box center [465, 207] width 244 height 27
type textarea "Chapter 13 Attorney's filing fee."
click at [516, 80] on input "text" at bounding box center [524, 76] width 109 height 14
type input "5,000"
click at [557, 246] on button "Save & Close" at bounding box center [562, 244] width 49 height 15
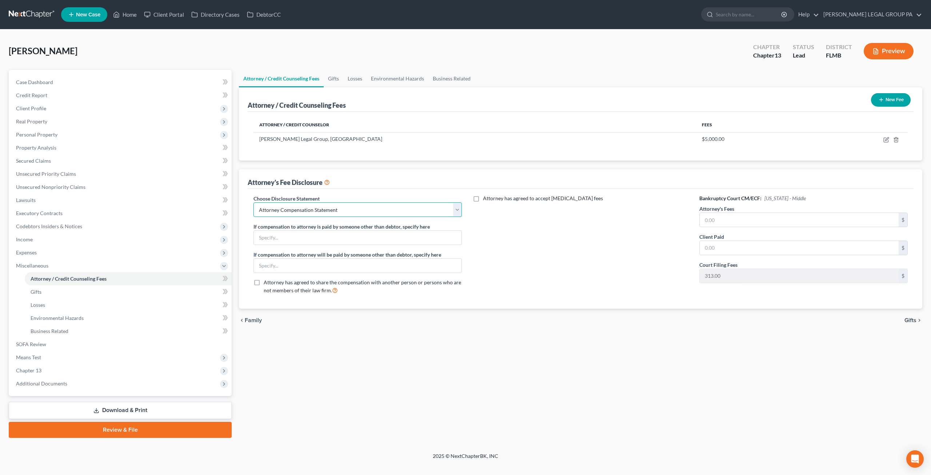
click at [384, 207] on select "Select Attorney Compensation Statement" at bounding box center [358, 209] width 208 height 15
click at [254, 202] on select "Select Attorney Compensation Statement" at bounding box center [358, 209] width 208 height 15
click at [355, 244] on div "Choose Disclosure Statement Select Attorney Compensation Statement If compensat…" at bounding box center [357, 247] width 223 height 105
click at [347, 238] on input "text" at bounding box center [358, 238] width 208 height 14
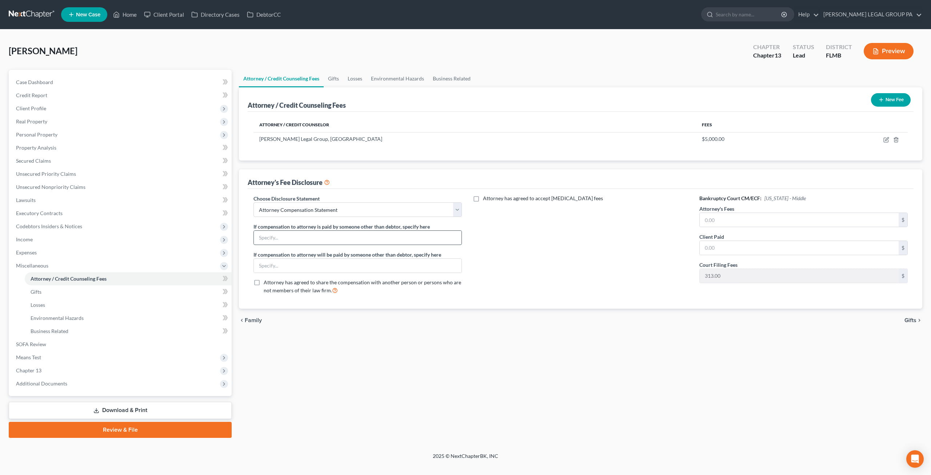
paste input "Estimated Monitoring Fee at $ 50.00 per Month."
click at [395, 240] on input "Estimated Monitoring Fee at $ 50.00 per Month." at bounding box center [358, 238] width 208 height 14
type input "Estimated Monitoring Fee at $ 50.00 per Month."
click at [527, 242] on div "Attorney has agreed to accept retainer fees" at bounding box center [580, 247] width 223 height 105
click at [743, 224] on input "text" at bounding box center [799, 220] width 199 height 14
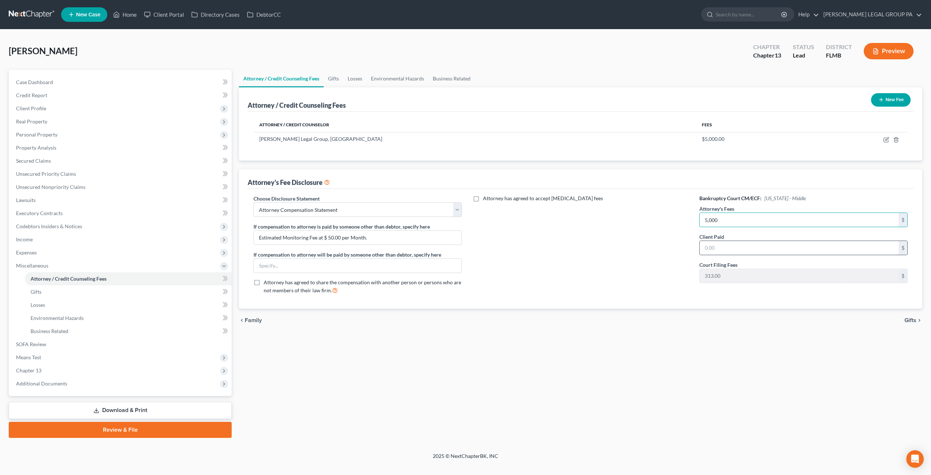
type input "5,000"
click at [750, 246] on input "text" at bounding box center [799, 248] width 199 height 14
type input "2,500"
click at [661, 254] on div "Attorney has agreed to accept retainer fees" at bounding box center [580, 247] width 223 height 105
click at [740, 218] on input "5,000" at bounding box center [799, 220] width 199 height 14
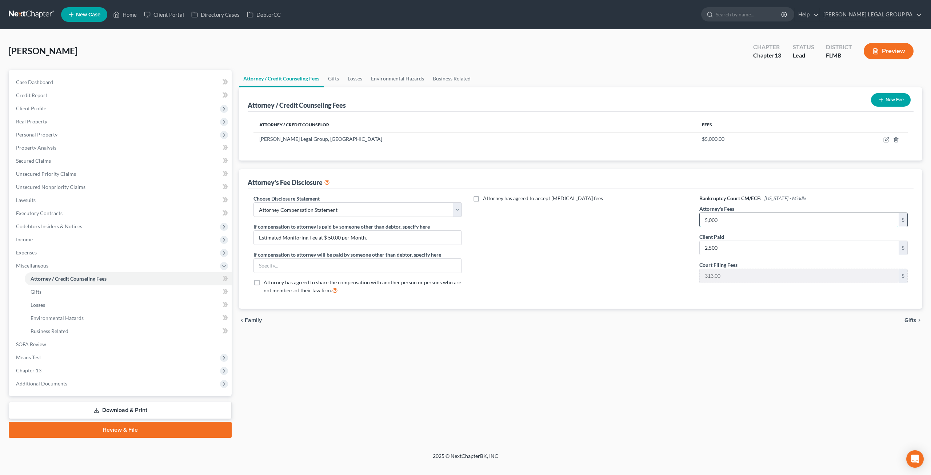
click at [740, 218] on input "5,000" at bounding box center [799, 220] width 199 height 14
click at [653, 235] on div "Attorney has agreed to accept retainer fees" at bounding box center [580, 247] width 223 height 105
click at [41, 285] on link "Gifts" at bounding box center [128, 291] width 207 height 13
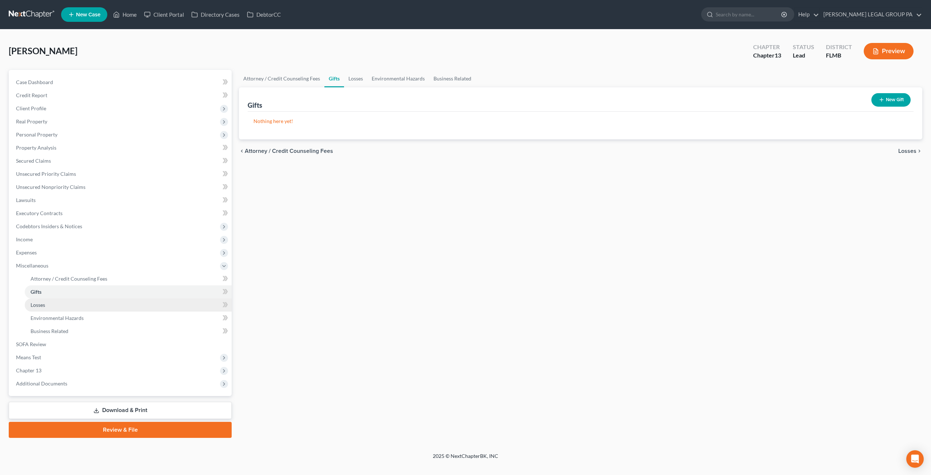
click at [47, 304] on link "Losses" at bounding box center [128, 304] width 207 height 13
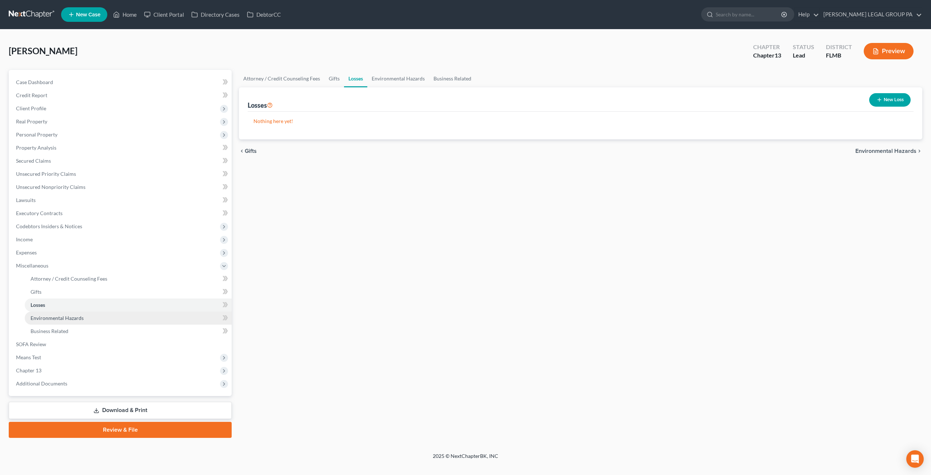
click at [48, 319] on span "Environmental Hazards" at bounding box center [57, 318] width 53 height 6
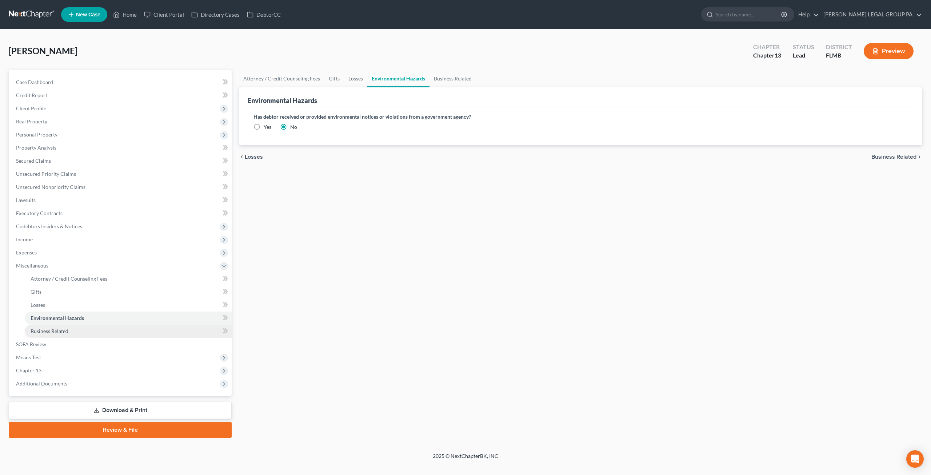
click at [45, 332] on span "Business Related" at bounding box center [50, 331] width 38 height 6
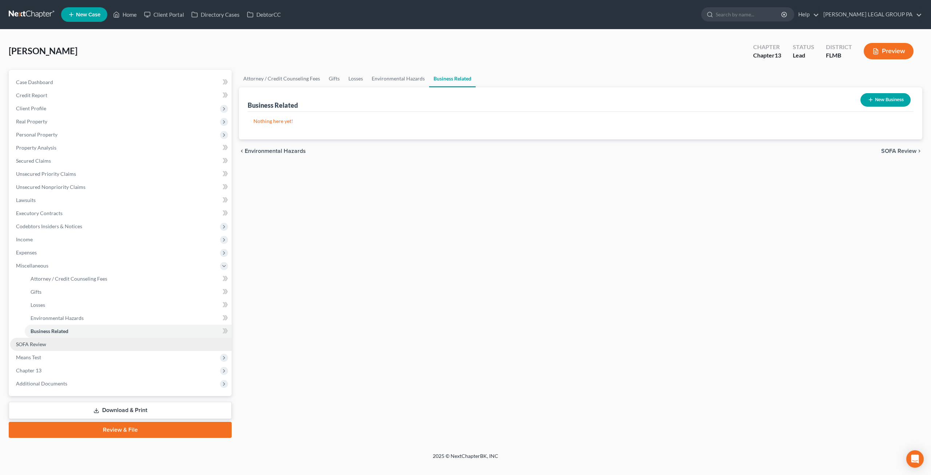
click at [42, 345] on span "SOFA Review" at bounding box center [31, 344] width 30 height 6
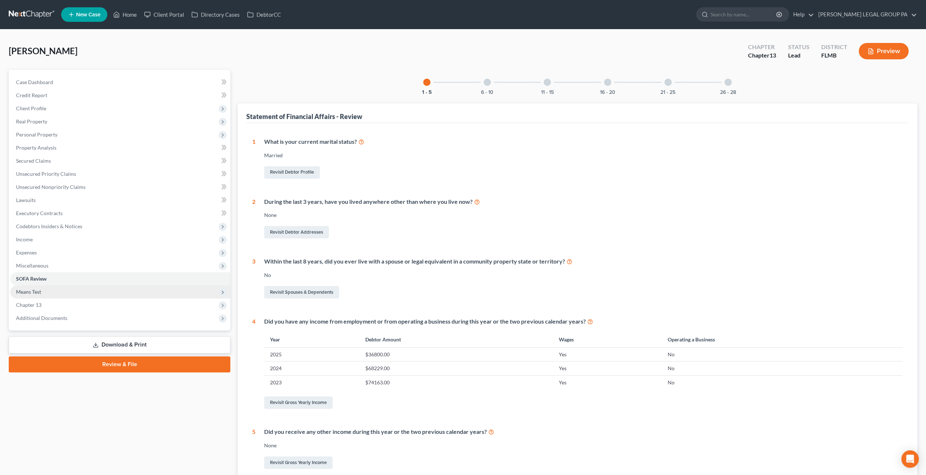
click at [34, 295] on span "Means Test" at bounding box center [120, 291] width 220 height 13
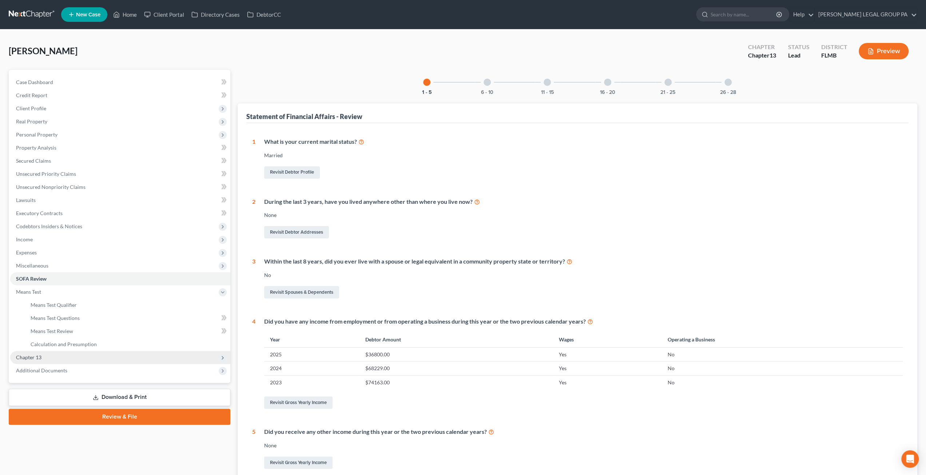
click at [36, 354] on span "Chapter 13" at bounding box center [28, 357] width 25 height 6
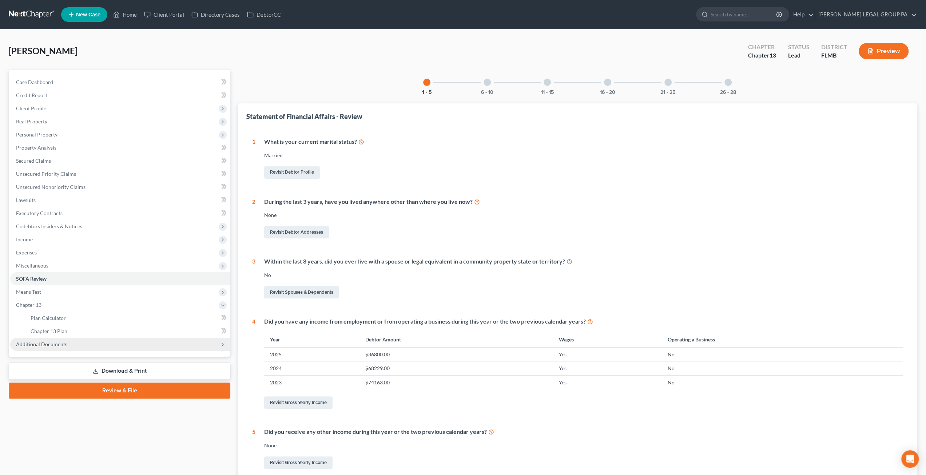
click at [49, 343] on span "Additional Documents" at bounding box center [41, 344] width 51 height 6
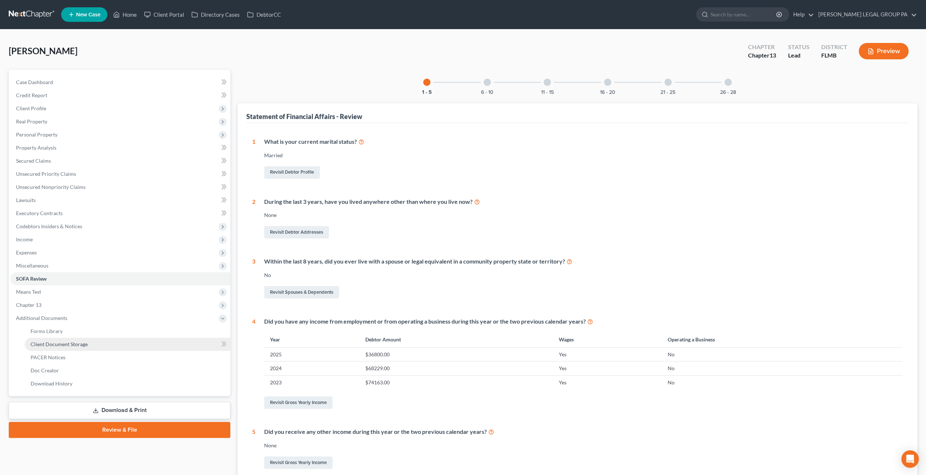
click at [55, 344] on span "Client Document Storage" at bounding box center [59, 344] width 57 height 6
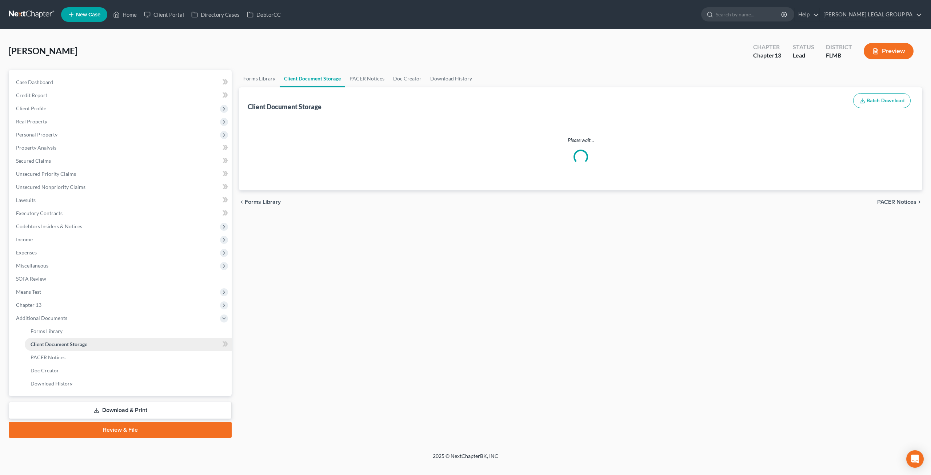
select select "9"
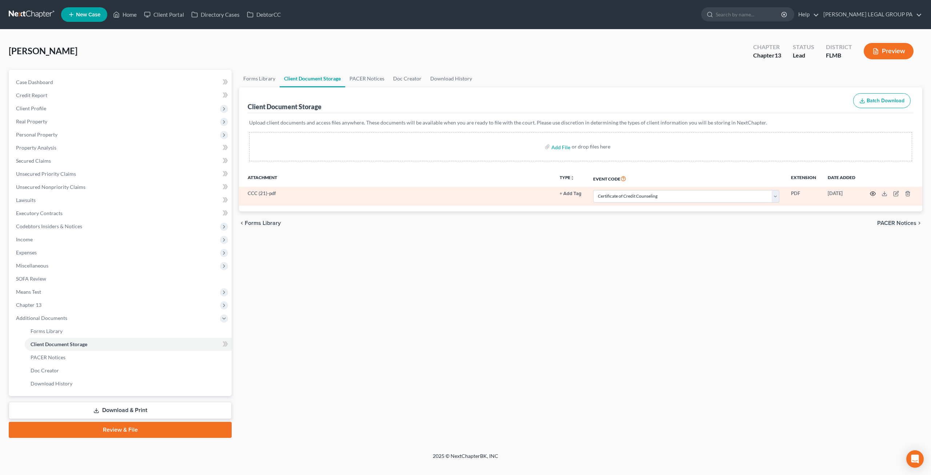
click at [874, 194] on icon "button" at bounding box center [873, 194] width 6 height 6
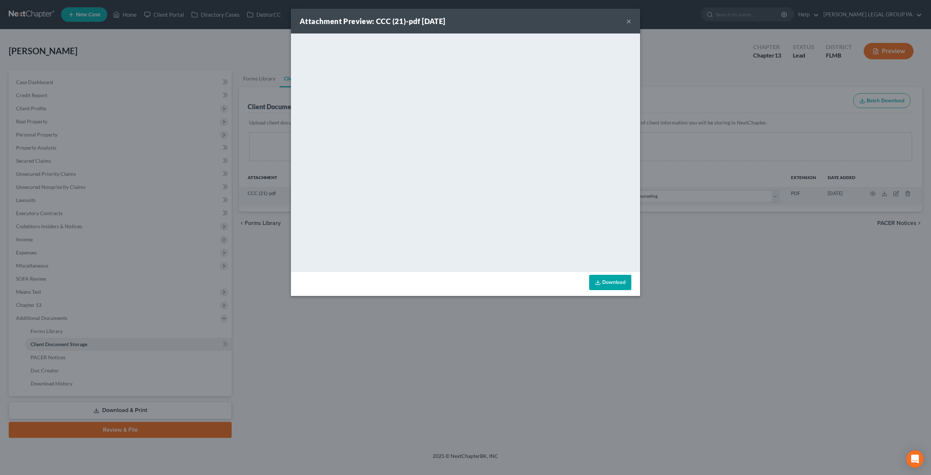
click at [629, 22] on button "×" at bounding box center [628, 21] width 5 height 9
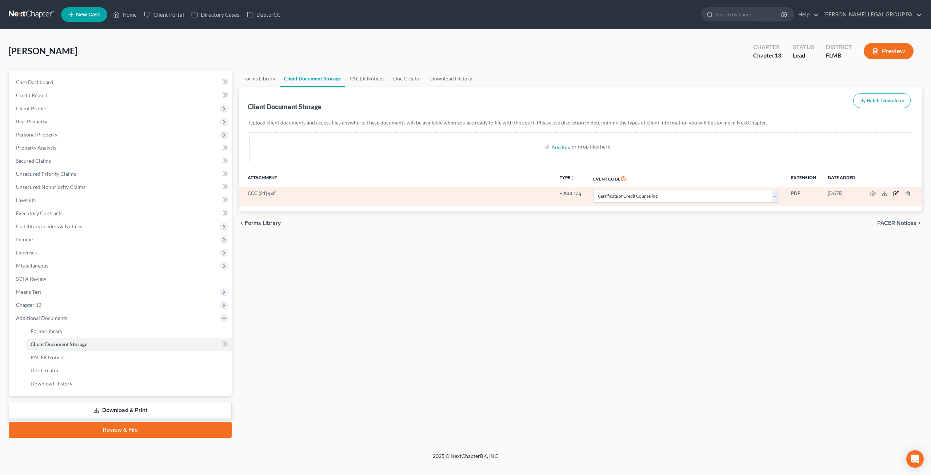
click at [896, 193] on icon "button" at bounding box center [896, 192] width 3 height 3
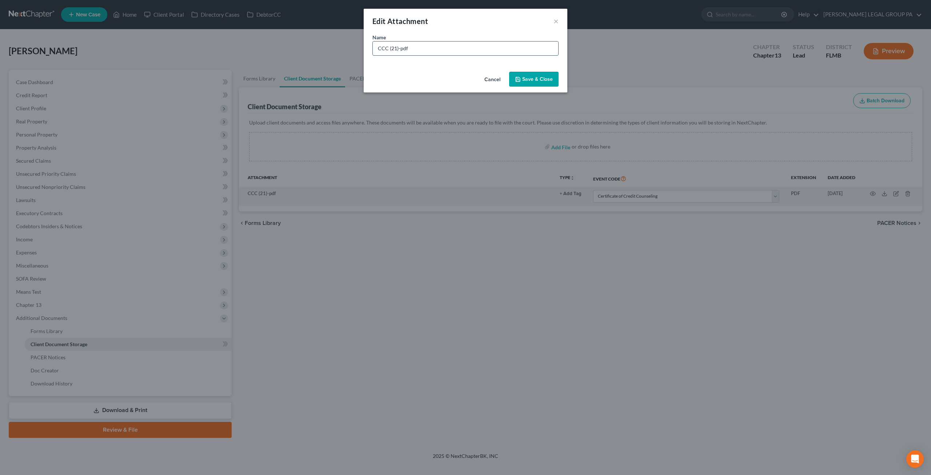
click at [422, 51] on input "CCC (21)-pdf" at bounding box center [466, 48] width 186 height 14
drag, startPoint x: 418, startPoint y: 46, endPoint x: 390, endPoint y: 47, distance: 28.4
click at [390, 47] on input "CCC (21)-pdf" at bounding box center [466, 48] width 186 height 14
type input "CCC 09/24/2025"
click at [518, 75] on button "Save & Close" at bounding box center [533, 79] width 49 height 15
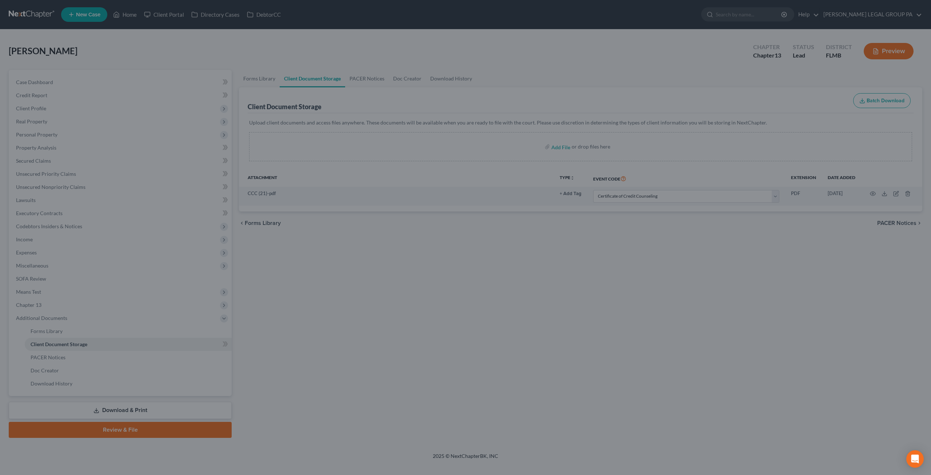
select select "9"
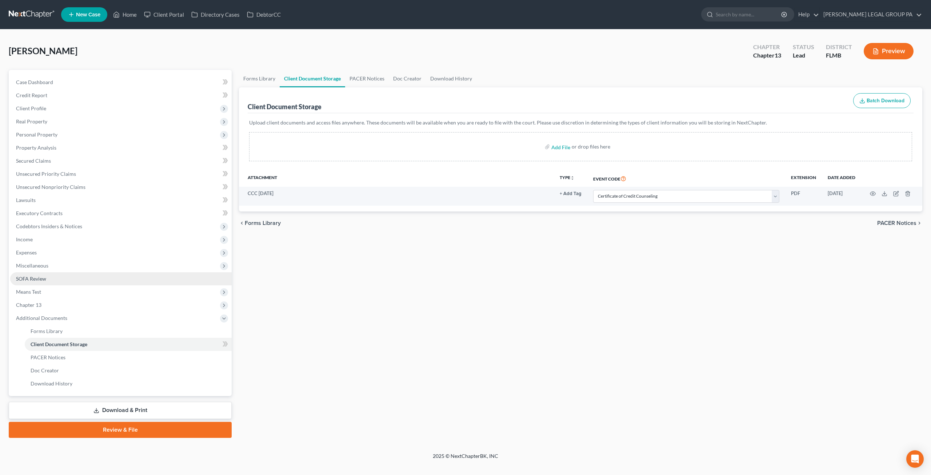
click at [45, 280] on span "SOFA Review" at bounding box center [31, 278] width 30 height 6
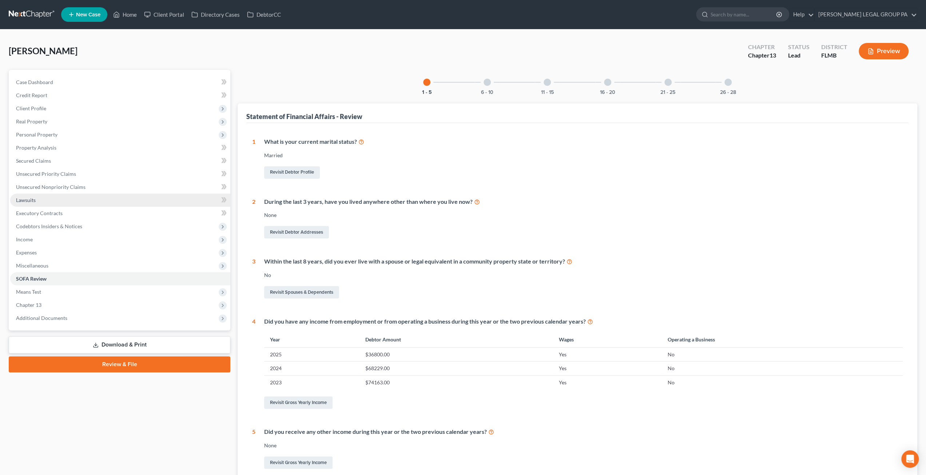
click at [46, 203] on link "Lawsuits" at bounding box center [120, 200] width 220 height 13
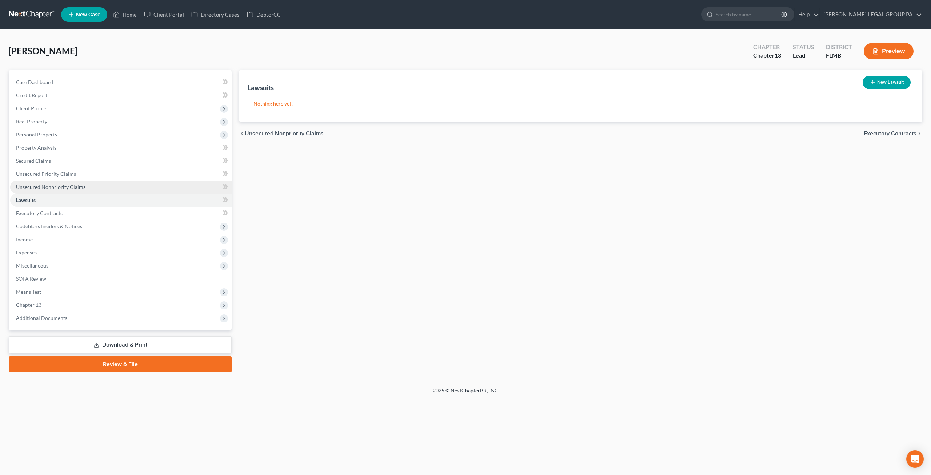
click at [51, 186] on span "Unsecured Nonpriority Claims" at bounding box center [50, 187] width 69 height 6
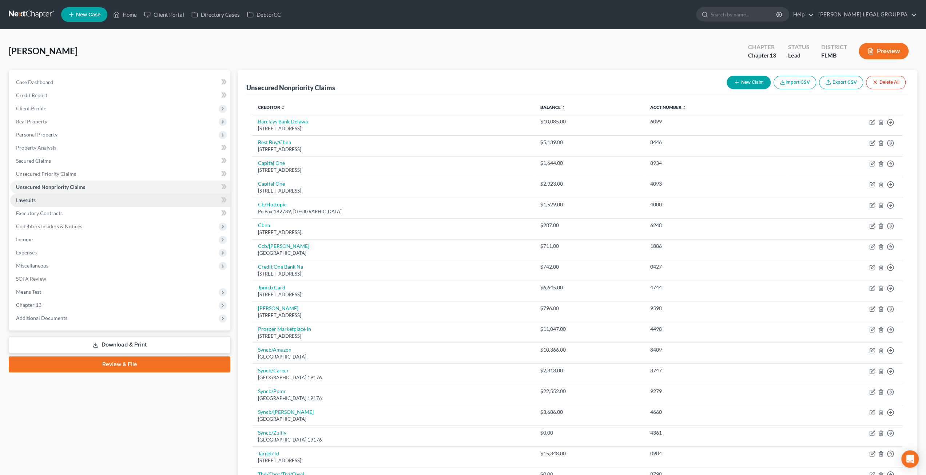
click at [32, 202] on span "Lawsuits" at bounding box center [26, 200] width 20 height 6
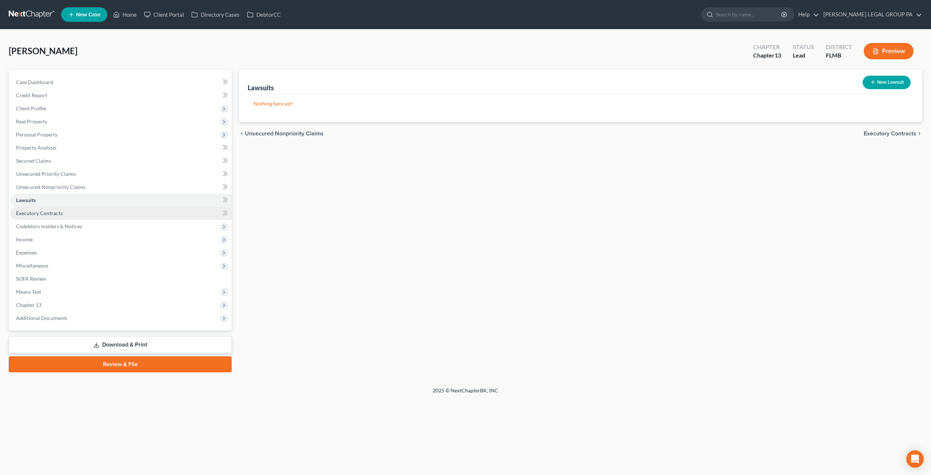
click at [35, 211] on span "Executory Contracts" at bounding box center [39, 213] width 47 height 6
click at [47, 223] on span "Codebtors Insiders & Notices" at bounding box center [49, 226] width 66 height 6
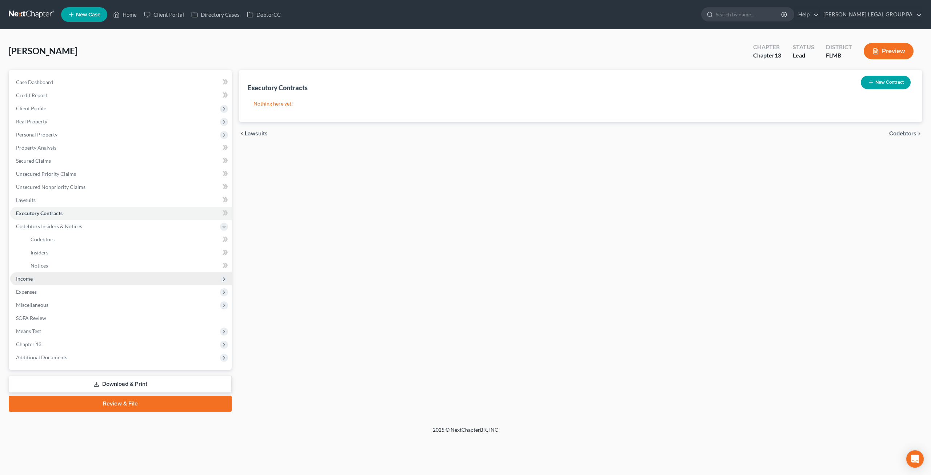
click at [39, 278] on span "Income" at bounding box center [121, 278] width 222 height 13
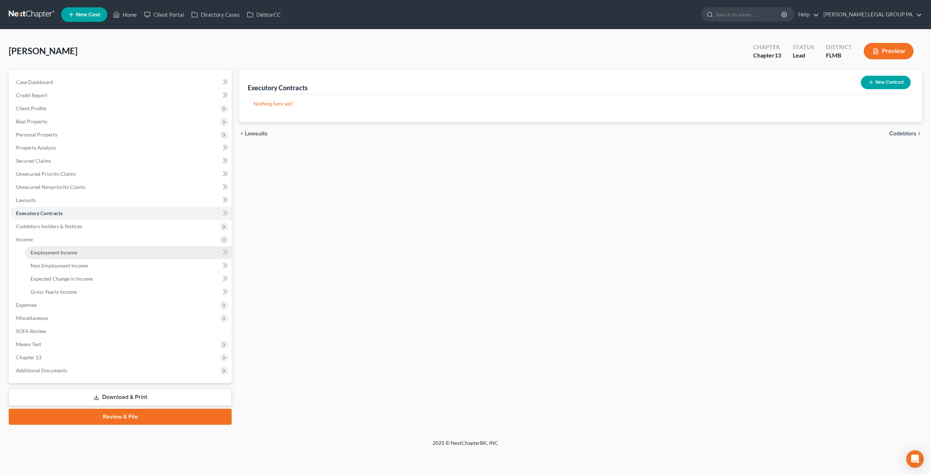
click at [55, 252] on span "Employment Income" at bounding box center [54, 252] width 47 height 6
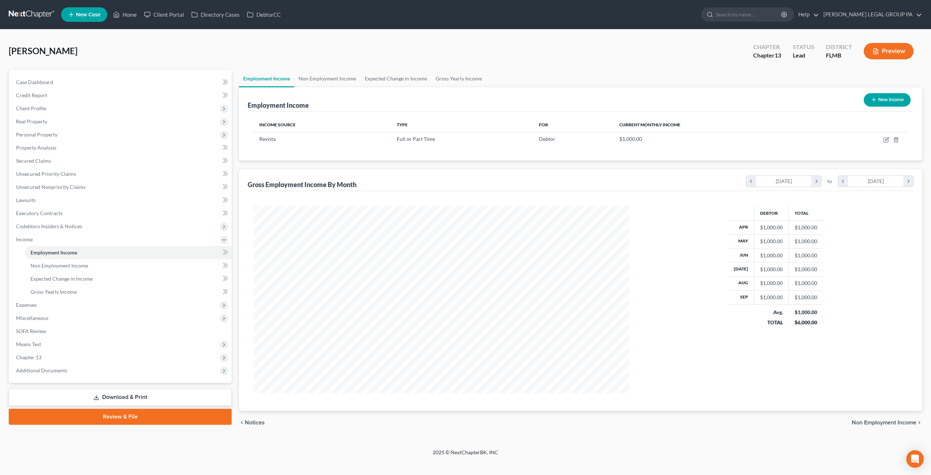
scroll to position [188, 390]
click at [887, 139] on icon "button" at bounding box center [886, 138] width 3 height 3
select select "0"
select select "21"
select select "0"
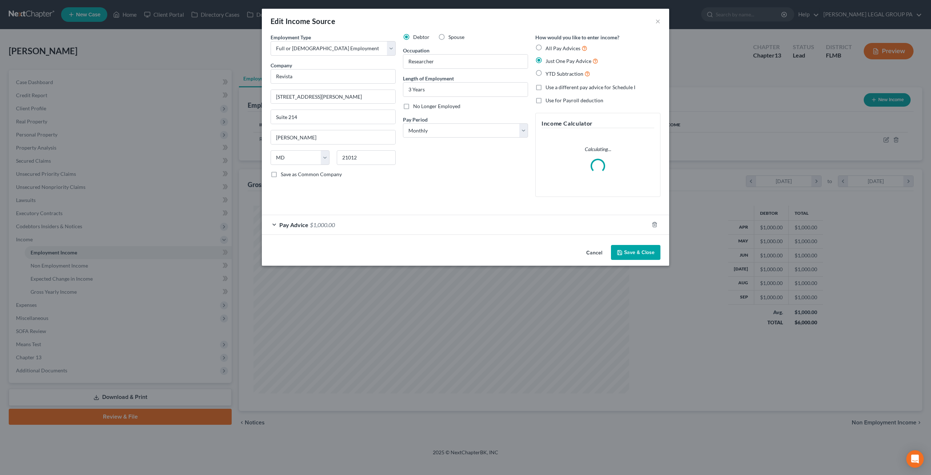
click at [328, 225] on span "$1,000.00" at bounding box center [322, 224] width 25 height 7
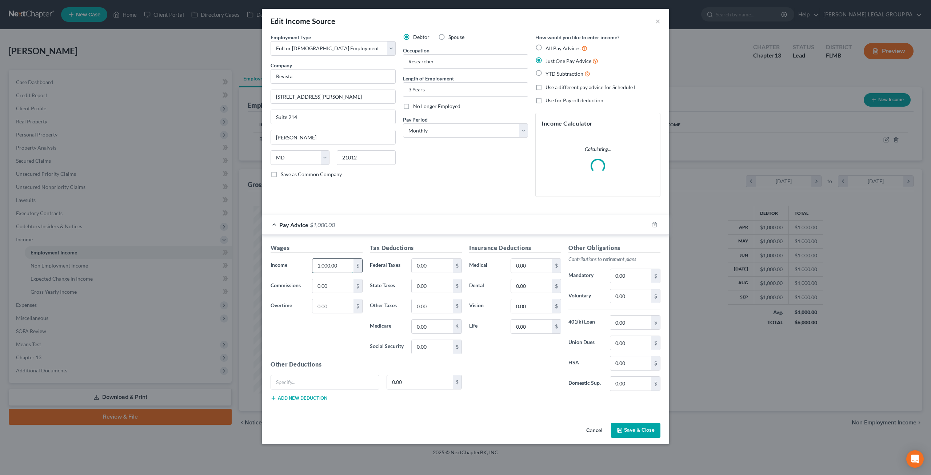
click at [335, 268] on input "1,000.00" at bounding box center [332, 266] width 41 height 14
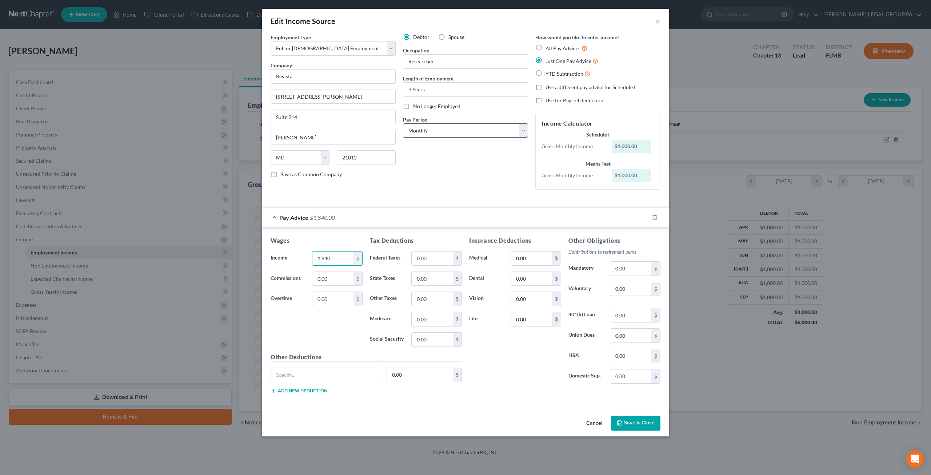
type input "1,840"
click at [469, 132] on select "Select Monthly Twice Monthly Every Other Week Weekly" at bounding box center [465, 130] width 125 height 15
select select "1"
click at [403, 123] on select "Select Monthly Twice Monthly Every Other Week Weekly" at bounding box center [465, 130] width 125 height 15
click at [635, 418] on button "Save & Close" at bounding box center [635, 422] width 49 height 15
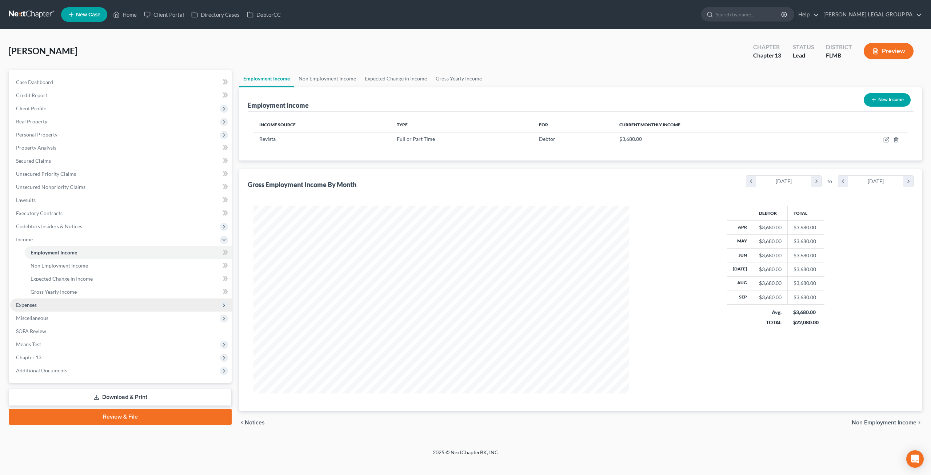
click at [49, 304] on span "Expenses" at bounding box center [121, 304] width 222 height 13
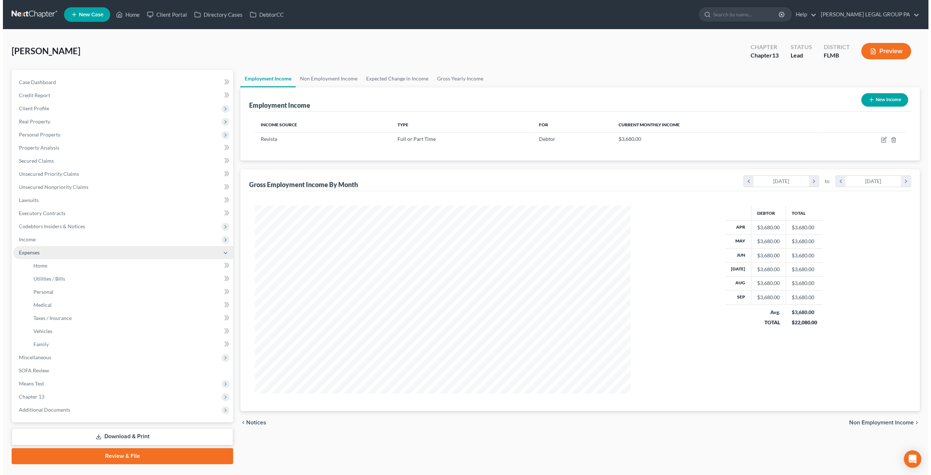
scroll to position [363563, 363362]
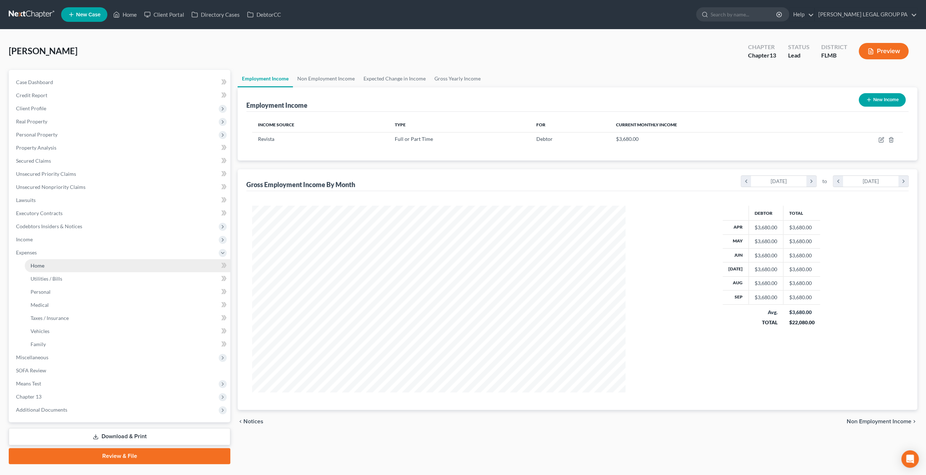
click at [43, 262] on span "Home" at bounding box center [38, 265] width 14 height 6
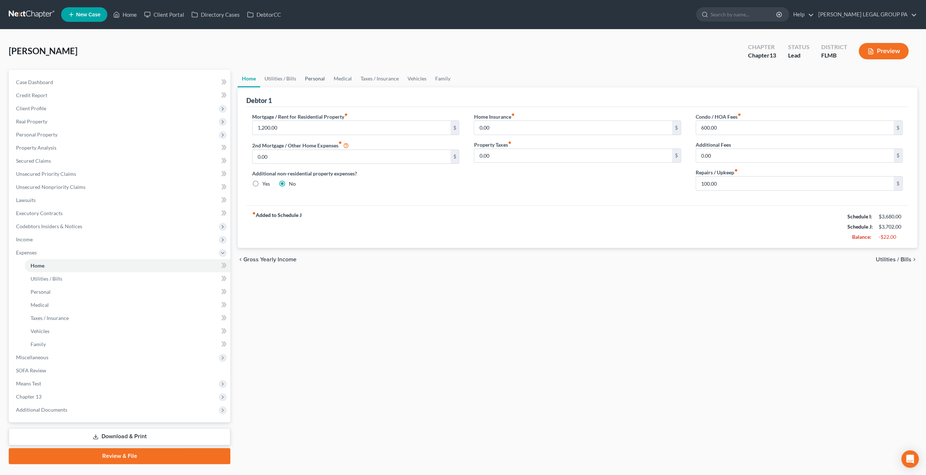
click at [314, 80] on link "Personal" at bounding box center [314, 78] width 29 height 17
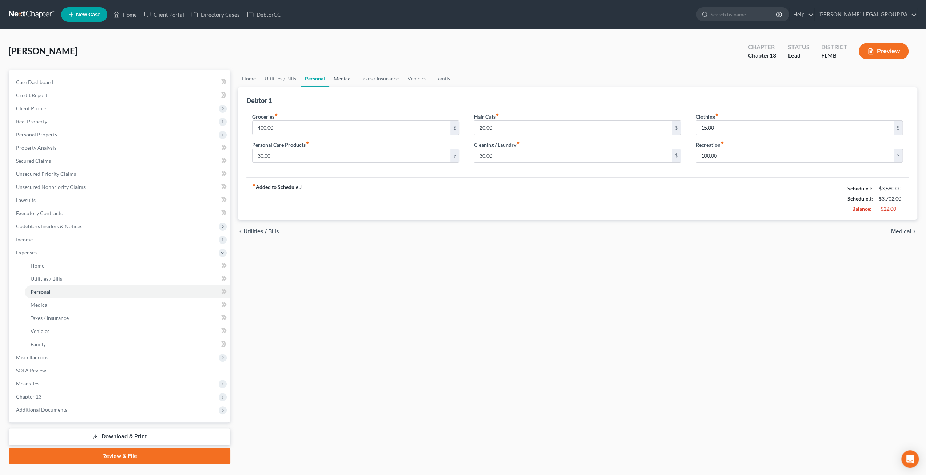
click at [345, 83] on link "Medical" at bounding box center [342, 78] width 27 height 17
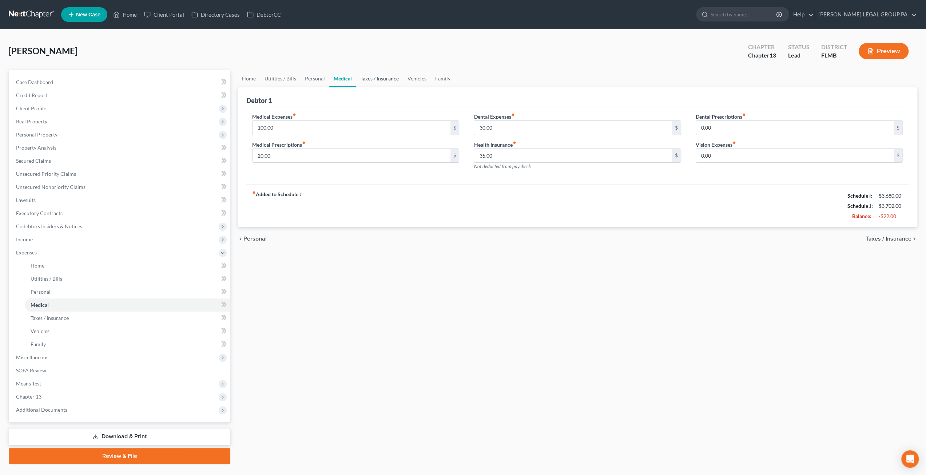
click at [372, 79] on link "Taxes / Insurance" at bounding box center [379, 78] width 47 height 17
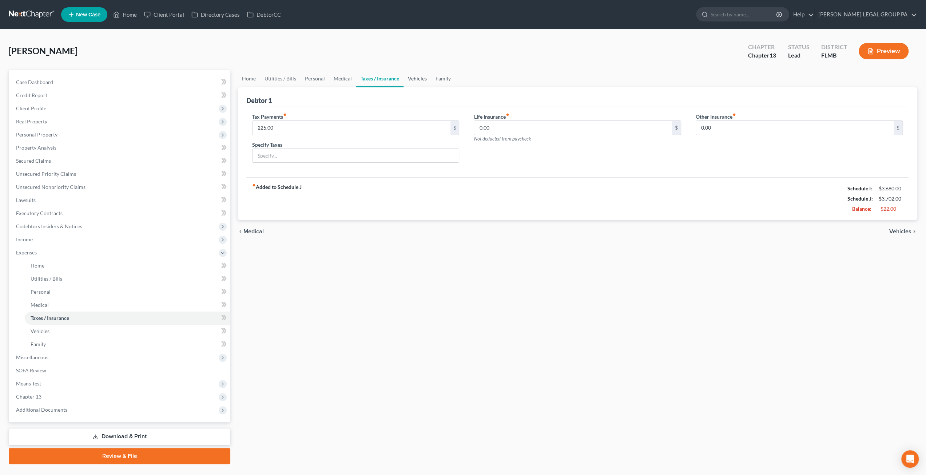
click at [412, 75] on link "Vehicles" at bounding box center [417, 78] width 28 height 17
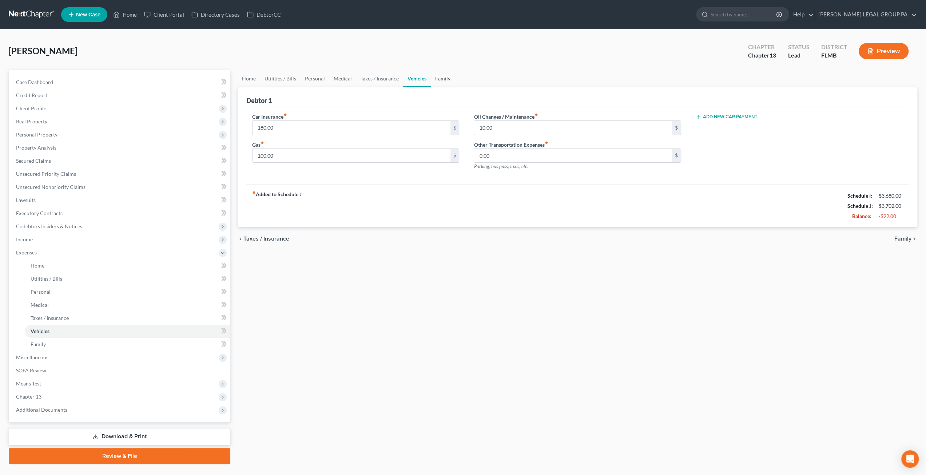
click at [445, 72] on link "Family" at bounding box center [443, 78] width 24 height 17
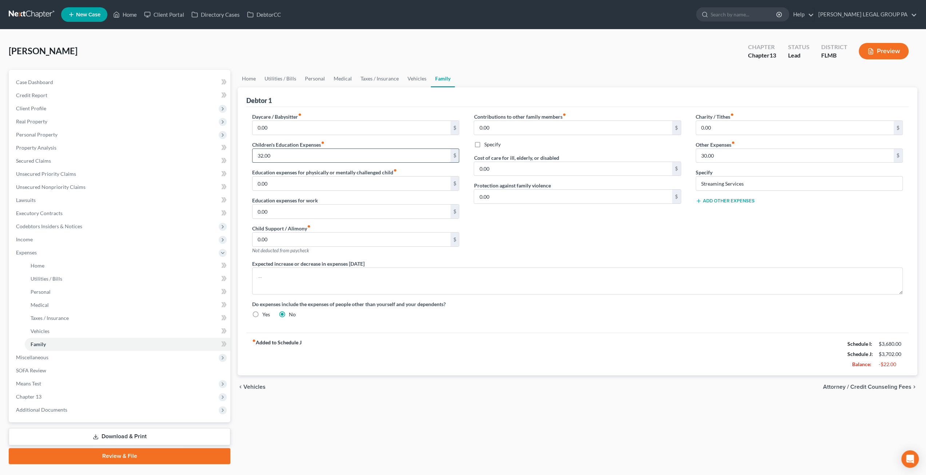
click at [296, 159] on input "32.00" at bounding box center [351, 156] width 198 height 14
click at [727, 156] on input "30.00" at bounding box center [795, 156] width 198 height 14
type input "35"
click at [712, 265] on div "Expected increase or decrease in expenses within one year" at bounding box center [577, 277] width 665 height 35
click at [420, 84] on link "Vehicles" at bounding box center [417, 78] width 28 height 17
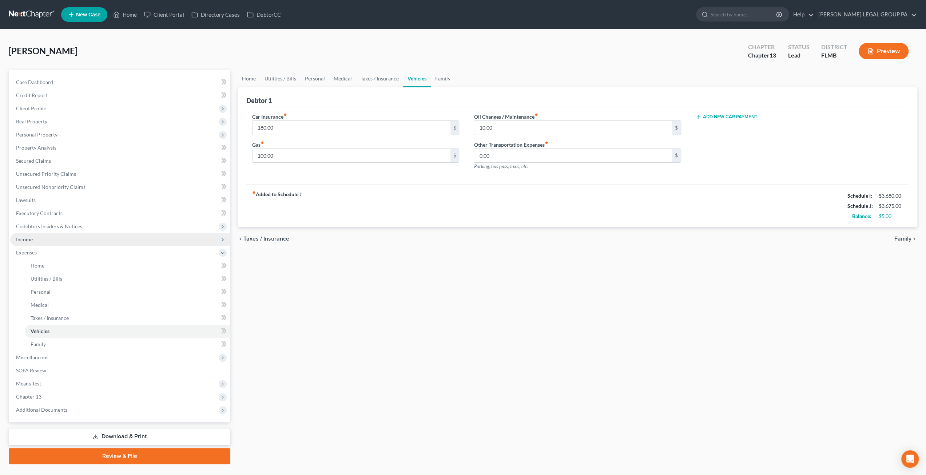
click at [37, 239] on span "Income" at bounding box center [120, 239] width 220 height 13
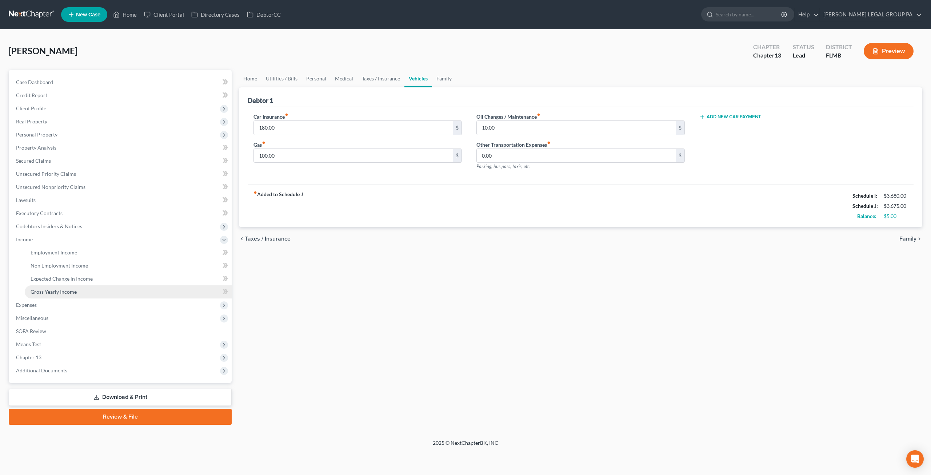
click at [56, 289] on span "Gross Yearly Income" at bounding box center [54, 291] width 46 height 6
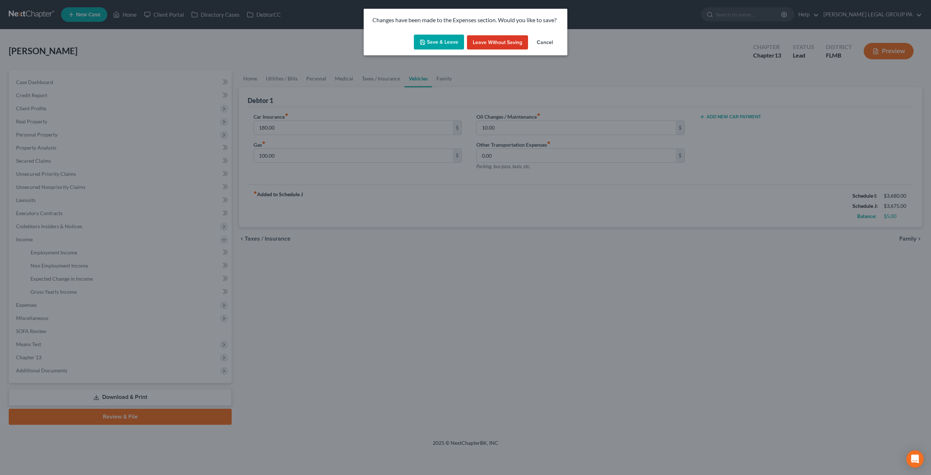
click at [427, 41] on button "Save & Leave" at bounding box center [439, 42] width 50 height 15
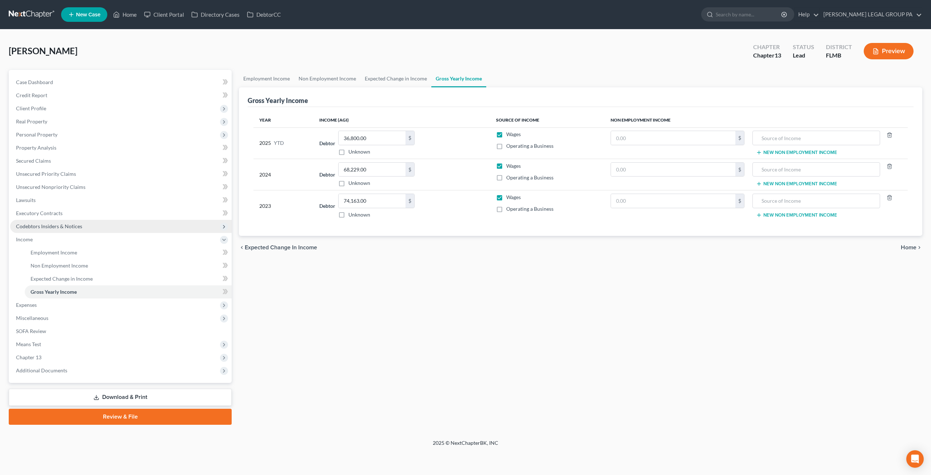
click at [31, 224] on span "Codebtors Insiders & Notices" at bounding box center [49, 226] width 66 height 6
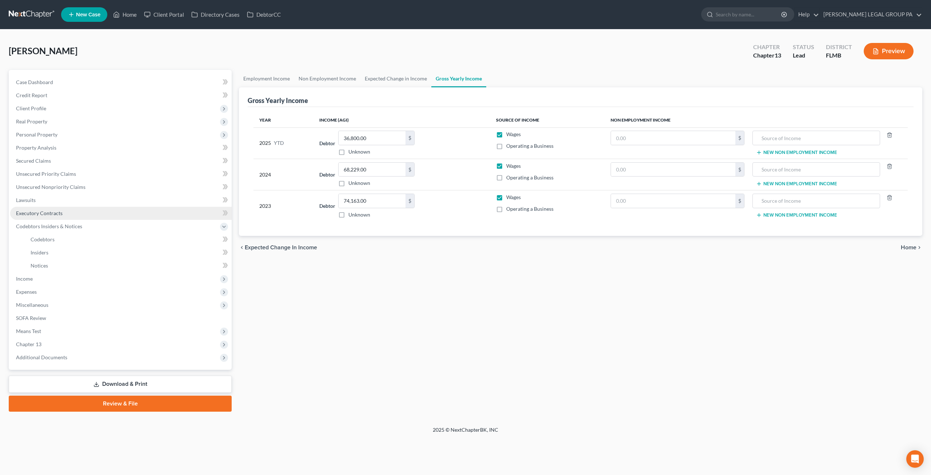
click at [28, 211] on span "Executory Contracts" at bounding box center [39, 213] width 47 height 6
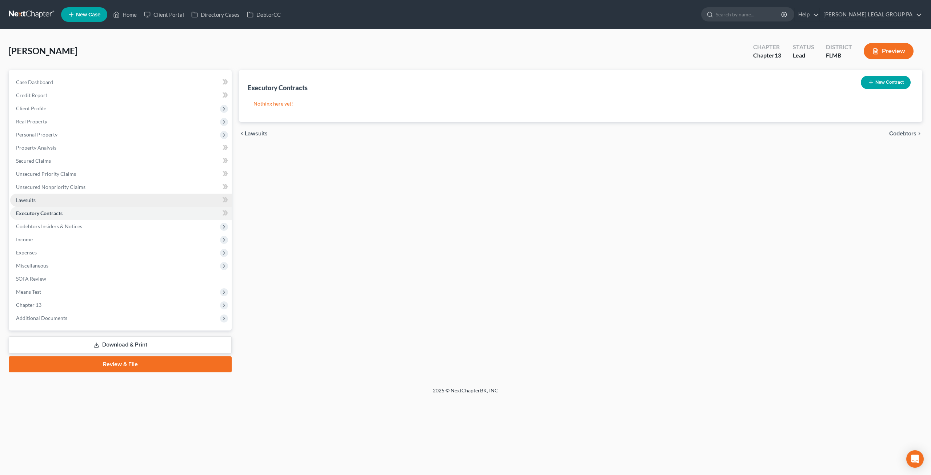
click at [28, 198] on span "Lawsuits" at bounding box center [26, 200] width 20 height 6
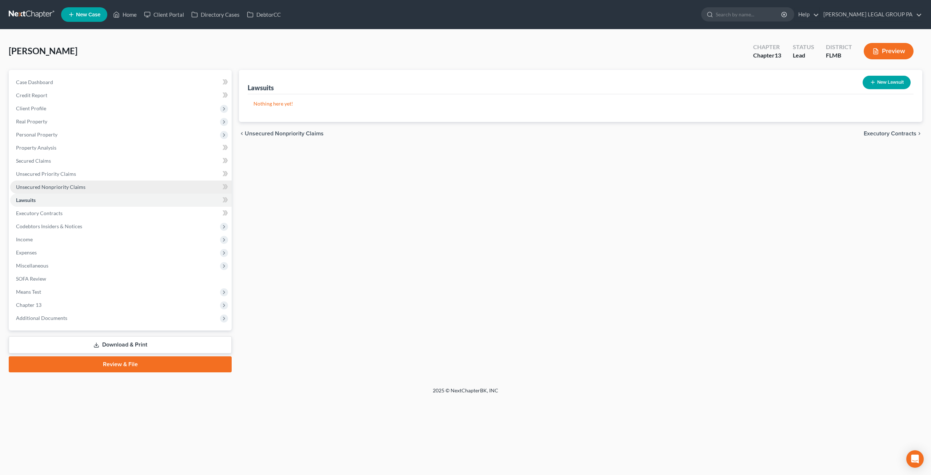
click at [37, 188] on span "Unsecured Nonpriority Claims" at bounding box center [50, 187] width 69 height 6
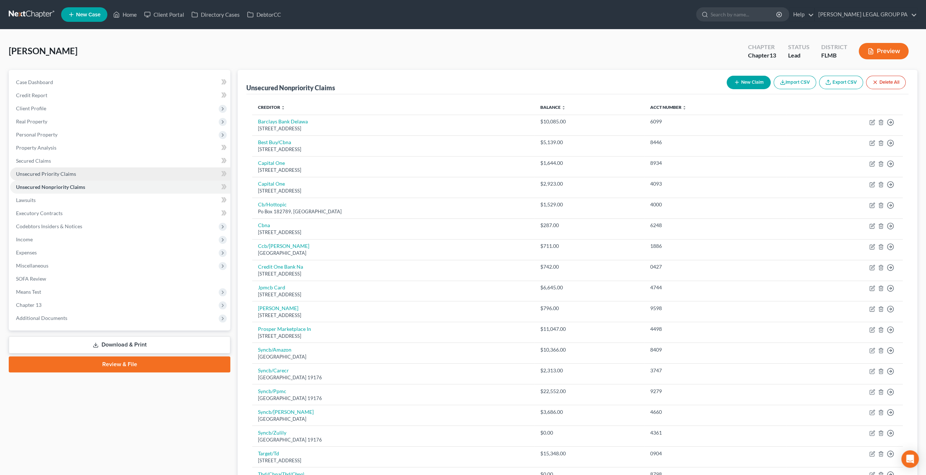
click at [44, 171] on span "Unsecured Priority Claims" at bounding box center [46, 174] width 60 height 6
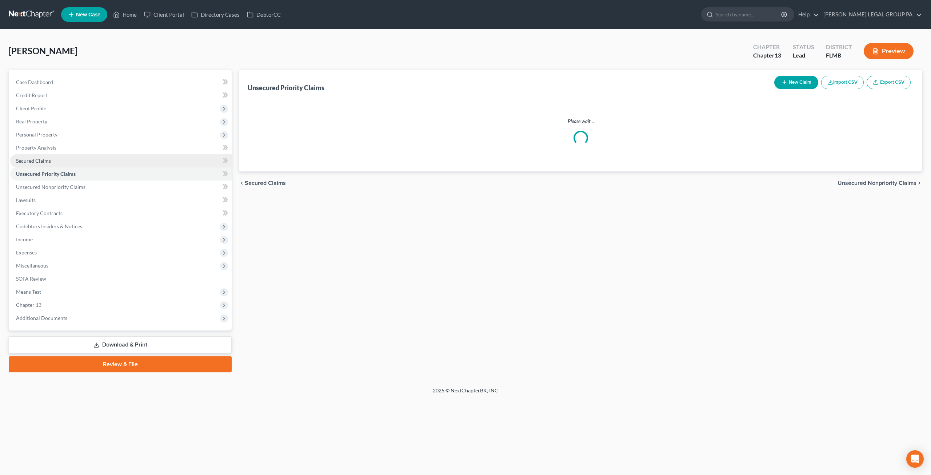
click at [40, 159] on span "Secured Claims" at bounding box center [33, 161] width 35 height 6
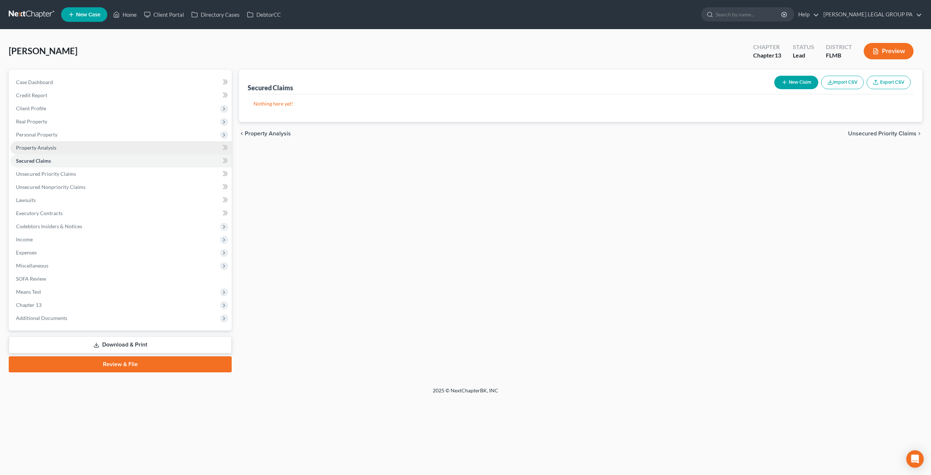
click at [40, 146] on span "Property Analysis" at bounding box center [36, 147] width 40 height 6
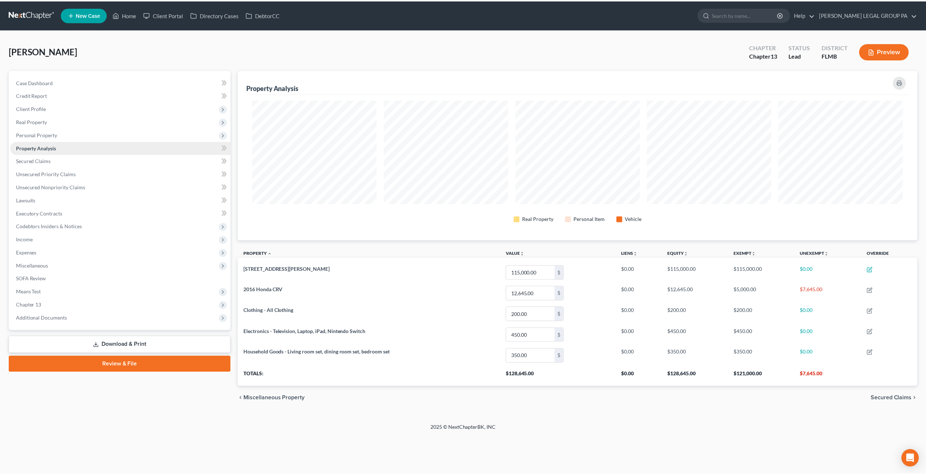
scroll to position [170, 683]
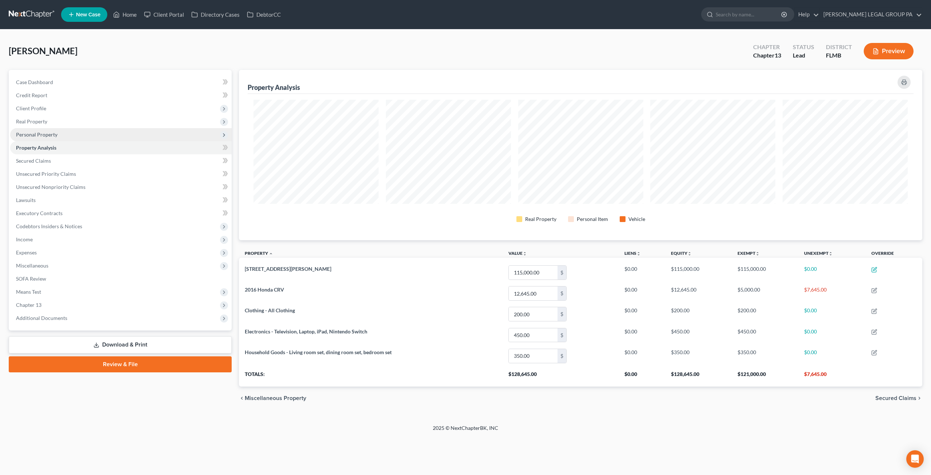
click at [39, 135] on span "Personal Property" at bounding box center [36, 134] width 41 height 6
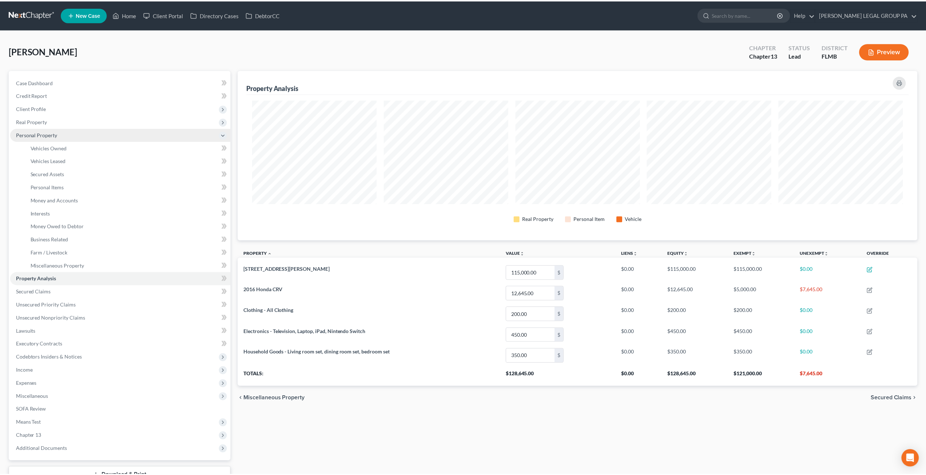
scroll to position [0, 0]
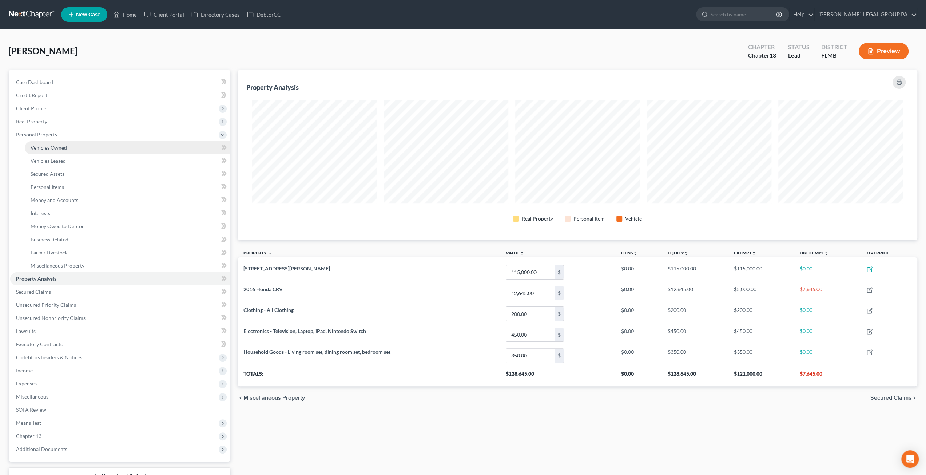
click at [63, 151] on link "Vehicles Owned" at bounding box center [128, 147] width 206 height 13
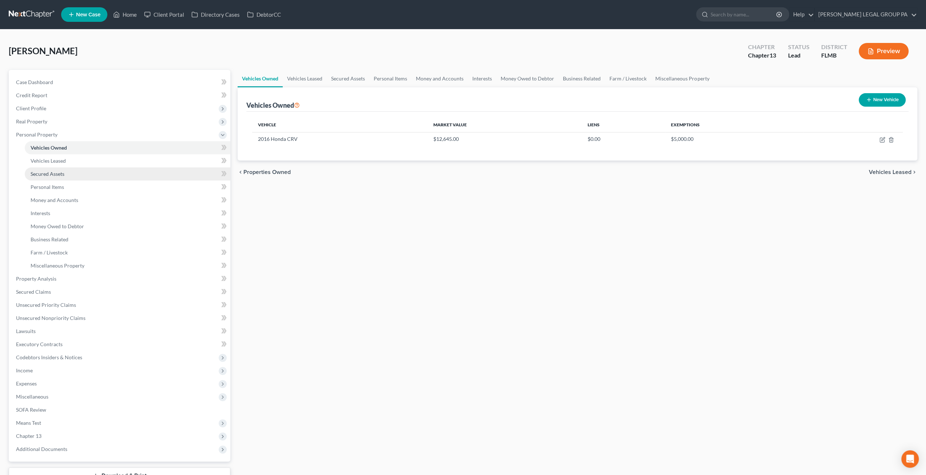
click at [68, 167] on link "Secured Assets" at bounding box center [128, 173] width 206 height 13
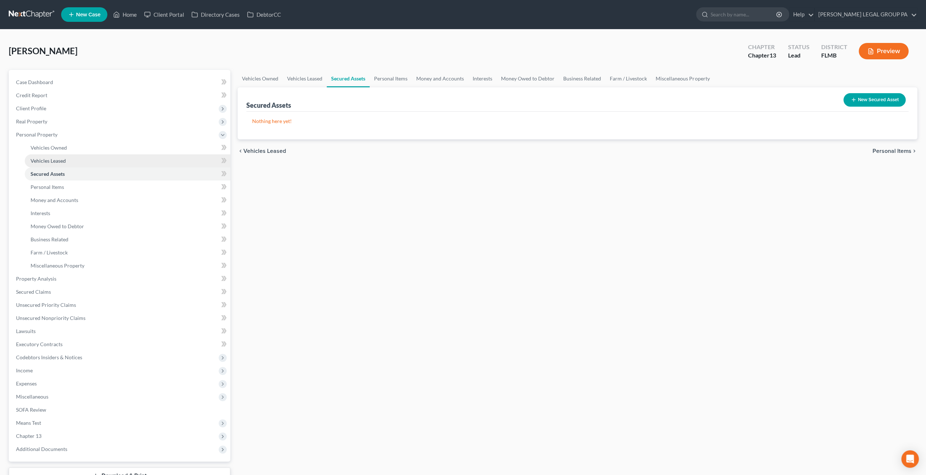
click at [60, 158] on span "Vehicles Leased" at bounding box center [48, 161] width 35 height 6
click at [40, 123] on span "Real Property" at bounding box center [31, 121] width 31 height 6
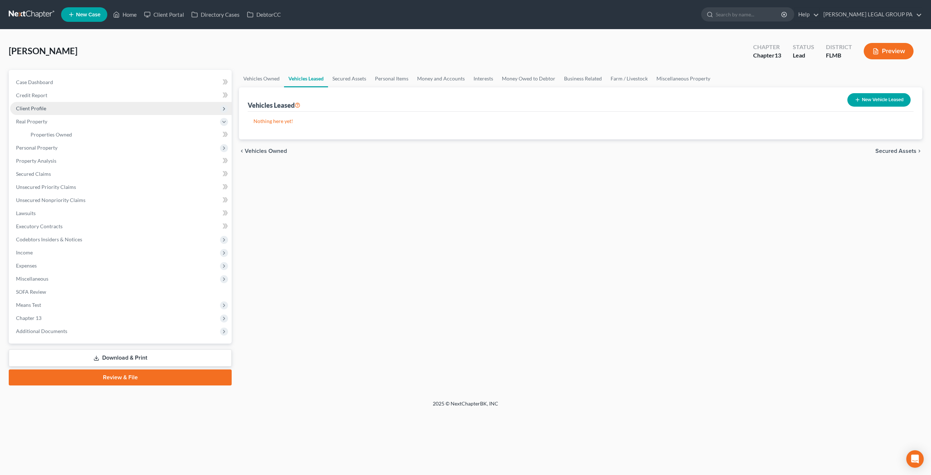
click at [39, 104] on span "Client Profile" at bounding box center [121, 108] width 222 height 13
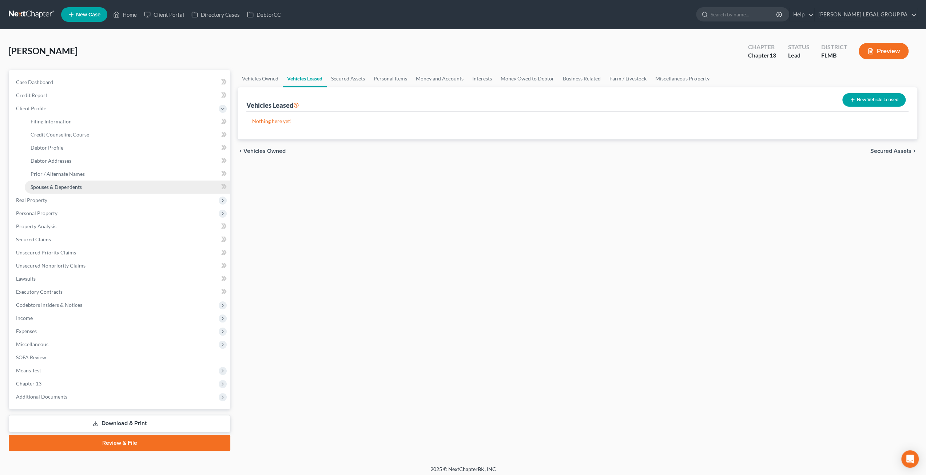
click at [61, 187] on span "Spouses & Dependents" at bounding box center [56, 187] width 51 height 6
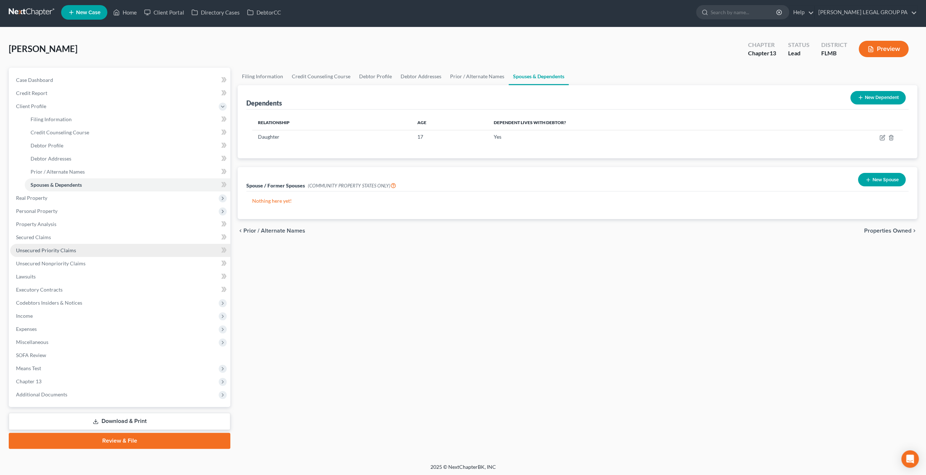
scroll to position [3, 0]
click at [34, 342] on span "Miscellaneous" at bounding box center [32, 341] width 32 height 6
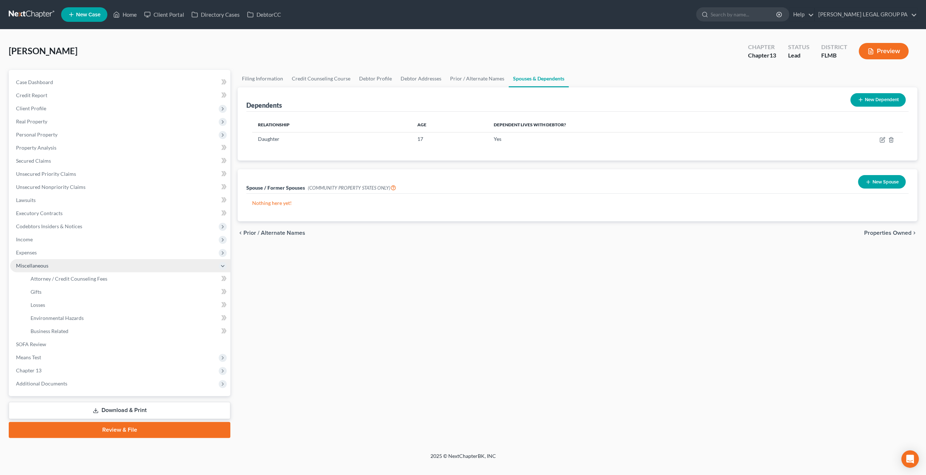
scroll to position [0, 0]
click at [50, 276] on span "Attorney / Credit Counseling Fees" at bounding box center [69, 278] width 77 height 6
select select "0"
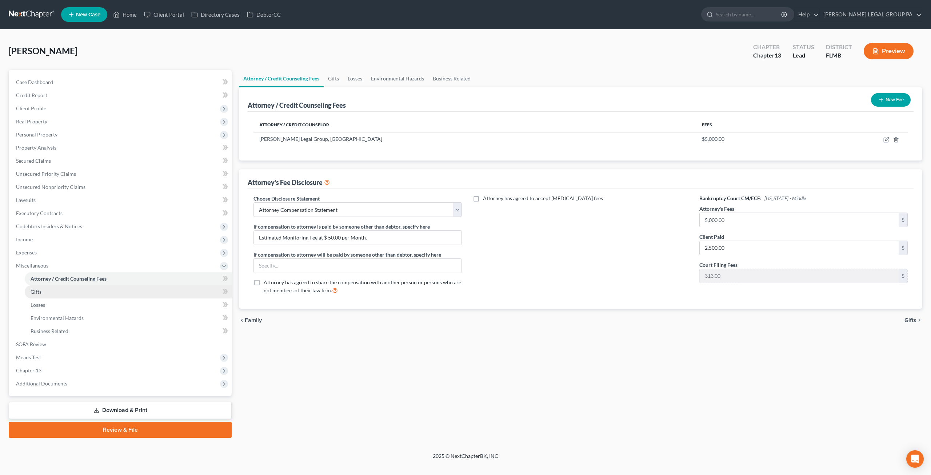
click at [42, 295] on link "Gifts" at bounding box center [128, 291] width 207 height 13
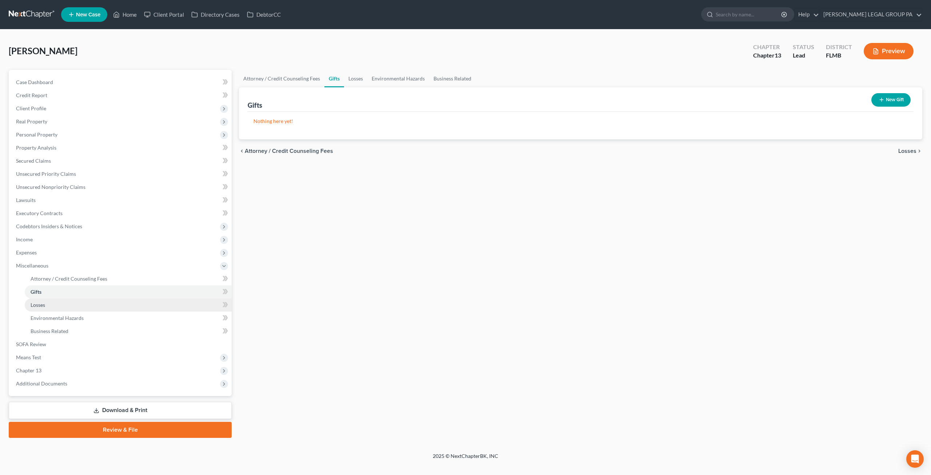
click at [39, 310] on link "Losses" at bounding box center [128, 304] width 207 height 13
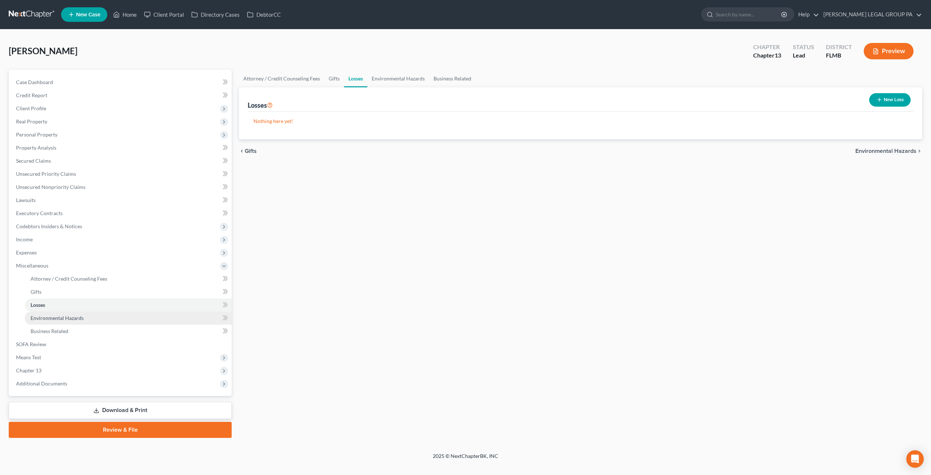
click at [40, 318] on span "Environmental Hazards" at bounding box center [57, 318] width 53 height 6
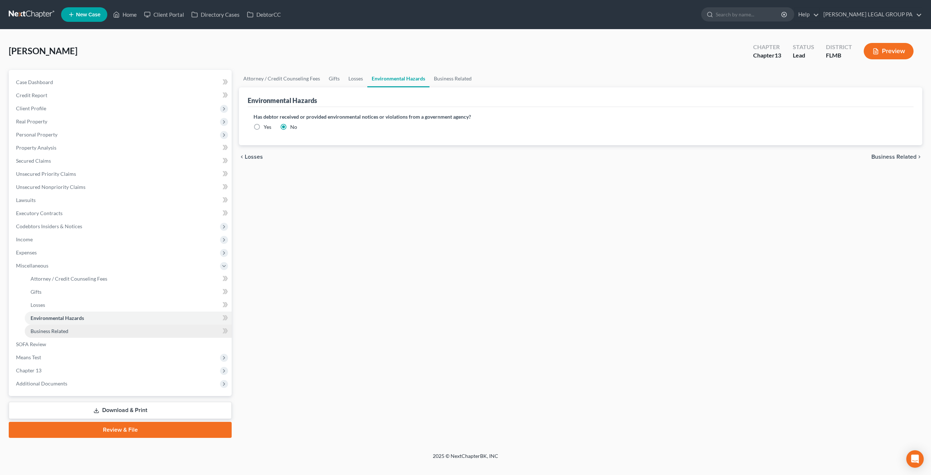
click at [42, 332] on span "Business Related" at bounding box center [50, 331] width 38 height 6
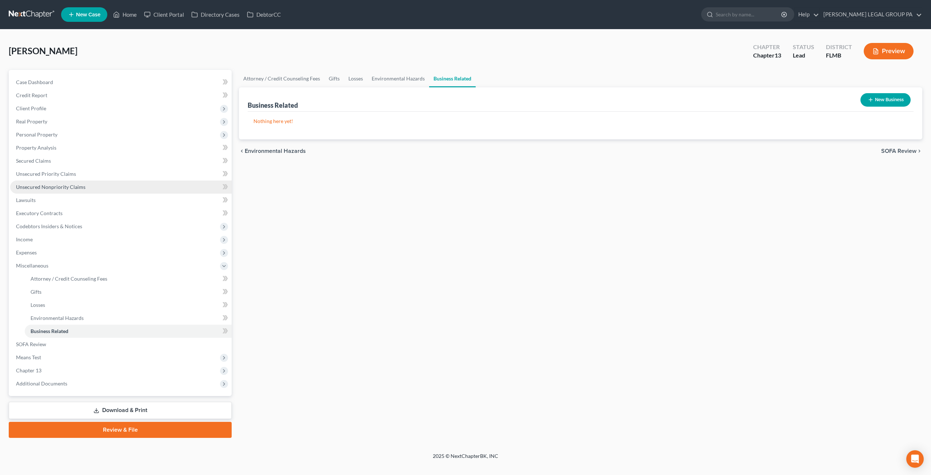
click at [49, 182] on link "Unsecured Nonpriority Claims" at bounding box center [121, 186] width 222 height 13
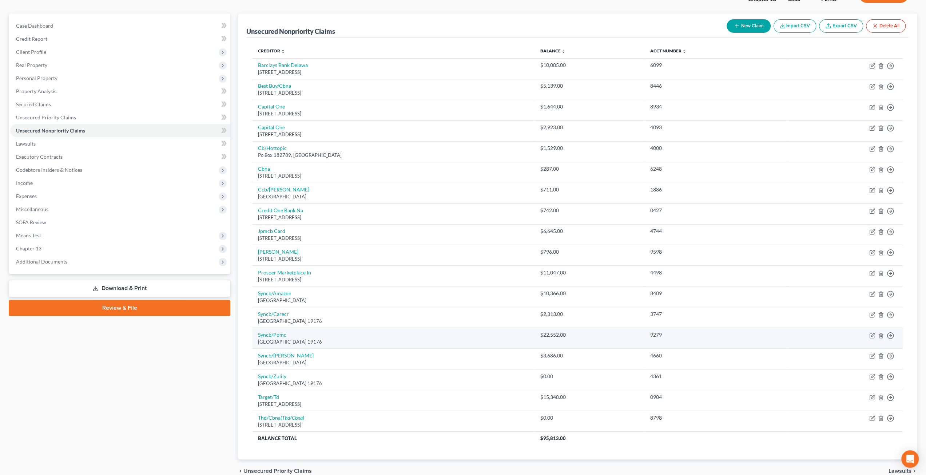
scroll to position [89, 0]
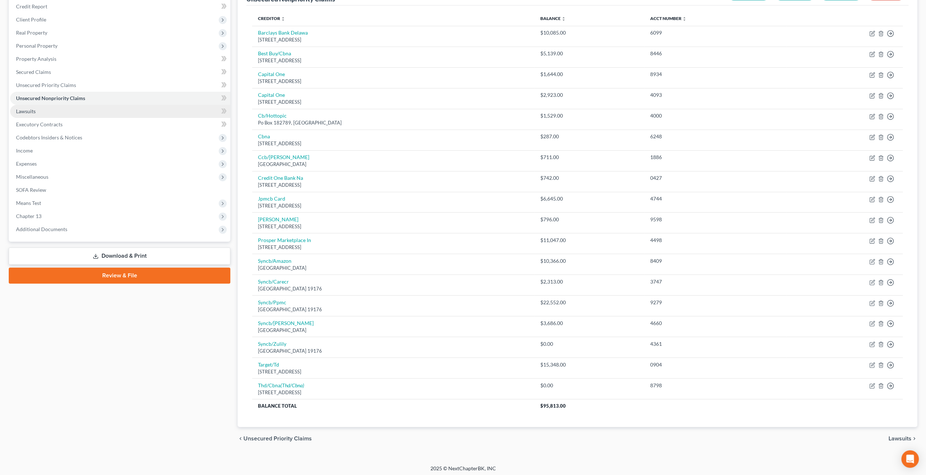
click at [41, 114] on link "Lawsuits" at bounding box center [120, 111] width 220 height 13
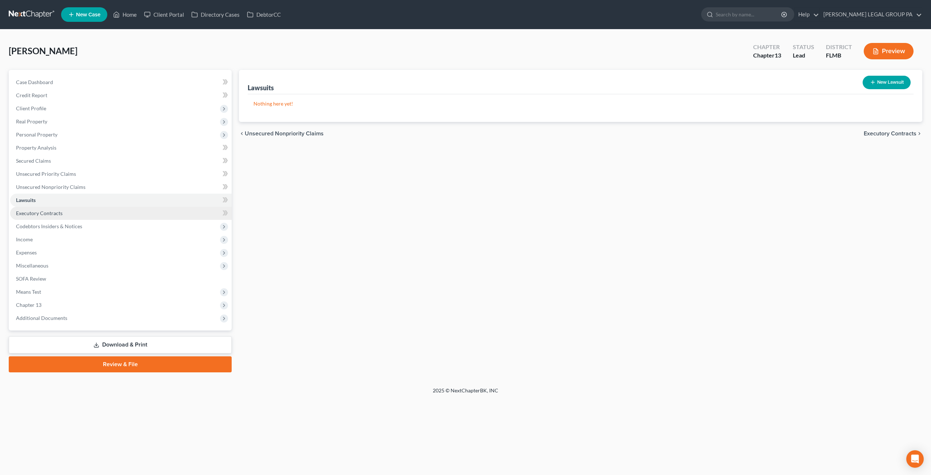
click at [43, 212] on span "Executory Contracts" at bounding box center [39, 213] width 47 height 6
click at [52, 227] on span "Codebtors Insiders & Notices" at bounding box center [49, 226] width 66 height 6
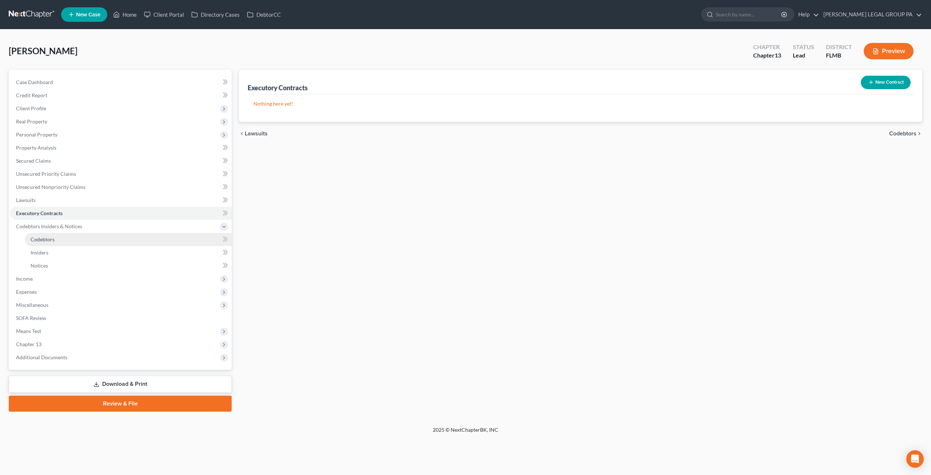
click at [55, 239] on link "Codebtors" at bounding box center [128, 239] width 207 height 13
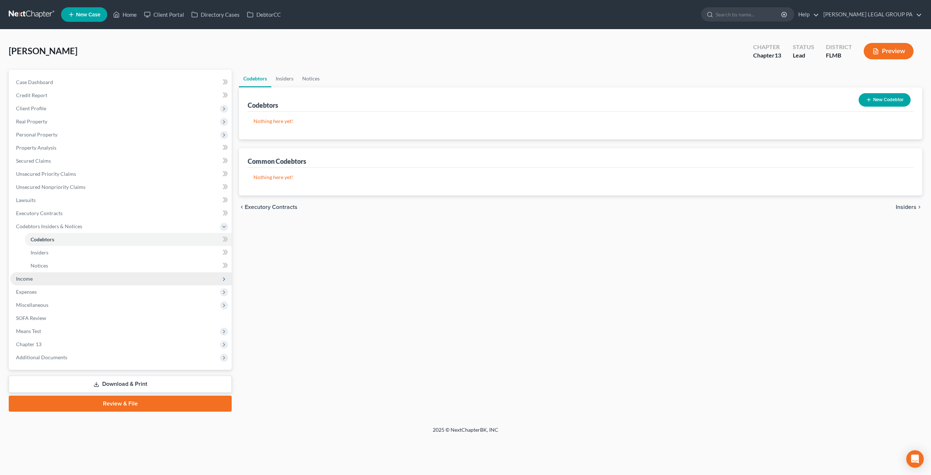
click at [41, 280] on span "Income" at bounding box center [121, 278] width 222 height 13
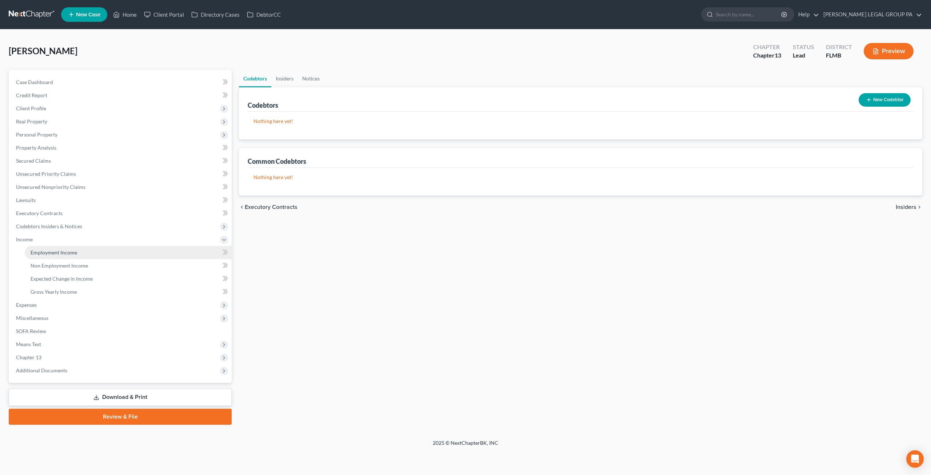
click at [54, 249] on span "Employment Income" at bounding box center [54, 252] width 47 height 6
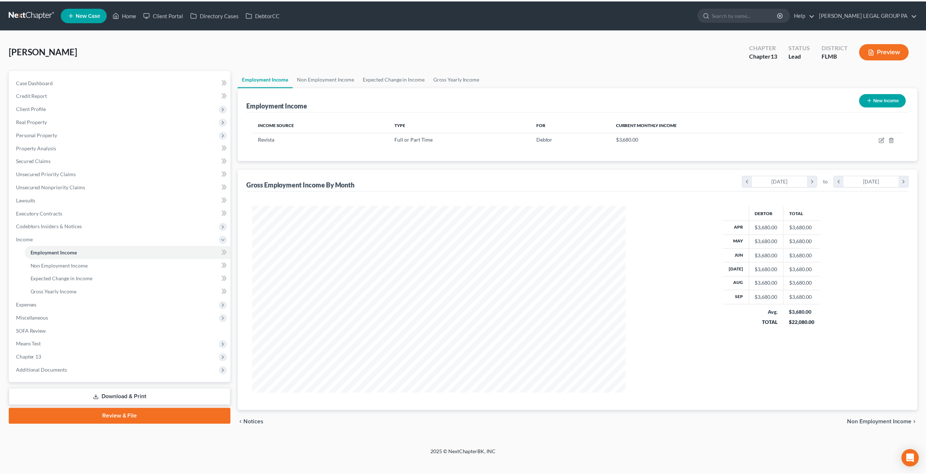
scroll to position [188, 390]
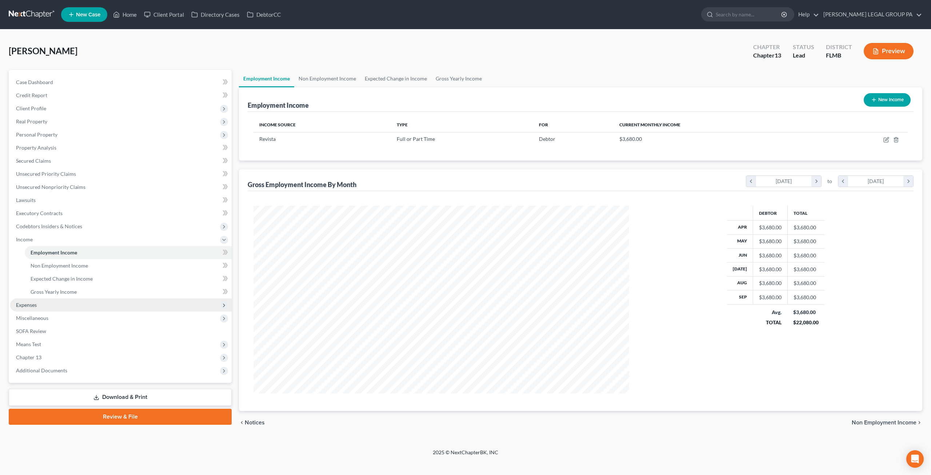
click at [42, 299] on span "Expenses" at bounding box center [121, 304] width 222 height 13
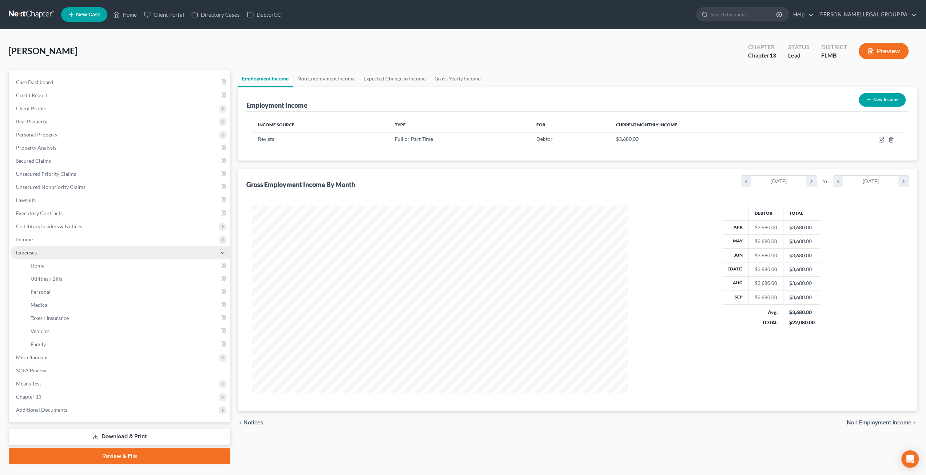
scroll to position [363563, 363362]
click at [43, 267] on span "Home" at bounding box center [38, 265] width 14 height 6
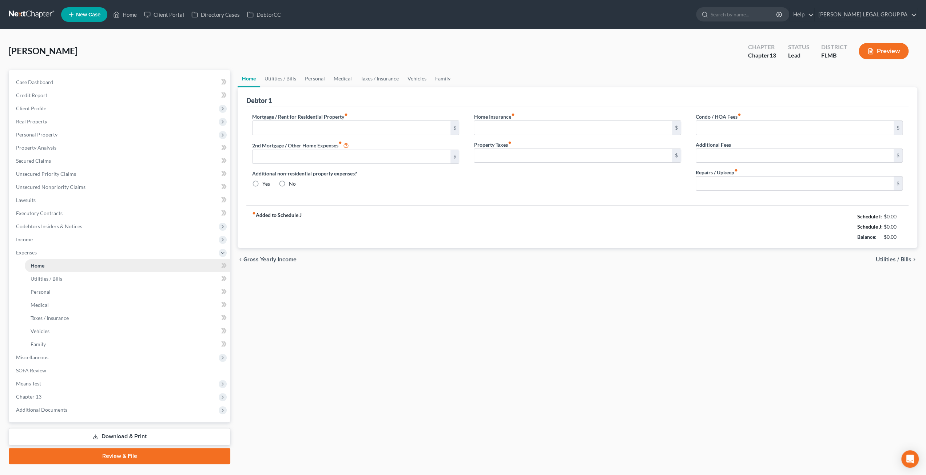
type input "1,200.00"
type input "0.00"
radio input "true"
type input "0.00"
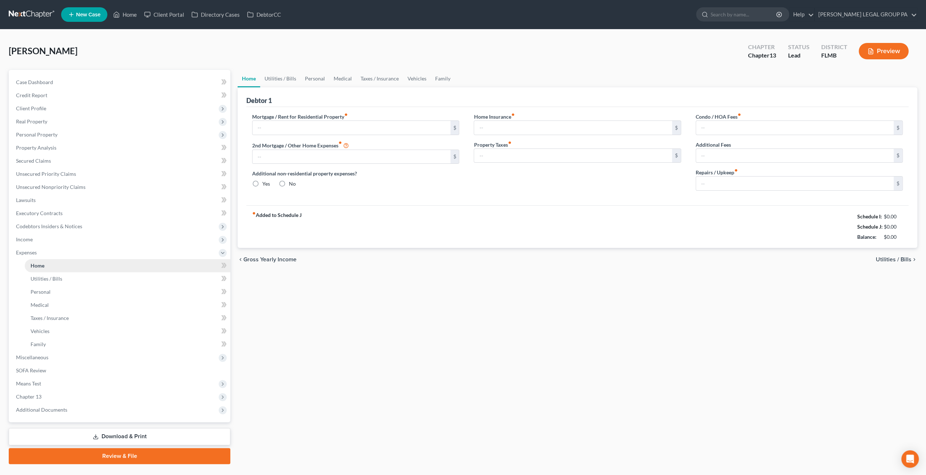
type input "600.00"
type input "0.00"
type input "100.00"
click at [61, 359] on span "Miscellaneous" at bounding box center [120, 357] width 220 height 13
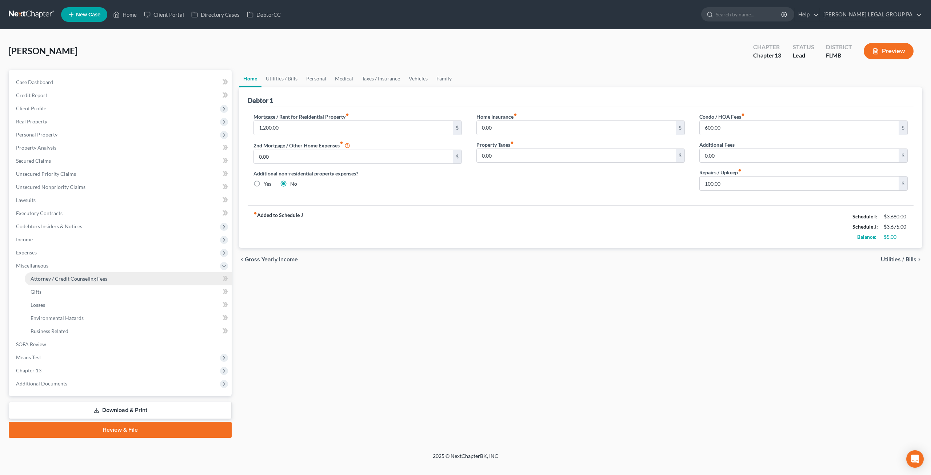
click at [62, 276] on span "Attorney / Credit Counseling Fees" at bounding box center [69, 278] width 77 height 6
select select "0"
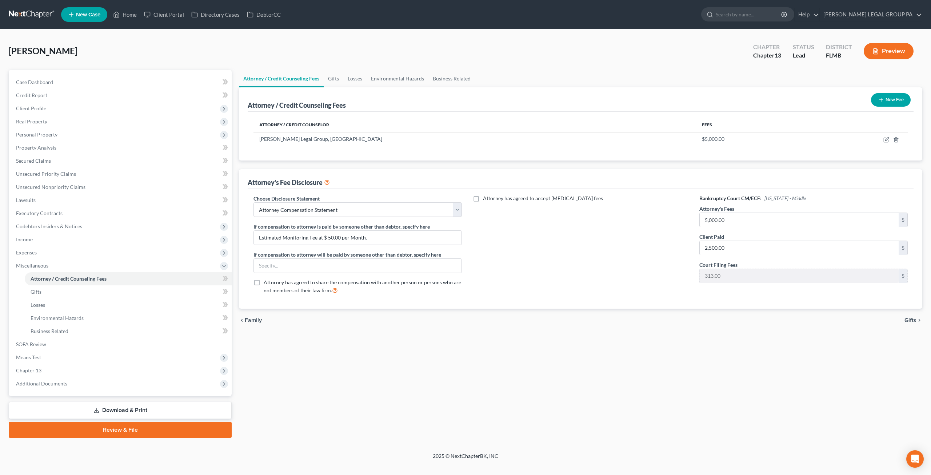
click at [31, 13] on link at bounding box center [32, 14] width 47 height 13
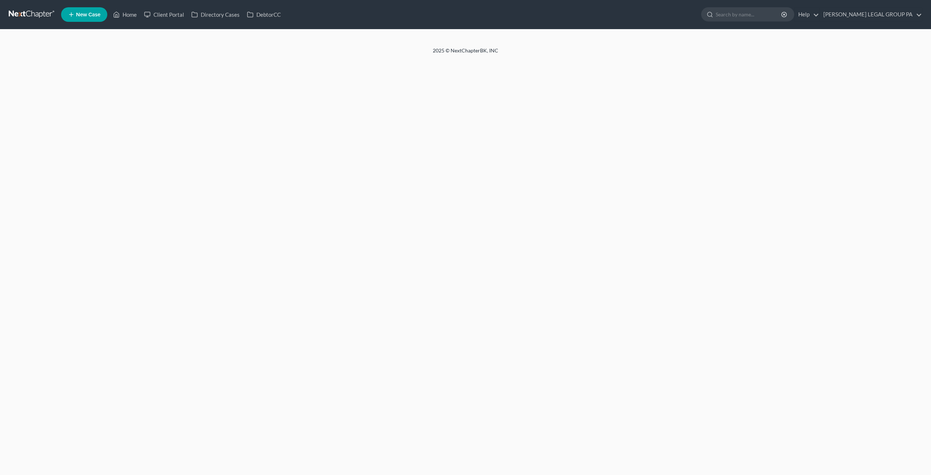
select select "0"
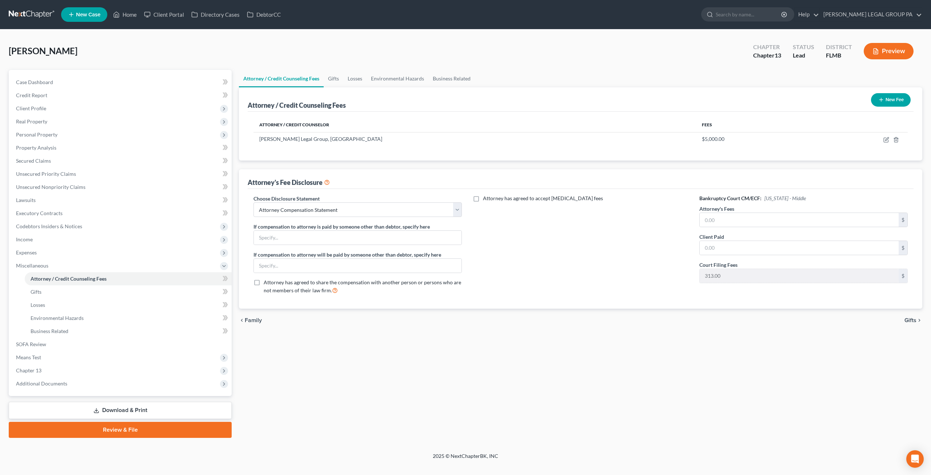
click at [39, 12] on link at bounding box center [32, 14] width 47 height 13
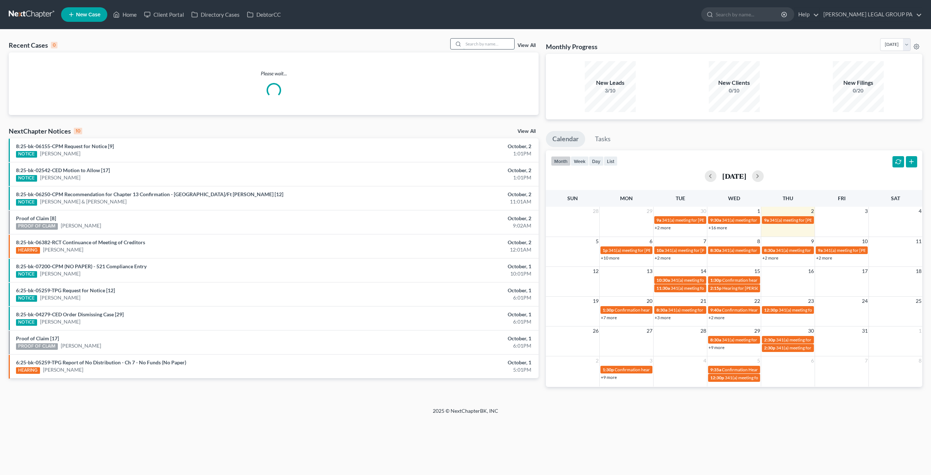
click at [475, 42] on input "search" at bounding box center [488, 44] width 51 height 11
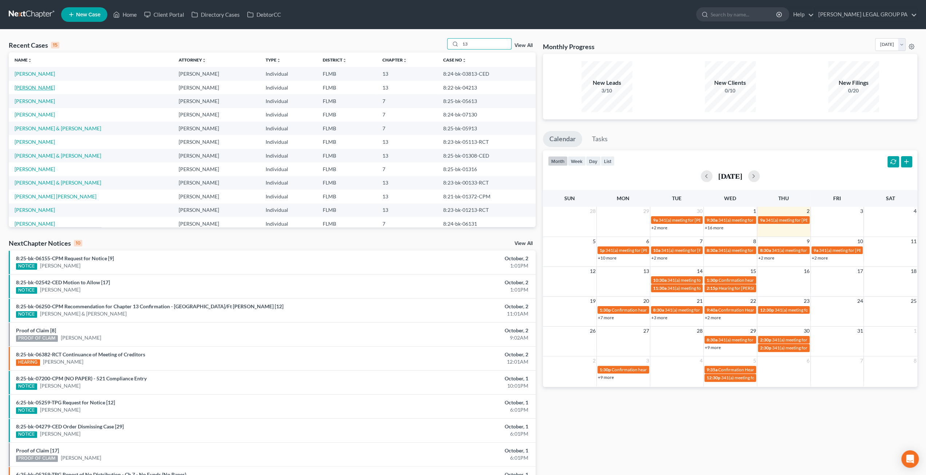
type input "13"
click at [37, 85] on link "[PERSON_NAME]" at bounding box center [35, 87] width 40 height 6
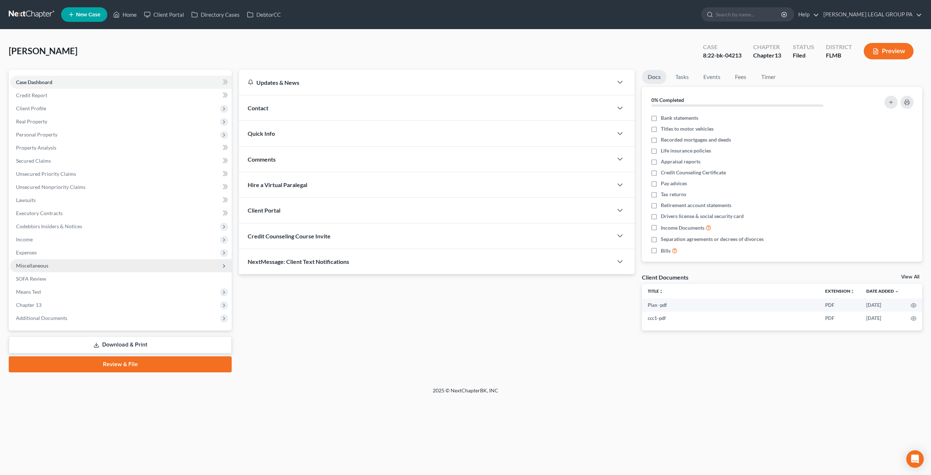
click at [39, 266] on span "Miscellaneous" at bounding box center [32, 265] width 32 height 6
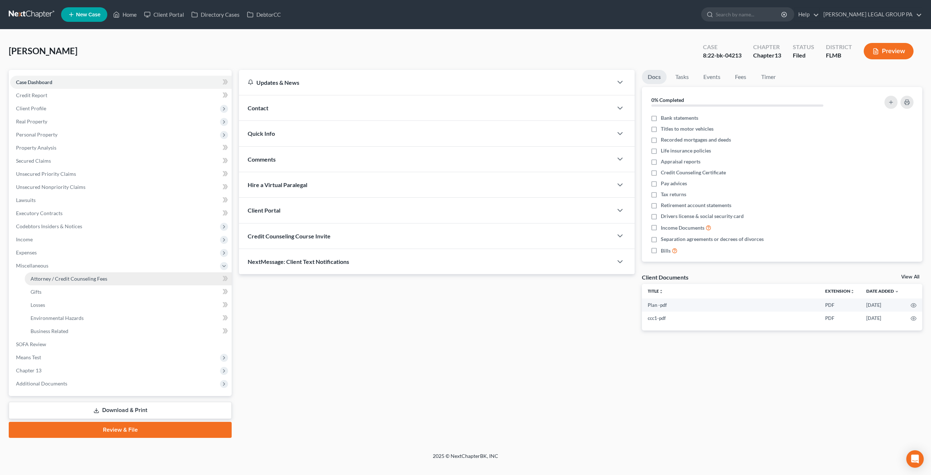
click at [79, 278] on span "Attorney / Credit Counseling Fees" at bounding box center [69, 278] width 77 height 6
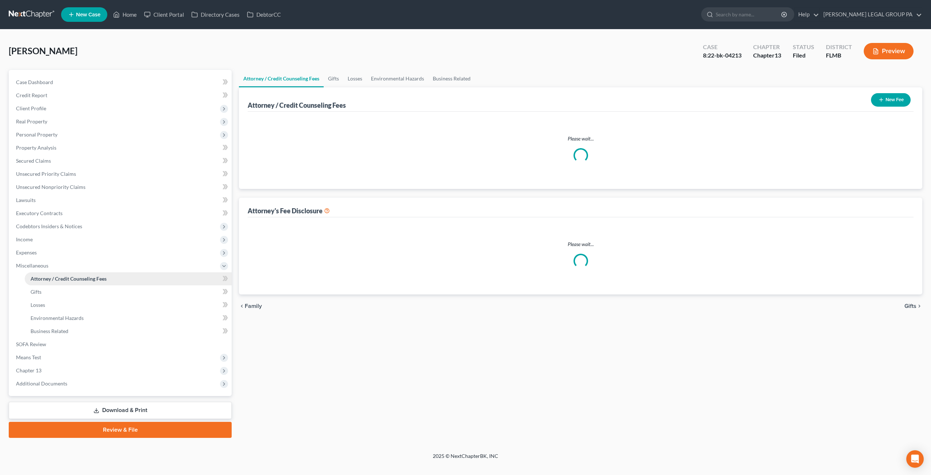
select select "0"
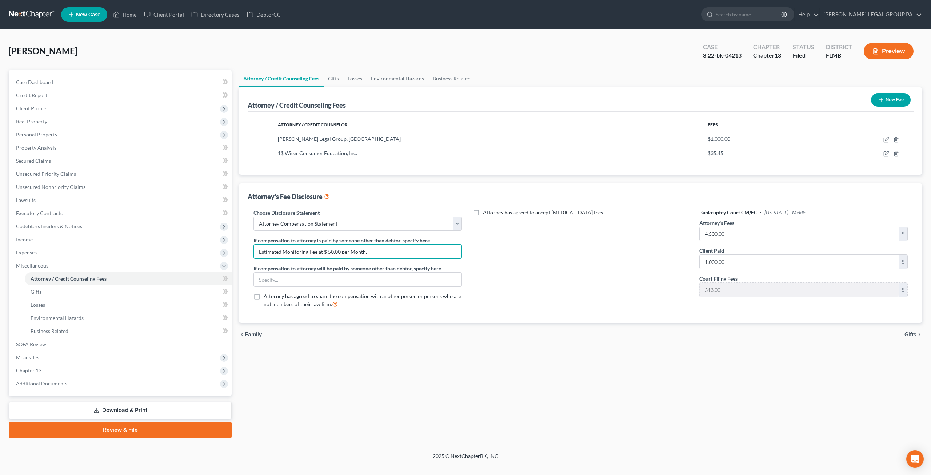
drag, startPoint x: 391, startPoint y: 253, endPoint x: 244, endPoint y: 253, distance: 147.3
click at [244, 253] on div "Attorney's Fee Disclosure Choose Disclosure Statement Select Attorney Compensat…" at bounding box center [580, 252] width 683 height 139
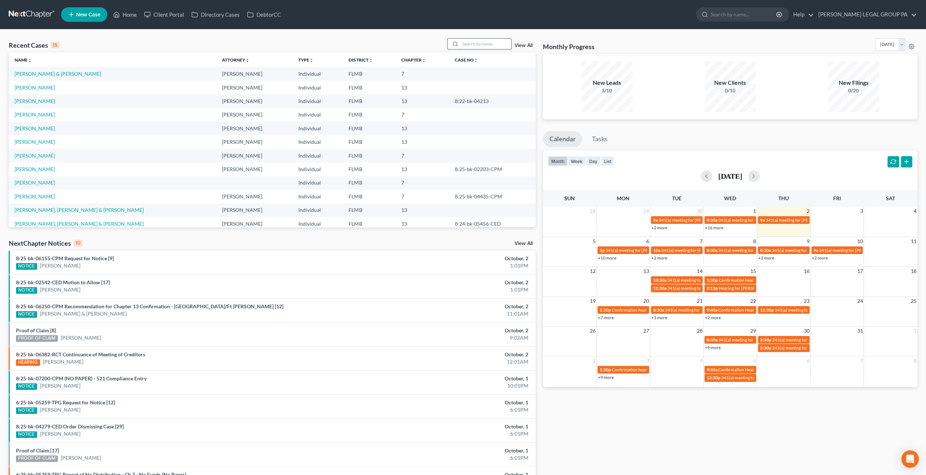
click at [501, 46] on input "search" at bounding box center [485, 44] width 51 height 11
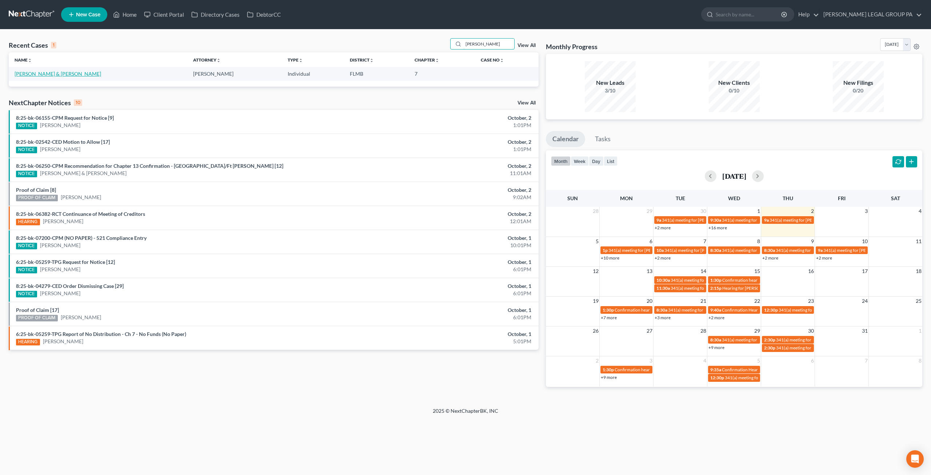
type input "sherman"
click at [58, 74] on link "[PERSON_NAME] & [PERSON_NAME]" at bounding box center [58, 74] width 87 height 6
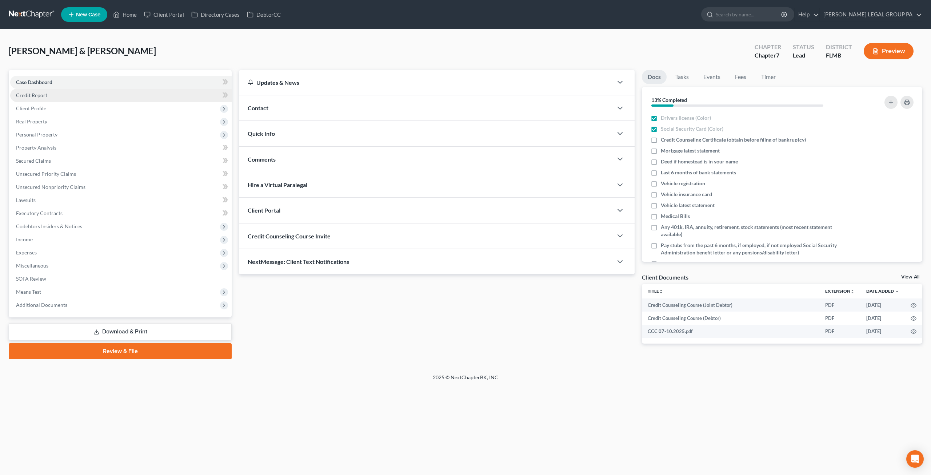
click at [40, 95] on span "Credit Report" at bounding box center [31, 95] width 31 height 6
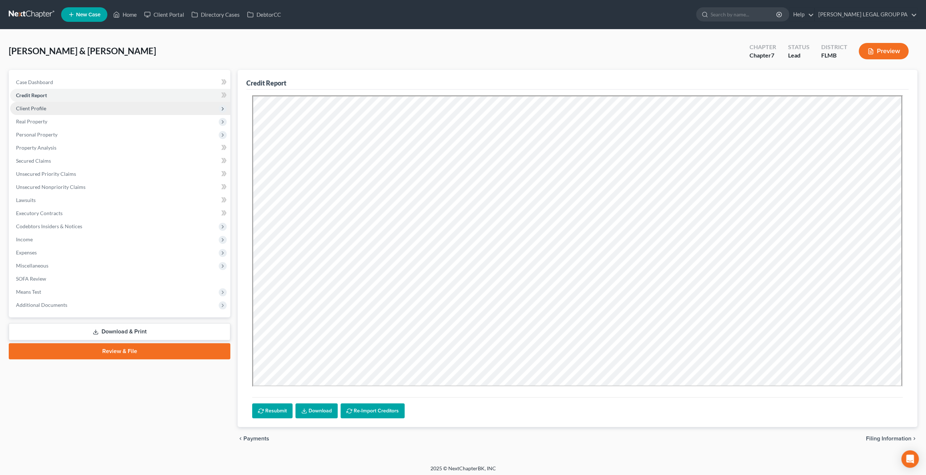
click at [40, 108] on span "Client Profile" at bounding box center [31, 108] width 30 height 6
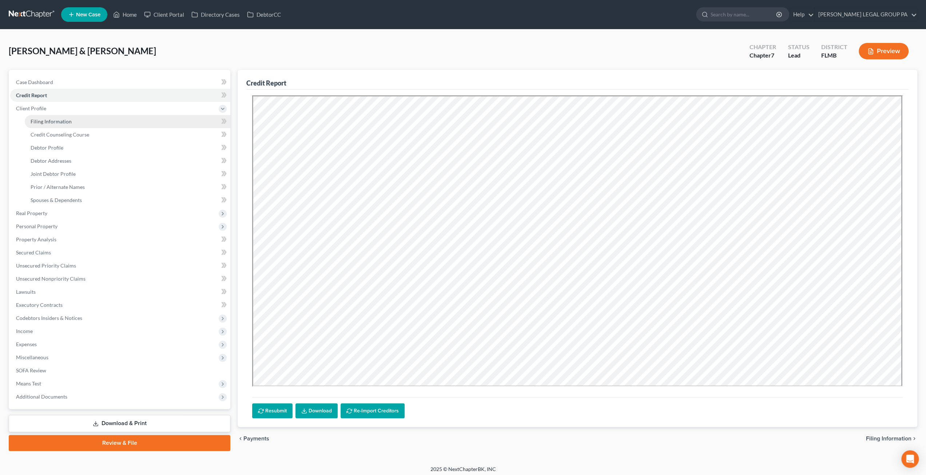
click at [44, 120] on span "Filing Information" at bounding box center [51, 121] width 41 height 6
select select "1"
select select "0"
select select "9"
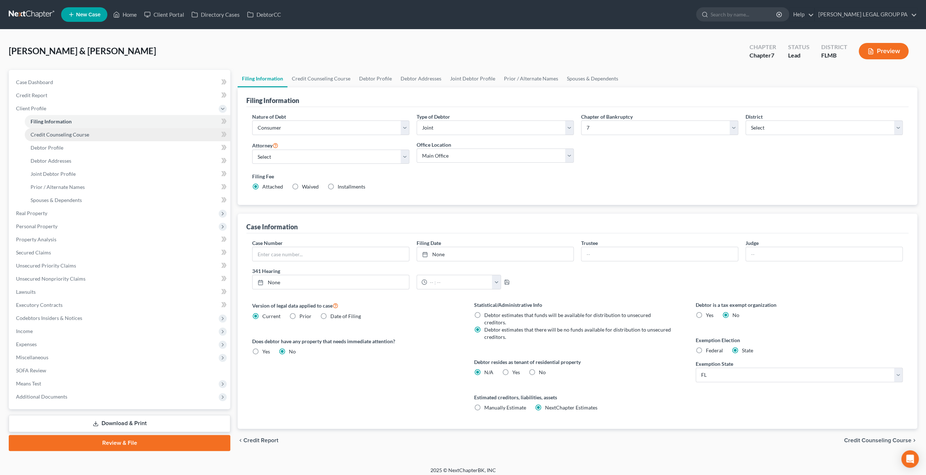
click at [54, 135] on span "Credit Counseling Course" at bounding box center [60, 134] width 59 height 6
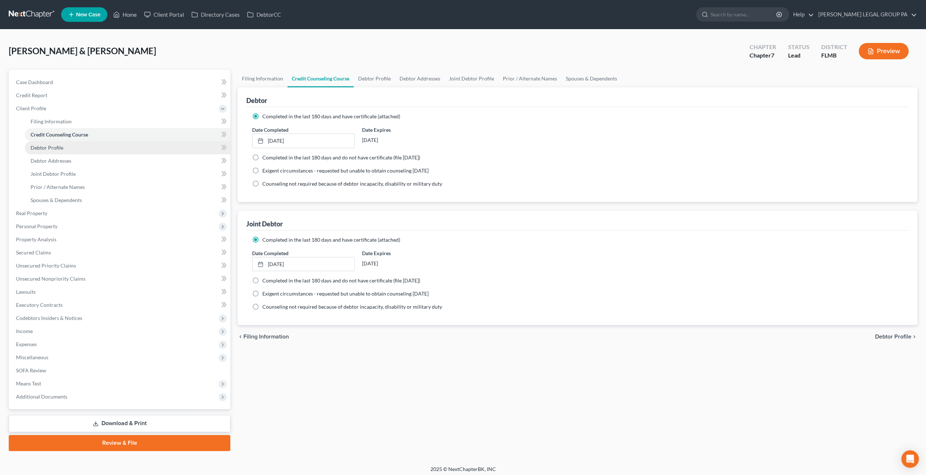
click at [55, 144] on span "Debtor Profile" at bounding box center [47, 147] width 33 height 6
select select "1"
select select "3"
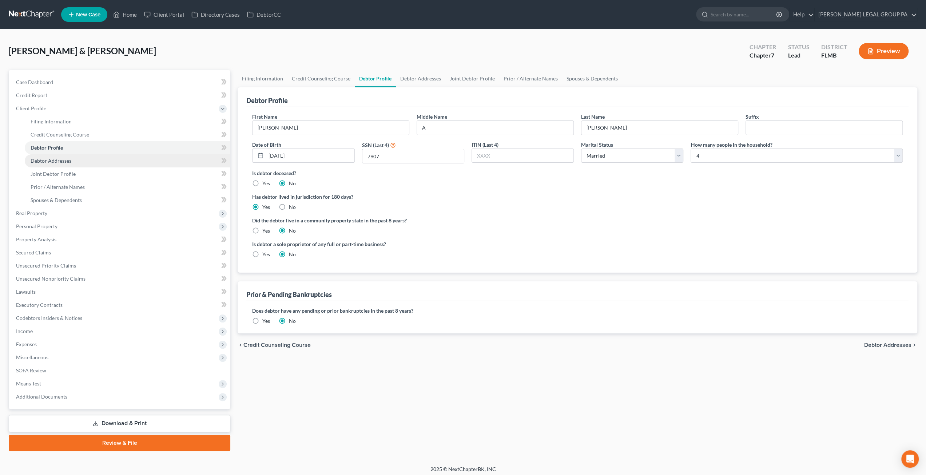
click at [65, 161] on span "Debtor Addresses" at bounding box center [51, 161] width 41 height 6
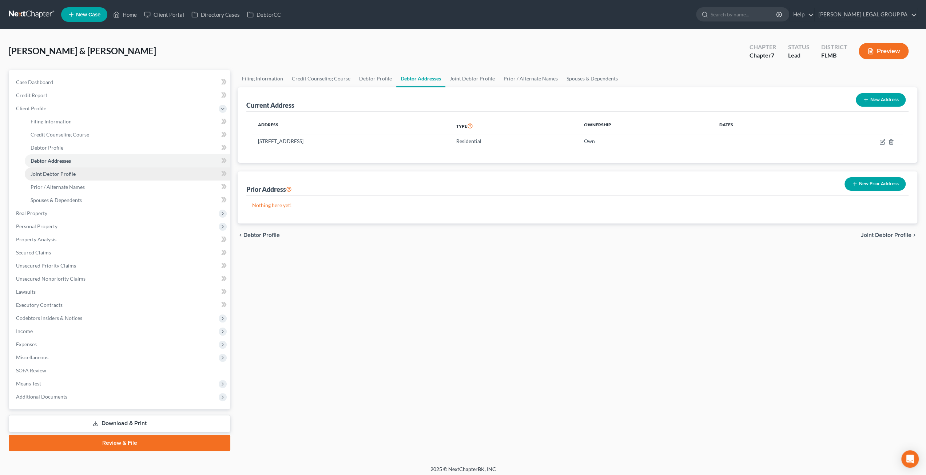
click at [79, 171] on link "Joint Debtor Profile" at bounding box center [128, 173] width 206 height 13
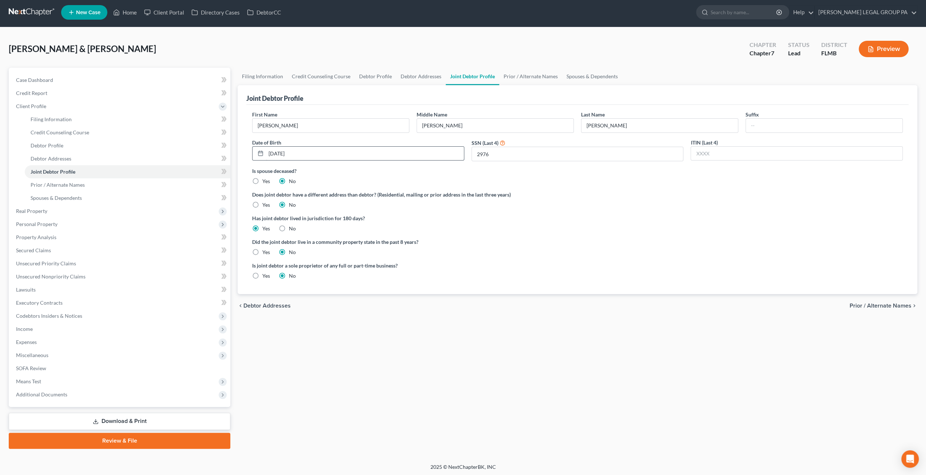
scroll to position [3, 0]
click at [66, 189] on link "Prior / Alternate Names" at bounding box center [128, 184] width 206 height 13
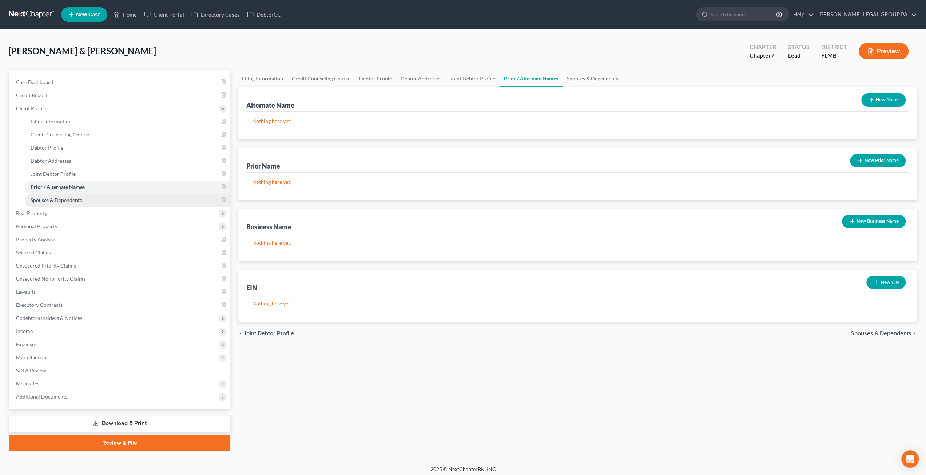
click at [70, 200] on span "Spouses & Dependents" at bounding box center [56, 200] width 51 height 6
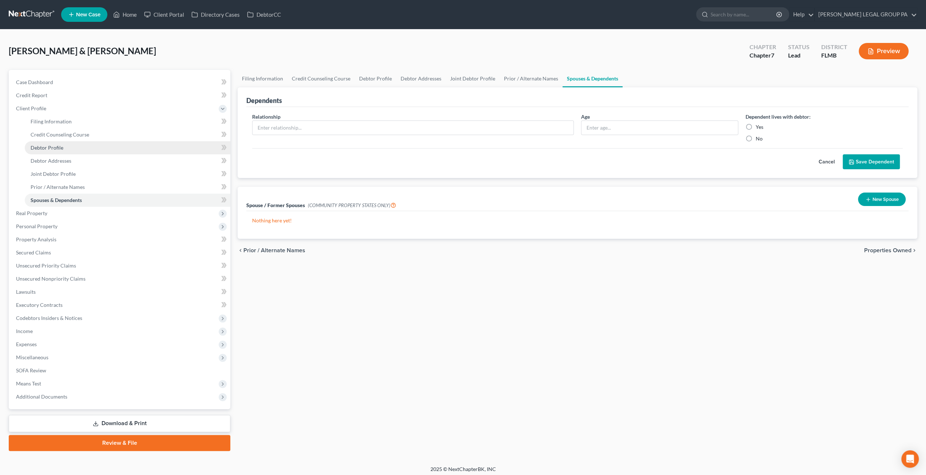
click at [71, 147] on link "Debtor Profile" at bounding box center [128, 147] width 206 height 13
select select "1"
select select "3"
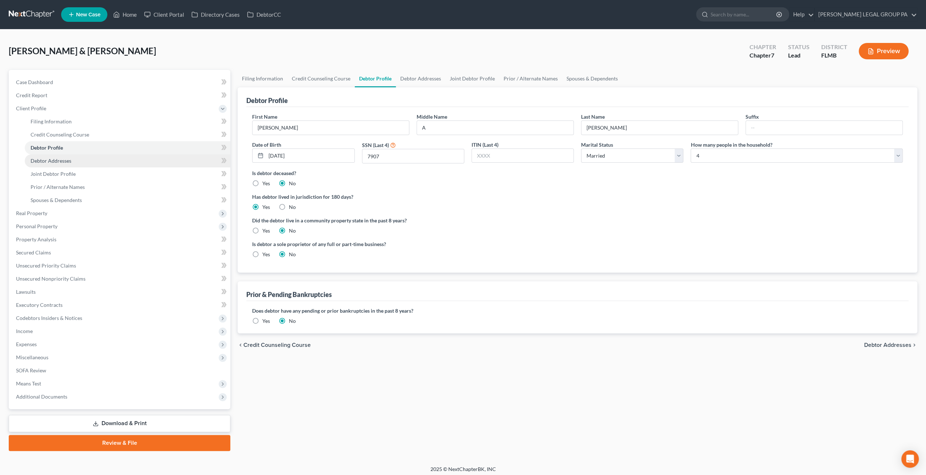
click at [67, 162] on span "Debtor Addresses" at bounding box center [51, 161] width 41 height 6
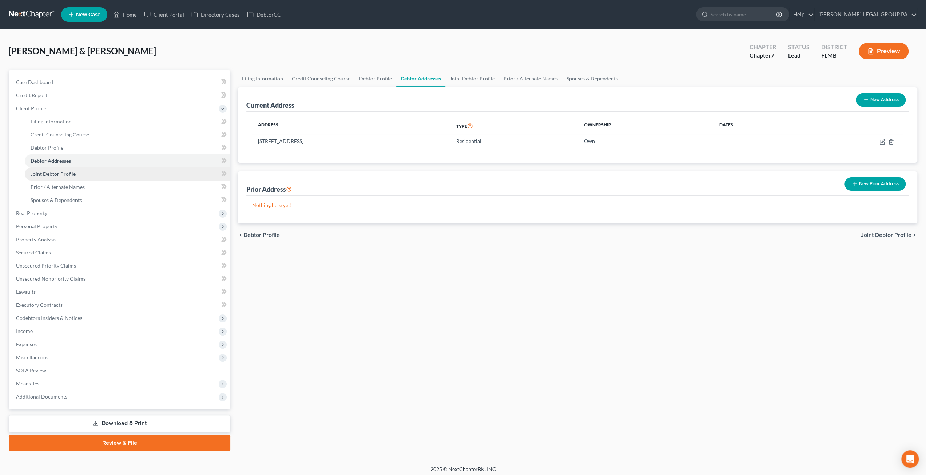
click at [64, 175] on span "Joint Debtor Profile" at bounding box center [53, 174] width 45 height 6
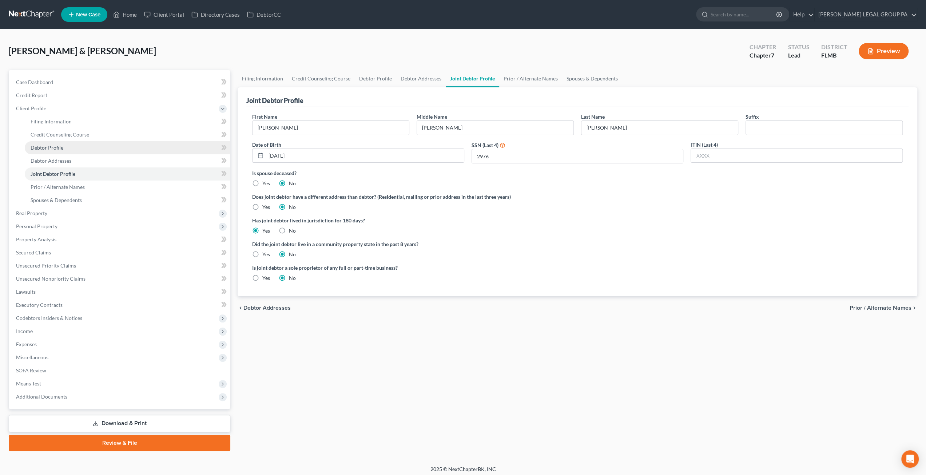
click at [55, 149] on span "Debtor Profile" at bounding box center [47, 147] width 33 height 6
select select "1"
select select "3"
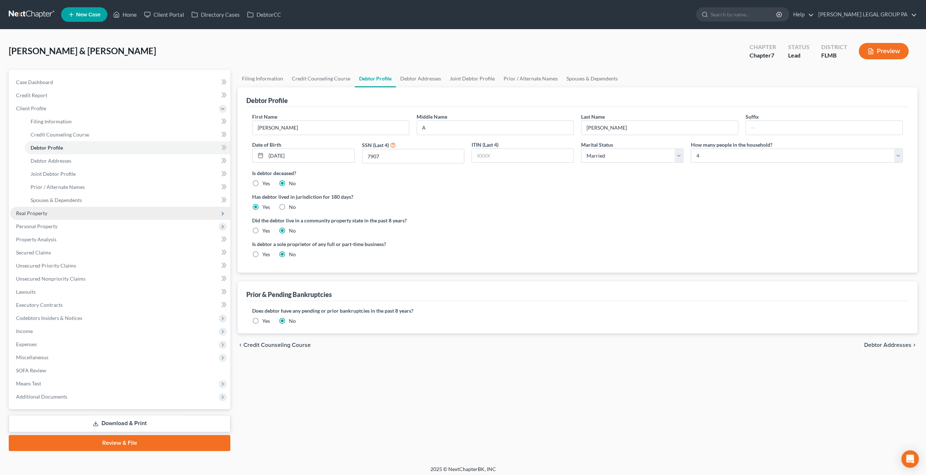
click at [52, 211] on span "Real Property" at bounding box center [120, 213] width 220 height 13
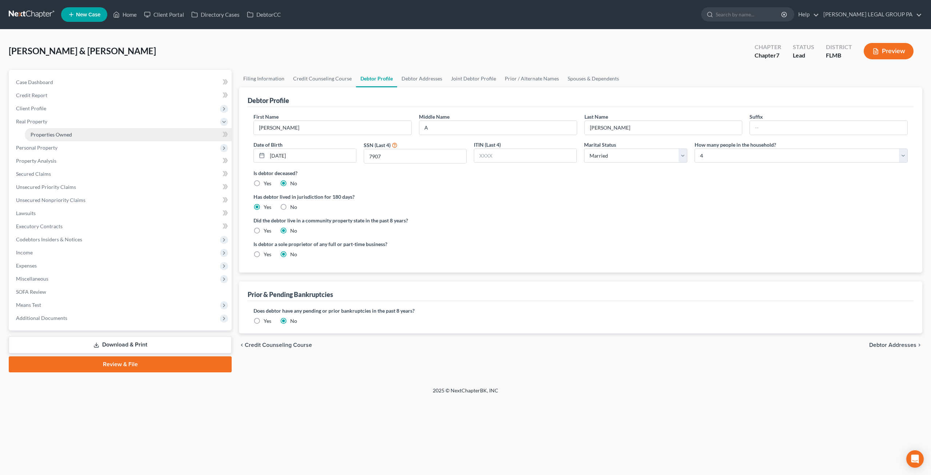
click at [56, 129] on link "Properties Owned" at bounding box center [128, 134] width 207 height 13
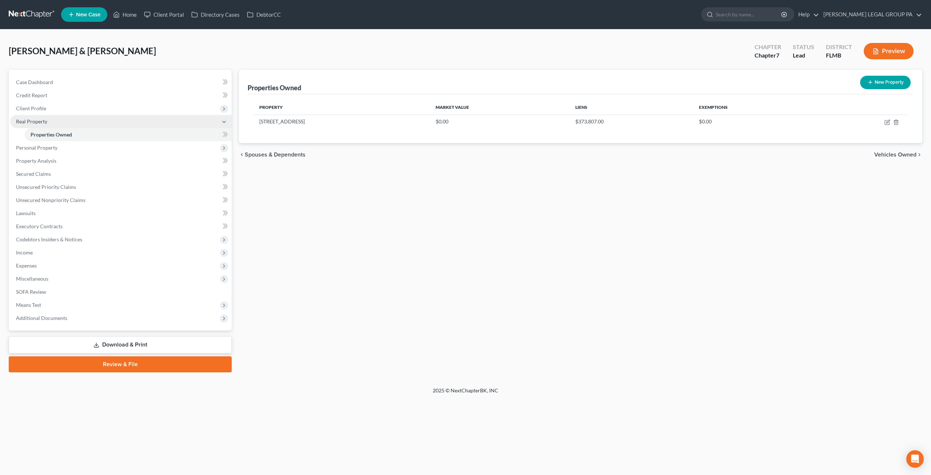
click at [66, 117] on span "Real Property" at bounding box center [121, 121] width 222 height 13
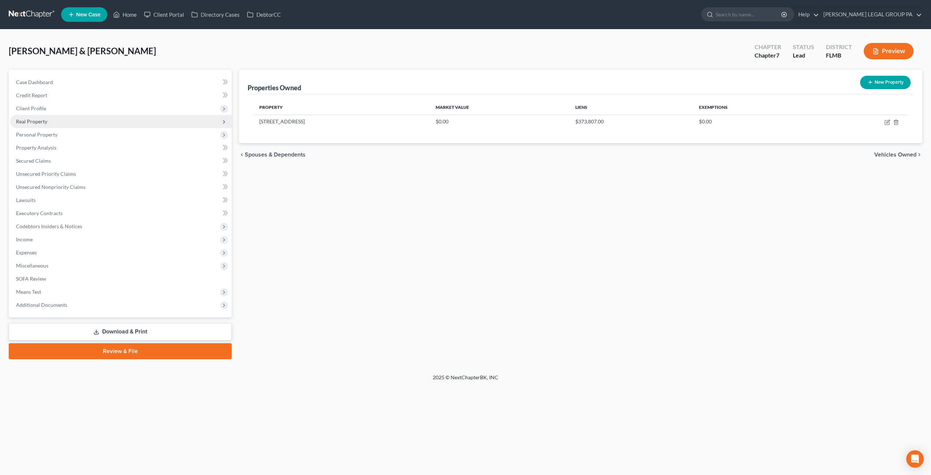
click at [66, 117] on span "Real Property" at bounding box center [121, 121] width 222 height 13
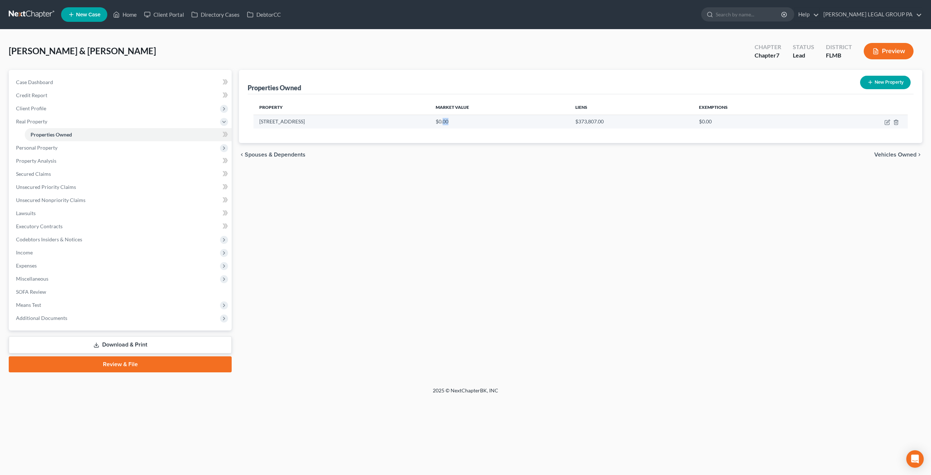
drag, startPoint x: 434, startPoint y: 121, endPoint x: 427, endPoint y: 121, distance: 7.3
click at [430, 121] on td "$0.00" at bounding box center [499, 122] width 139 height 14
drag, startPoint x: 303, startPoint y: 121, endPoint x: 254, endPoint y: 121, distance: 48.7
click at [254, 121] on td "5420 Siltstone St" at bounding box center [342, 122] width 176 height 14
copy td "5420 Siltstone St"
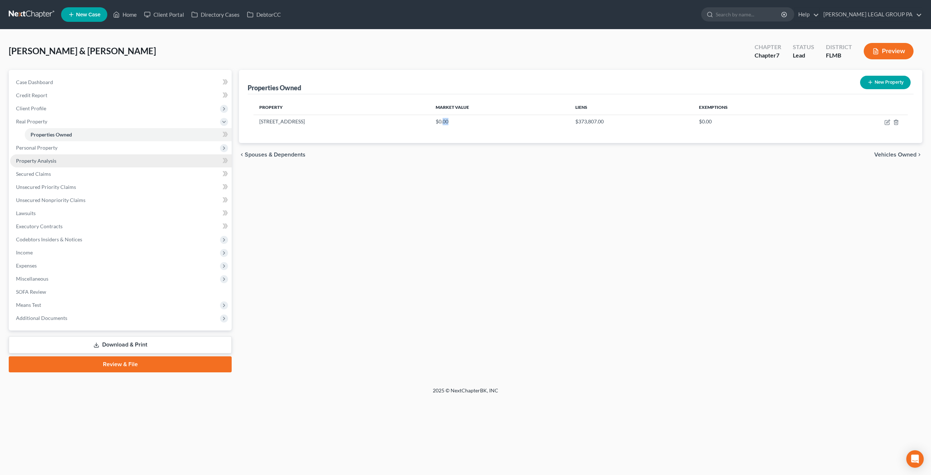
click at [52, 160] on span "Property Analysis" at bounding box center [36, 161] width 40 height 6
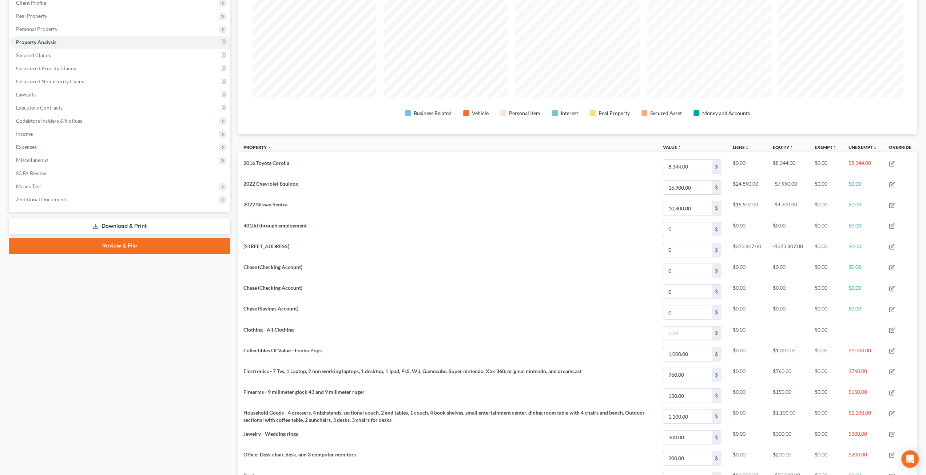
scroll to position [36, 0]
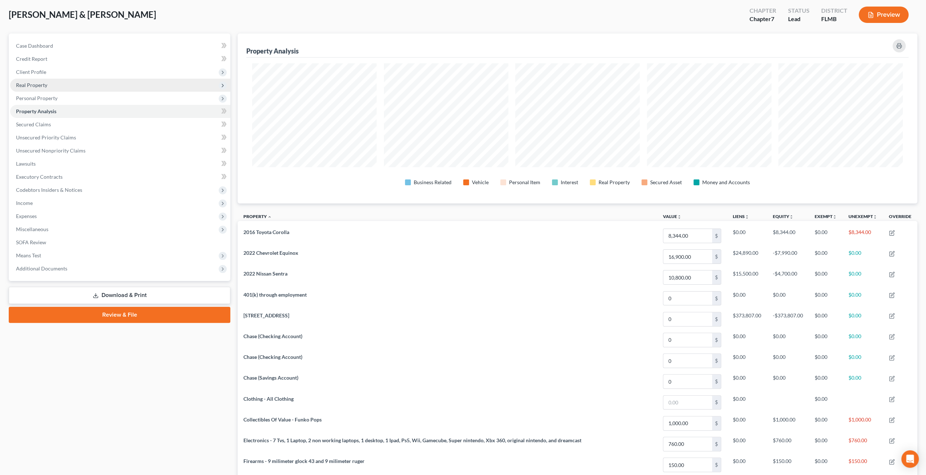
click at [41, 84] on span "Real Property" at bounding box center [31, 85] width 31 height 6
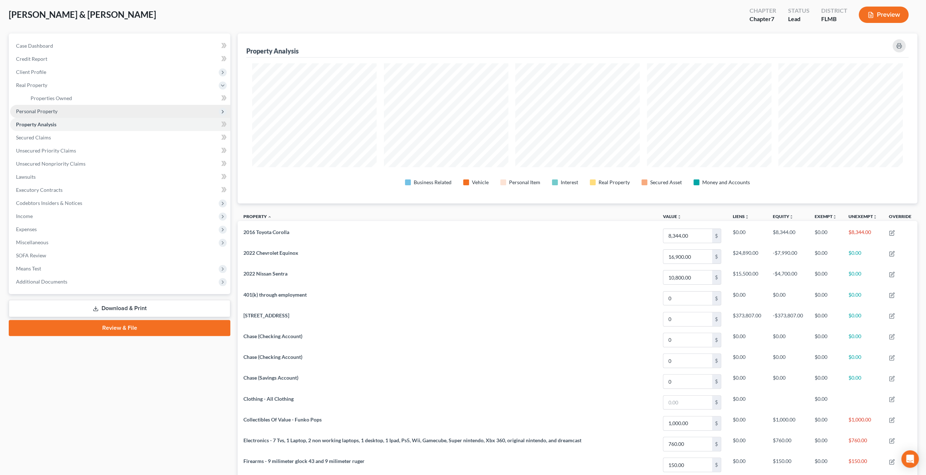
click at [47, 109] on span "Personal Property" at bounding box center [36, 111] width 41 height 6
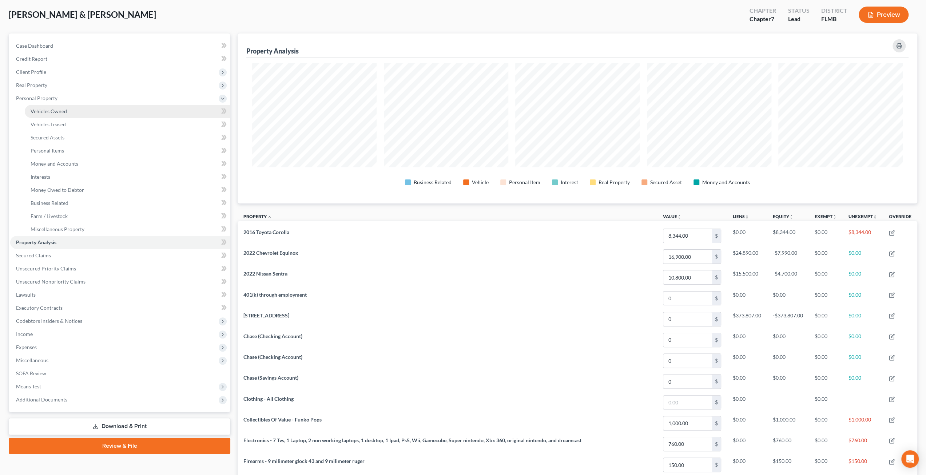
click at [57, 114] on link "Vehicles Owned" at bounding box center [128, 111] width 206 height 13
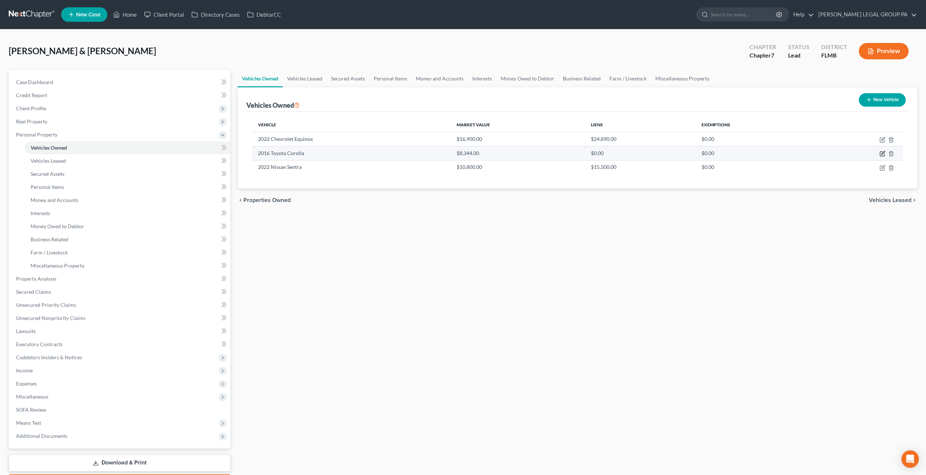
click at [881, 156] on icon "button" at bounding box center [882, 154] width 4 height 4
select select "0"
select select "10"
select select "4"
select select "3"
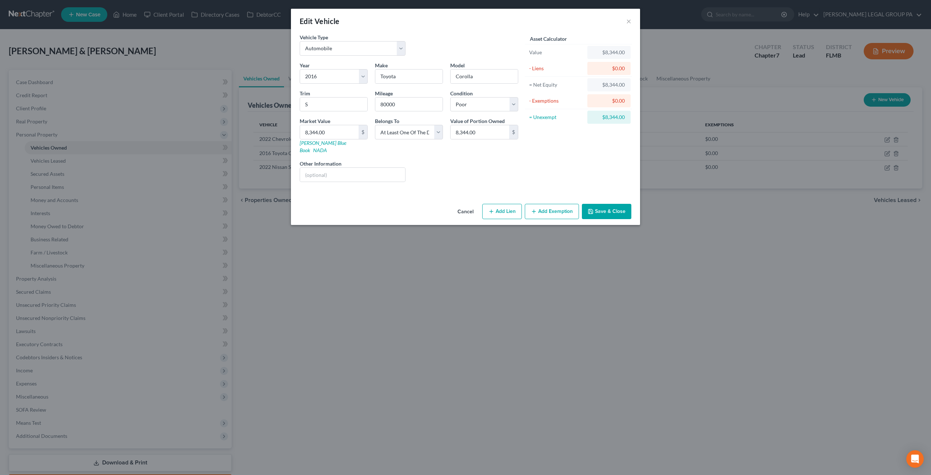
click at [502, 204] on button "Add Lien" at bounding box center [502, 211] width 40 height 15
select select "3"
select select "0"
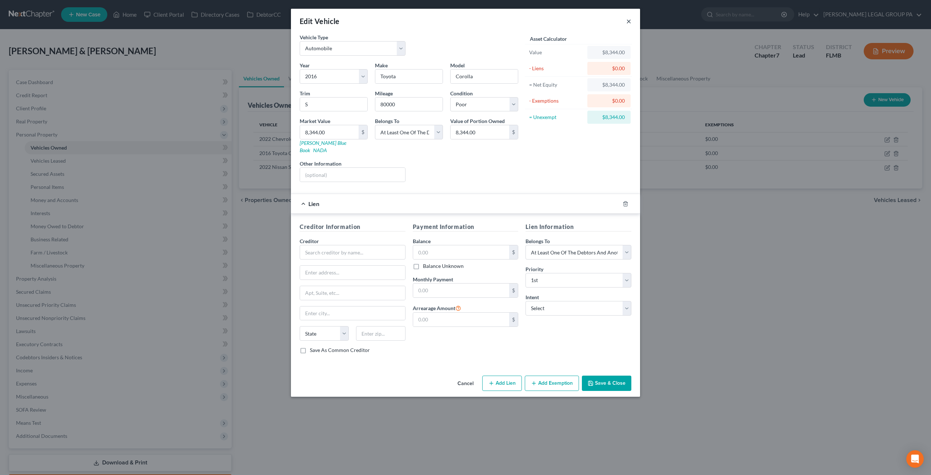
click at [630, 21] on button "×" at bounding box center [628, 21] width 5 height 9
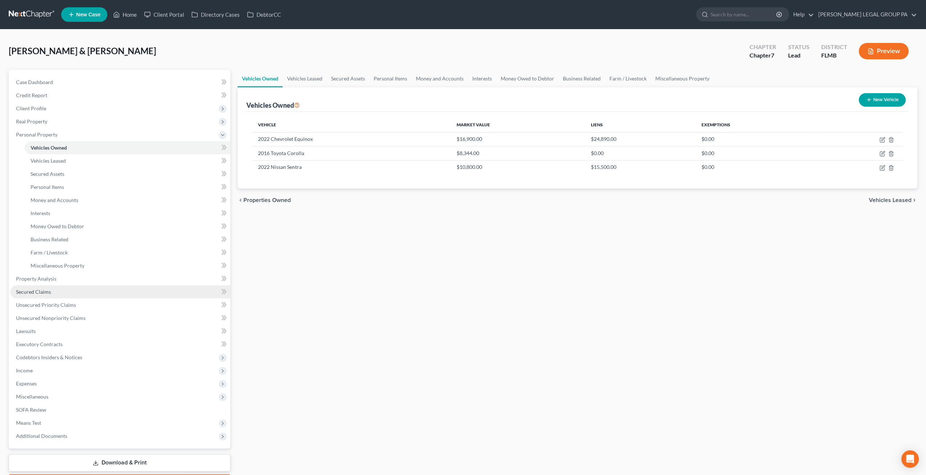
click at [45, 290] on span "Secured Claims" at bounding box center [33, 291] width 35 height 6
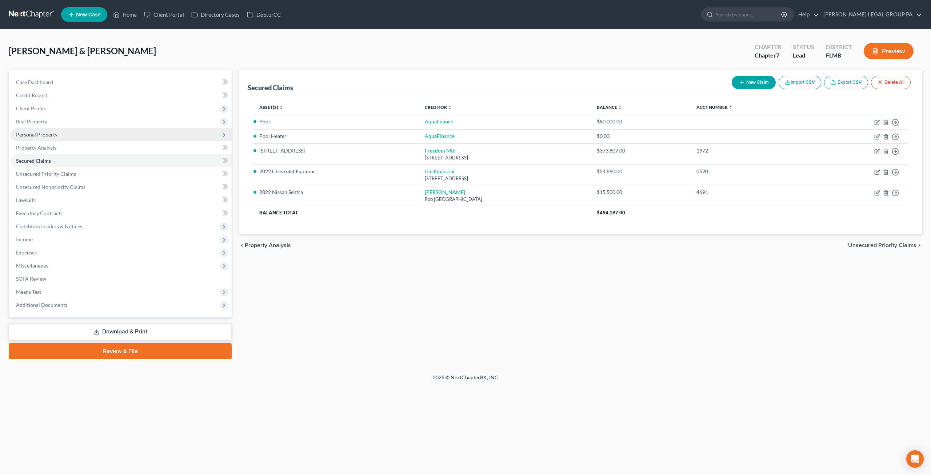
click at [59, 137] on span "Personal Property" at bounding box center [121, 134] width 222 height 13
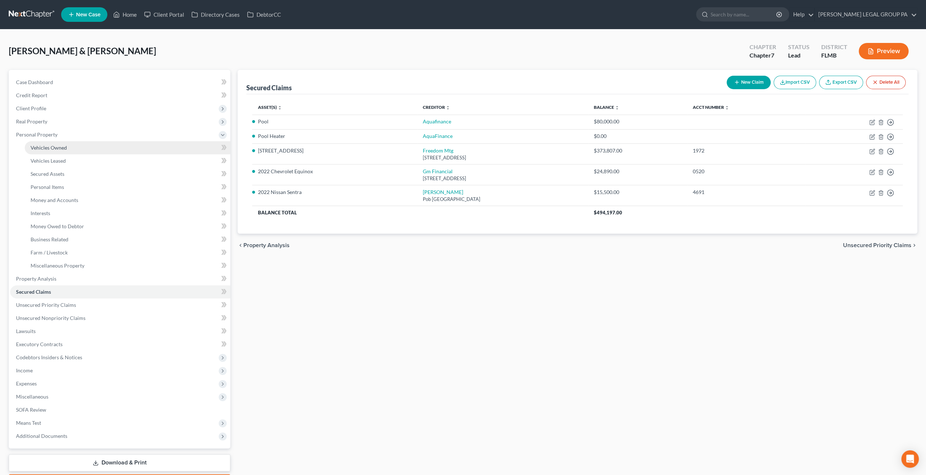
click at [63, 148] on span "Vehicles Owned" at bounding box center [49, 147] width 36 height 6
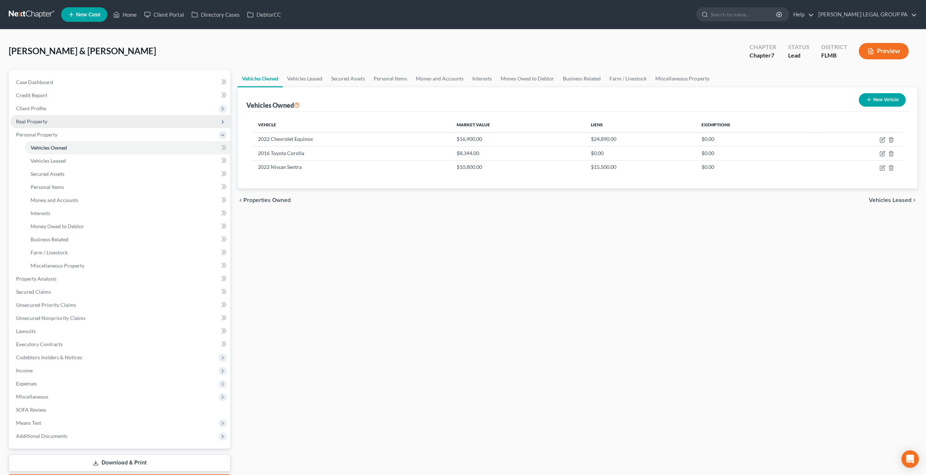
click at [35, 122] on span "Real Property" at bounding box center [31, 121] width 31 height 6
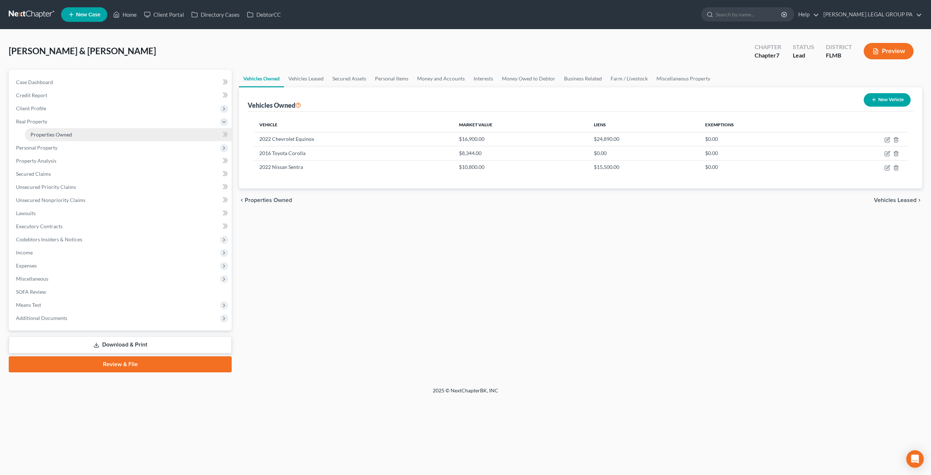
click at [50, 134] on span "Properties Owned" at bounding box center [51, 134] width 41 height 6
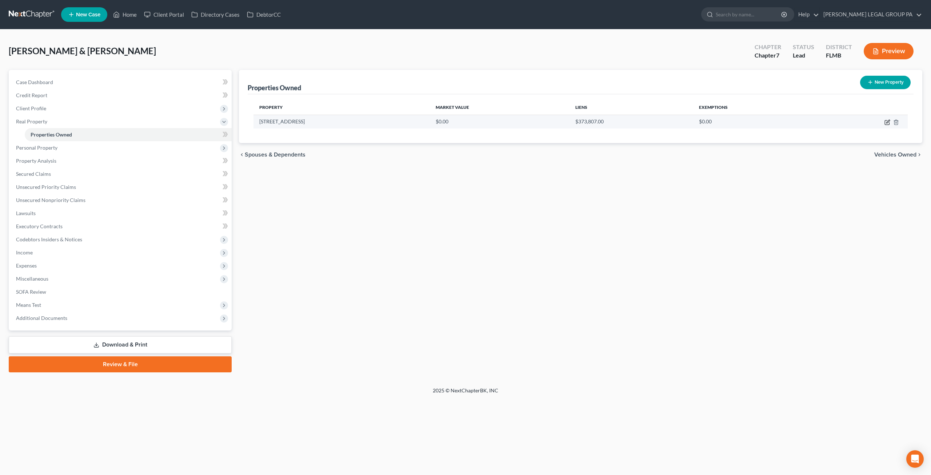
click at [887, 123] on icon "button" at bounding box center [887, 121] width 3 height 3
select select "9"
select select "52"
select select "2"
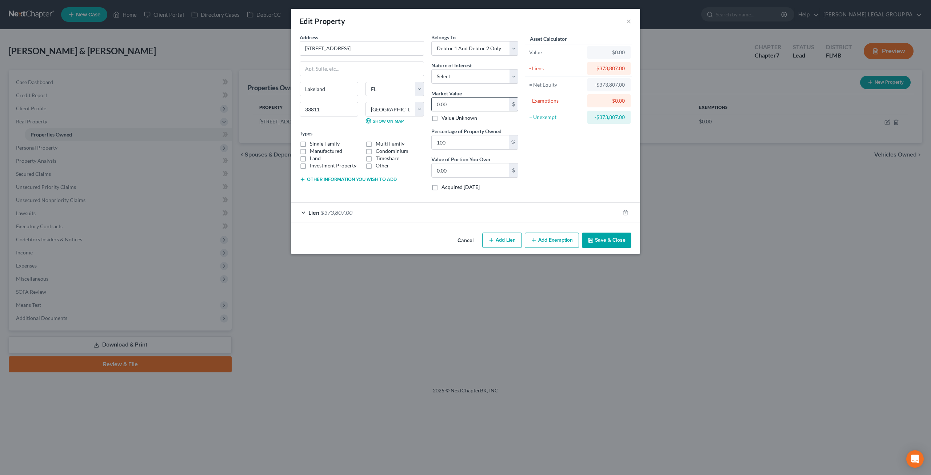
click at [455, 101] on input "0.00" at bounding box center [470, 104] width 77 height 14
paste input "$345,446"
type input "$345,446"
type input "345,446.00"
type input "$345,446"
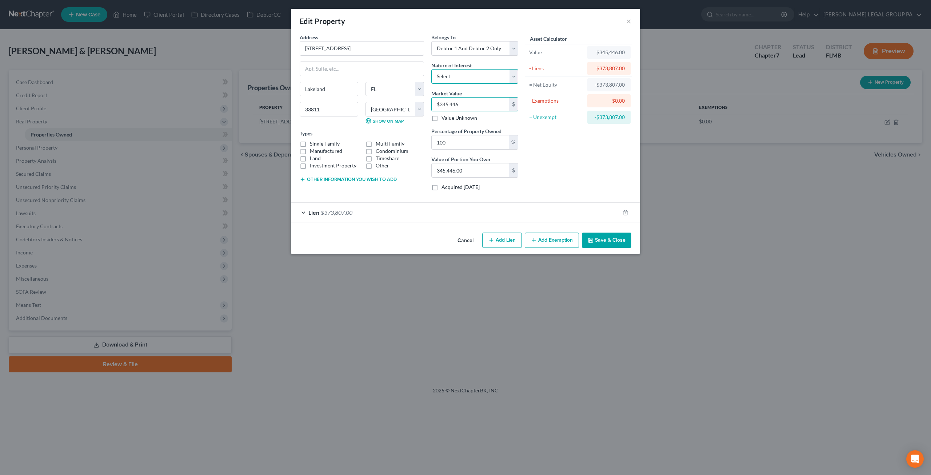
click at [477, 75] on select "Select Fee Simple Joint Tenant Life Estate Equitable Interest Future Interest T…" at bounding box center [474, 76] width 87 height 15
click at [320, 140] on label "Single Family" at bounding box center [325, 143] width 30 height 7
click at [318, 140] on input "Single Family" at bounding box center [315, 142] width 5 height 5
checkbox input "true"
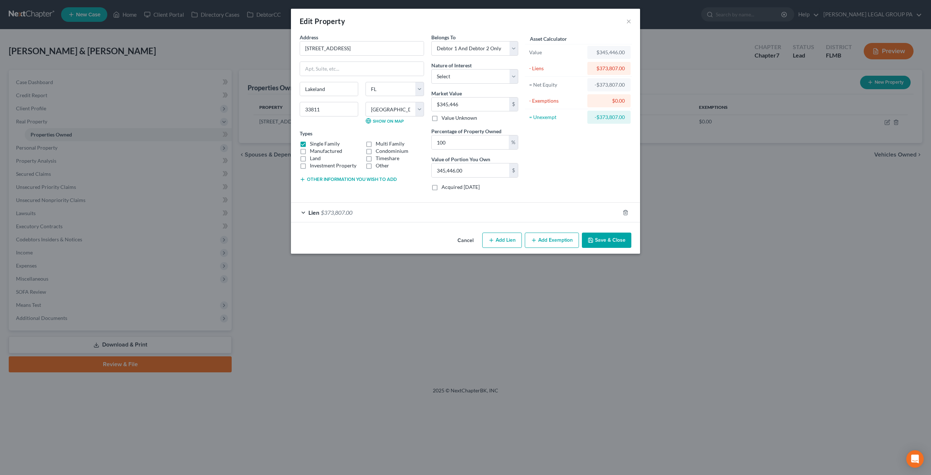
click at [607, 241] on button "Save & Close" at bounding box center [606, 239] width 49 height 15
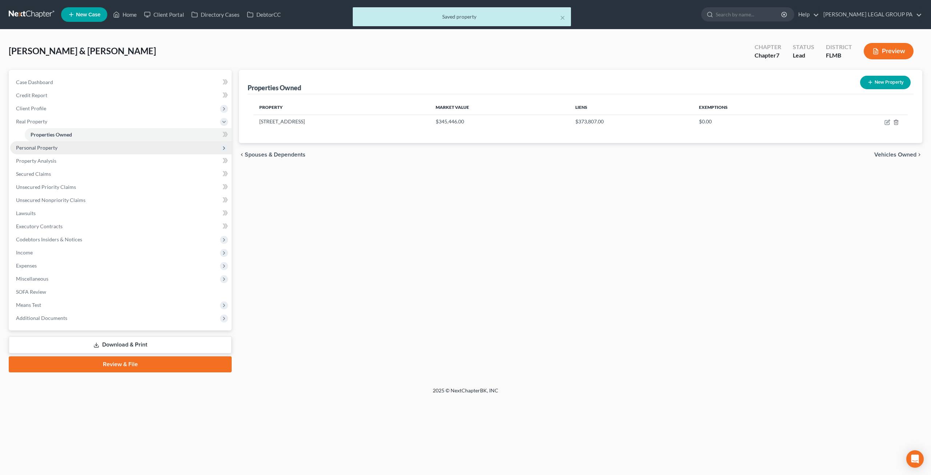
click at [37, 150] on span "Personal Property" at bounding box center [36, 147] width 41 height 6
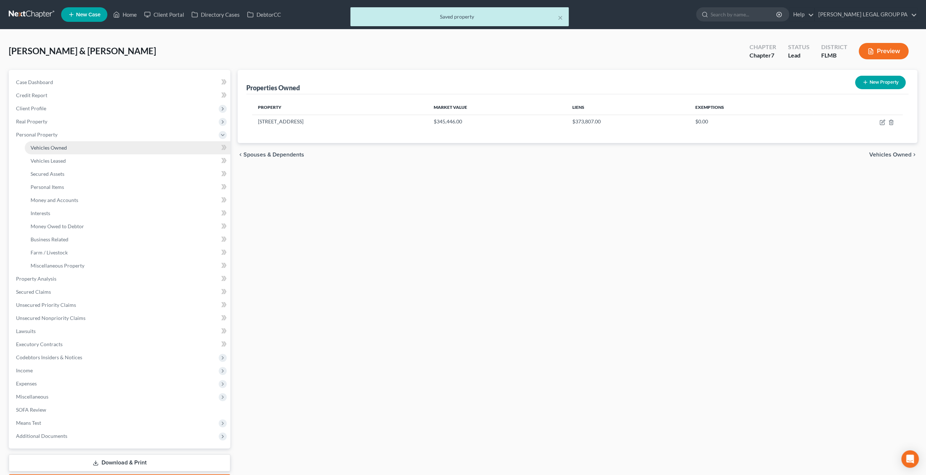
click at [42, 152] on link "Vehicles Owned" at bounding box center [128, 147] width 206 height 13
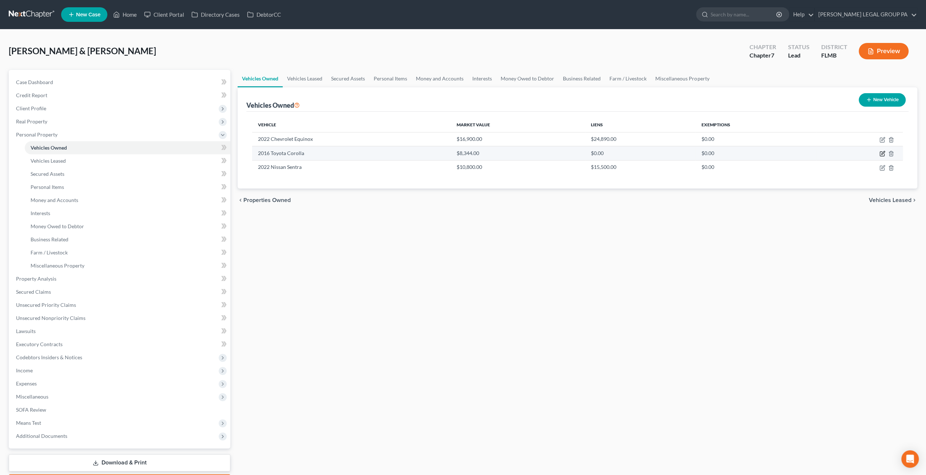
click at [882, 152] on icon "button" at bounding box center [882, 152] width 3 height 3
select select "0"
select select "10"
select select "4"
select select "3"
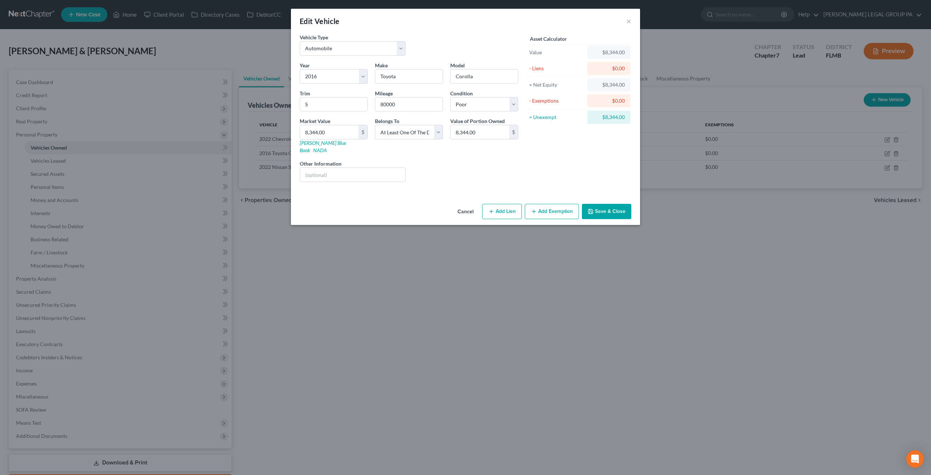
click at [597, 204] on button "Save & Close" at bounding box center [606, 211] width 49 height 15
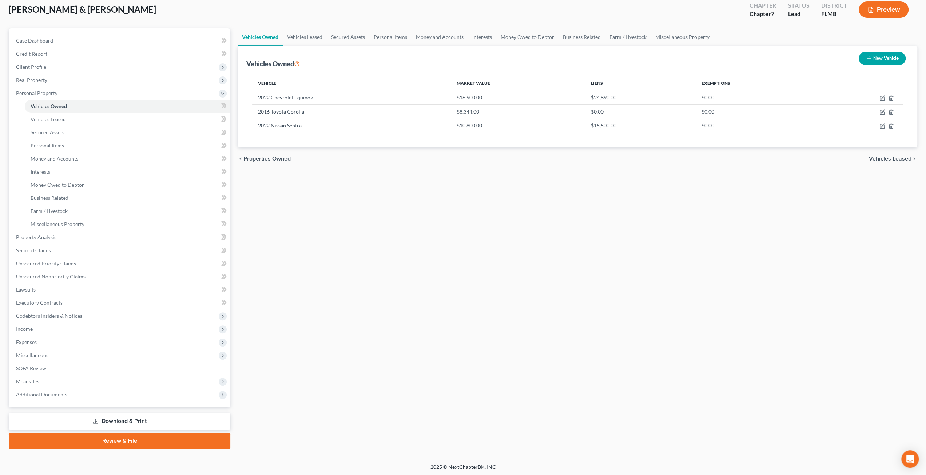
scroll to position [42, 0]
click at [51, 121] on span "Vehicles Leased" at bounding box center [48, 119] width 35 height 6
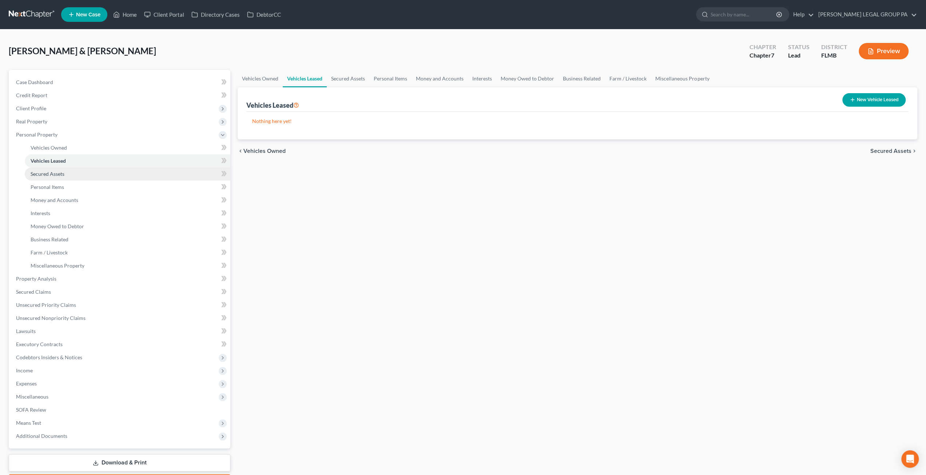
click at [64, 178] on link "Secured Assets" at bounding box center [128, 173] width 206 height 13
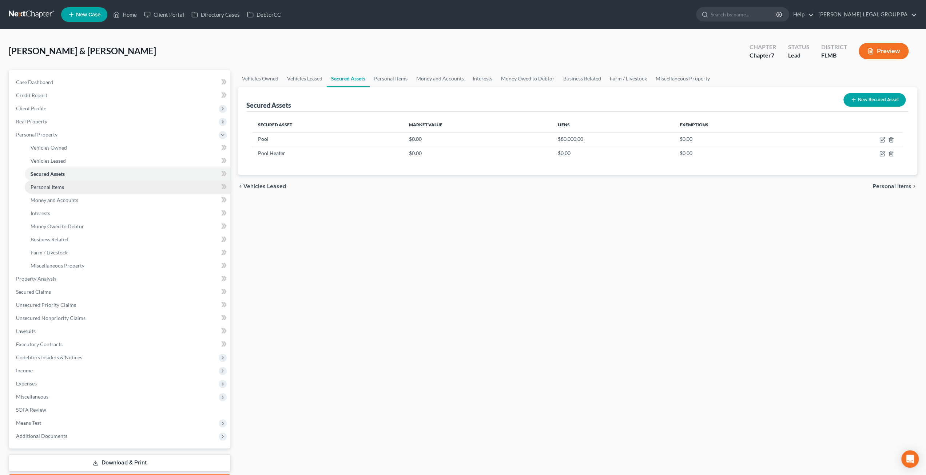
click at [73, 188] on link "Personal Items" at bounding box center [128, 186] width 206 height 13
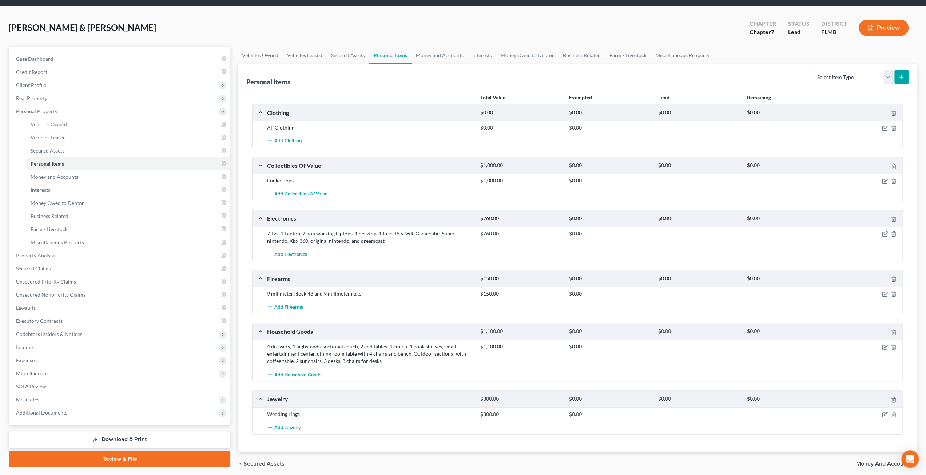
scroll to position [12, 0]
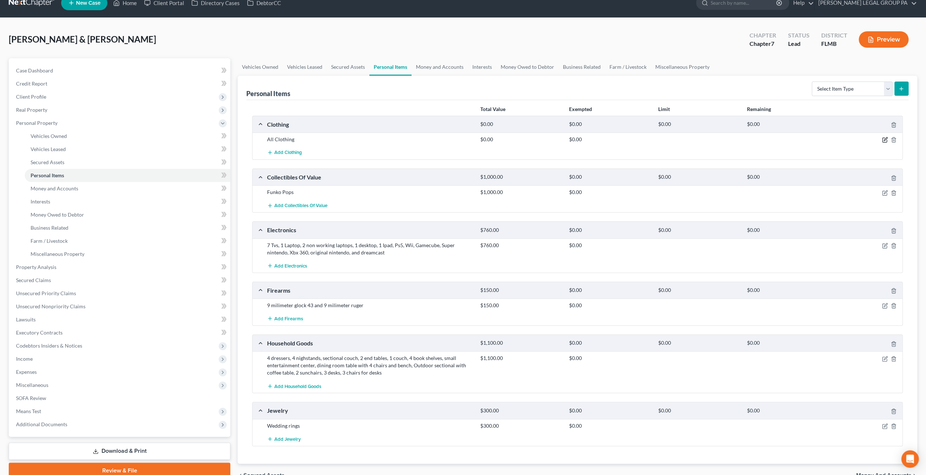
click at [885, 139] on icon "button" at bounding box center [885, 140] width 6 height 6
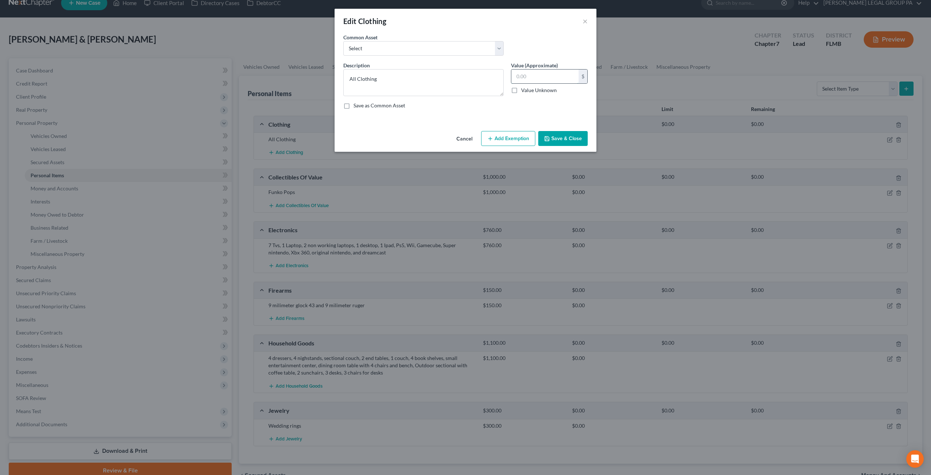
click at [546, 72] on input "text" at bounding box center [544, 76] width 67 height 14
type input "200"
click at [574, 138] on button "Save & Close" at bounding box center [562, 138] width 49 height 15
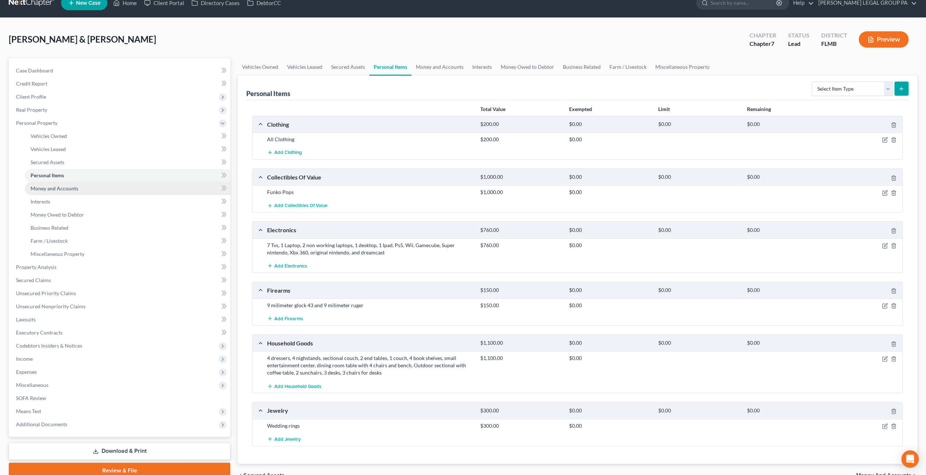
click at [48, 189] on span "Money and Accounts" at bounding box center [55, 188] width 48 height 6
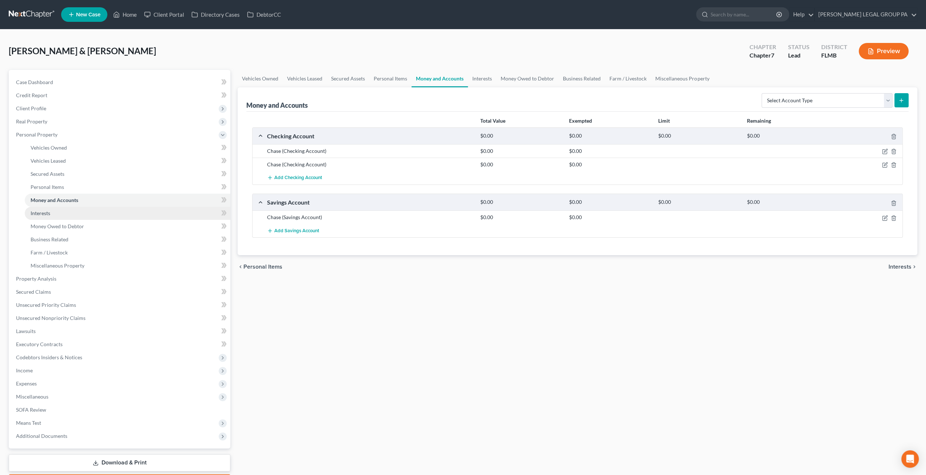
click at [76, 217] on link "Interests" at bounding box center [128, 213] width 206 height 13
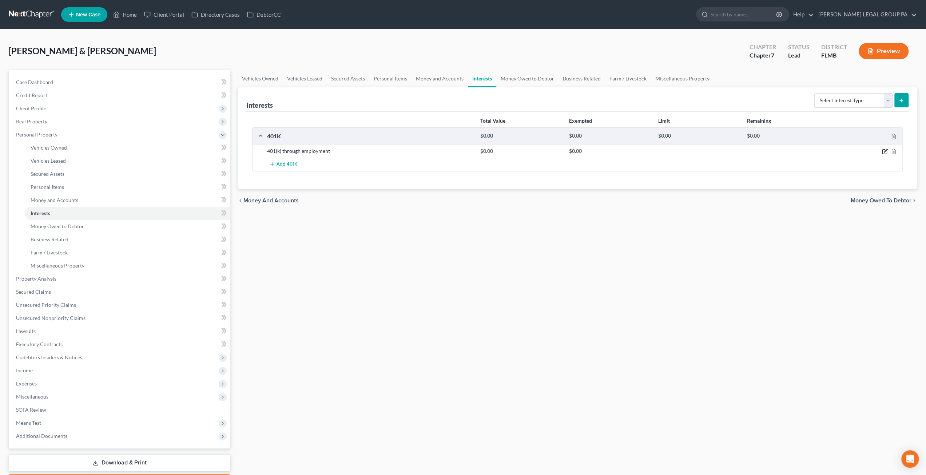
click at [882, 150] on icon "button" at bounding box center [885, 151] width 6 height 6
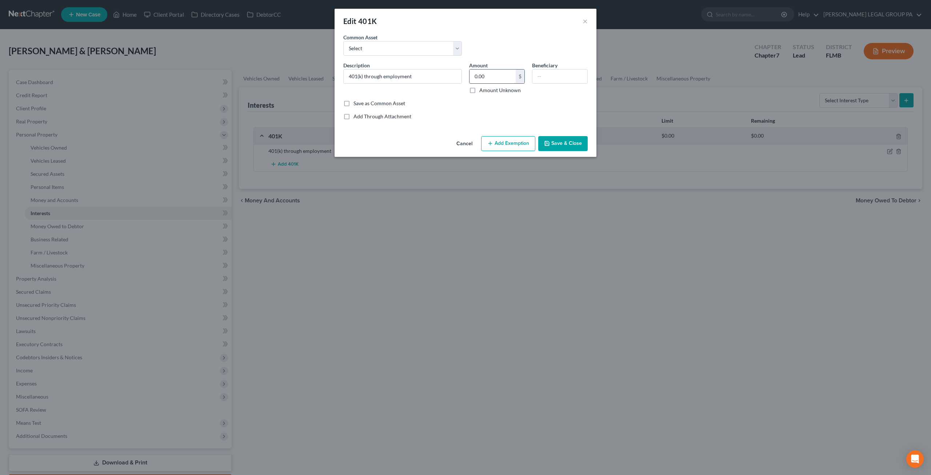
click at [509, 76] on input "0.00" at bounding box center [493, 76] width 46 height 14
type input "73,000"
click at [404, 45] on select "Select 401(k) through employment" at bounding box center [402, 48] width 119 height 15
click at [512, 146] on button "Add Exemption" at bounding box center [508, 143] width 54 height 15
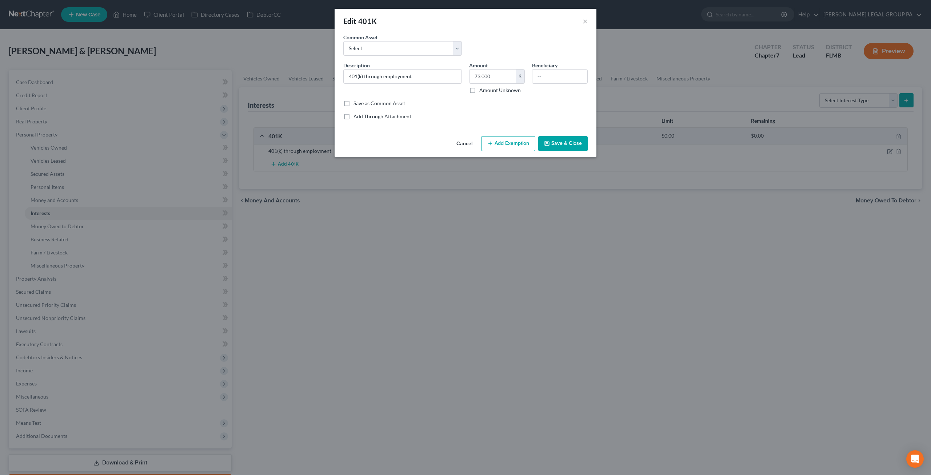
select select "2"
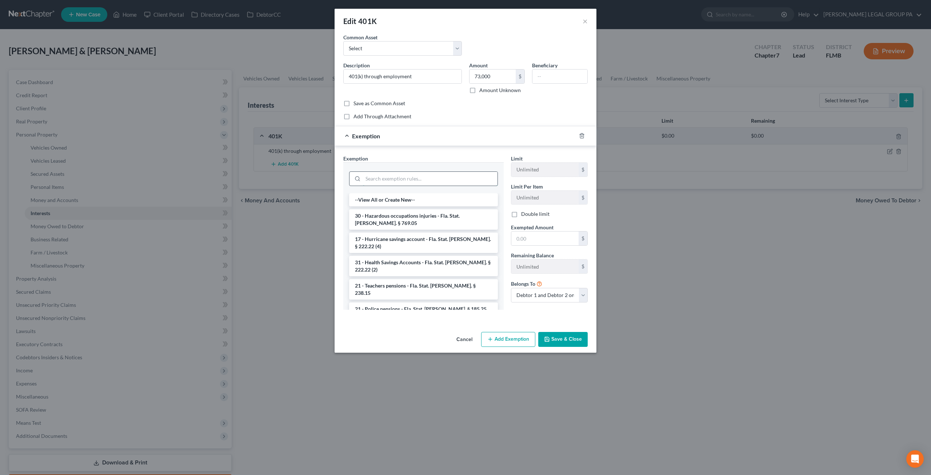
click at [422, 174] on input "search" at bounding box center [430, 179] width 135 height 14
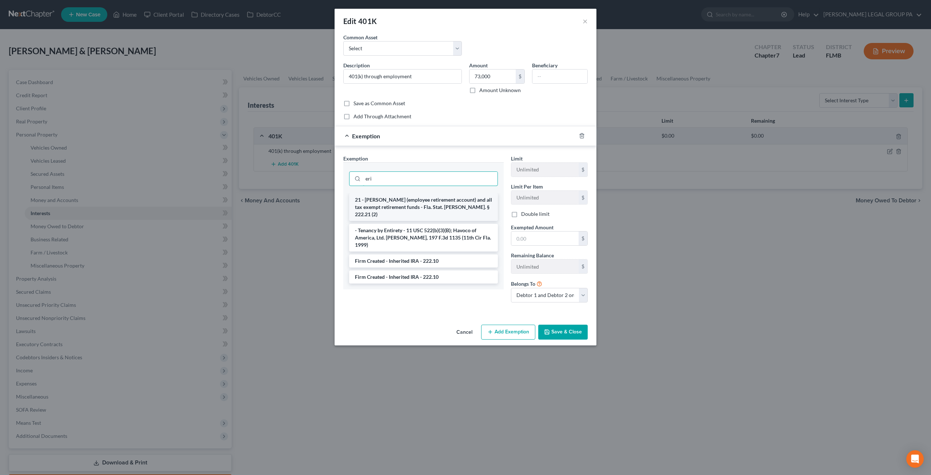
type input "eri"
click at [422, 197] on li "21 - [PERSON_NAME] (employee retirement account) and all tax exempt retirement …" at bounding box center [423, 207] width 149 height 28
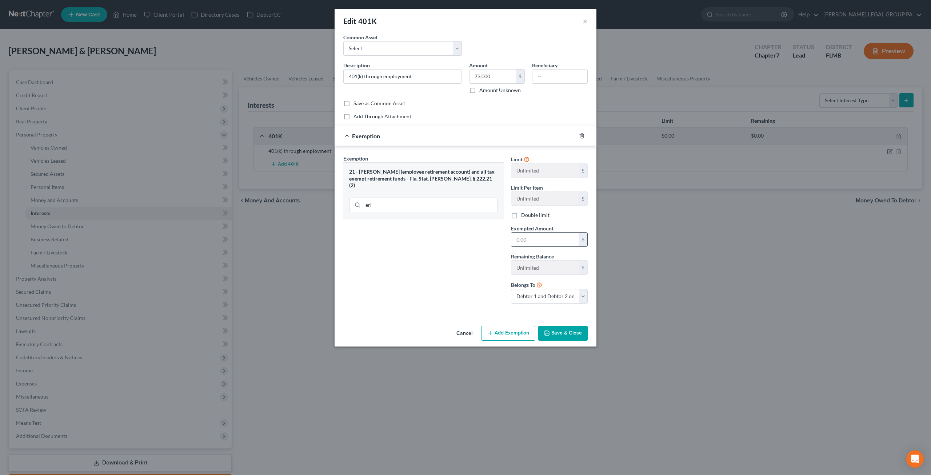
click at [540, 238] on input "text" at bounding box center [544, 239] width 67 height 14
type input "73,000"
click at [546, 295] on select "Debtor 1 only Debtor 2 only Debtor 1 and Debtor 2 only" at bounding box center [549, 296] width 77 height 15
select select "0"
click at [511, 289] on select "Debtor 1 only Debtor 2 only Debtor 1 and Debtor 2 only" at bounding box center [549, 296] width 77 height 15
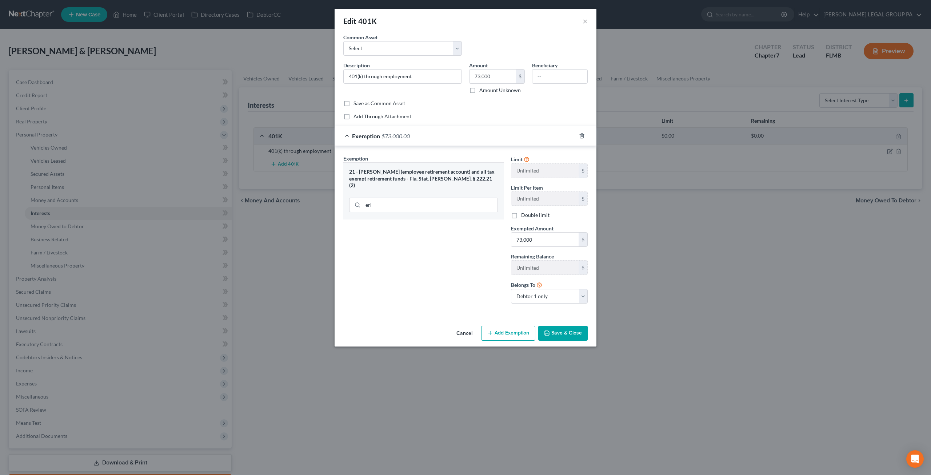
click at [562, 335] on button "Save & Close" at bounding box center [562, 333] width 49 height 15
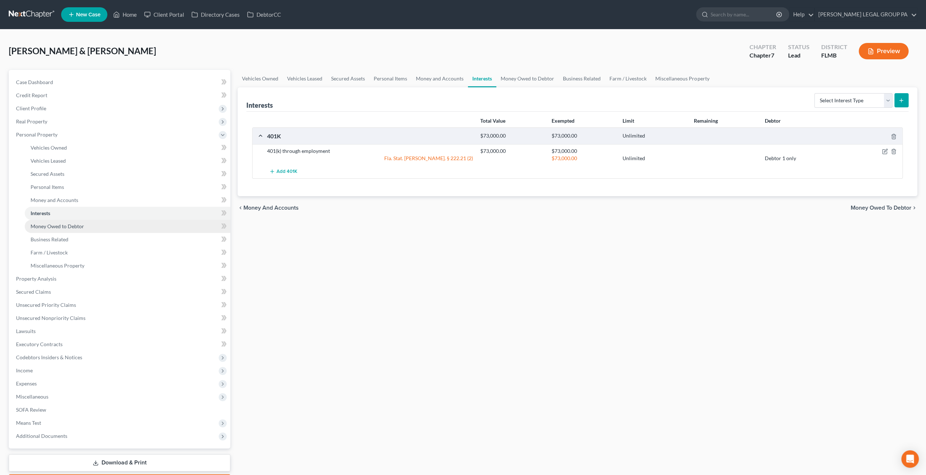
click at [74, 227] on span "Money Owed to Debtor" at bounding box center [57, 226] width 53 height 6
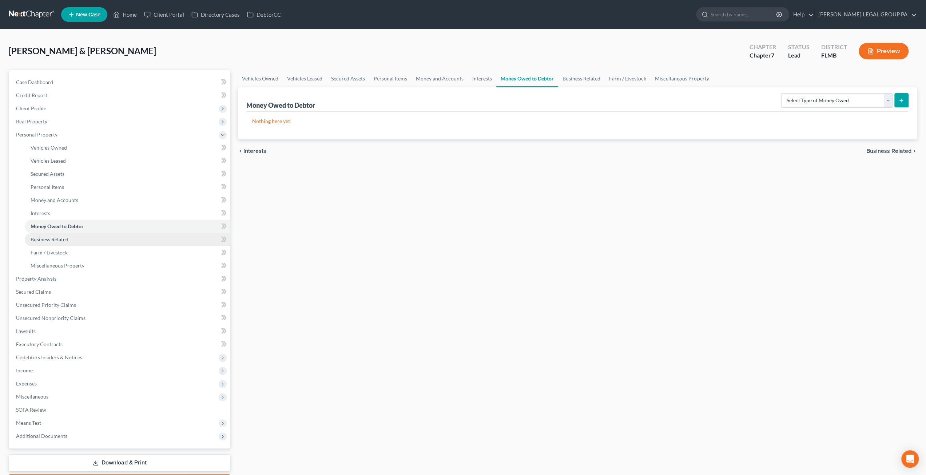
click at [59, 240] on span "Business Related" at bounding box center [50, 239] width 38 height 6
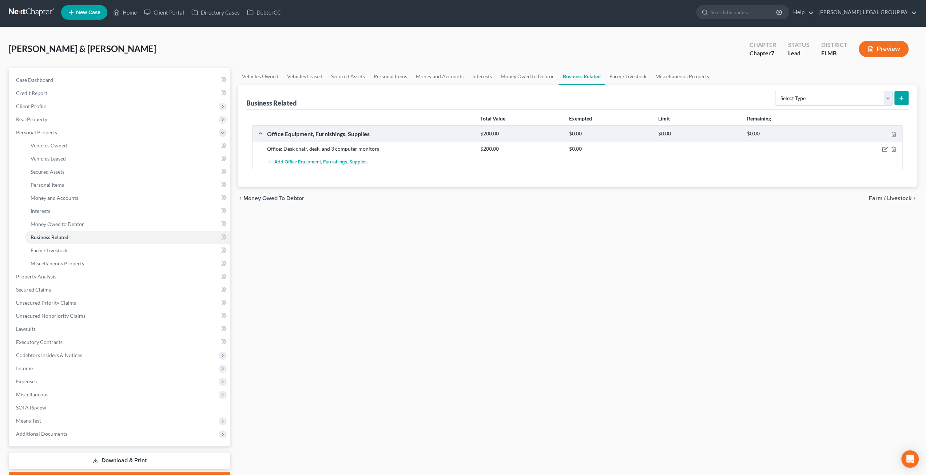
scroll to position [36, 0]
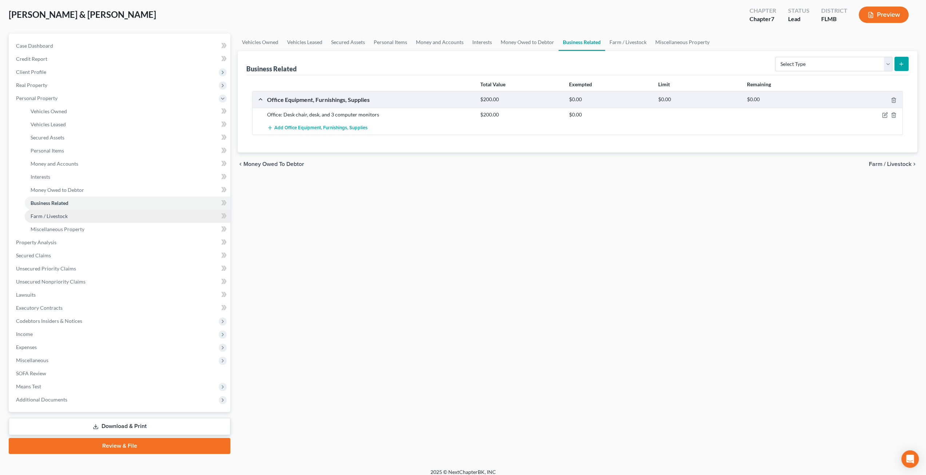
click at [73, 212] on link "Farm / Livestock" at bounding box center [128, 216] width 206 height 13
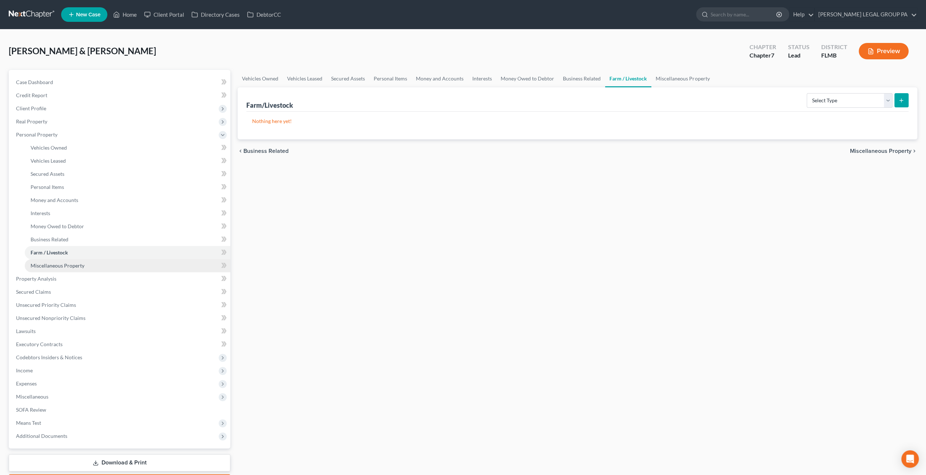
click at [57, 271] on link "Miscellaneous Property" at bounding box center [128, 265] width 206 height 13
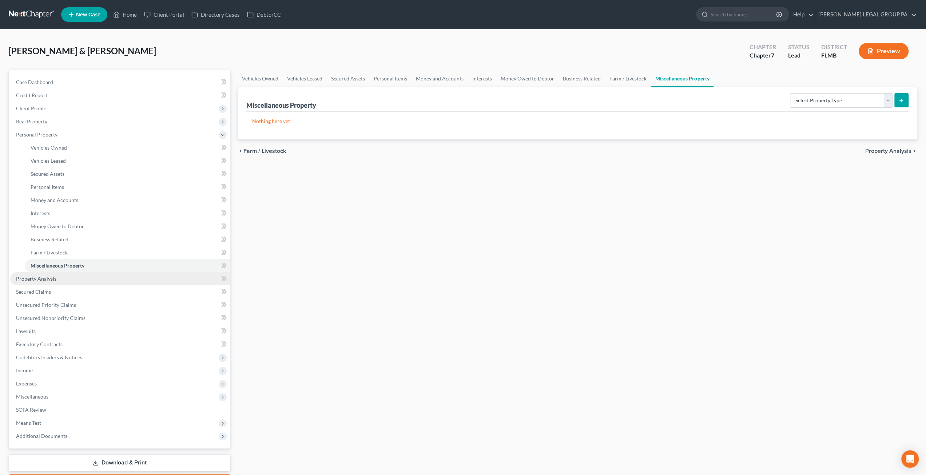
click at [58, 279] on link "Property Analysis" at bounding box center [120, 278] width 220 height 13
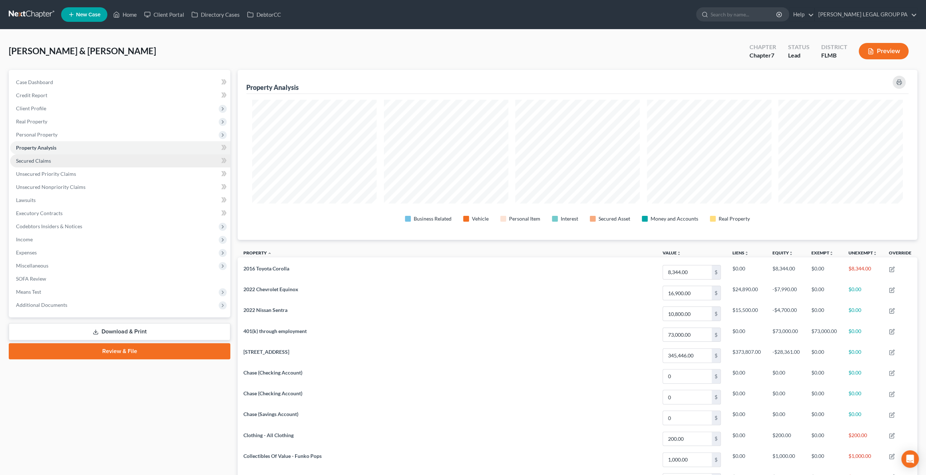
click at [44, 158] on span "Secured Claims" at bounding box center [33, 161] width 35 height 6
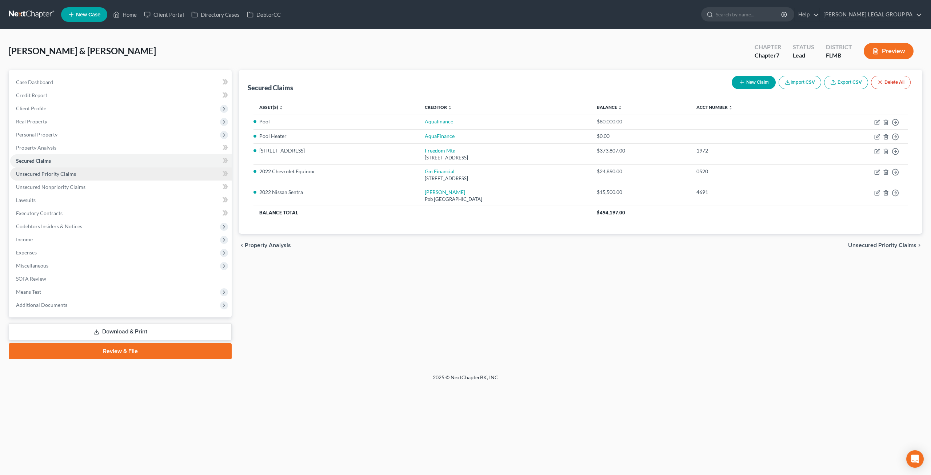
click at [64, 172] on span "Unsecured Priority Claims" at bounding box center [46, 174] width 60 height 6
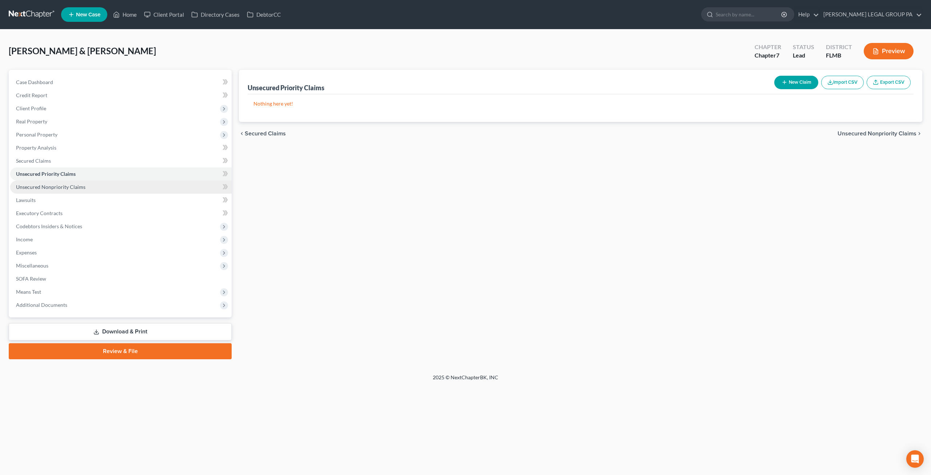
click at [71, 187] on span "Unsecured Nonpriority Claims" at bounding box center [50, 187] width 69 height 6
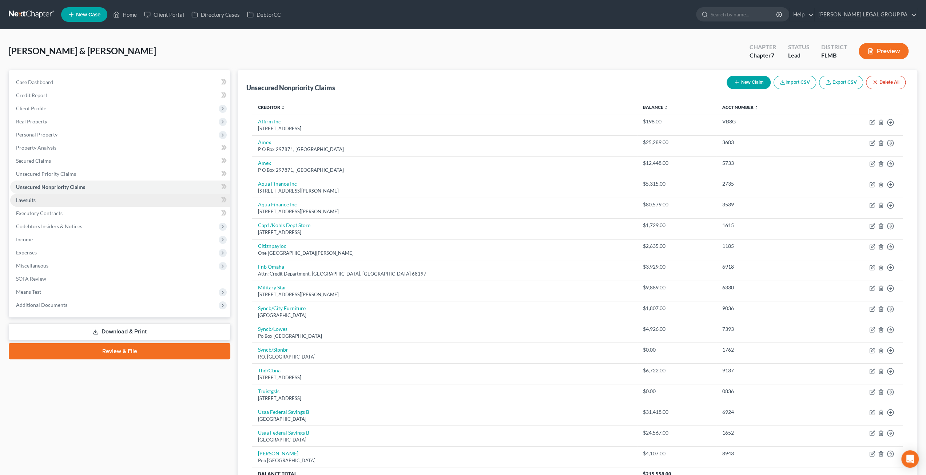
click at [52, 198] on link "Lawsuits" at bounding box center [120, 200] width 220 height 13
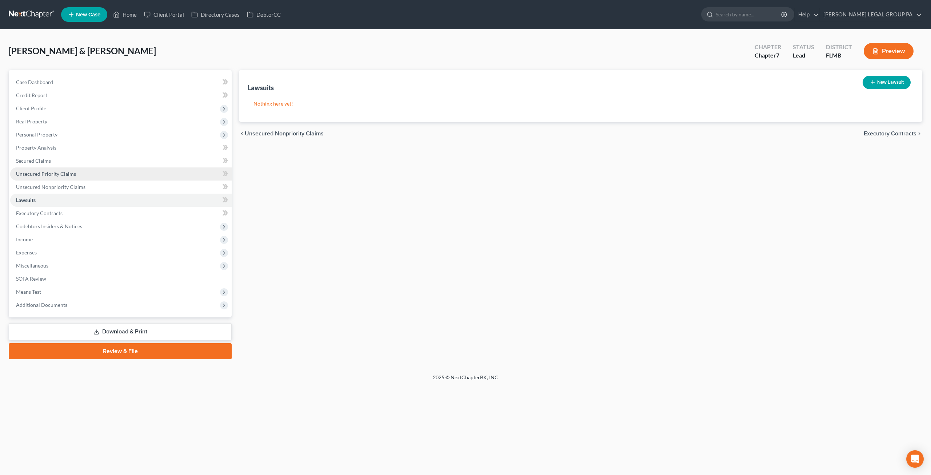
click at [55, 173] on span "Unsecured Priority Claims" at bounding box center [46, 174] width 60 height 6
click at [45, 198] on link "Lawsuits" at bounding box center [121, 200] width 222 height 13
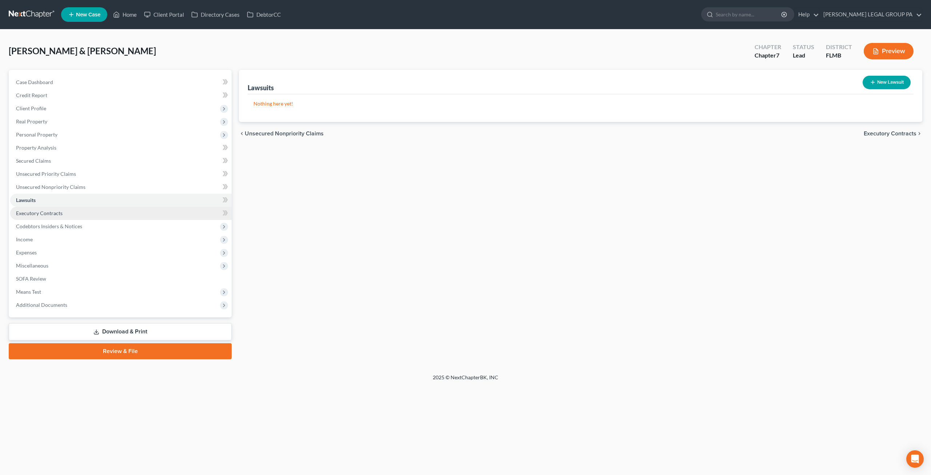
click at [49, 211] on span "Executory Contracts" at bounding box center [39, 213] width 47 height 6
click at [57, 228] on span "Codebtors Insiders & Notices" at bounding box center [49, 226] width 66 height 6
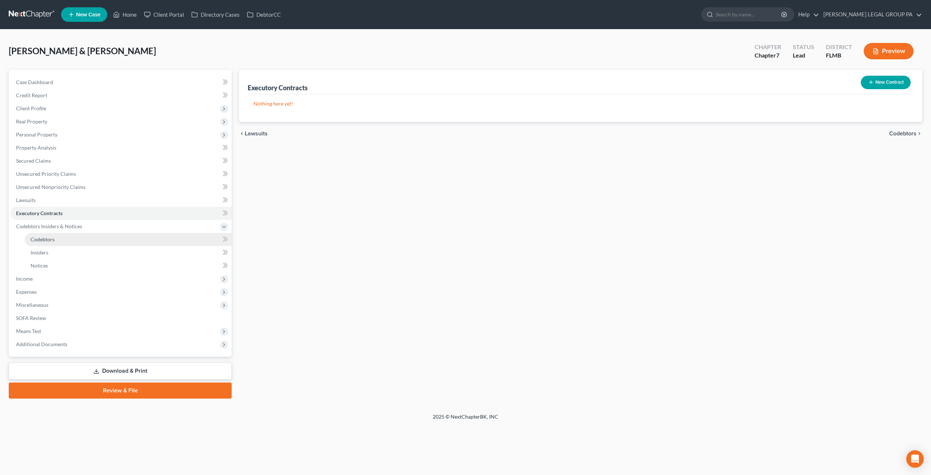
click at [58, 238] on link "Codebtors" at bounding box center [128, 239] width 207 height 13
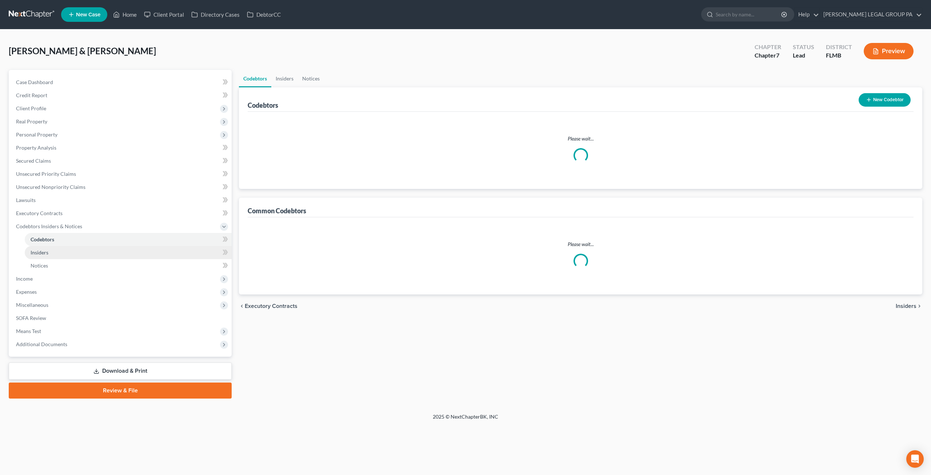
click at [51, 250] on link "Insiders" at bounding box center [128, 252] width 207 height 13
click at [49, 239] on span "Codebtors" at bounding box center [43, 239] width 24 height 6
click at [46, 253] on span "Insiders" at bounding box center [40, 252] width 18 height 6
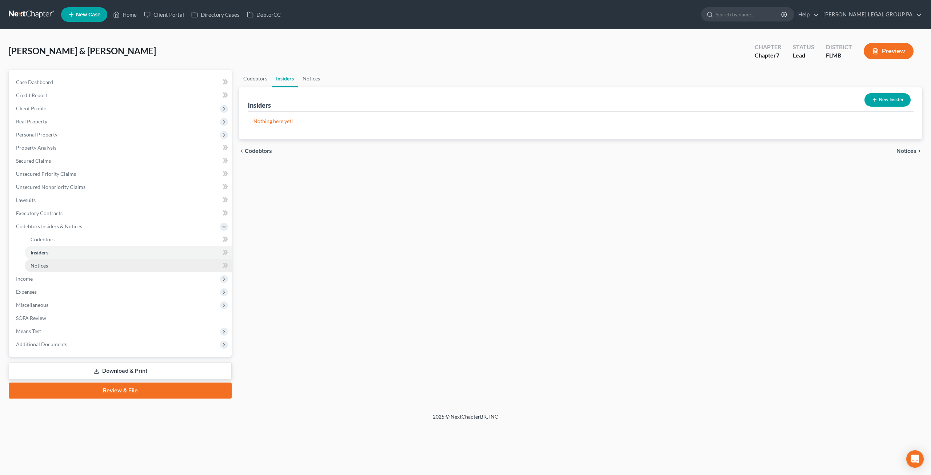
click at [39, 269] on link "Notices" at bounding box center [128, 265] width 207 height 13
click at [25, 278] on span "Income" at bounding box center [24, 278] width 17 height 6
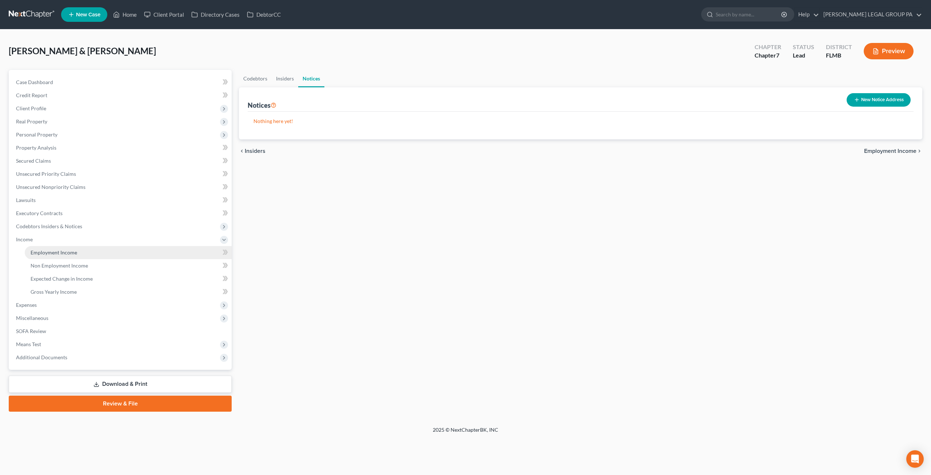
click at [59, 250] on span "Employment Income" at bounding box center [54, 252] width 47 height 6
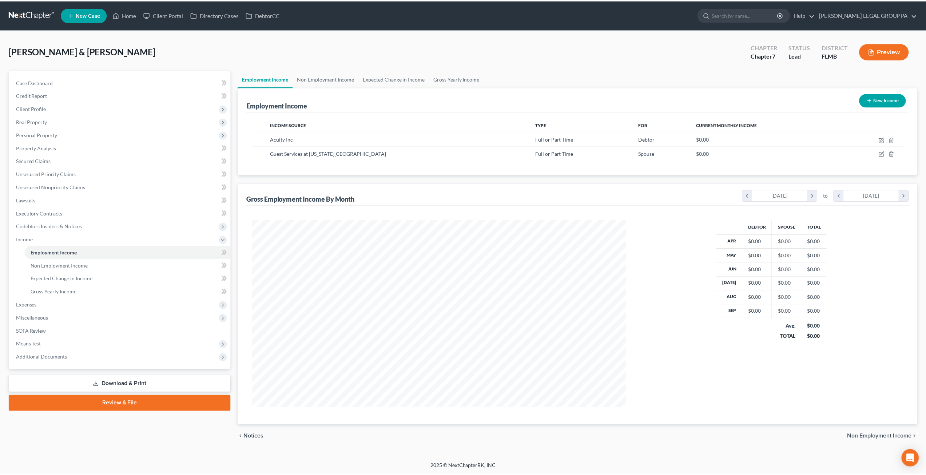
scroll to position [188, 390]
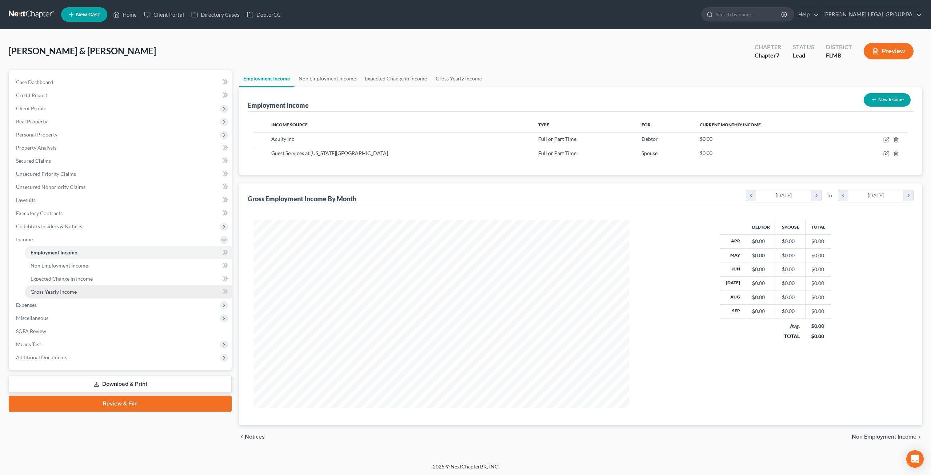
click at [62, 290] on span "Gross Yearly Income" at bounding box center [54, 291] width 46 height 6
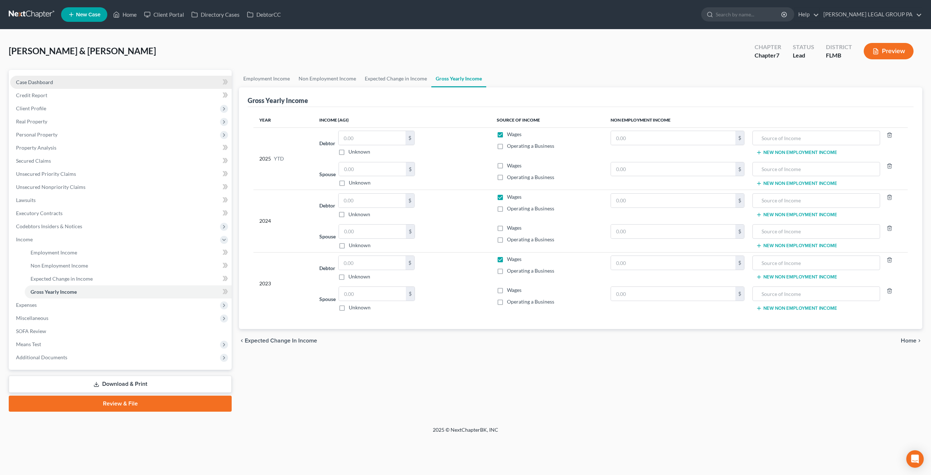
click at [47, 80] on span "Case Dashboard" at bounding box center [34, 82] width 37 height 6
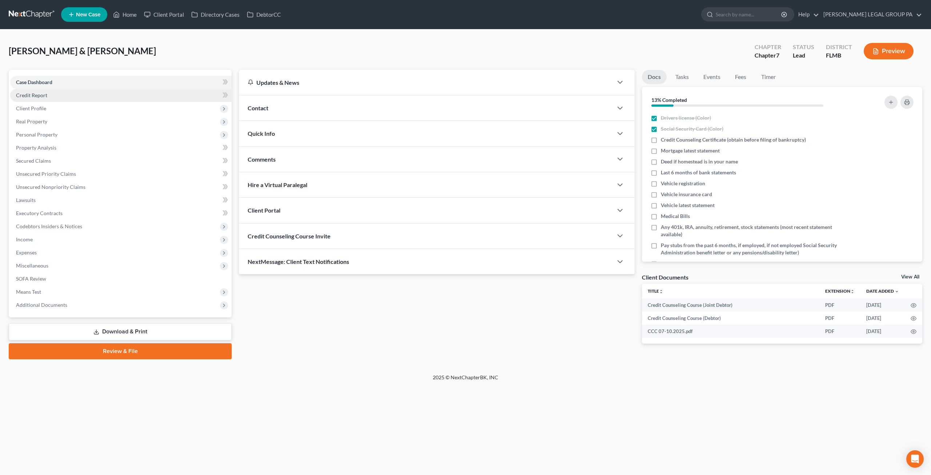
click at [51, 91] on link "Credit Report" at bounding box center [121, 95] width 222 height 13
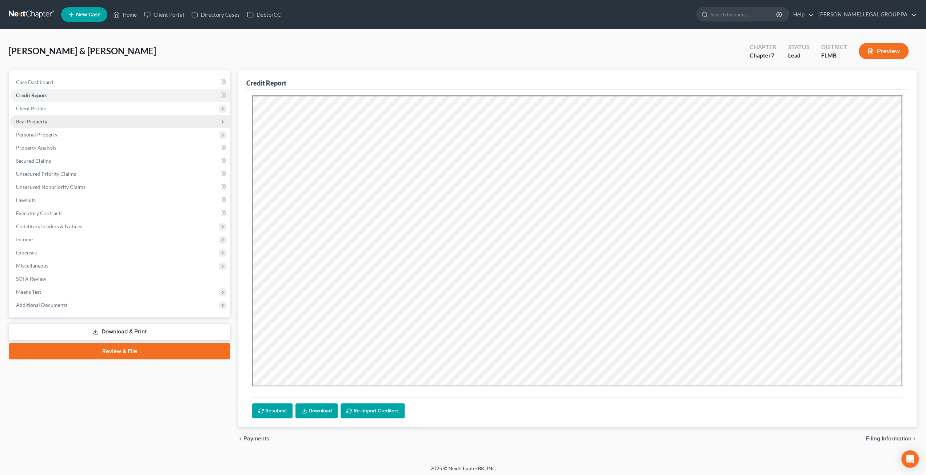
click at [37, 116] on span "Real Property" at bounding box center [120, 121] width 220 height 13
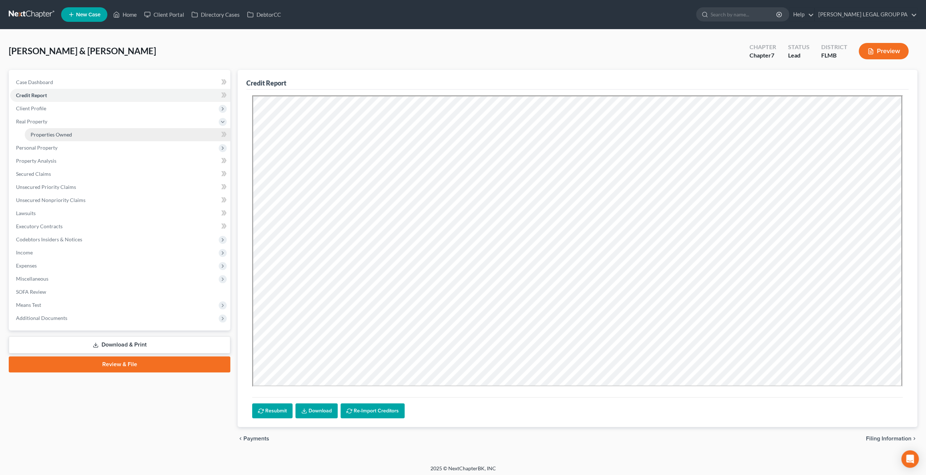
click at [48, 139] on link "Properties Owned" at bounding box center [128, 134] width 206 height 13
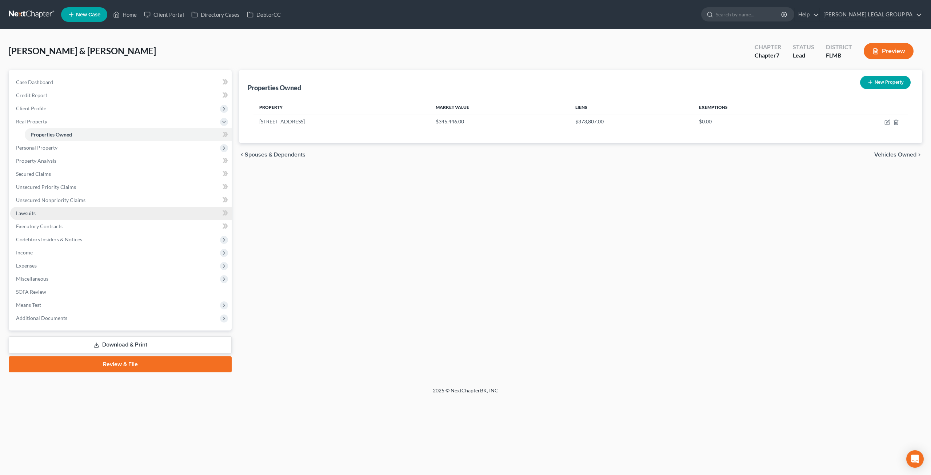
click at [43, 208] on link "Lawsuits" at bounding box center [121, 213] width 222 height 13
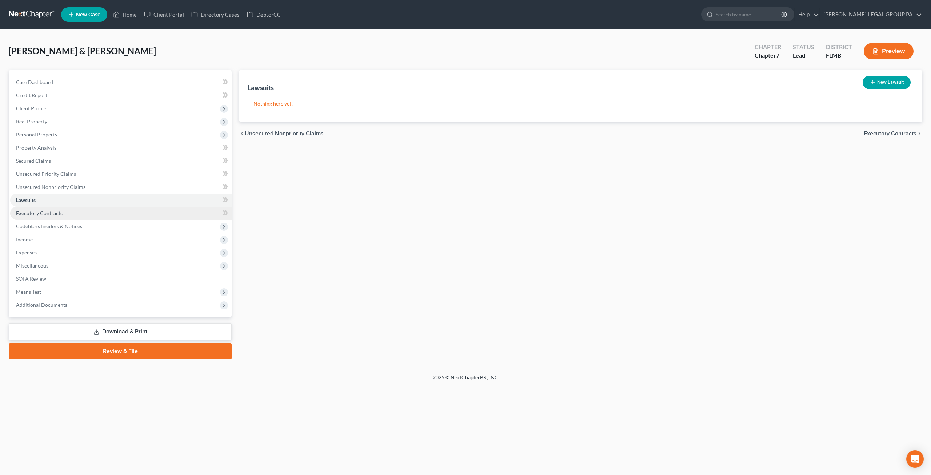
click at [32, 214] on span "Executory Contracts" at bounding box center [39, 213] width 47 height 6
click at [40, 225] on span "Codebtors Insiders & Notices" at bounding box center [49, 226] width 66 height 6
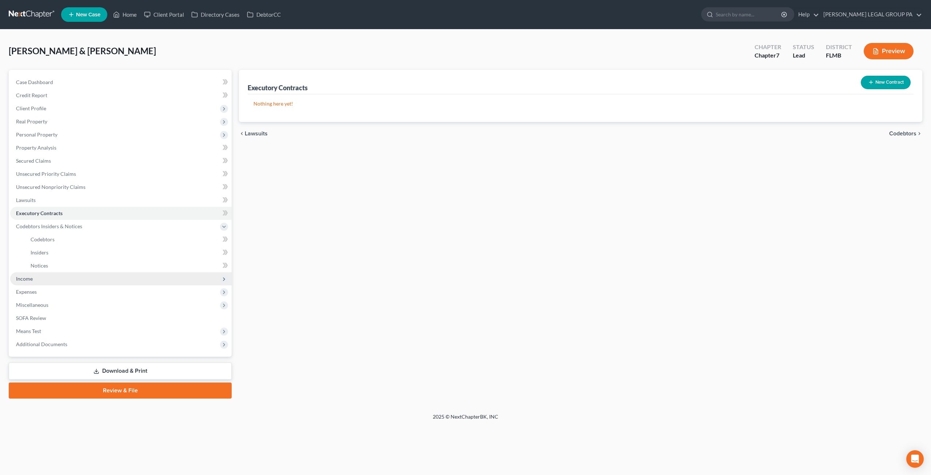
click at [35, 275] on span "Income" at bounding box center [121, 278] width 222 height 13
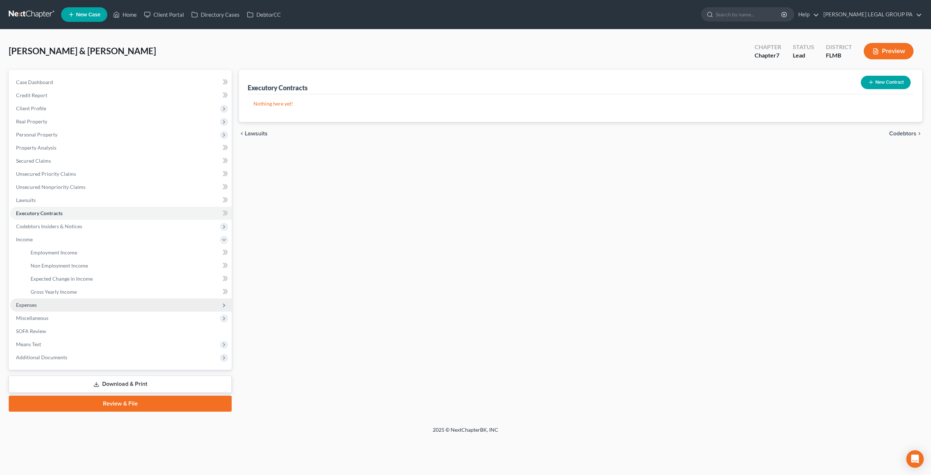
click at [41, 302] on span "Expenses" at bounding box center [121, 304] width 222 height 13
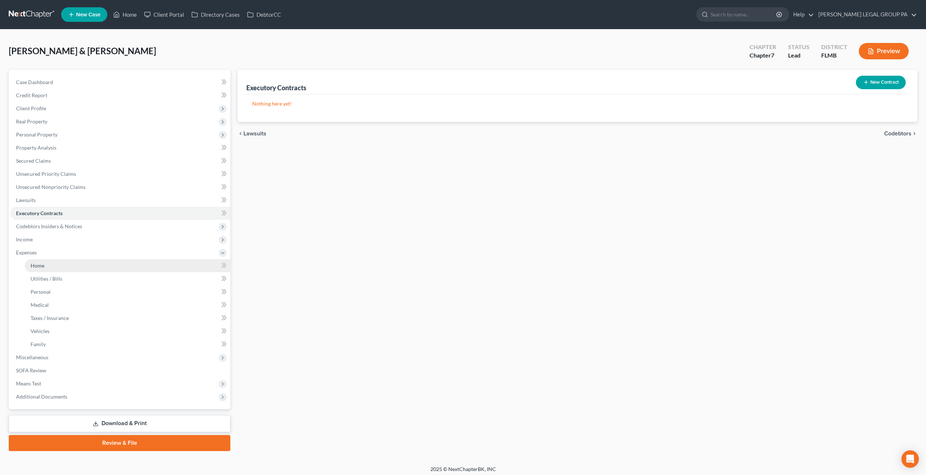
click at [39, 264] on span "Home" at bounding box center [38, 265] width 14 height 6
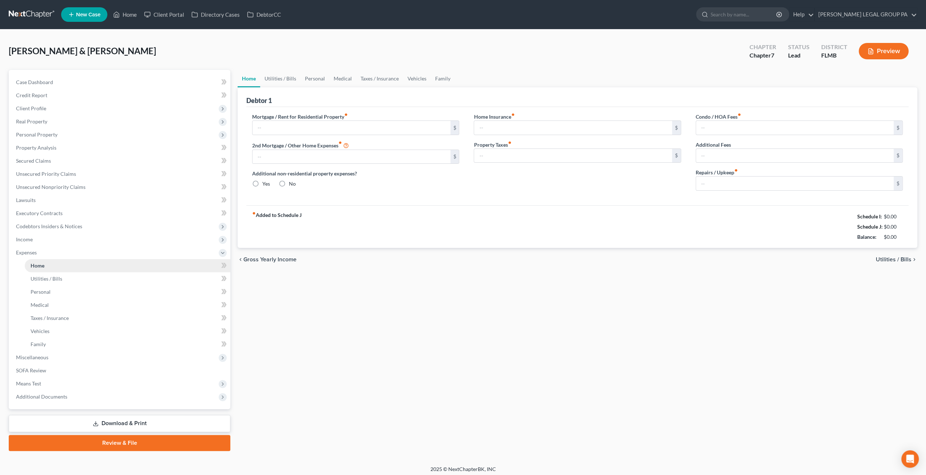
type input "3,194.99"
type input "0.00"
radio input "true"
type input "0.00"
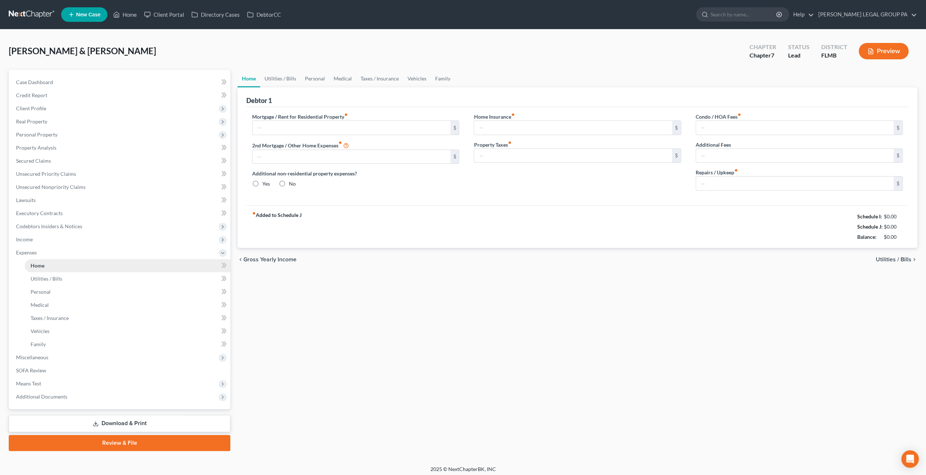
type input "11.00"
type input "0.00"
type input "240.00"
click at [38, 240] on span "Income" at bounding box center [120, 239] width 220 height 13
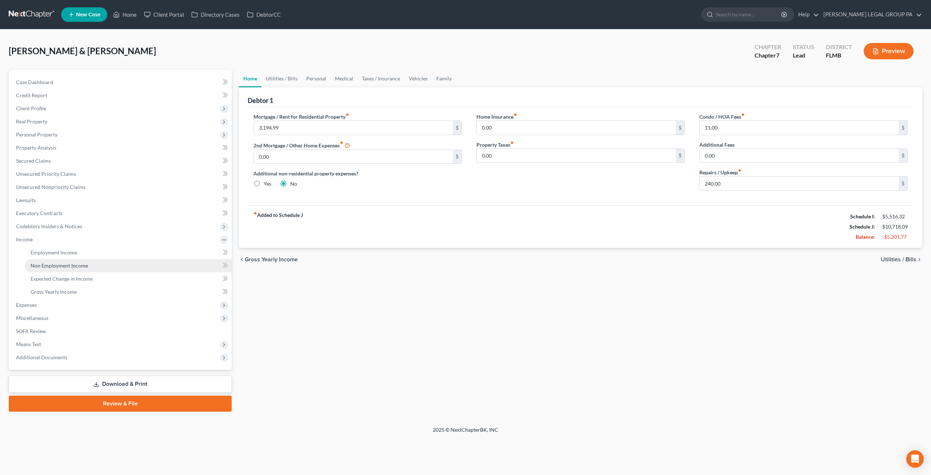
click at [53, 267] on span "Non Employment Income" at bounding box center [59, 265] width 57 height 6
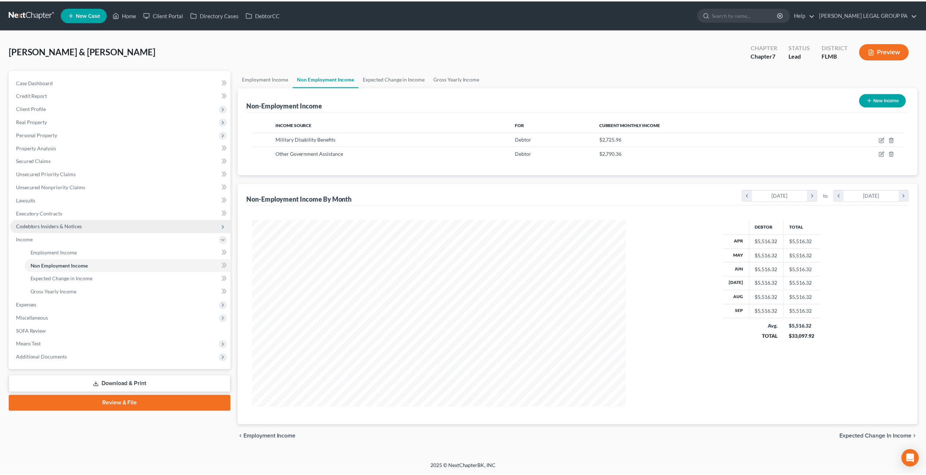
scroll to position [188, 390]
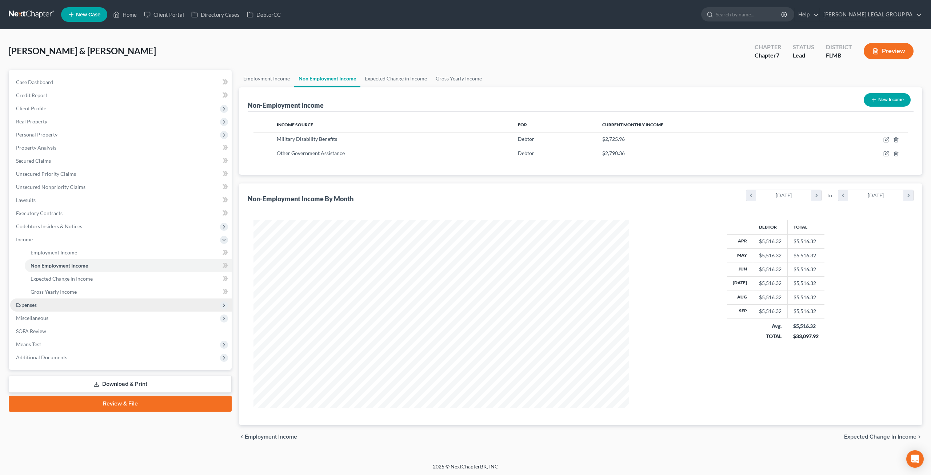
click at [35, 303] on span "Expenses" at bounding box center [26, 305] width 21 height 6
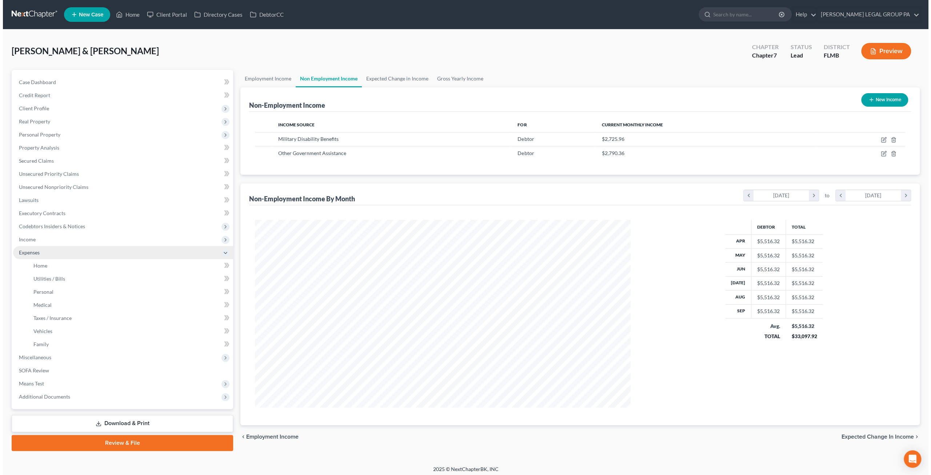
scroll to position [363563, 363362]
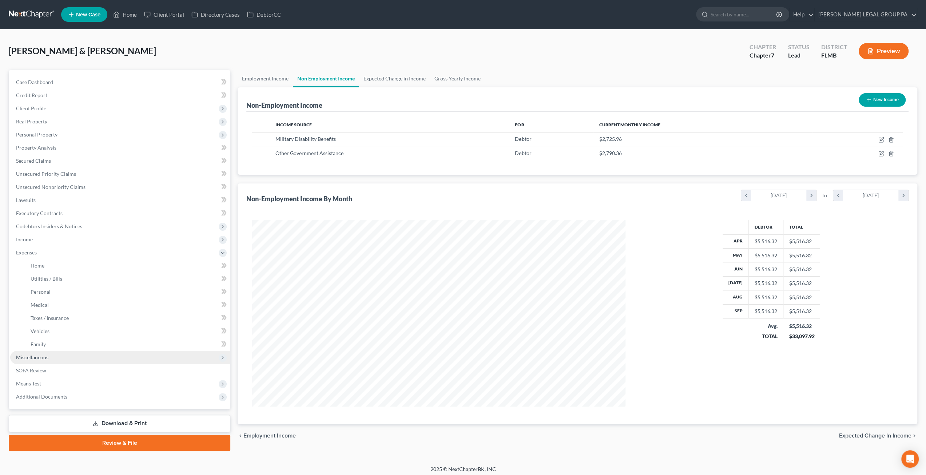
click at [38, 356] on span "Miscellaneous" at bounding box center [32, 357] width 32 height 6
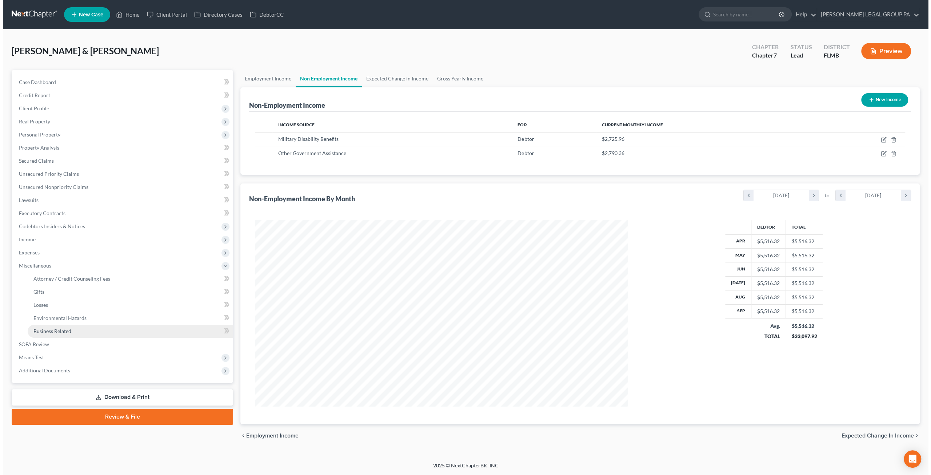
scroll to position [188, 390]
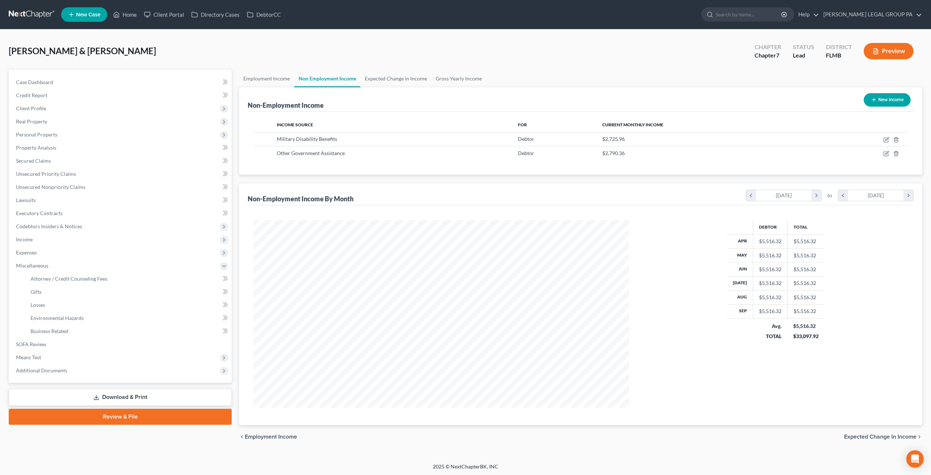
click at [30, 15] on link at bounding box center [32, 14] width 47 height 13
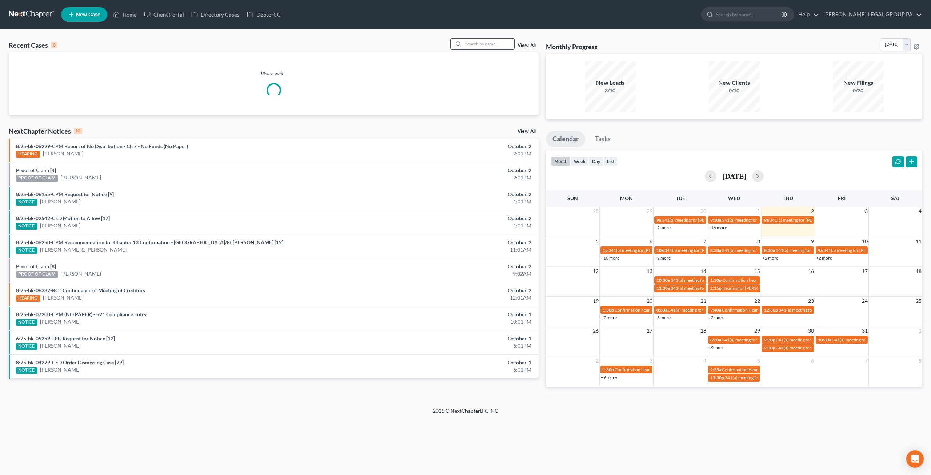
click at [477, 44] on input "search" at bounding box center [488, 44] width 51 height 11
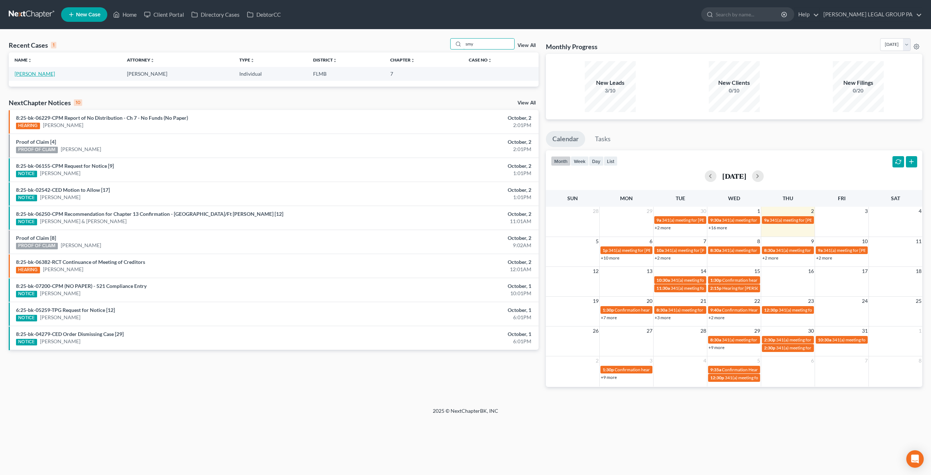
type input "smy"
click at [37, 73] on link "[PERSON_NAME]" at bounding box center [35, 74] width 40 height 6
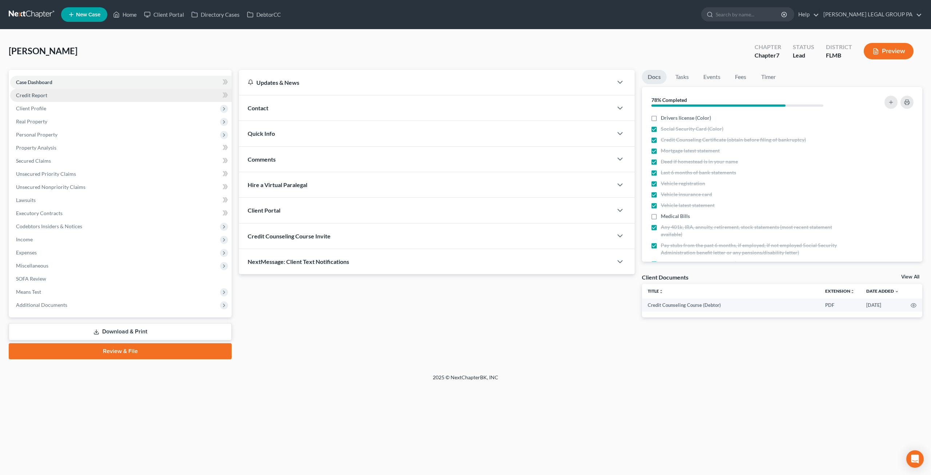
click at [35, 96] on span "Credit Report" at bounding box center [31, 95] width 31 height 6
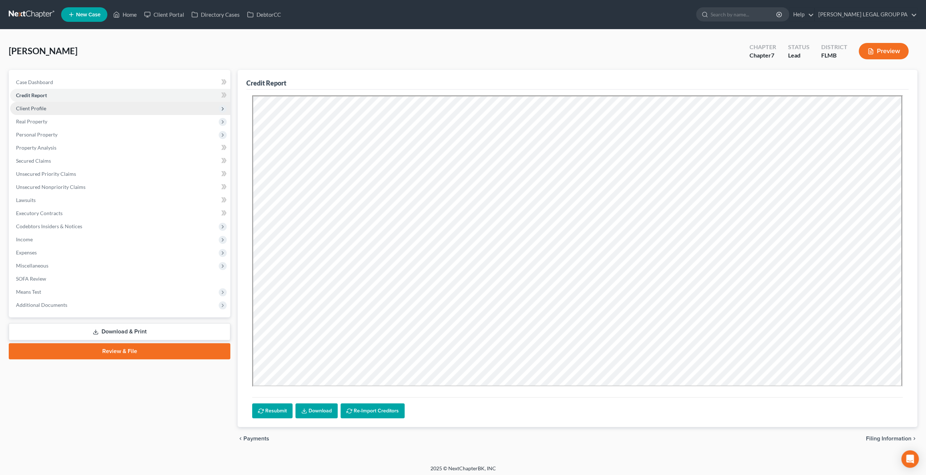
click at [30, 106] on span "Client Profile" at bounding box center [31, 108] width 30 height 6
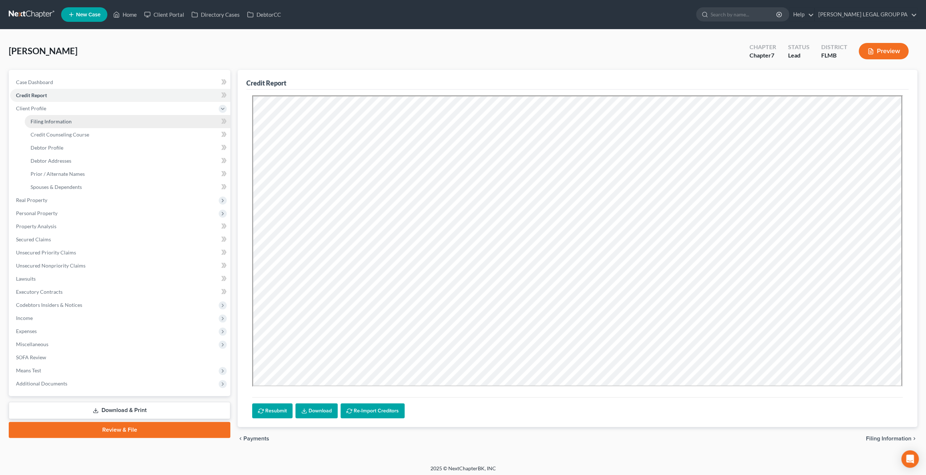
click at [43, 120] on span "Filing Information" at bounding box center [51, 121] width 41 height 6
select select "1"
select select "0"
select select "9"
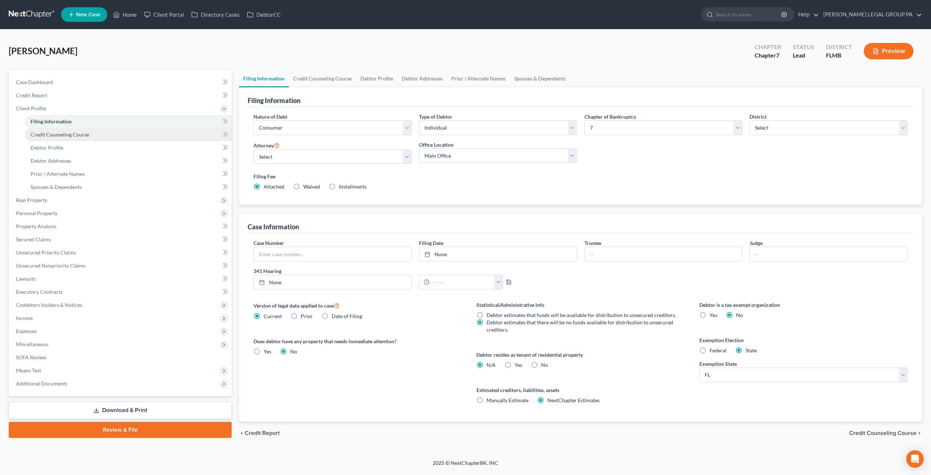
click at [63, 132] on span "Credit Counseling Course" at bounding box center [60, 134] width 59 height 6
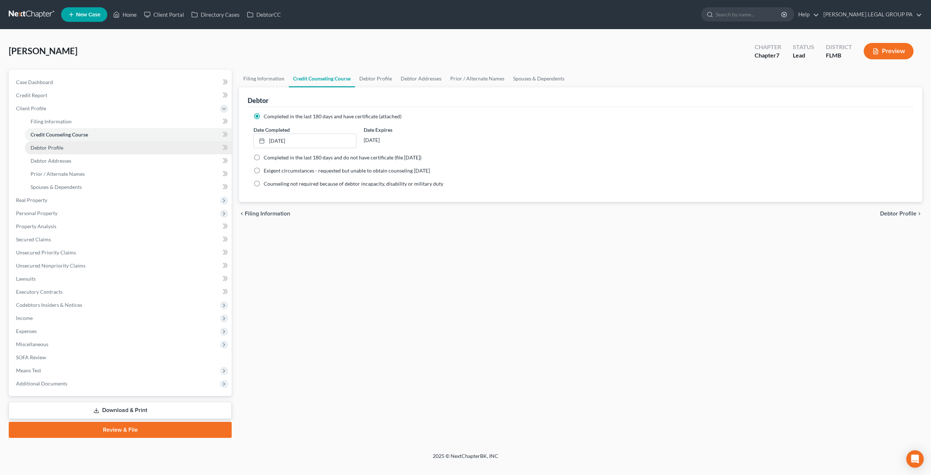
click at [66, 147] on link "Debtor Profile" at bounding box center [128, 147] width 207 height 13
select select "0"
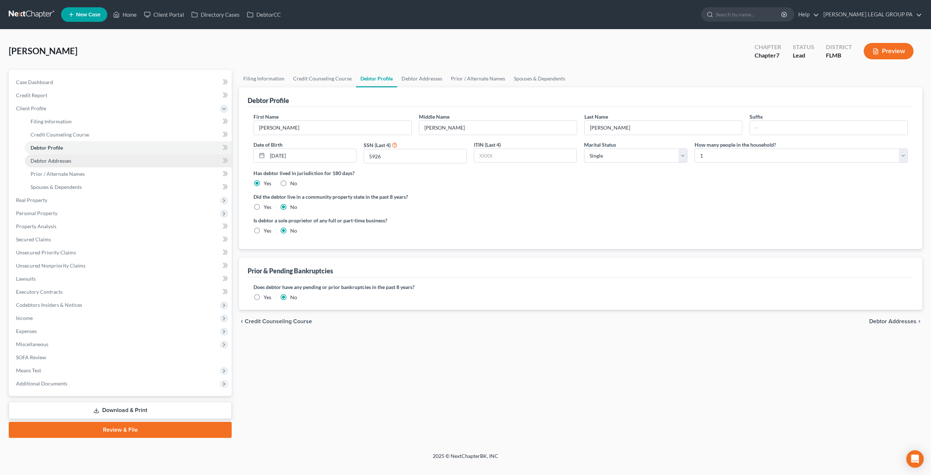
click at [53, 159] on span "Debtor Addresses" at bounding box center [51, 161] width 41 height 6
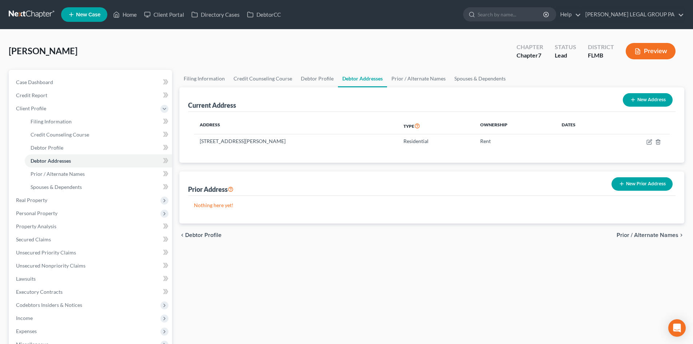
click at [16, 15] on link at bounding box center [32, 14] width 47 height 13
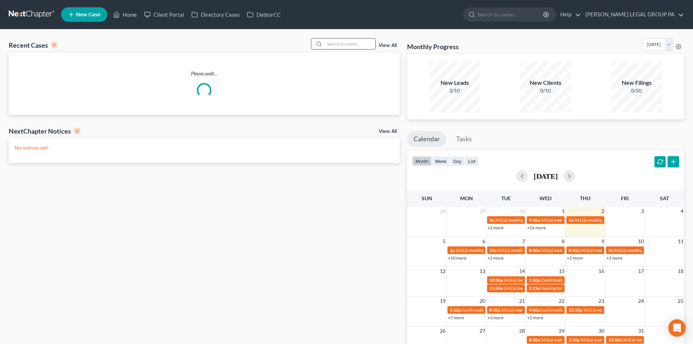
click at [347, 43] on input "search" at bounding box center [349, 44] width 51 height 11
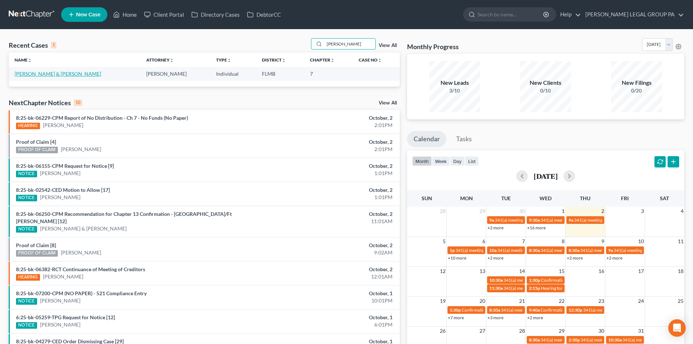
type input "[PERSON_NAME]"
click at [52, 74] on link "[PERSON_NAME] & [PERSON_NAME]" at bounding box center [58, 74] width 87 height 6
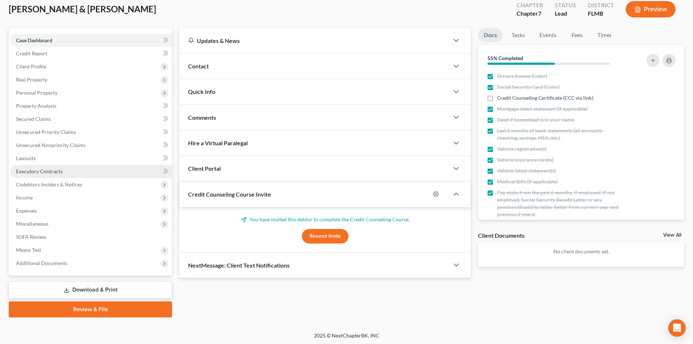
scroll to position [43, 0]
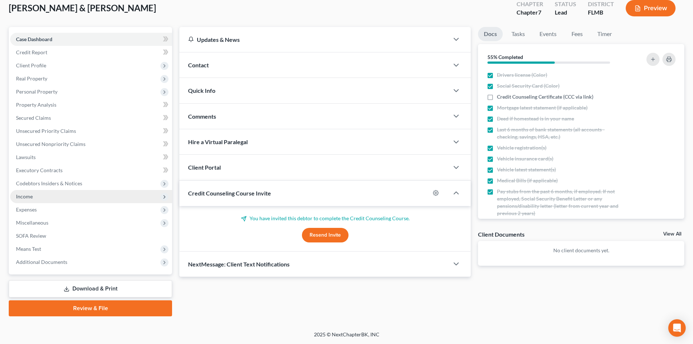
click at [24, 198] on span "Income" at bounding box center [24, 196] width 17 height 6
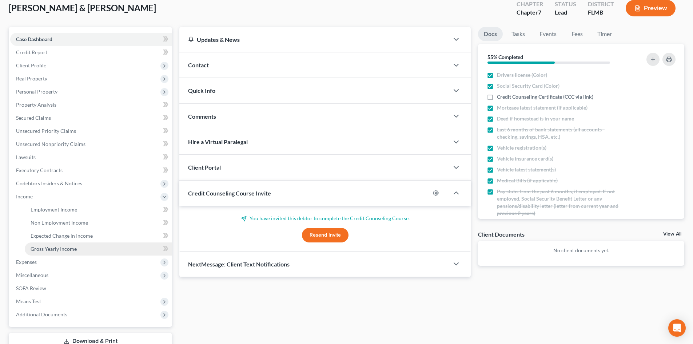
click at [62, 248] on span "Gross Yearly Income" at bounding box center [54, 249] width 46 height 6
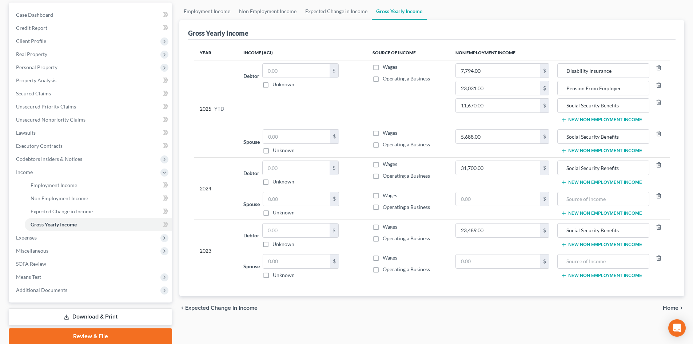
scroll to position [73, 0]
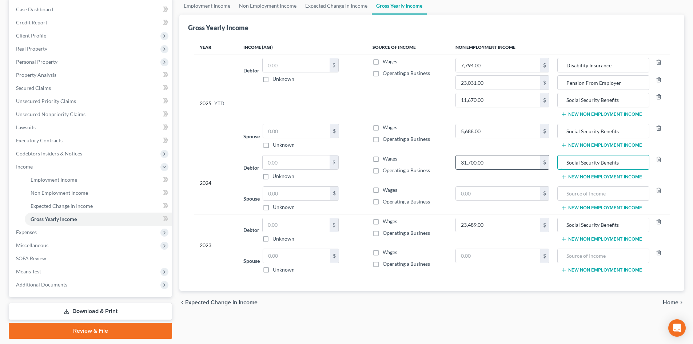
drag, startPoint x: 629, startPoint y: 163, endPoint x: 549, endPoint y: 162, distance: 79.7
click at [549, 162] on tr "2024 Debtor $ Unknown Balance Undetermined $ Unknown Wages Operating a Business…" at bounding box center [432, 167] width 476 height 31
type input "Per 2024 Tax Returns"
drag, startPoint x: 626, startPoint y: 224, endPoint x: 550, endPoint y: 223, distance: 75.7
click at [550, 223] on tr "2023 Debtor $ Unknown Balance Undetermined $ Unknown Wages Operating a Business…" at bounding box center [432, 229] width 476 height 31
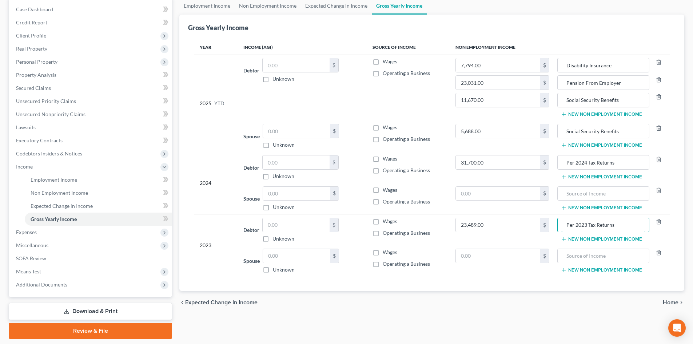
type input "Per 2023 Tax Returns"
click at [419, 101] on td "Wages Operating a Business" at bounding box center [408, 88] width 83 height 66
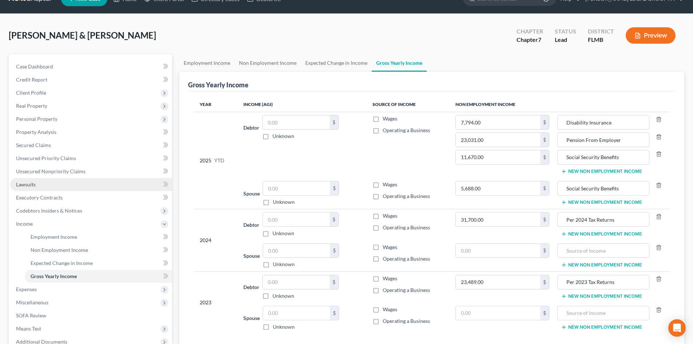
scroll to position [0, 0]
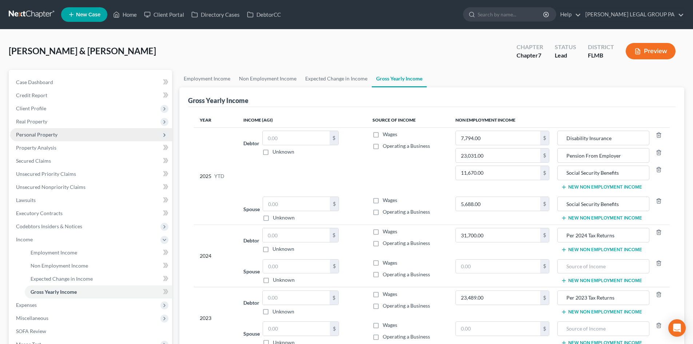
click at [50, 137] on span "Personal Property" at bounding box center [36, 134] width 41 height 6
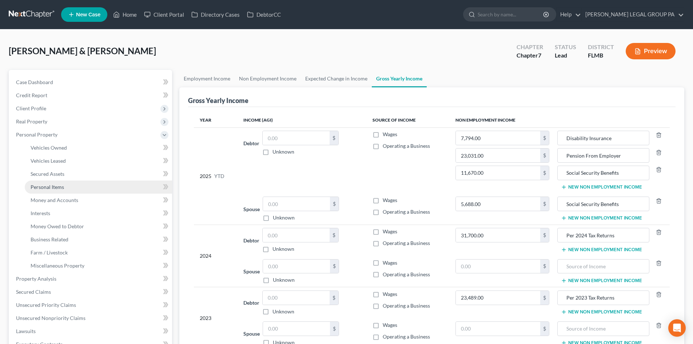
click at [68, 186] on link "Personal Items" at bounding box center [98, 186] width 147 height 13
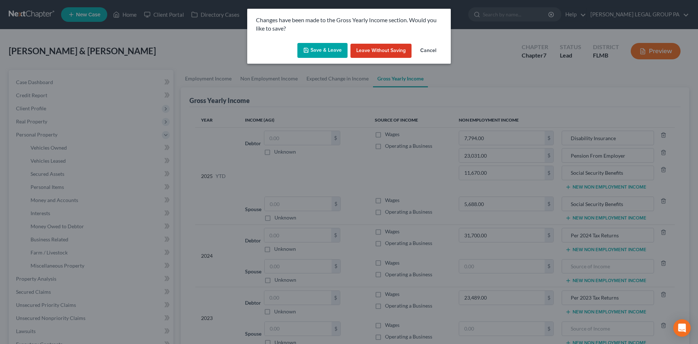
click at [323, 50] on button "Save & Leave" at bounding box center [323, 50] width 50 height 15
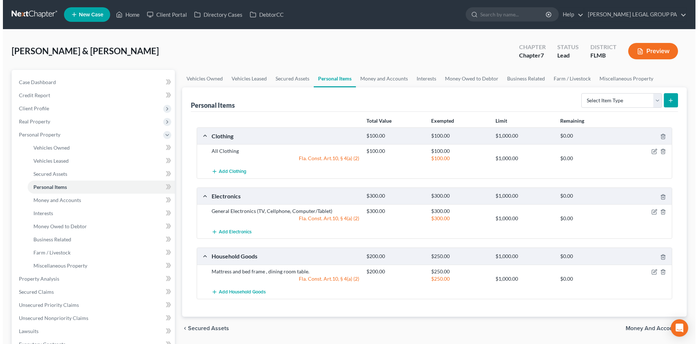
scroll to position [73, 0]
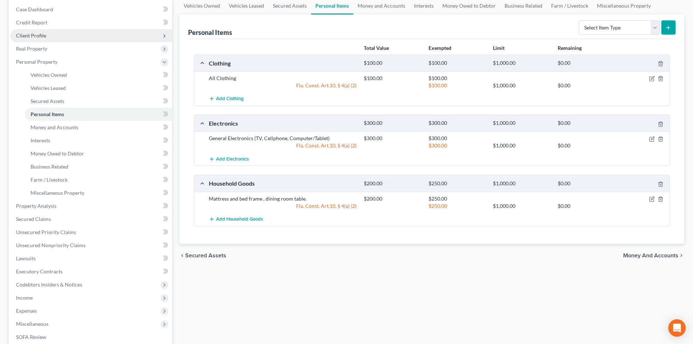
click at [35, 36] on span "Client Profile" at bounding box center [31, 35] width 30 height 6
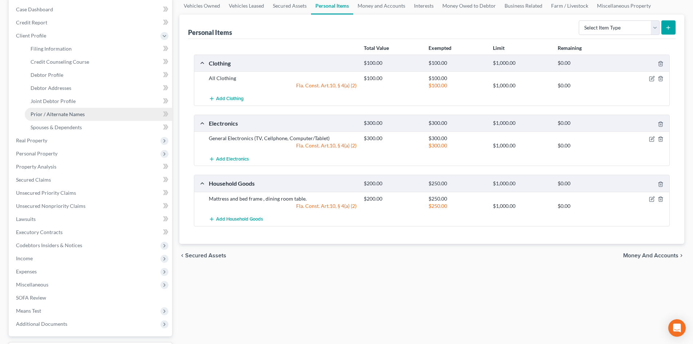
click at [64, 117] on link "Prior / Alternate Names" at bounding box center [98, 114] width 147 height 13
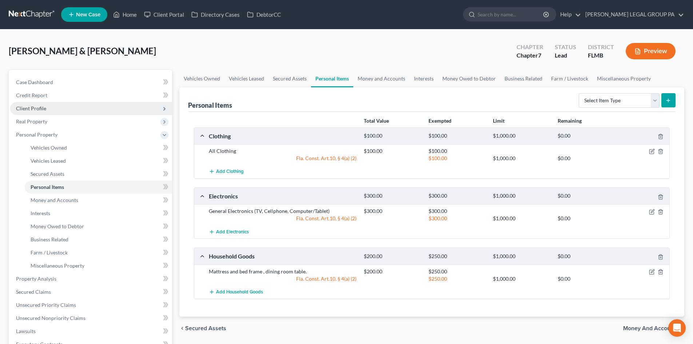
click at [42, 109] on span "Client Profile" at bounding box center [31, 108] width 30 height 6
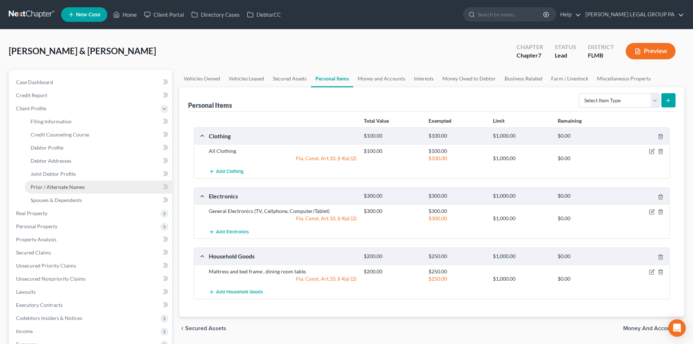
click at [54, 188] on span "Prior / Alternate Names" at bounding box center [58, 187] width 54 height 6
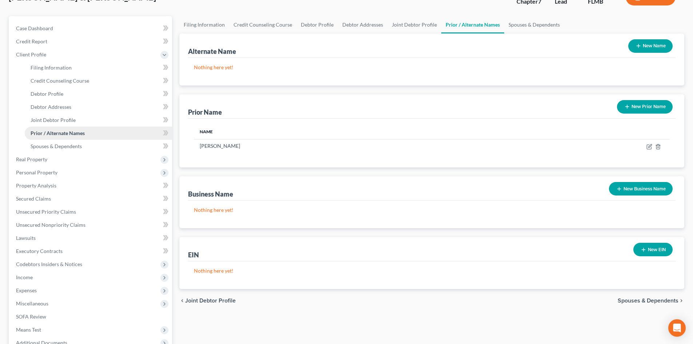
scroll to position [135, 0]
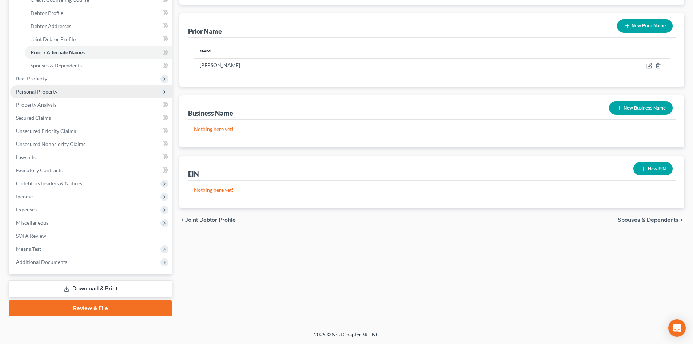
click at [49, 91] on span "Personal Property" at bounding box center [36, 91] width 41 height 6
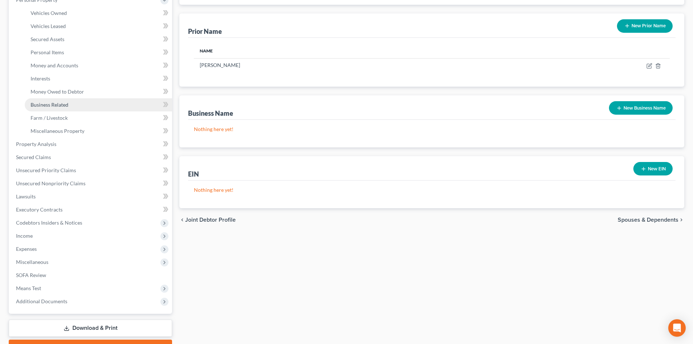
click at [55, 103] on span "Business Related" at bounding box center [50, 104] width 38 height 6
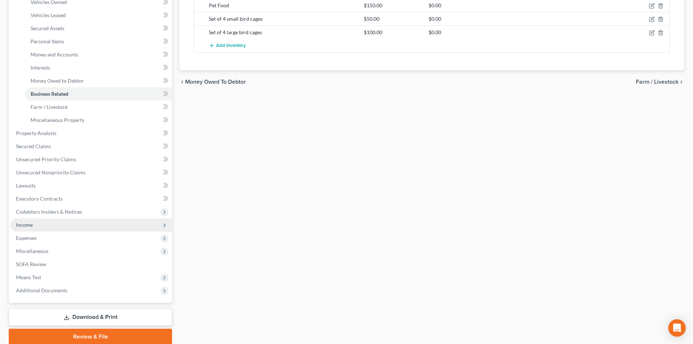
click at [52, 224] on span "Income" at bounding box center [91, 224] width 162 height 13
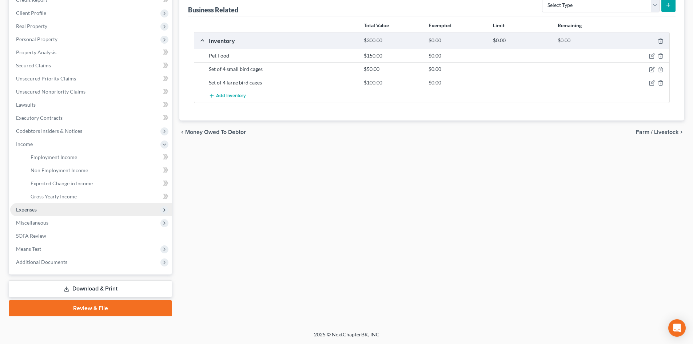
scroll to position [95, 0]
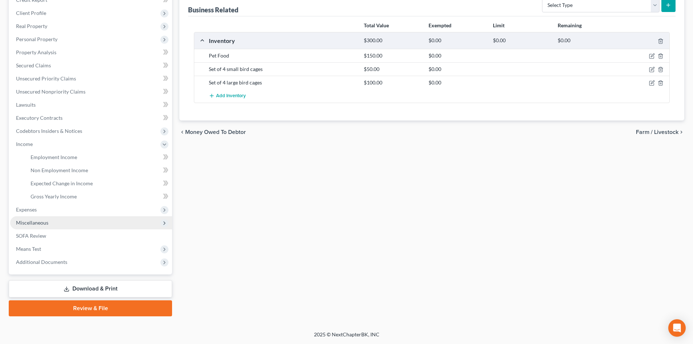
click at [48, 222] on span "Miscellaneous" at bounding box center [91, 222] width 162 height 13
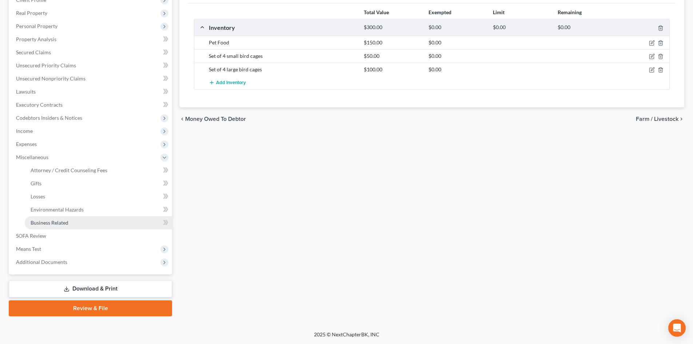
scroll to position [108, 0]
click at [55, 220] on span "Business Related" at bounding box center [50, 222] width 38 height 6
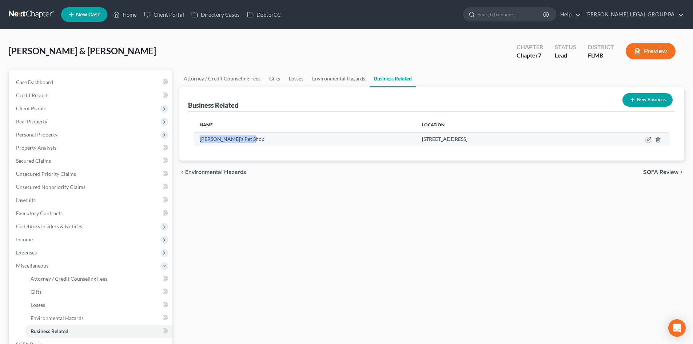
drag, startPoint x: 257, startPoint y: 139, endPoint x: 201, endPoint y: 142, distance: 56.5
click at [201, 142] on div "[PERSON_NAME]'s Pet Shop" at bounding box center [305, 138] width 210 height 7
copy span "[PERSON_NAME]'s Pet Shop"
click at [46, 17] on link at bounding box center [32, 14] width 47 height 13
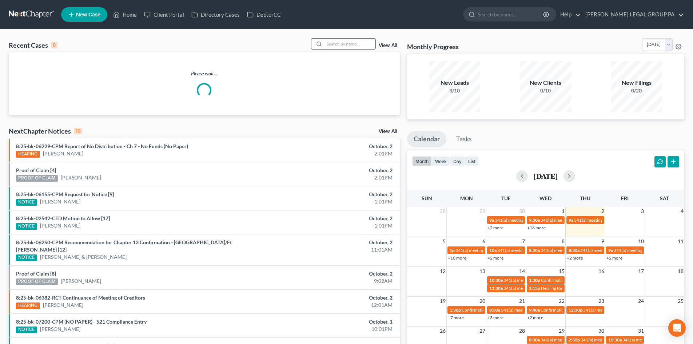
click at [334, 44] on input "search" at bounding box center [349, 44] width 51 height 11
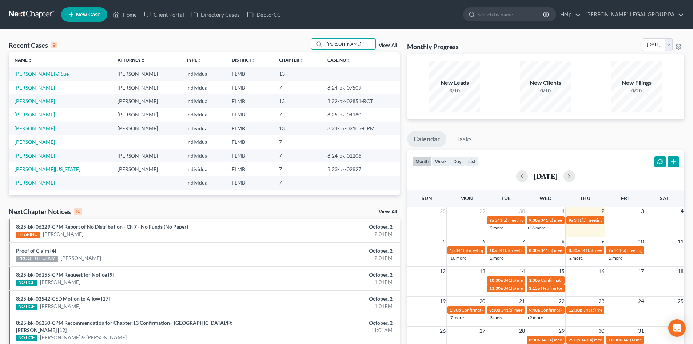
type input "[PERSON_NAME]"
click at [42, 75] on link "[PERSON_NAME] & Sue" at bounding box center [42, 74] width 54 height 6
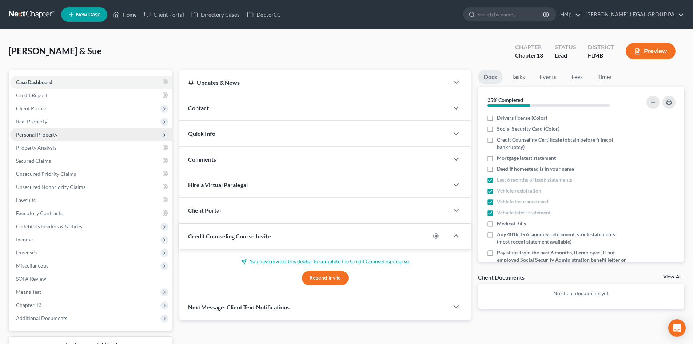
click at [38, 132] on span "Personal Property" at bounding box center [36, 134] width 41 height 6
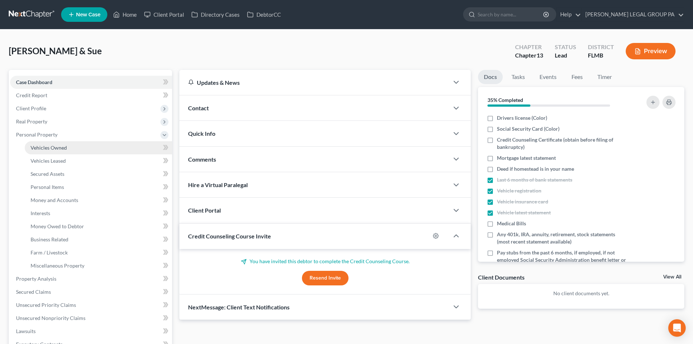
click at [49, 148] on span "Vehicles Owned" at bounding box center [49, 147] width 36 height 6
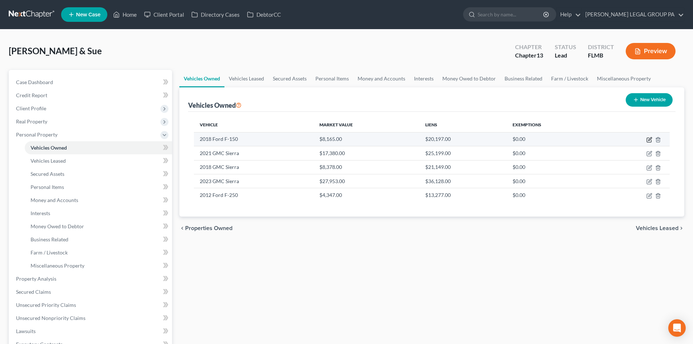
click at [648, 140] on icon "button" at bounding box center [649, 140] width 6 height 6
select select "0"
select select "8"
select select "2"
select select "4"
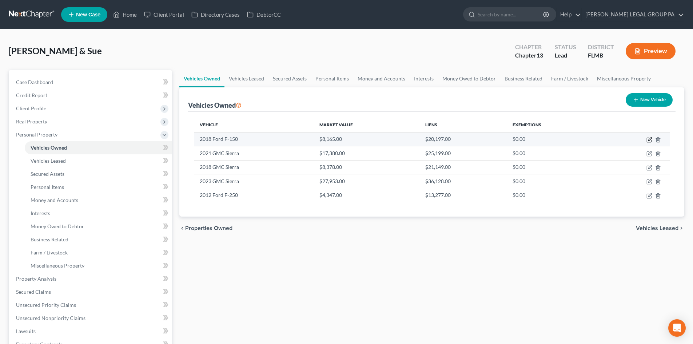
select select "0"
select select "2"
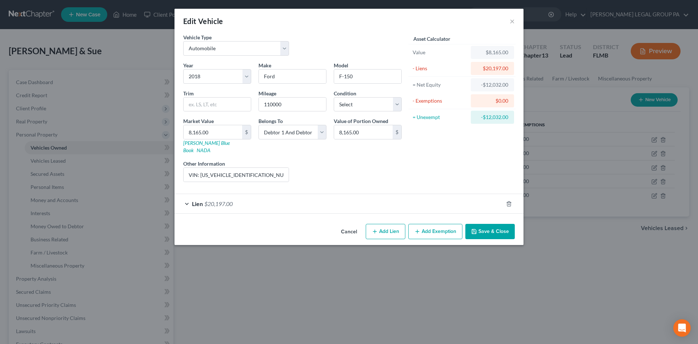
click at [385, 194] on div "Lien $20,197.00" at bounding box center [339, 203] width 329 height 19
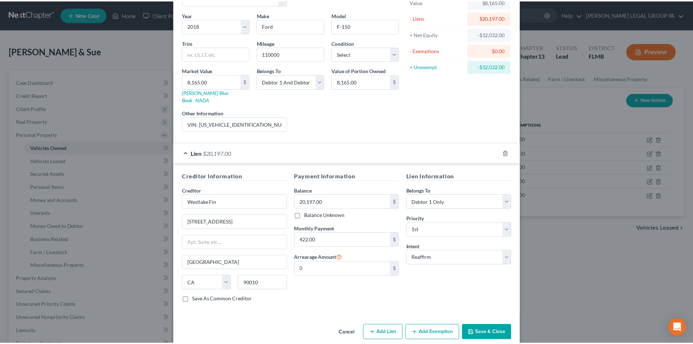
scroll to position [54, 0]
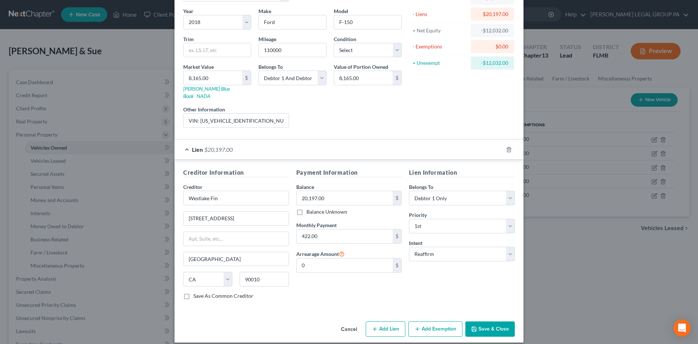
click at [488, 326] on button "Save & Close" at bounding box center [490, 328] width 49 height 15
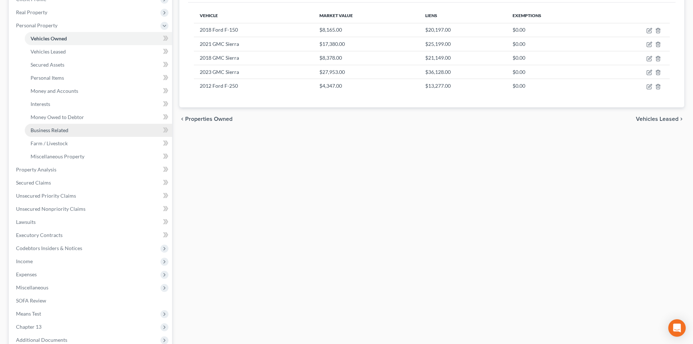
click at [72, 134] on link "Business Related" at bounding box center [98, 130] width 147 height 13
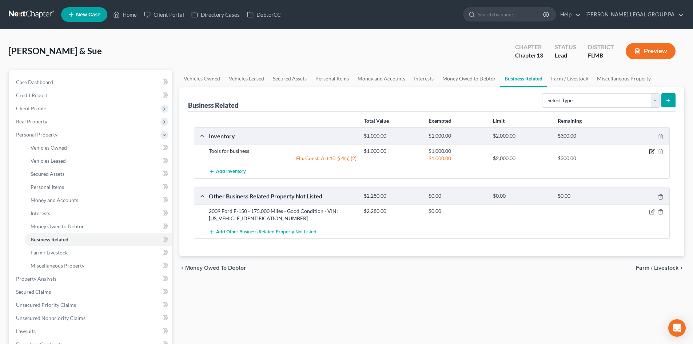
click at [653, 152] on icon "button" at bounding box center [652, 151] width 6 height 6
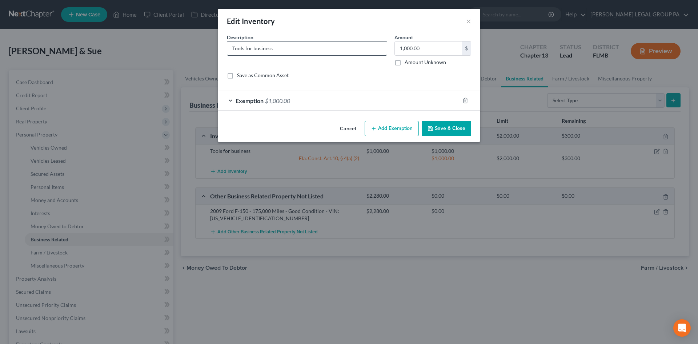
click at [290, 48] on input "Tools for business" at bounding box center [307, 48] width 160 height 14
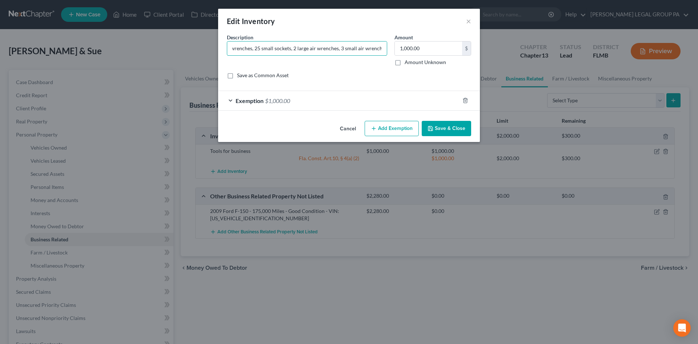
type input "10 tire bars , 3 Jacks , 4 Hoses, Air Compressor , 2 Fans, 20 hand wrenches, 25…"
click at [447, 130] on button "Save & Close" at bounding box center [446, 128] width 49 height 15
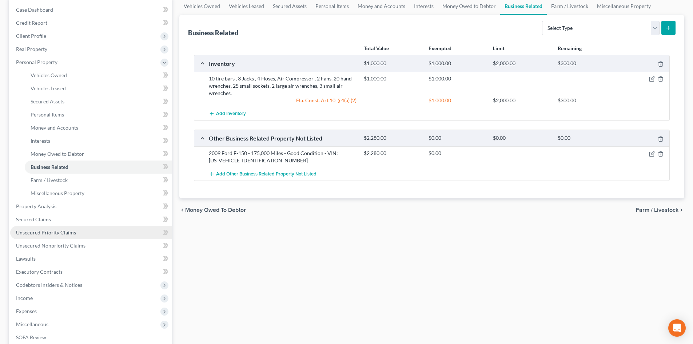
scroll to position [73, 0]
click at [75, 243] on span "Unsecured Nonpriority Claims" at bounding box center [50, 245] width 69 height 6
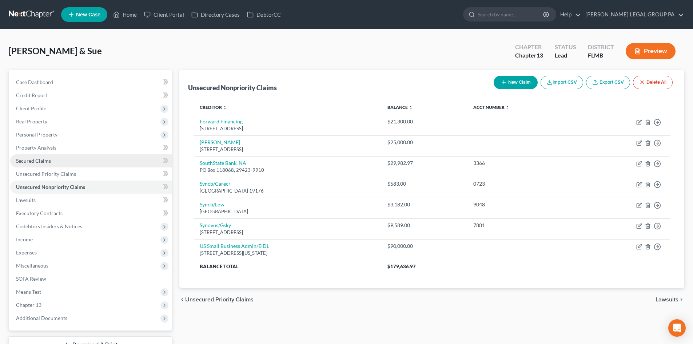
click at [68, 162] on link "Secured Claims" at bounding box center [91, 160] width 162 height 13
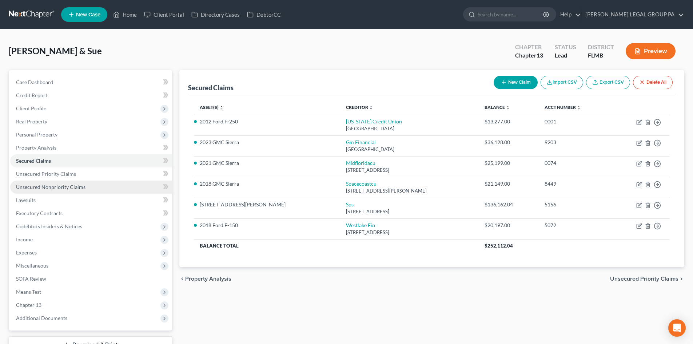
click at [73, 185] on span "Unsecured Nonpriority Claims" at bounding box center [50, 187] width 69 height 6
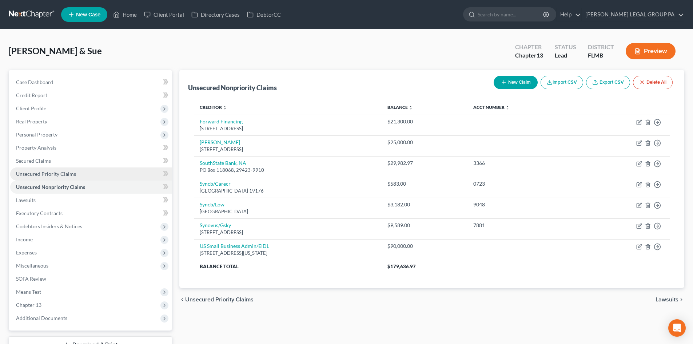
click at [69, 175] on span "Unsecured Priority Claims" at bounding box center [46, 174] width 60 height 6
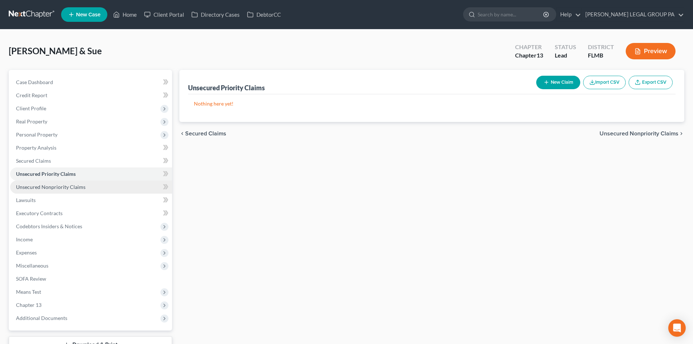
click at [71, 186] on span "Unsecured Nonpriority Claims" at bounding box center [50, 187] width 69 height 6
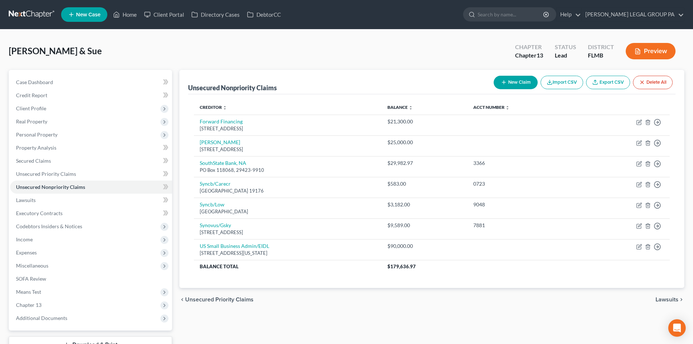
click at [501, 77] on button "New Claim" at bounding box center [516, 82] width 44 height 13
select select "2"
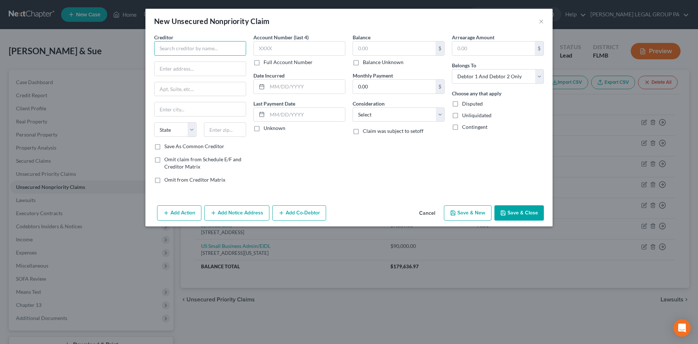
click at [230, 51] on input "text" at bounding box center [200, 48] width 92 height 15
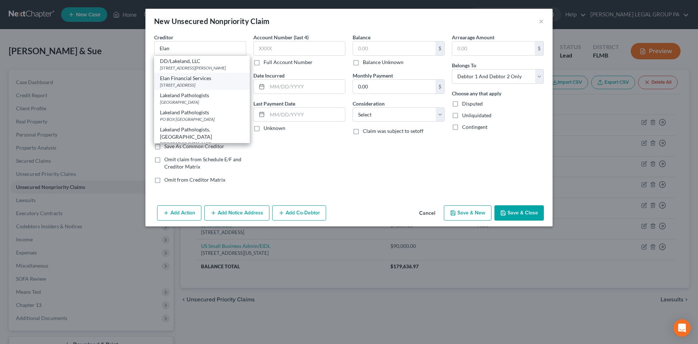
click at [214, 82] on div "Elan Financial Services" at bounding box center [202, 78] width 84 height 7
type input "Elan Financial Services"
type input "PO Box 108"
type input "Saint Louis"
select select "26"
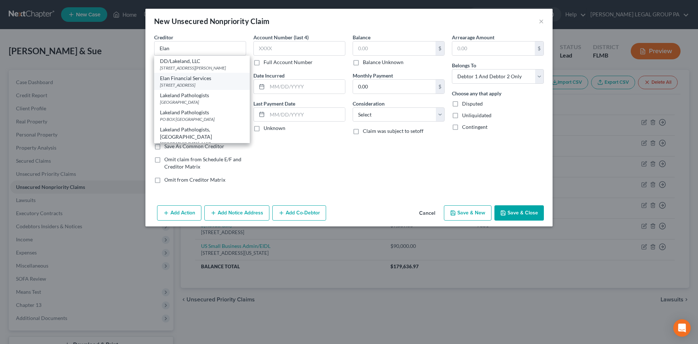
type input "63166"
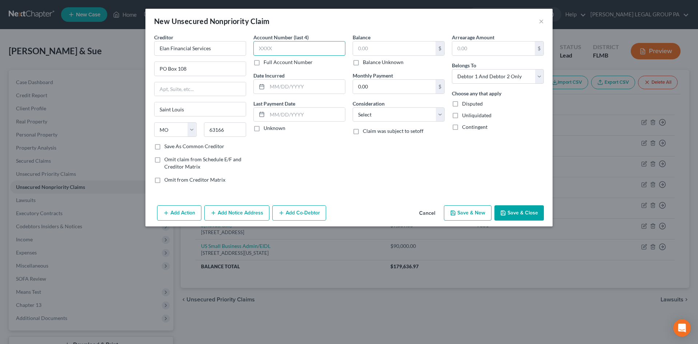
click at [291, 47] on input "text" at bounding box center [300, 48] width 92 height 15
type input "6477"
click at [374, 47] on input "text" at bounding box center [394, 48] width 83 height 14
type input "15,416.05"
click at [478, 80] on select "Select Debtor 1 Only Debtor 2 Only Debtor 1 And Debtor 2 Only At Least One Of T…" at bounding box center [498, 76] width 92 height 15
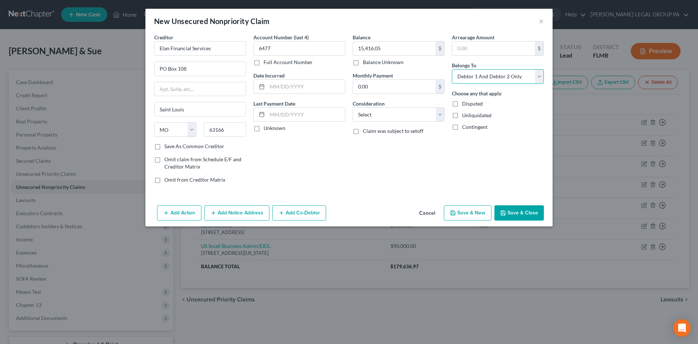
select select "0"
click at [452, 69] on select "Select Debtor 1 Only Debtor 2 Only Debtor 1 And Debtor 2 Only At Least One Of T…" at bounding box center [498, 76] width 92 height 15
click at [523, 212] on button "Save & Close" at bounding box center [519, 212] width 49 height 15
